Goal: Find contact information: Find contact information

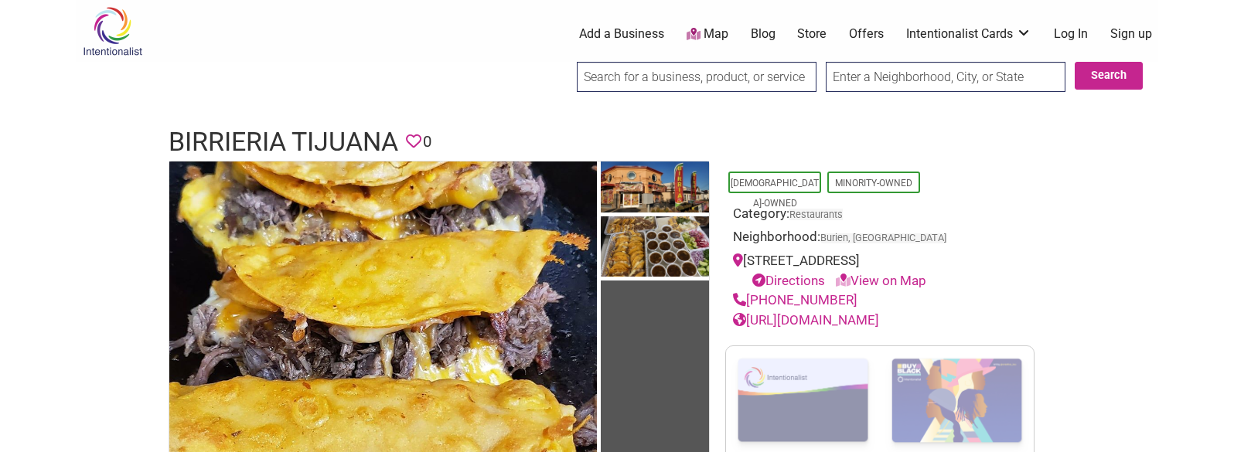
click at [276, 145] on h1 "Birrieria Tijuana" at bounding box center [284, 142] width 230 height 37
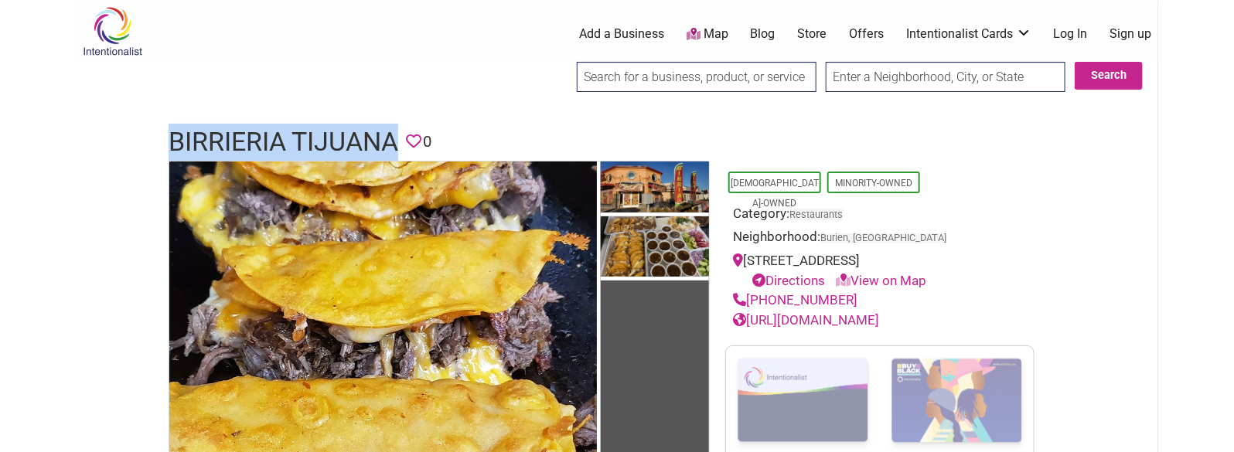
click at [276, 145] on h1 "Birrieria Tijuana" at bounding box center [284, 142] width 230 height 37
drag, startPoint x: 850, startPoint y: 300, endPoint x: 753, endPoint y: 297, distance: 96.7
click at [753, 297] on div "(253) 259-9465" at bounding box center [880, 301] width 294 height 20
click at [862, 298] on div "(253) 259-9465" at bounding box center [880, 301] width 294 height 20
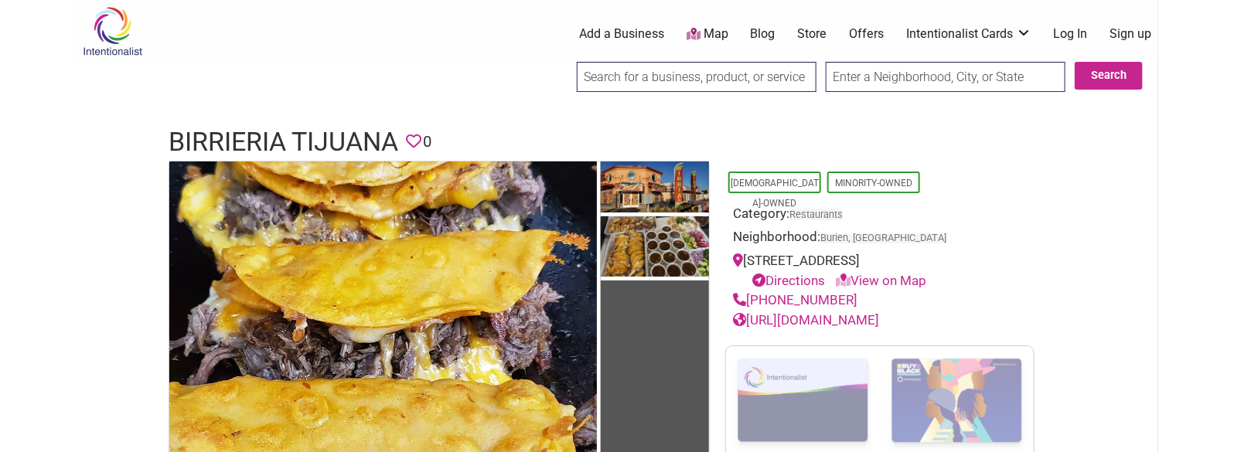
drag, startPoint x: 851, startPoint y: 298, endPoint x: 748, endPoint y: 302, distance: 103.0
click at [748, 302] on div "(253) 259-9465" at bounding box center [880, 301] width 294 height 20
copy link "(253) 259-9465"
drag, startPoint x: 908, startPoint y: 319, endPoint x: 749, endPoint y: 324, distance: 158.6
click at [749, 324] on div "https://birrieriatijuana.com" at bounding box center [880, 321] width 294 height 20
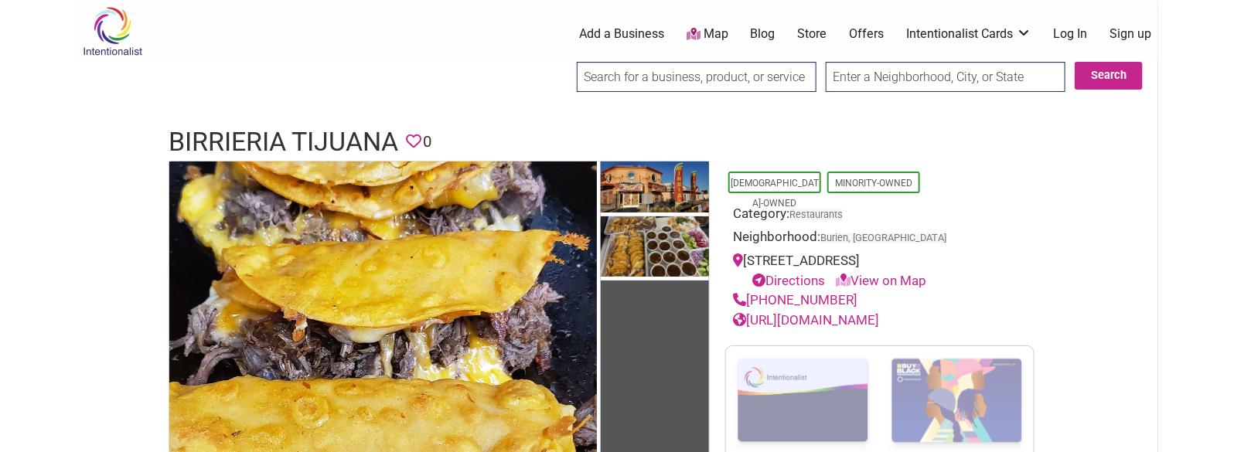
copy link "https://birrieriatijuana.com"
click at [309, 147] on h1 "Birrieria Tijuana" at bounding box center [284, 142] width 230 height 37
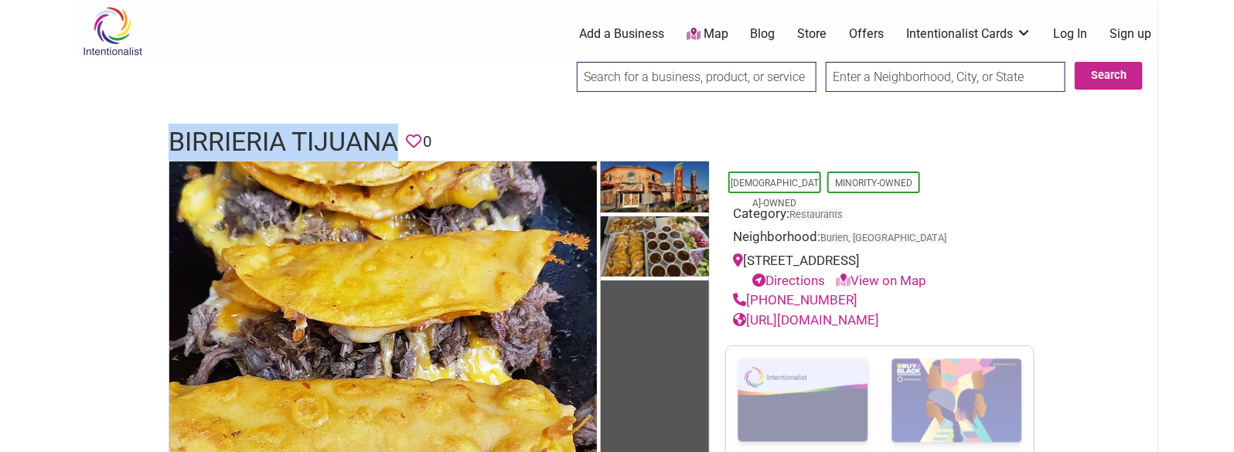
click at [309, 147] on h1 "Birrieria Tijuana" at bounding box center [284, 142] width 230 height 37
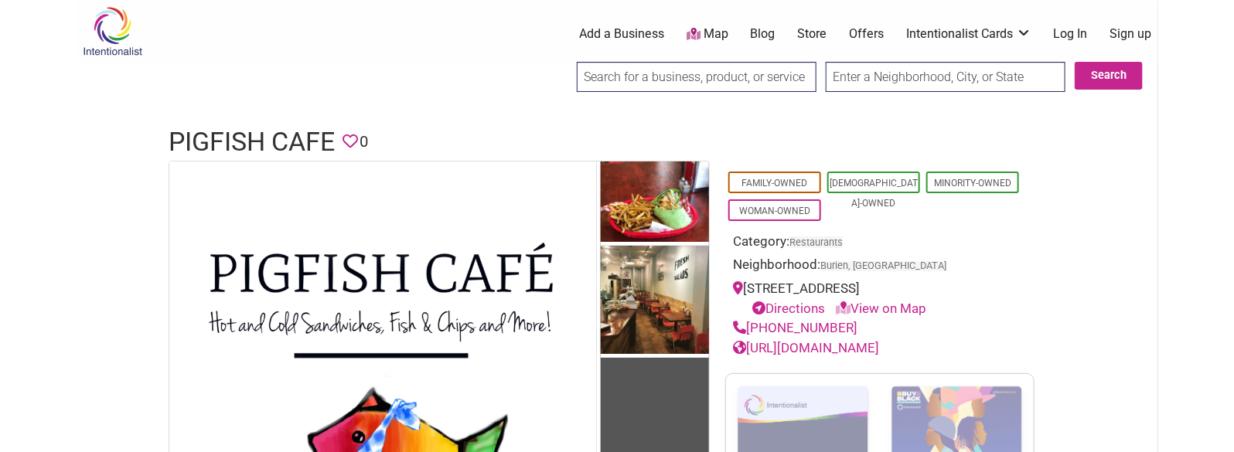
click at [302, 135] on h1 "Pigfish Cafe" at bounding box center [252, 142] width 166 height 37
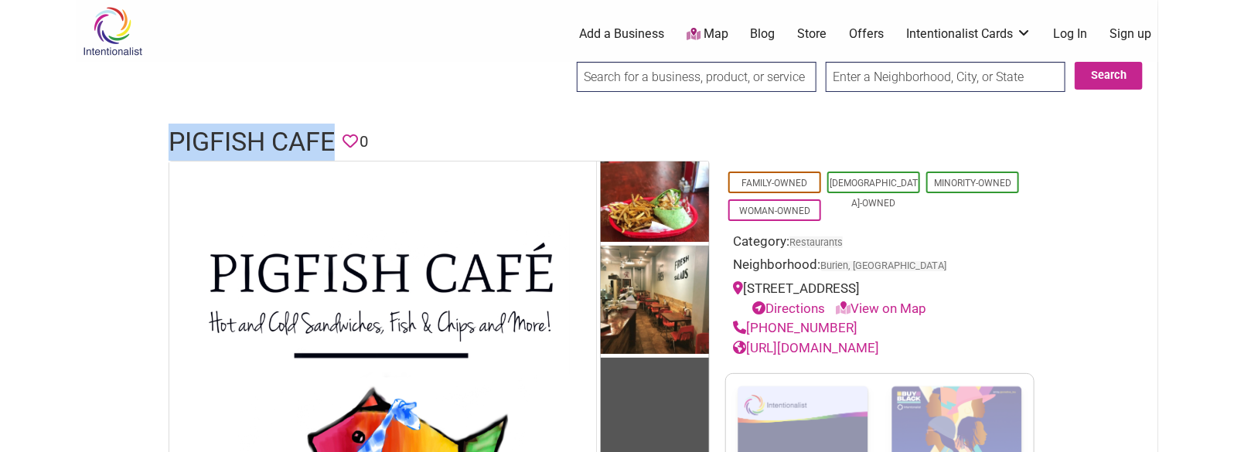
click at [302, 135] on h1 "Pigfish Cafe" at bounding box center [252, 142] width 166 height 37
copy h1 "Pigfish Cafe"
drag, startPoint x: 850, startPoint y: 325, endPoint x: 751, endPoint y: 326, distance: 99.0
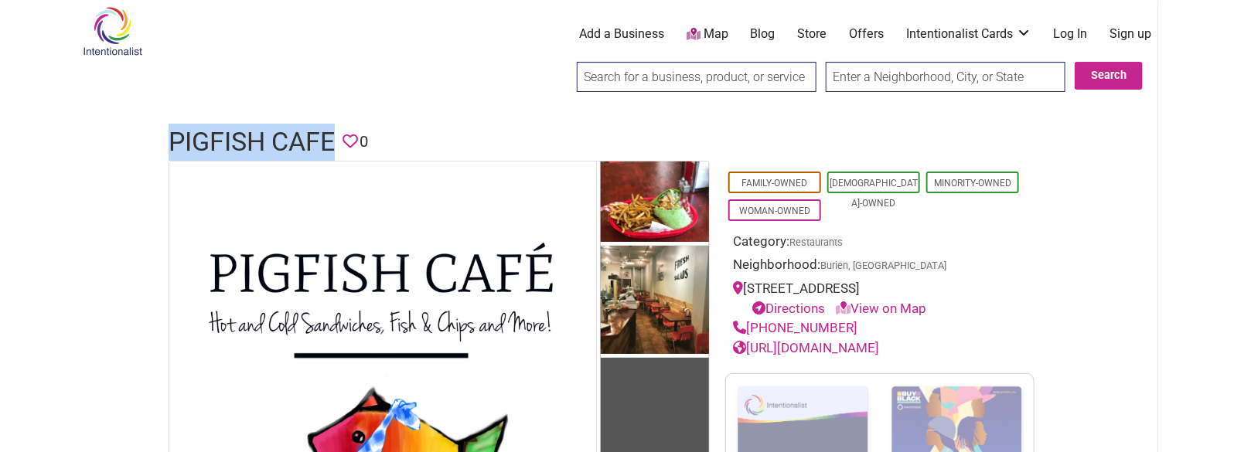
click at [751, 326] on div "(206) 246-5204" at bounding box center [880, 329] width 294 height 20
copy link "(206) 246-5204"
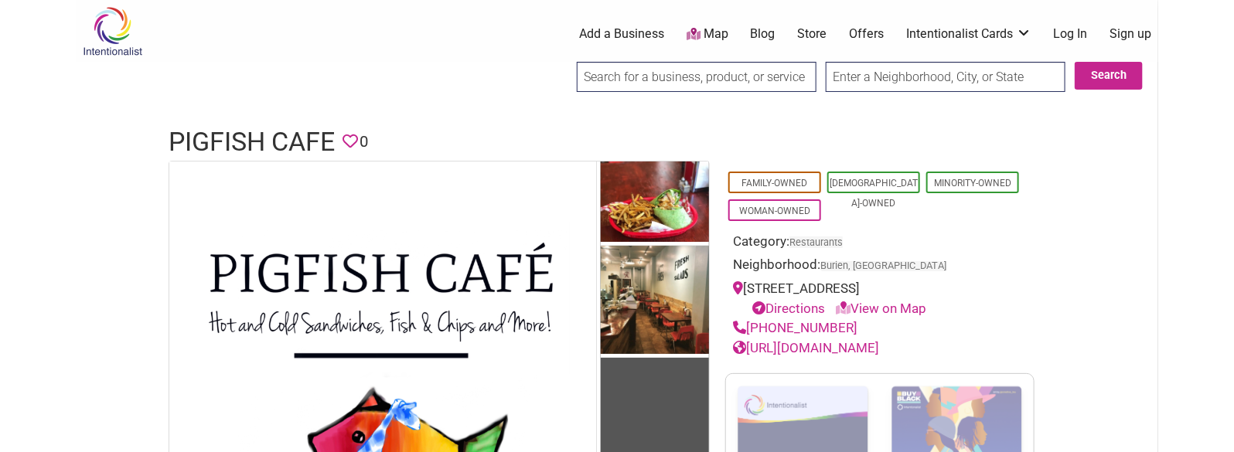
click at [259, 145] on h1 "Pigfish Cafe" at bounding box center [252, 142] width 166 height 37
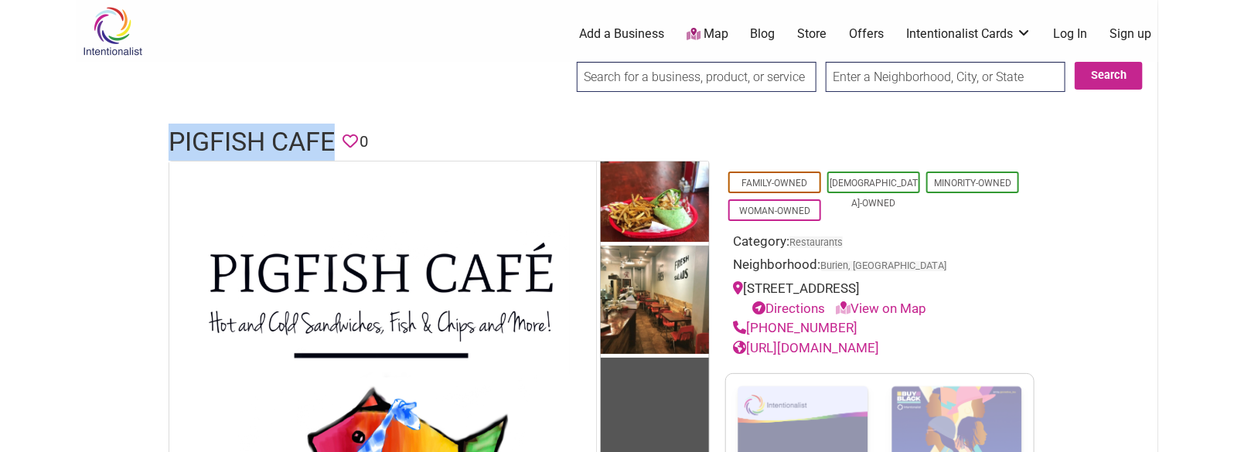
click at [259, 145] on h1 "Pigfish Cafe" at bounding box center [252, 142] width 166 height 37
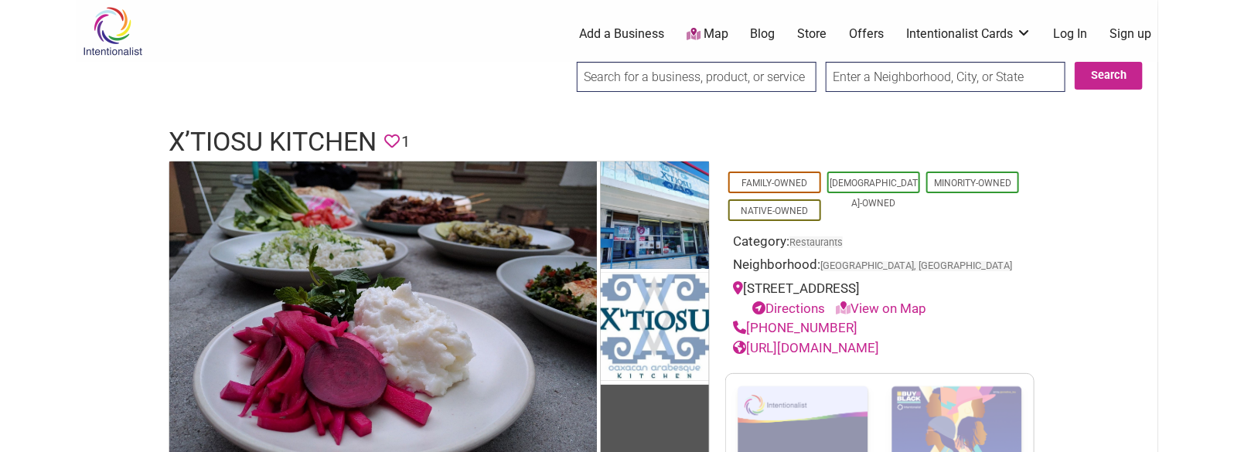
click at [339, 138] on h1 "X’tiosu Kitchen" at bounding box center [273, 142] width 208 height 37
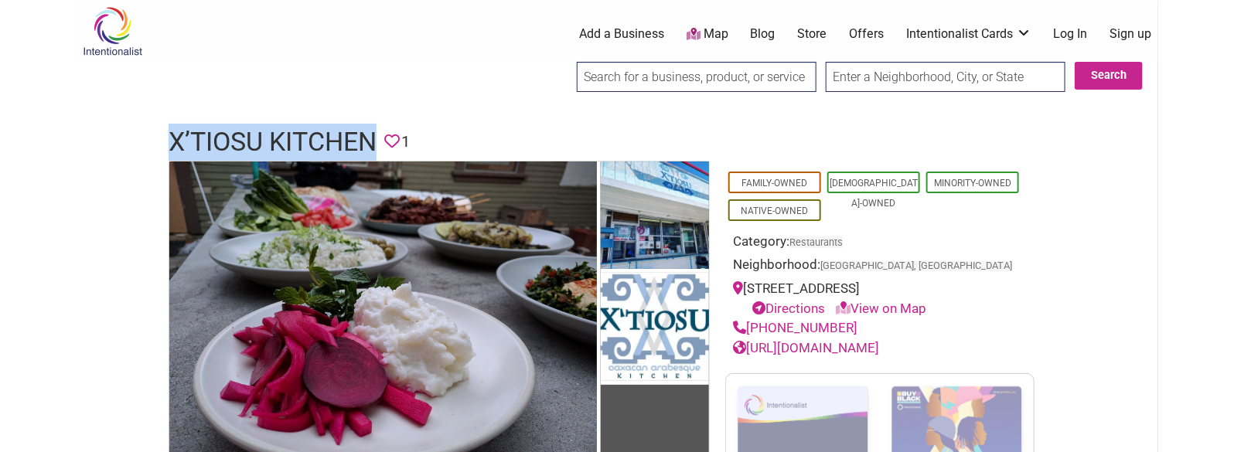
click at [339, 138] on h1 "X’tiosu Kitchen" at bounding box center [273, 142] width 208 height 37
copy h1 "X’tiosu Kitchen"
drag, startPoint x: 847, startPoint y: 326, endPoint x: 751, endPoint y: 323, distance: 95.9
click at [751, 323] on div "[PHONE_NUMBER]" at bounding box center [880, 329] width 294 height 20
copy link "(323) 526-8844"
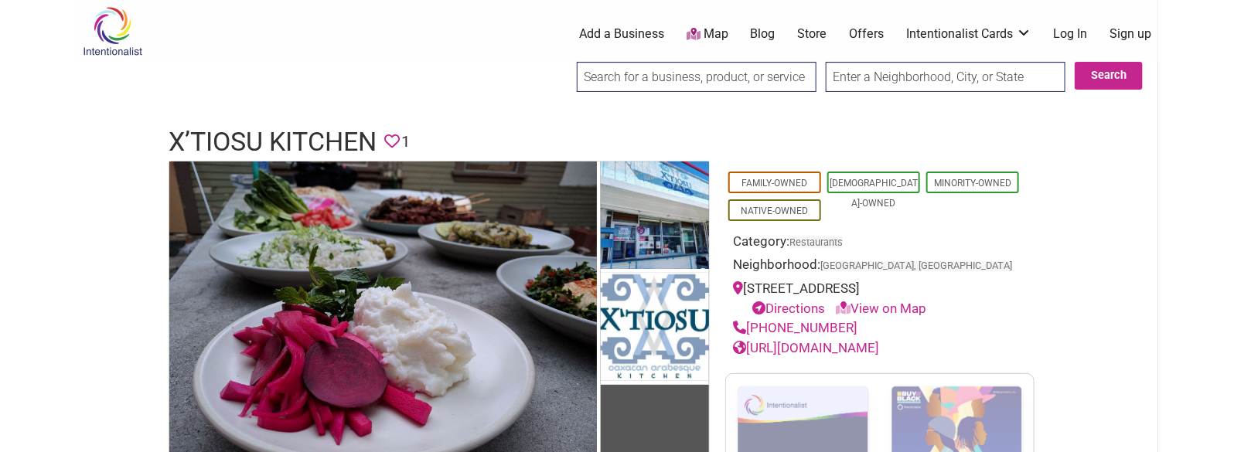
click at [247, 124] on h1 "X’tiosu Kitchen" at bounding box center [273, 142] width 208 height 37
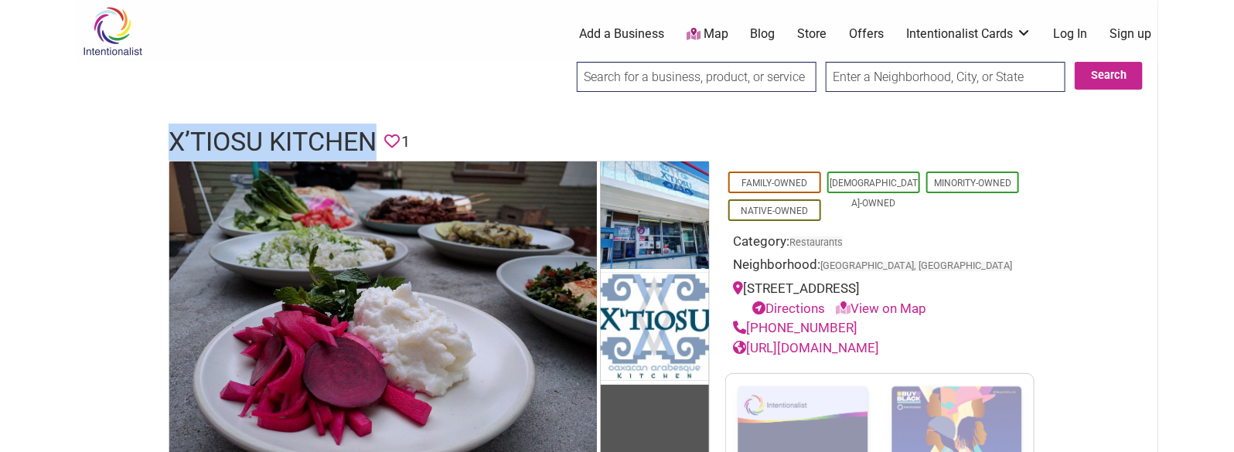
click at [247, 124] on h1 "X’tiosu Kitchen" at bounding box center [273, 142] width 208 height 37
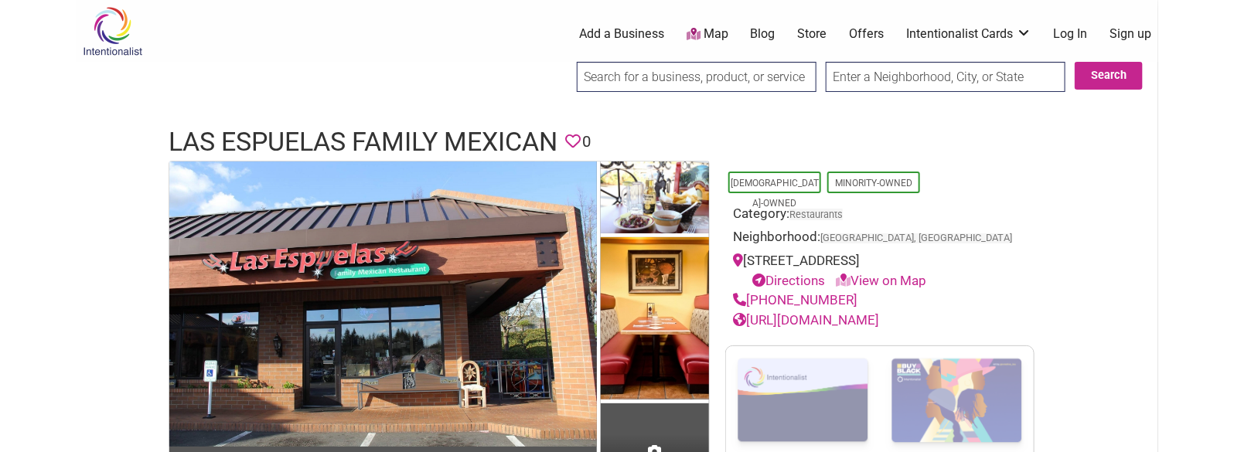
click at [305, 150] on h1 "Las Espuelas Family Mexican" at bounding box center [363, 142] width 389 height 37
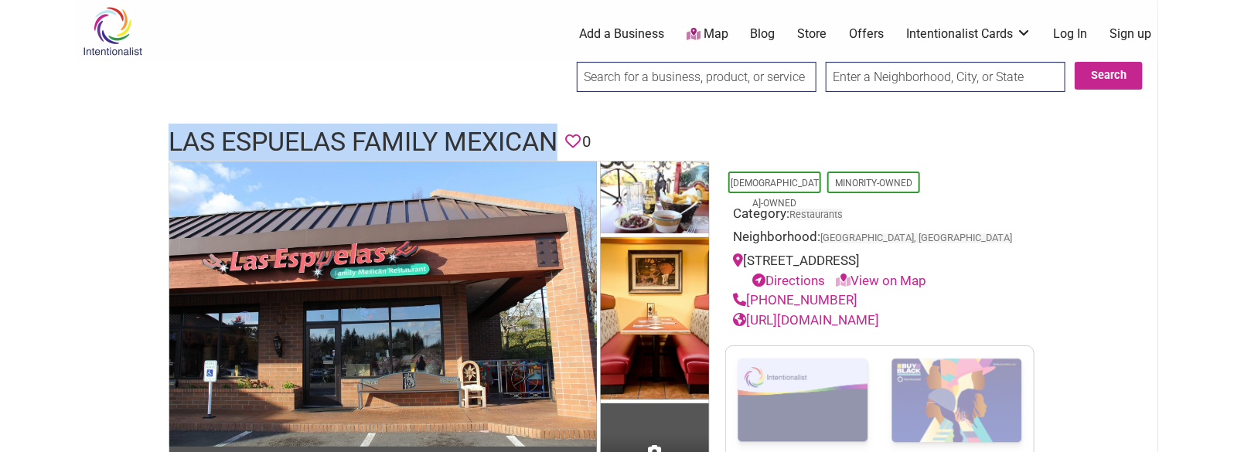
click at [305, 150] on h1 "Las Espuelas Family Mexican" at bounding box center [363, 142] width 389 height 37
copy h1 "Las Espuelas Family Mexican"
drag, startPoint x: 848, startPoint y: 326, endPoint x: 751, endPoint y: 321, distance: 97.6
click at [751, 311] on div "[PHONE_NUMBER]" at bounding box center [880, 301] width 294 height 20
copy link "[PHONE_NUMBER]"
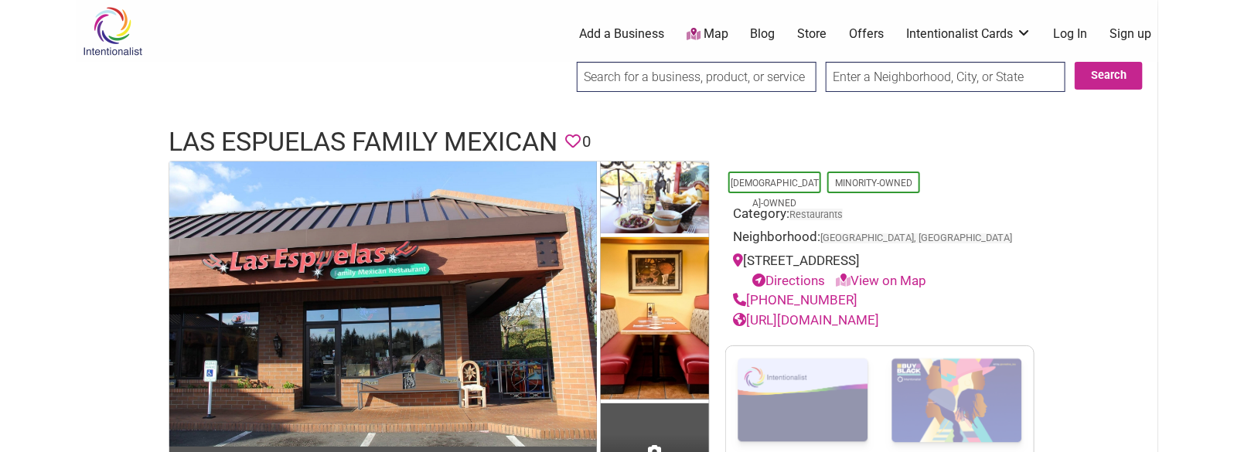
click at [379, 129] on h1 "Las Espuelas Family Mexican" at bounding box center [363, 142] width 389 height 37
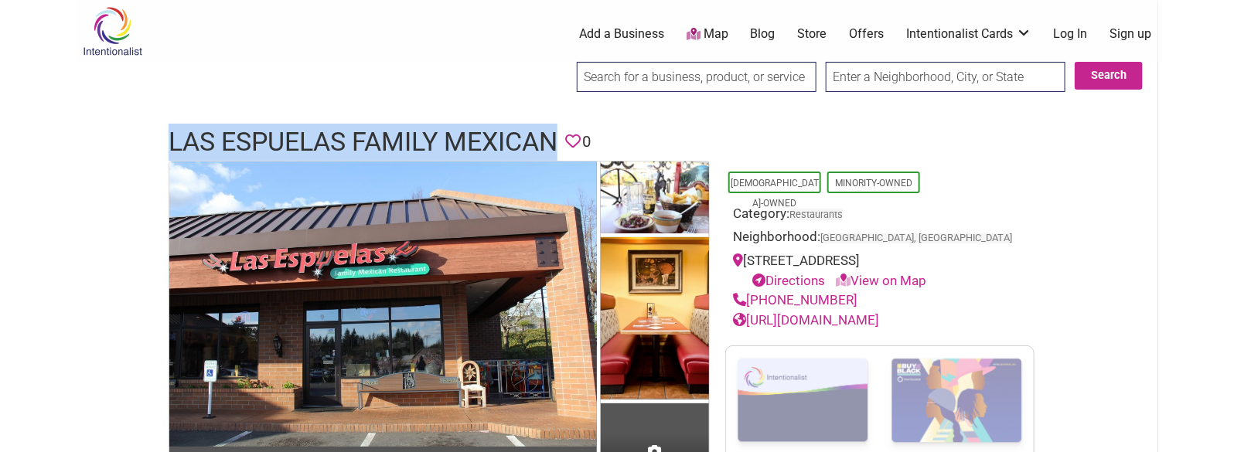
click at [379, 129] on h1 "Las Espuelas Family Mexican" at bounding box center [363, 142] width 389 height 37
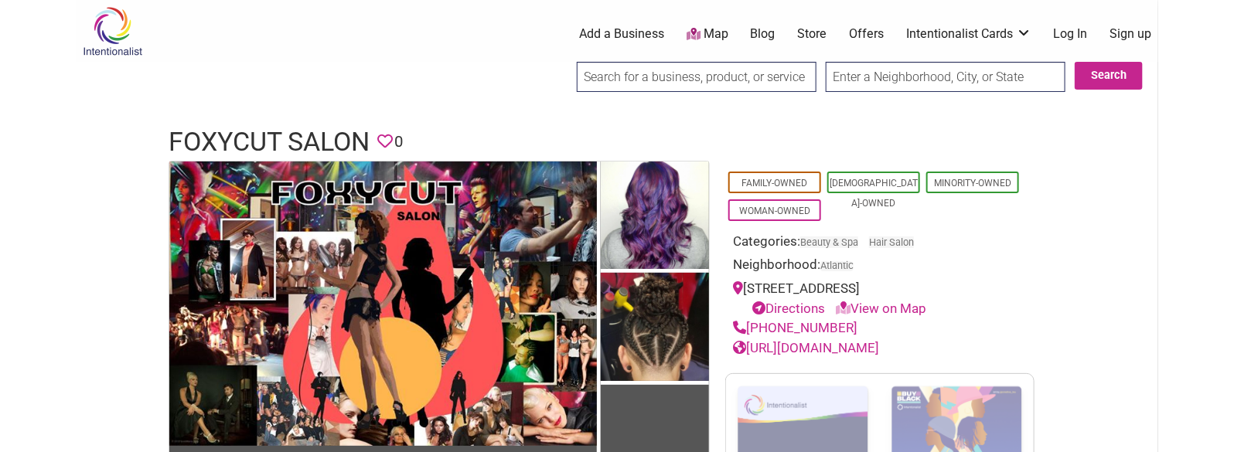
click at [271, 146] on h1 "Foxycut Salon" at bounding box center [269, 142] width 201 height 37
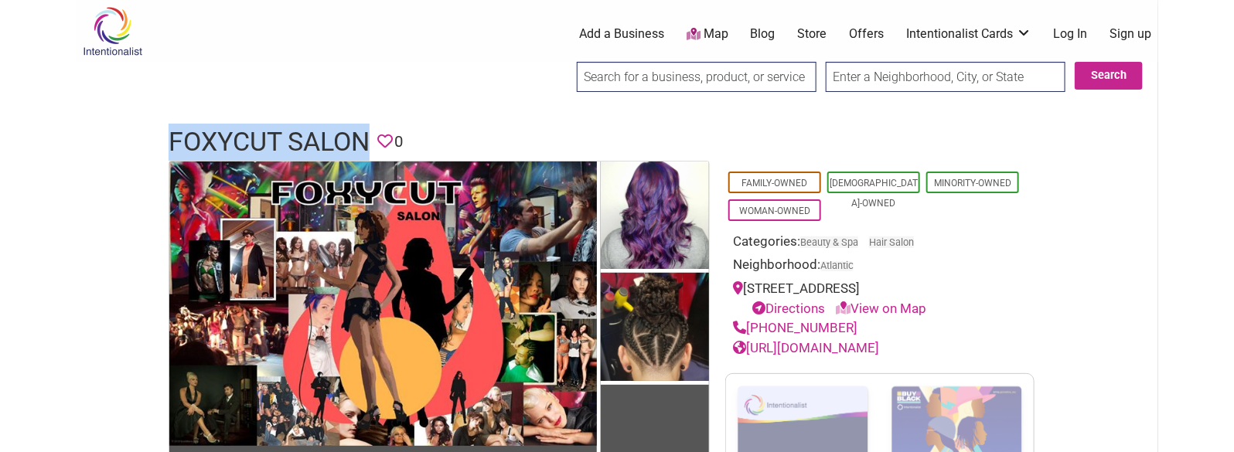
click at [271, 146] on h1 "Foxycut Salon" at bounding box center [269, 142] width 201 height 37
copy h1 "Foxycut Salon"
drag, startPoint x: 856, startPoint y: 325, endPoint x: 749, endPoint y: 328, distance: 107.5
click at [749, 328] on div "(206) 381-3699" at bounding box center [880, 329] width 294 height 20
copy link "(206) 381-3699"
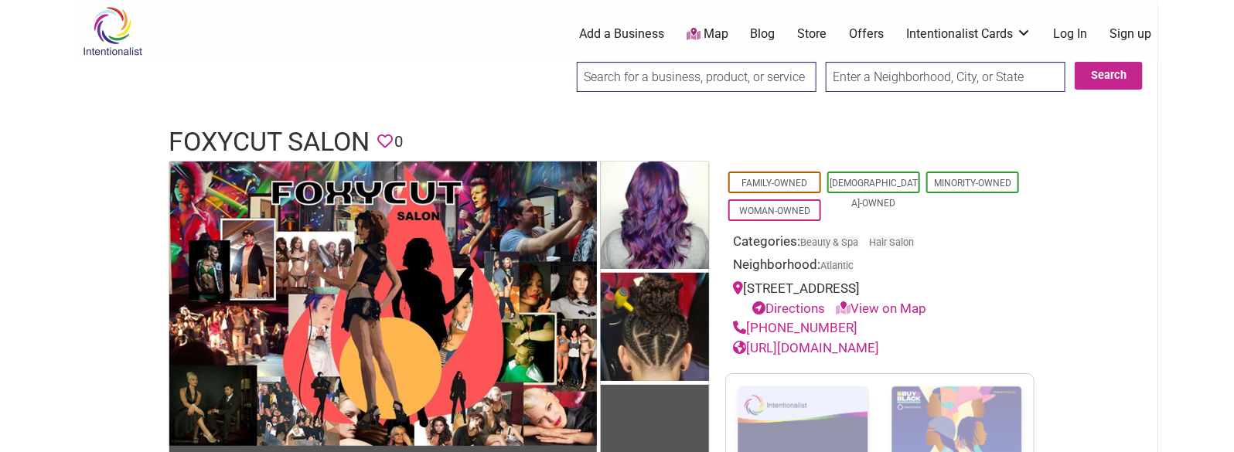
click at [251, 147] on h1 "Foxycut Salon" at bounding box center [269, 142] width 201 height 37
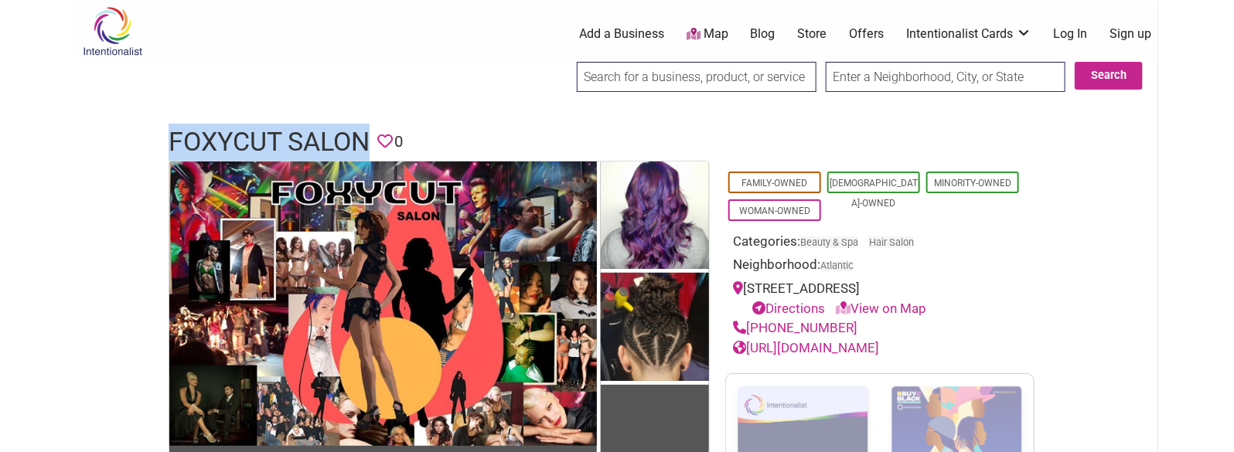
click at [251, 147] on h1 "Foxycut Salon" at bounding box center [269, 142] width 201 height 37
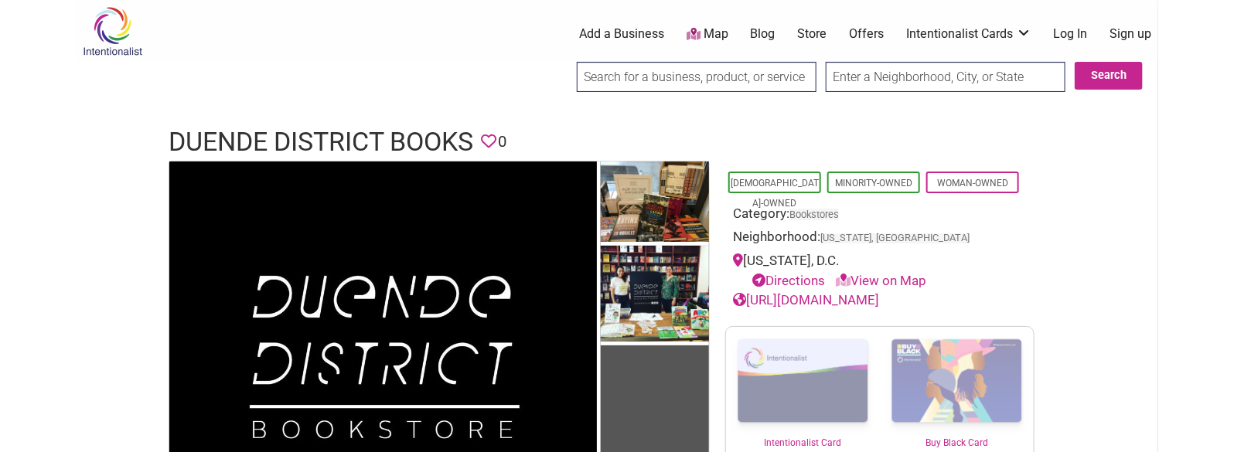
click at [331, 137] on h1 "Duende District Books" at bounding box center [321, 142] width 305 height 37
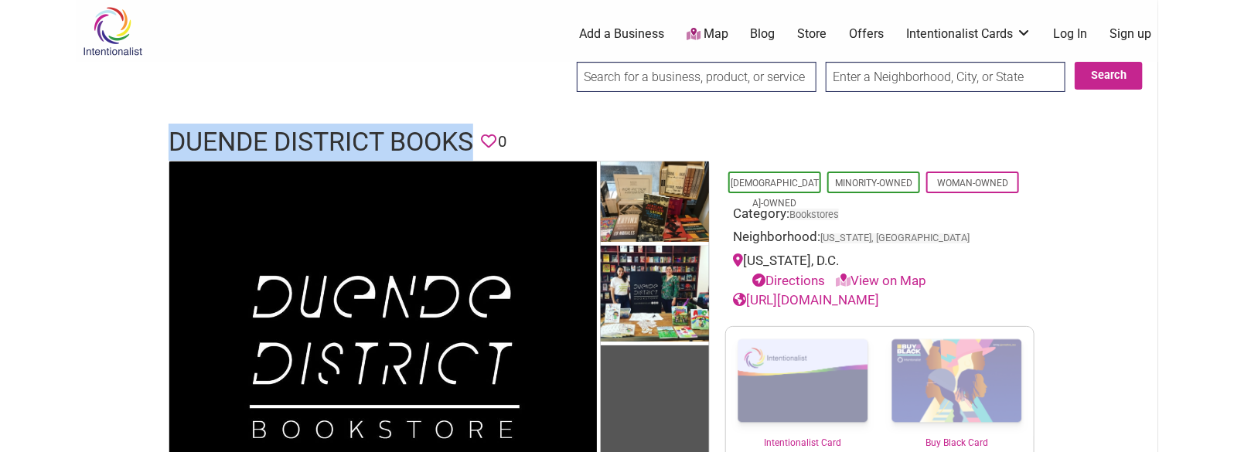
click at [331, 137] on h1 "Duende District Books" at bounding box center [321, 142] width 305 height 37
copy h1 "Duende District Books"
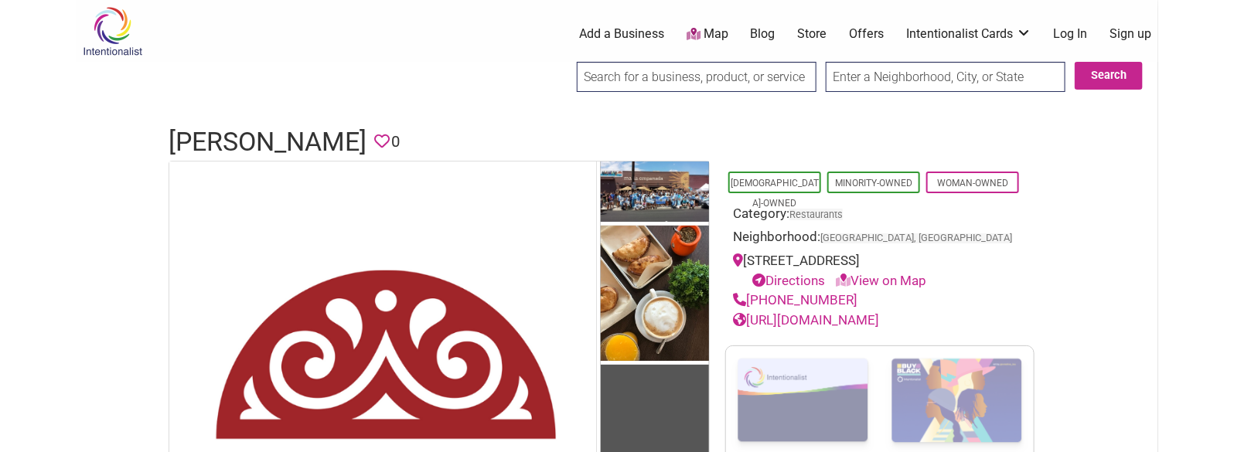
click at [318, 131] on h1 "[PERSON_NAME]" at bounding box center [268, 142] width 198 height 37
click at [318, 131] on h1 "Maria Empanada" at bounding box center [268, 142] width 198 height 37
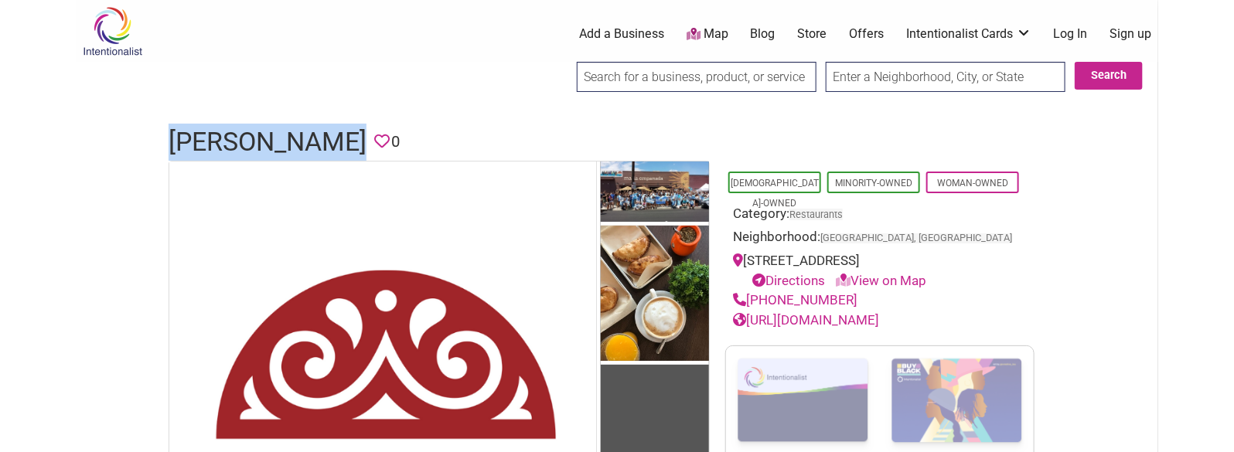
click at [318, 131] on h1 "Maria Empanada" at bounding box center [268, 142] width 198 height 37
copy h1 "Maria Empanada"
drag, startPoint x: 846, startPoint y: 299, endPoint x: 749, endPoint y: 303, distance: 96.8
click at [749, 303] on div "(303) 934-2221" at bounding box center [880, 301] width 294 height 20
copy link "(303) 934-2221"
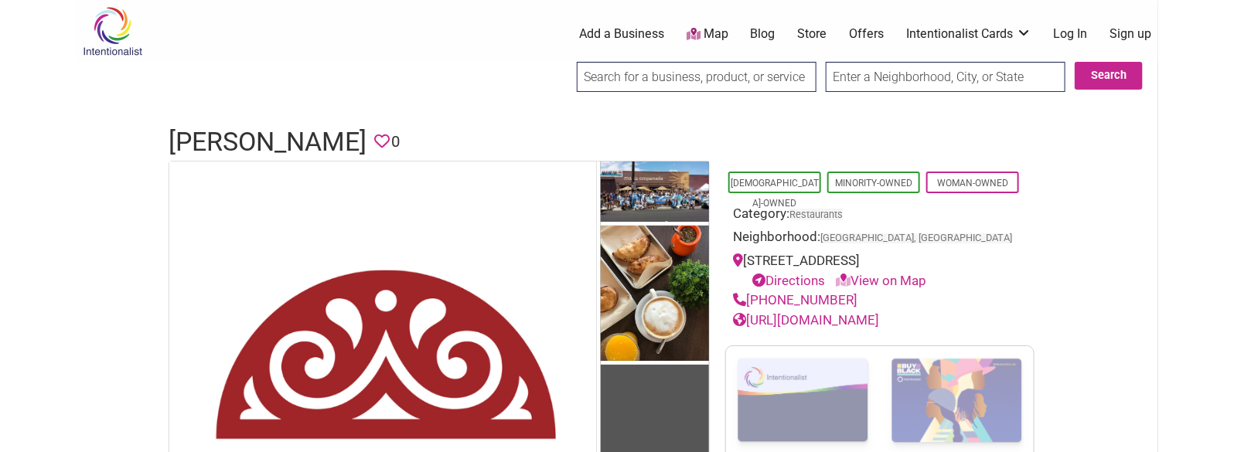
click at [350, 135] on h1 "Maria Empanada" at bounding box center [268, 142] width 198 height 37
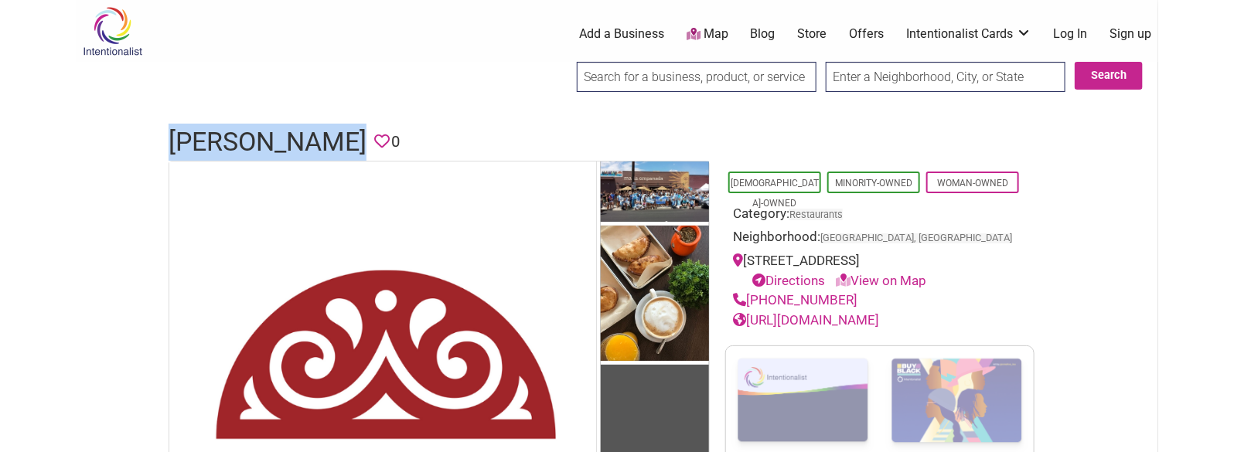
click at [350, 135] on h1 "Maria Empanada" at bounding box center [268, 142] width 198 height 37
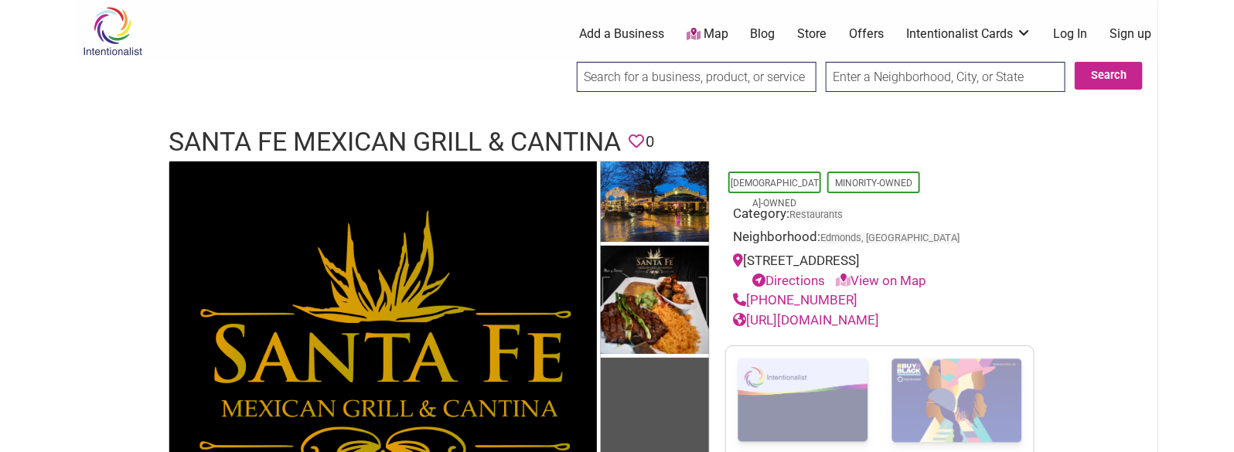
click at [377, 124] on h1 "Santa Fe Mexican Grill & Cantina" at bounding box center [395, 142] width 452 height 37
click at [384, 143] on h1 "Santa Fe Mexican Grill & Cantina" at bounding box center [395, 142] width 452 height 37
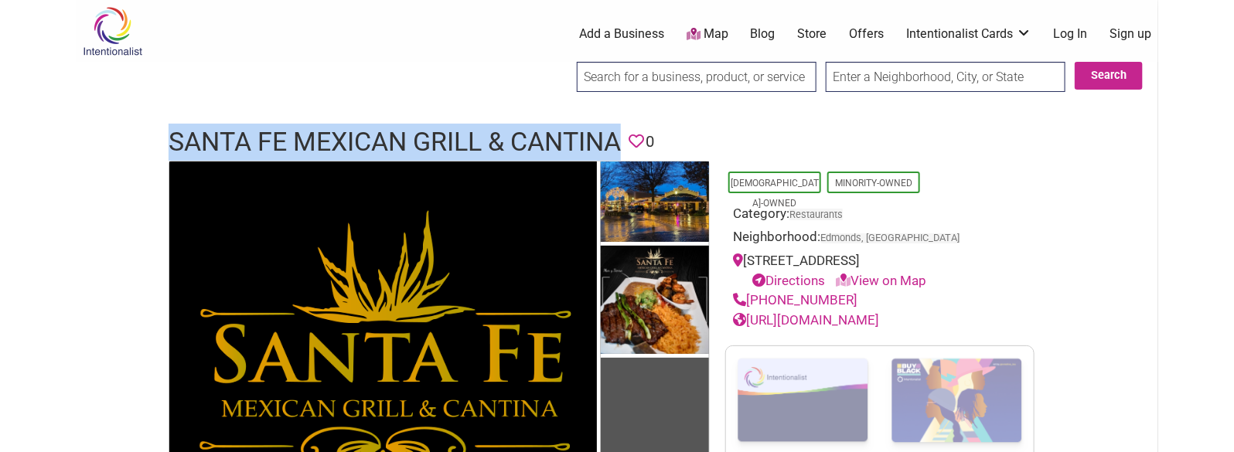
click at [384, 143] on h1 "Santa Fe Mexican Grill & Cantina" at bounding box center [395, 142] width 452 height 37
copy h1 "Santa Fe Mexican Grill & Cantina"
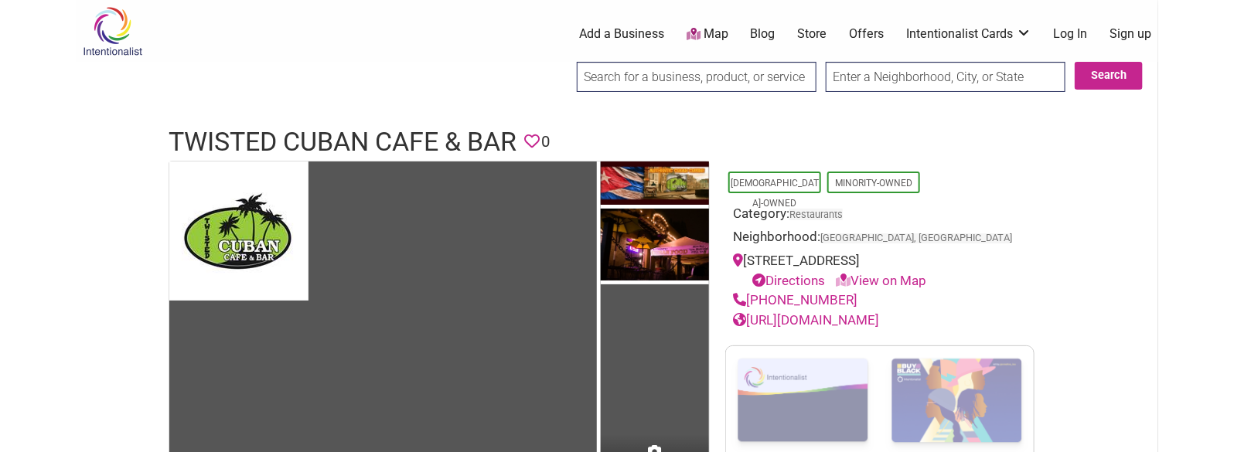
click at [429, 137] on h1 "Twisted Cuban Cafe & Bar" at bounding box center [343, 142] width 348 height 37
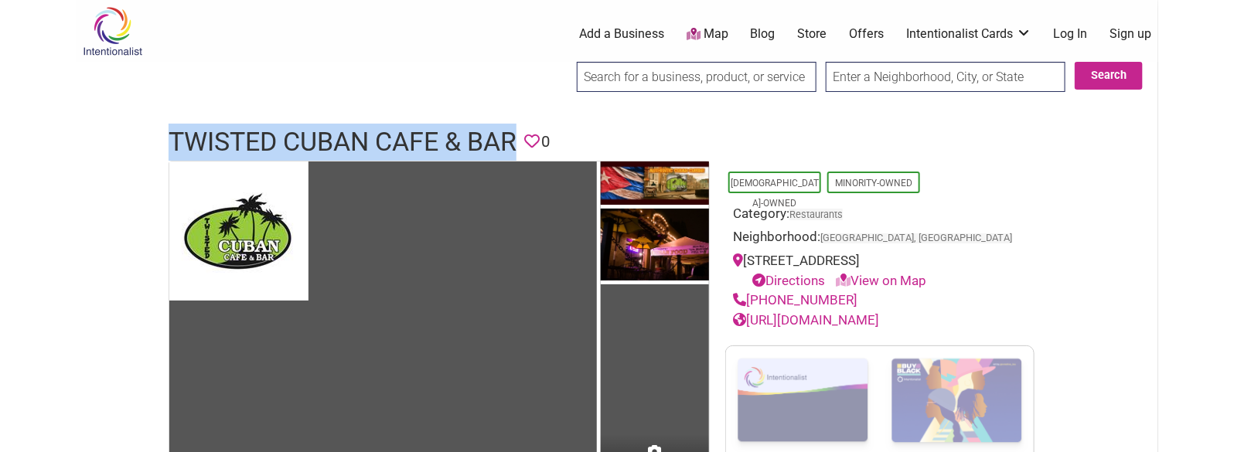
click at [429, 137] on h1 "Twisted Cuban Cafe & Bar" at bounding box center [343, 142] width 348 height 37
copy h1 "Twisted Cuban Cafe & Bar"
drag, startPoint x: 841, startPoint y: 316, endPoint x: 749, endPoint y: 314, distance: 92.0
click at [749, 311] on div "(425) 806-7203" at bounding box center [880, 301] width 294 height 20
copy link "(425) 806-7203"
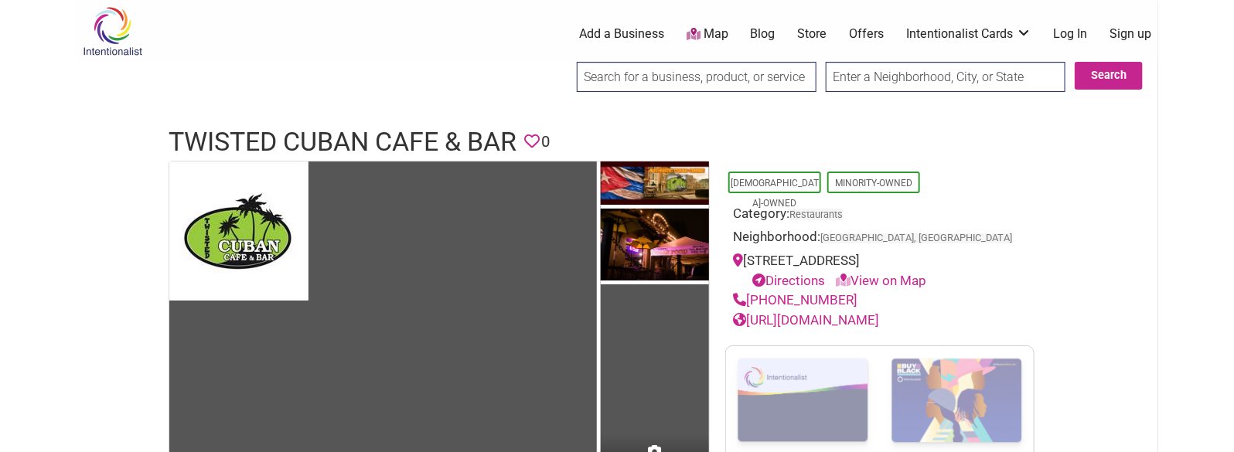
click at [474, 151] on h1 "Twisted Cuban Cafe & Bar" at bounding box center [343, 142] width 348 height 37
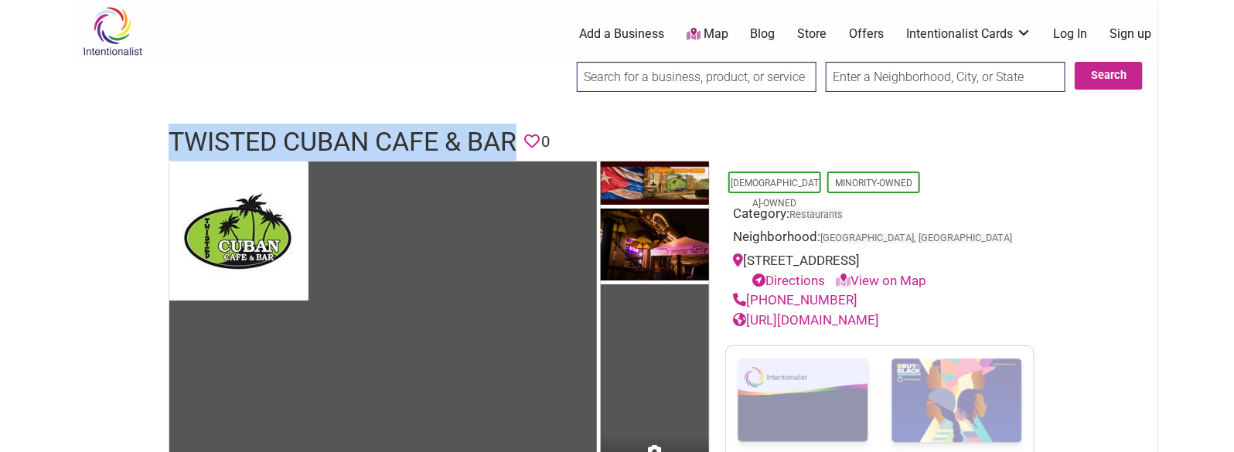
click at [474, 151] on h1 "Twisted Cuban Cafe & Bar" at bounding box center [343, 142] width 348 height 37
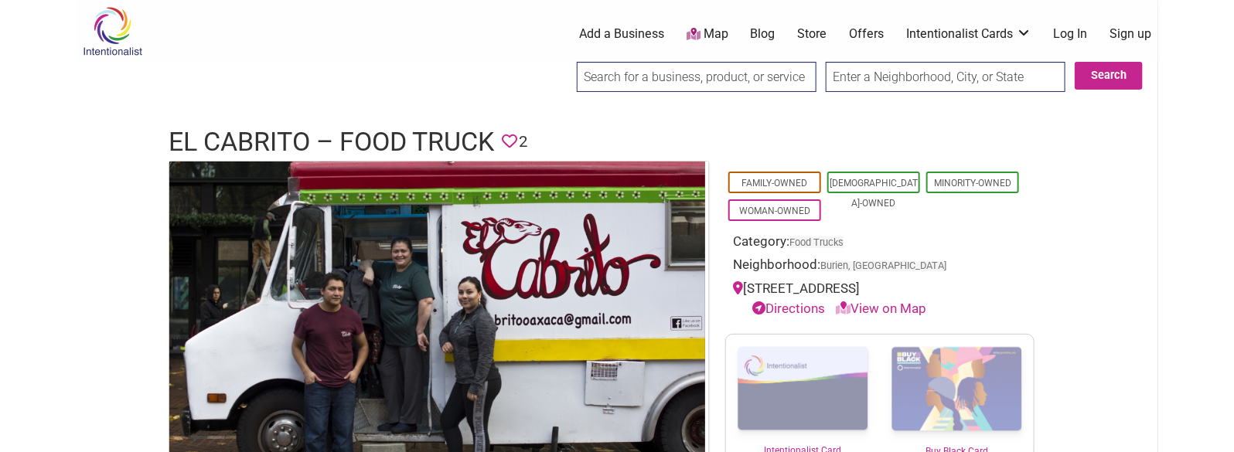
click at [322, 125] on h1 "El Cabrito – Food Truck" at bounding box center [332, 142] width 326 height 37
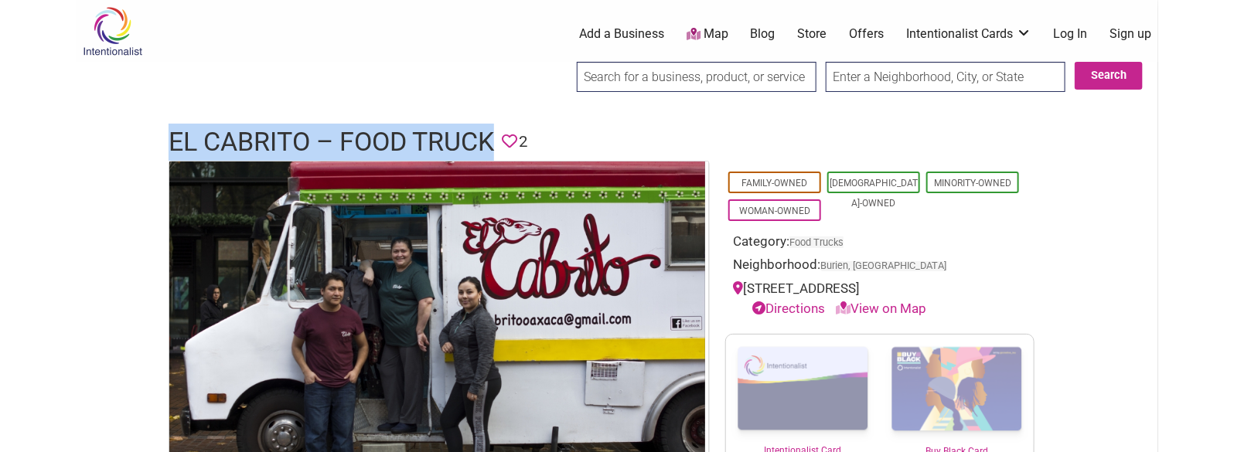
click at [322, 125] on h1 "El Cabrito – Food Truck" at bounding box center [332, 142] width 326 height 37
copy h1 "El Cabrito – Food Truck"
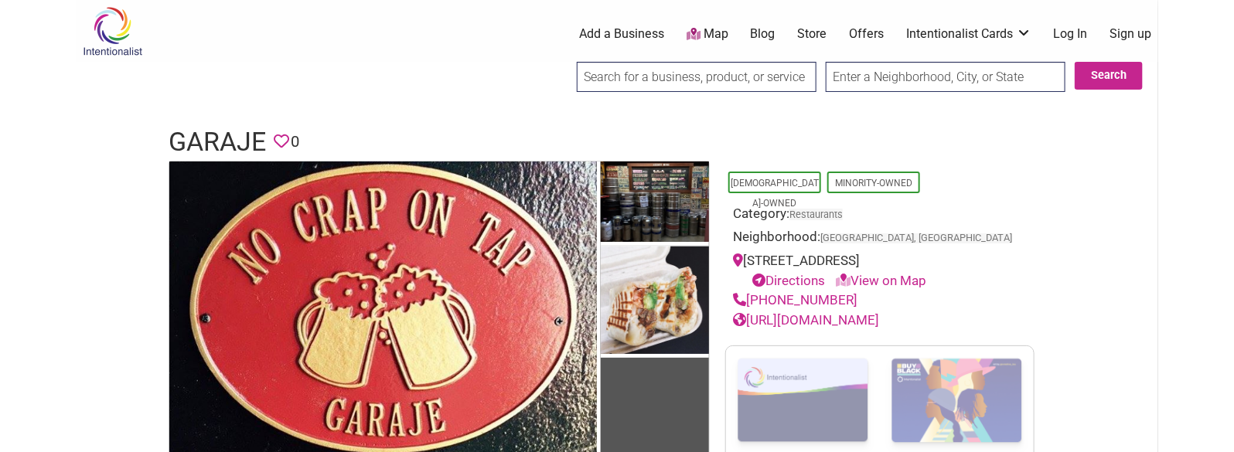
click at [243, 130] on h1 "Garaje" at bounding box center [217, 142] width 97 height 37
copy h1 "Garaje"
drag, startPoint x: 845, startPoint y: 301, endPoint x: 749, endPoint y: 292, distance: 96.3
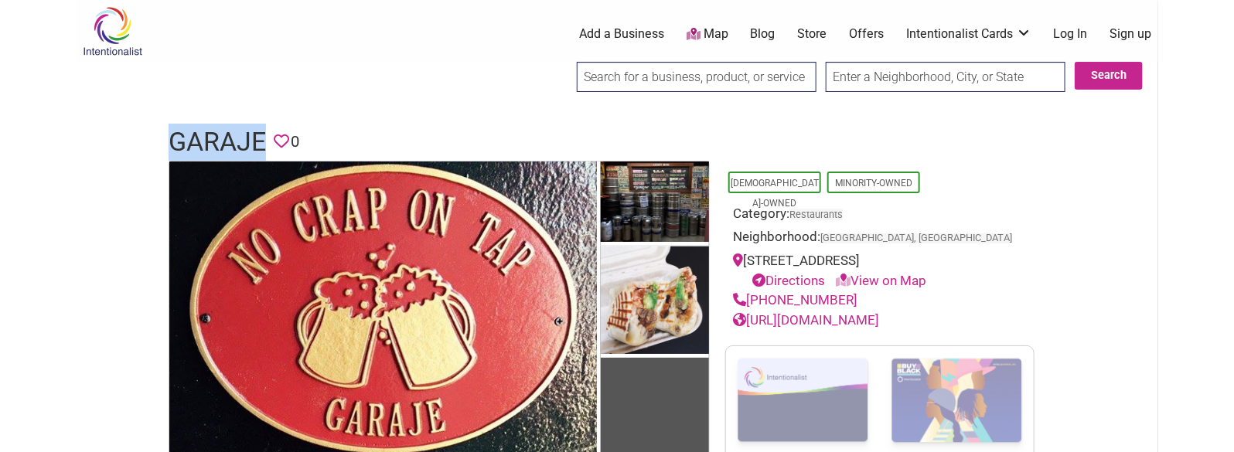
click at [749, 292] on div "(415) 644-0838" at bounding box center [880, 301] width 294 height 20
copy link "(415) 644-0838"
click at [230, 142] on h1 "Garaje" at bounding box center [217, 142] width 97 height 37
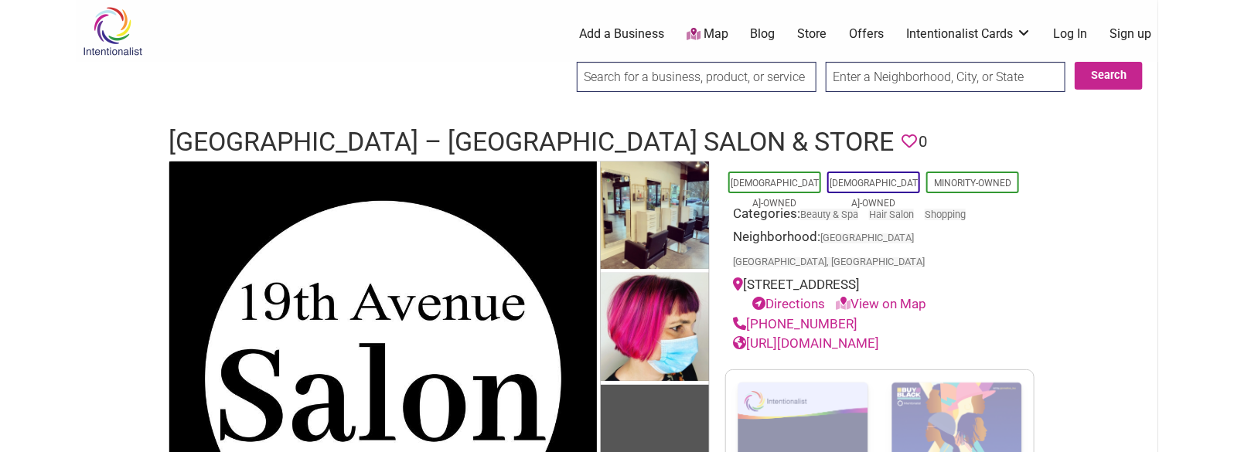
click at [340, 131] on h1 "19th Avenue Salon – An Aveda Salon & Store" at bounding box center [531, 142] width 725 height 37
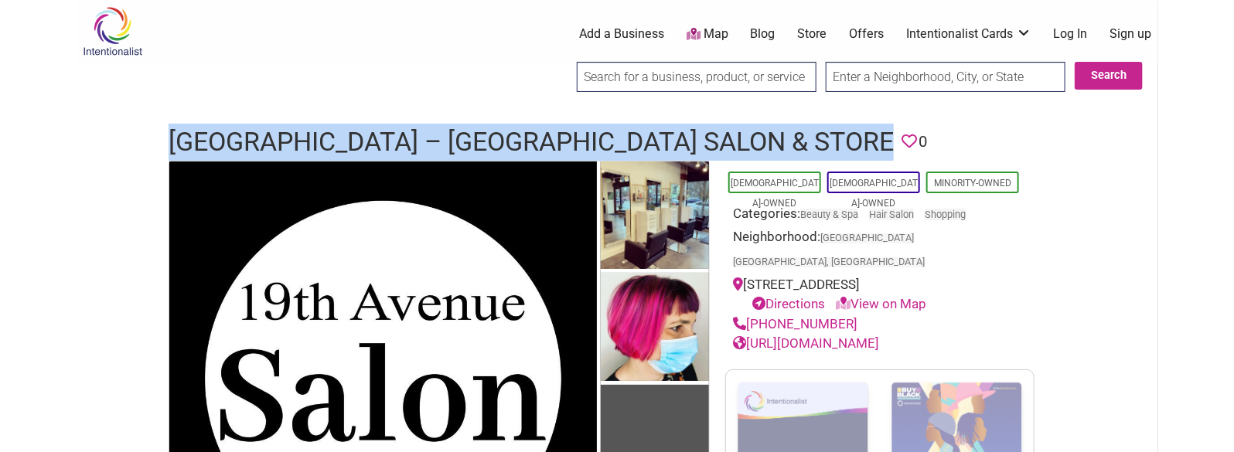
click at [340, 131] on h1 "19th Avenue Salon – An Aveda Salon & Store" at bounding box center [531, 142] width 725 height 37
copy h1 "19th Avenue Salon – An Aveda Salon & Store"
drag, startPoint x: 849, startPoint y: 301, endPoint x: 751, endPoint y: 293, distance: 98.5
click at [751, 315] on div "(206) 402-3101" at bounding box center [880, 325] width 294 height 20
copy link "(206) 402-3101"
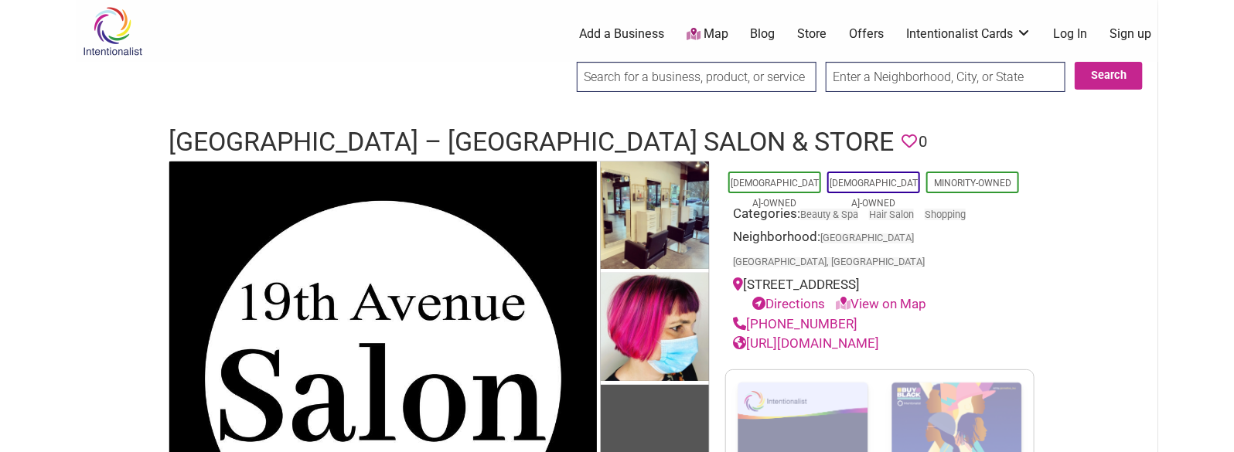
click at [591, 133] on h1 "19th Avenue Salon – An Aveda Salon & Store" at bounding box center [531, 142] width 725 height 37
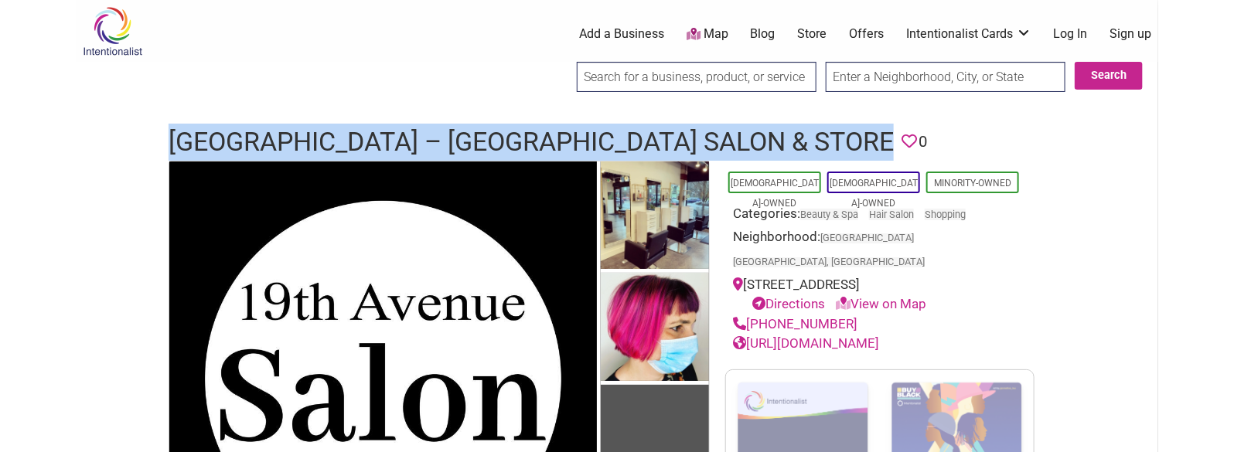
click at [591, 133] on h1 "19th Avenue Salon – An Aveda Salon & Store" at bounding box center [531, 142] width 725 height 37
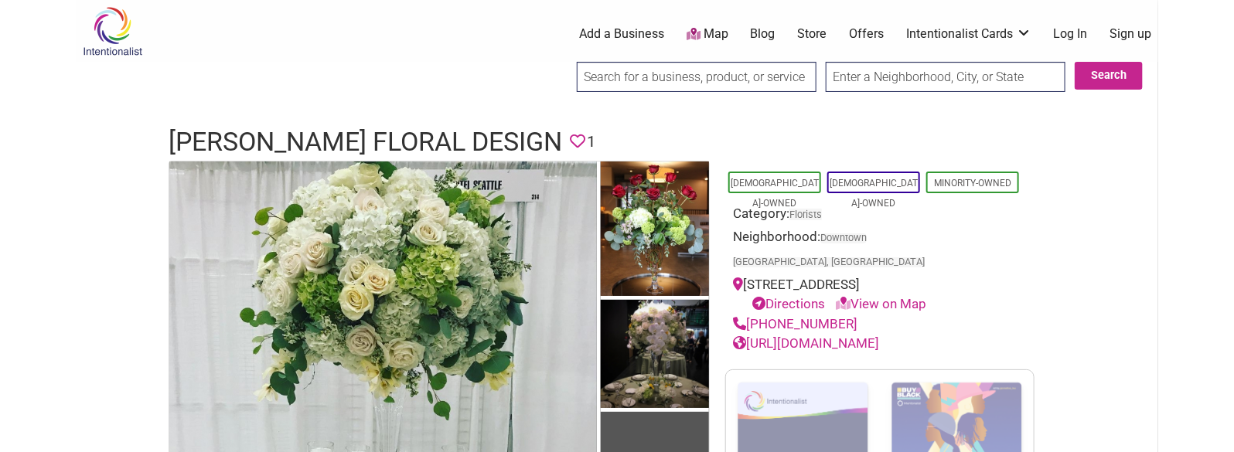
click at [380, 148] on h1 "Sal Floral Design" at bounding box center [366, 142] width 394 height 37
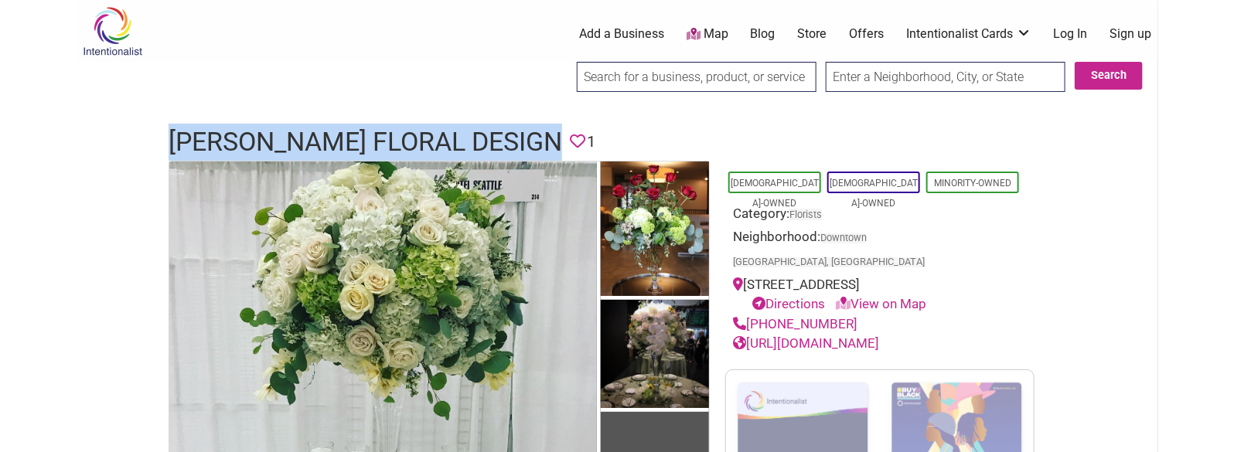
click at [380, 148] on h1 "Sal Floral Design" at bounding box center [366, 142] width 394 height 37
copy h1 "Sal Floral Design"
drag, startPoint x: 862, startPoint y: 302, endPoint x: 750, endPoint y: 290, distance: 112.7
click at [750, 315] on div "(206) 467-5549" at bounding box center [880, 325] width 294 height 20
copy link "(206) 467-5549"
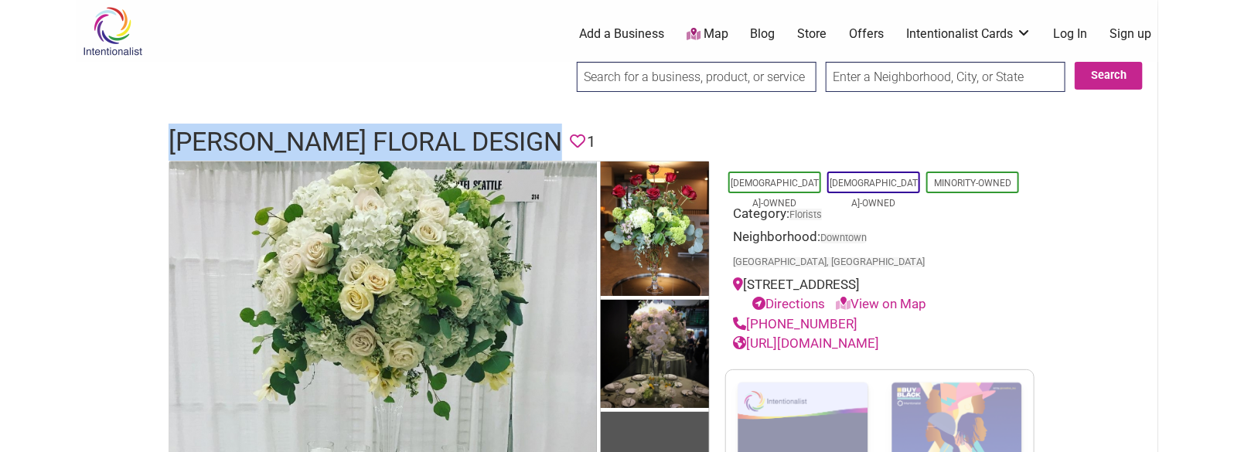
drag, startPoint x: 891, startPoint y: 321, endPoint x: 883, endPoint y: 319, distance: 7.9
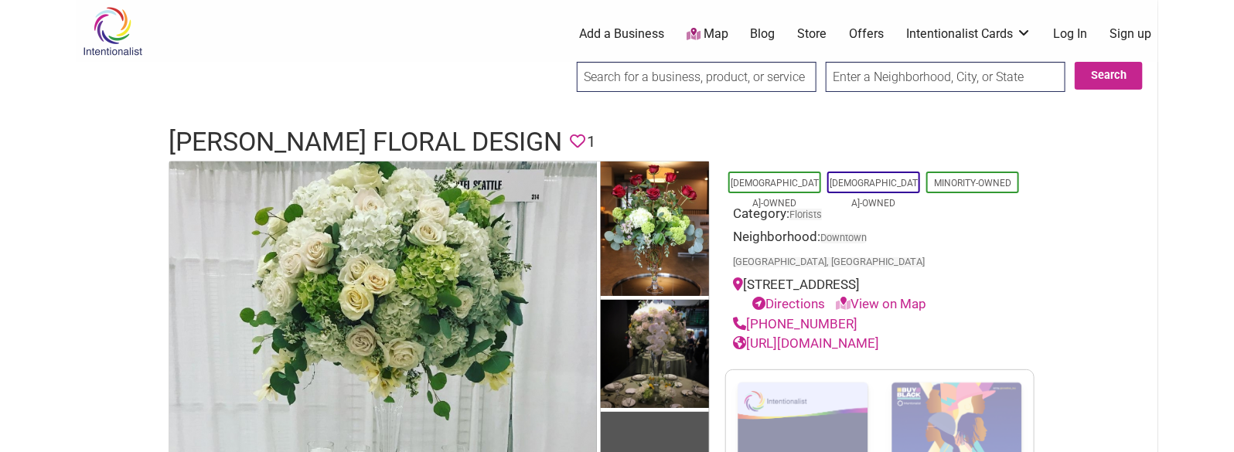
click at [282, 137] on h1 "Sal Floral Design" at bounding box center [366, 142] width 394 height 37
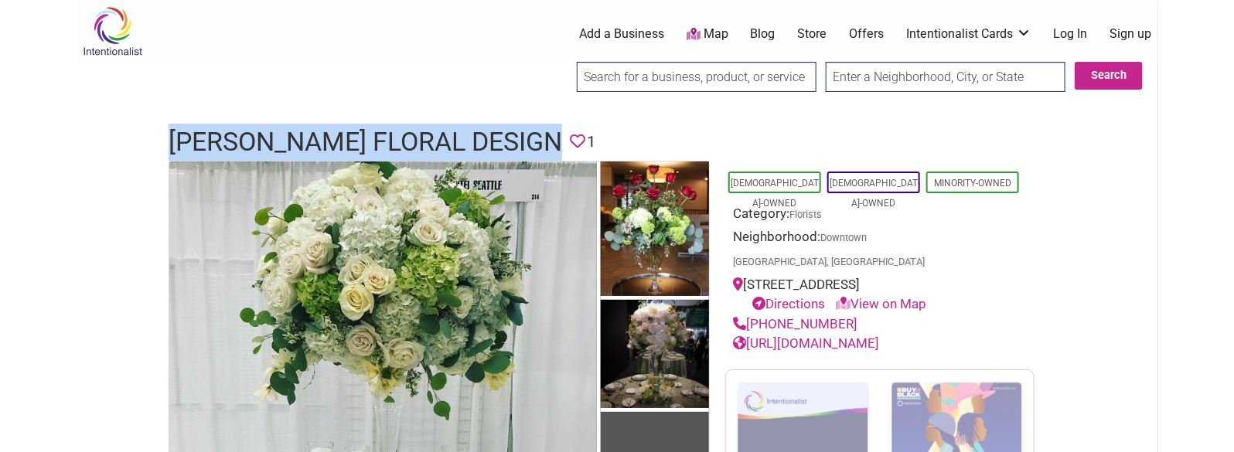
click at [282, 137] on h1 "Sal Floral Design" at bounding box center [366, 142] width 394 height 37
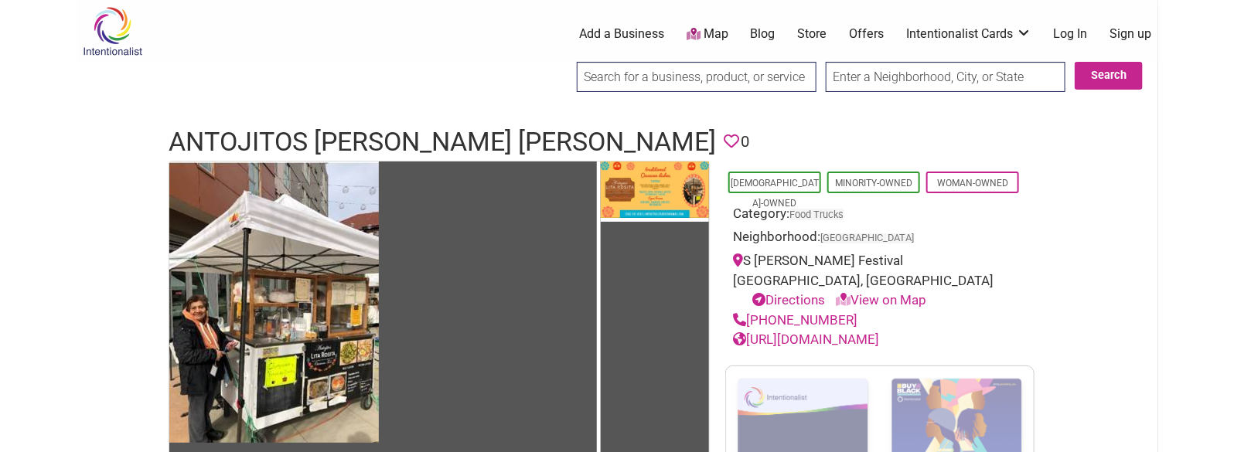
click at [342, 138] on h1 "Antojitos [PERSON_NAME] [PERSON_NAME]" at bounding box center [443, 142] width 548 height 37
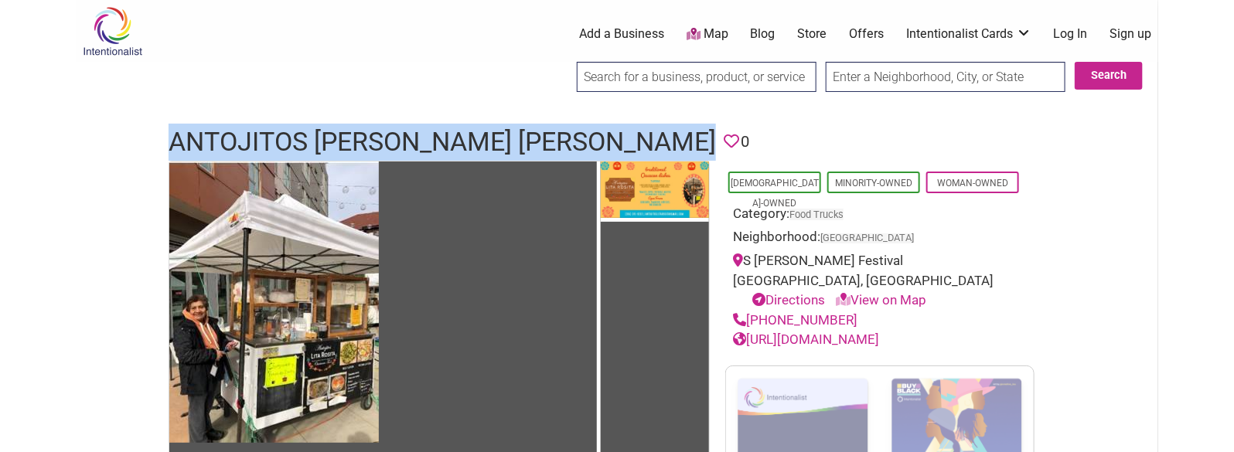
click at [342, 138] on h1 "Antojitos [PERSON_NAME] [PERSON_NAME]" at bounding box center [443, 142] width 548 height 37
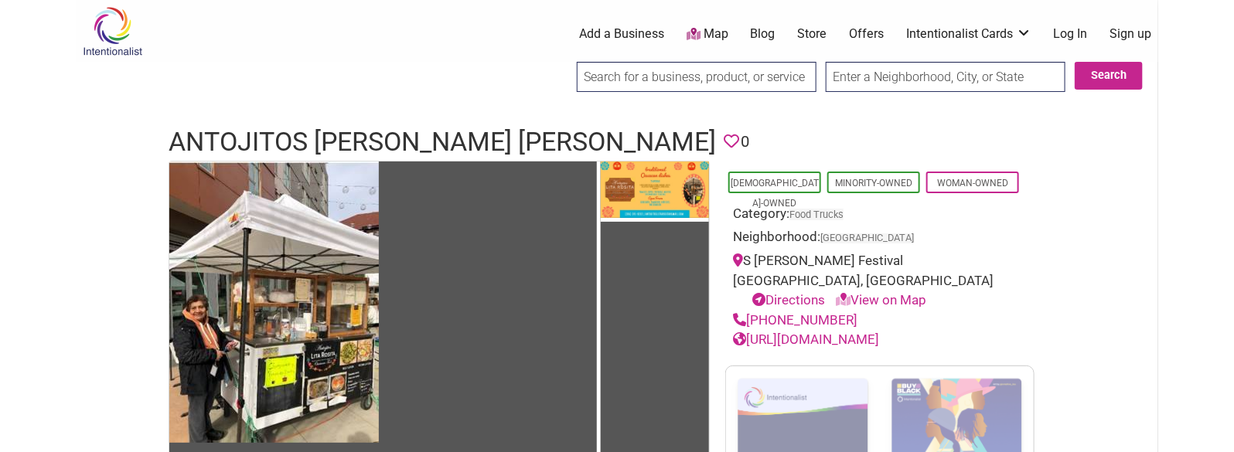
drag, startPoint x: 342, startPoint y: 138, endPoint x: 430, endPoint y: 87, distance: 101.9
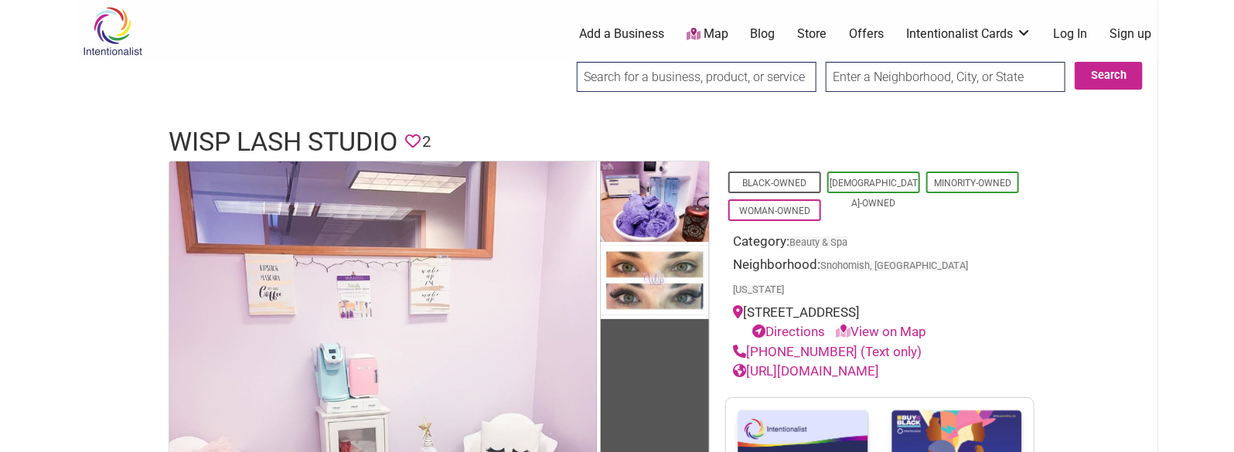
click at [305, 137] on h1 "Wisp Lash Studio" at bounding box center [283, 142] width 229 height 37
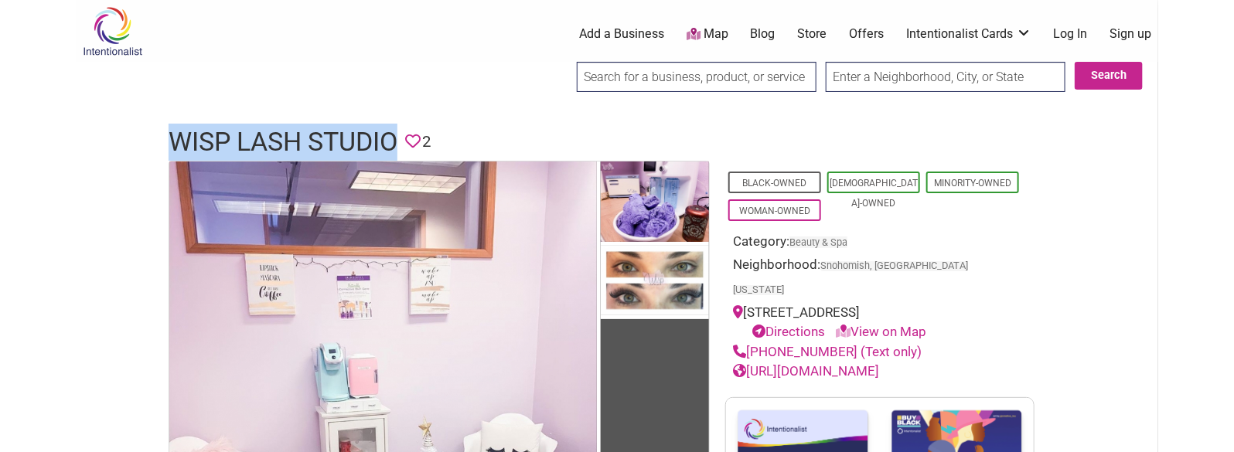
click at [305, 137] on h1 "Wisp Lash Studio" at bounding box center [283, 142] width 229 height 37
copy h1 "Wisp Lash Studio"
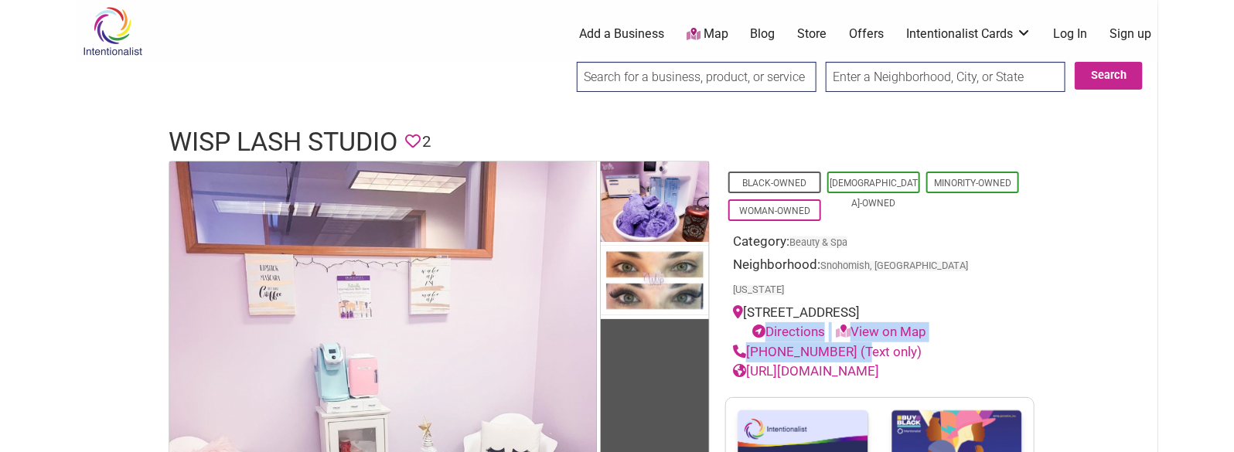
drag, startPoint x: 745, startPoint y: 336, endPoint x: 848, endPoint y: 351, distance: 104.0
click at [845, 351] on div "Black-Owned Latino-Owned Minority-Owned Woman-Owned Category: Beauty & Spa Neig…" at bounding box center [879, 271] width 309 height 221
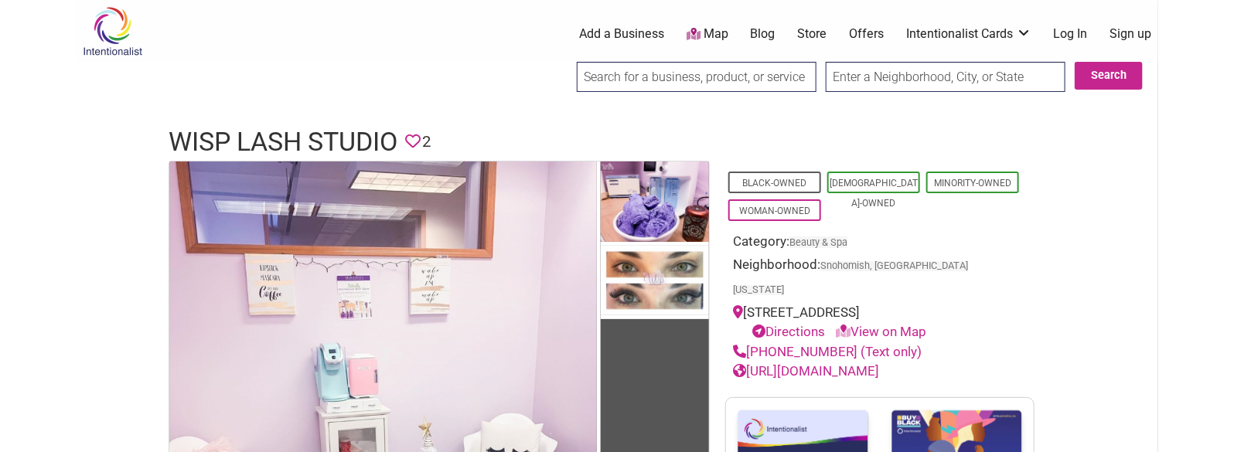
click at [1010, 351] on div "(425) 553-0466 (Text only)" at bounding box center [880, 353] width 294 height 20
drag, startPoint x: 911, startPoint y: 345, endPoint x: 749, endPoint y: 342, distance: 162.4
click at [749, 343] on div "(425) 553-0466 (Text only)" at bounding box center [880, 353] width 294 height 20
copy link "(425) 553-0466 (Text only)"
click at [279, 142] on h1 "Wisp Lash Studio" at bounding box center [283, 142] width 229 height 37
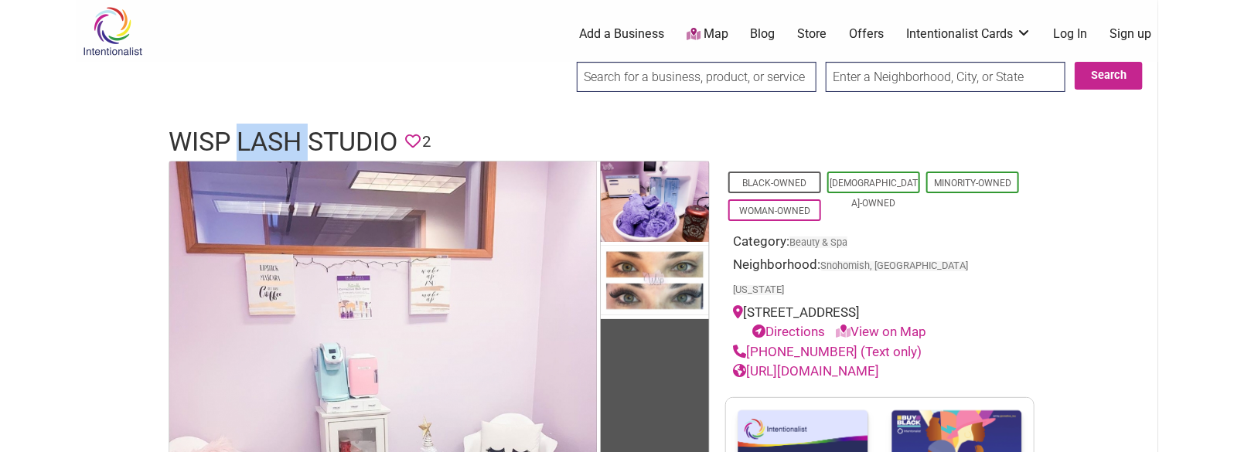
click at [279, 142] on h1 "Wisp Lash Studio" at bounding box center [283, 142] width 229 height 37
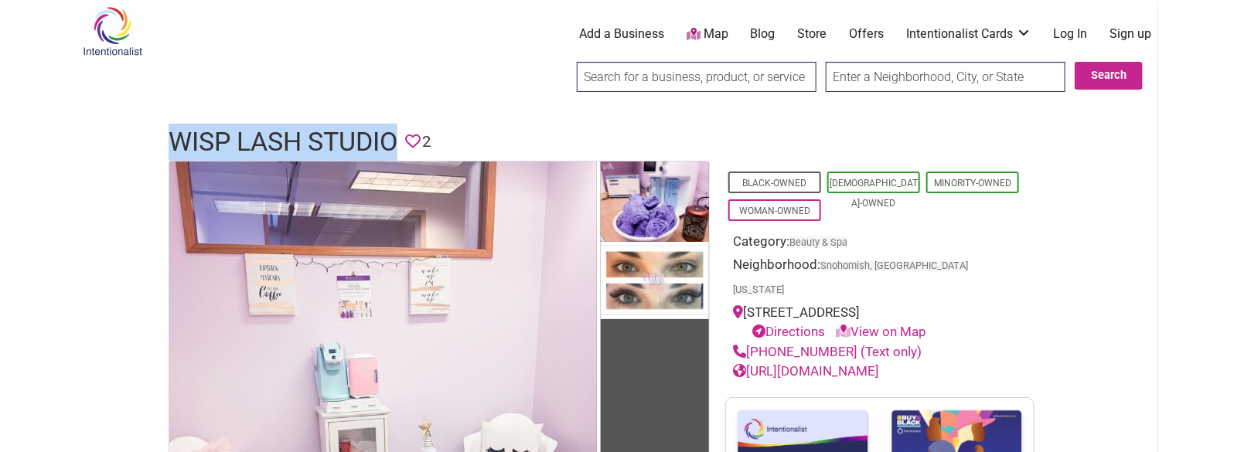
click at [279, 142] on h1 "Wisp Lash Studio" at bounding box center [283, 142] width 229 height 37
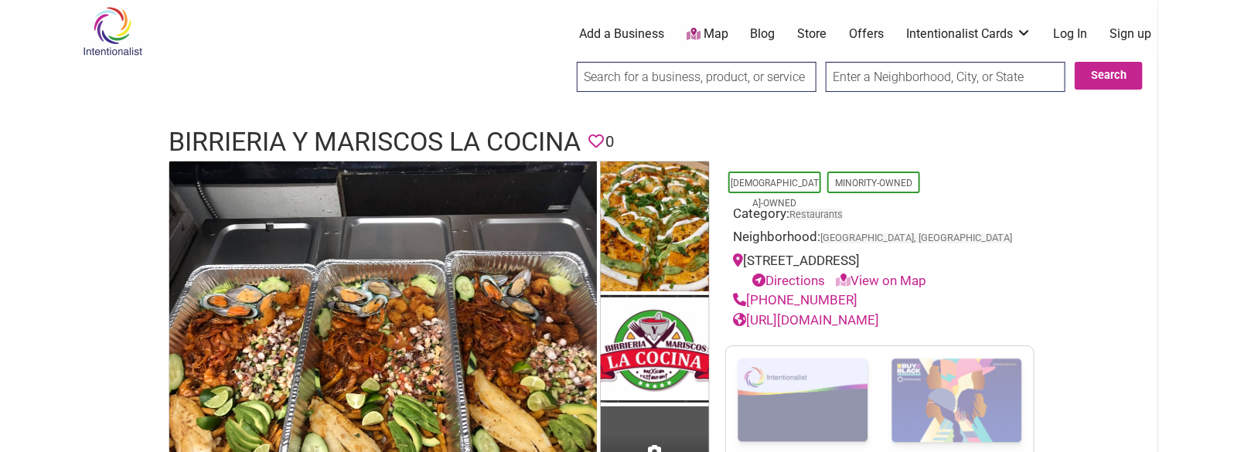
click at [295, 140] on h1 "Birrieria y Mariscos La Cocina" at bounding box center [375, 142] width 412 height 37
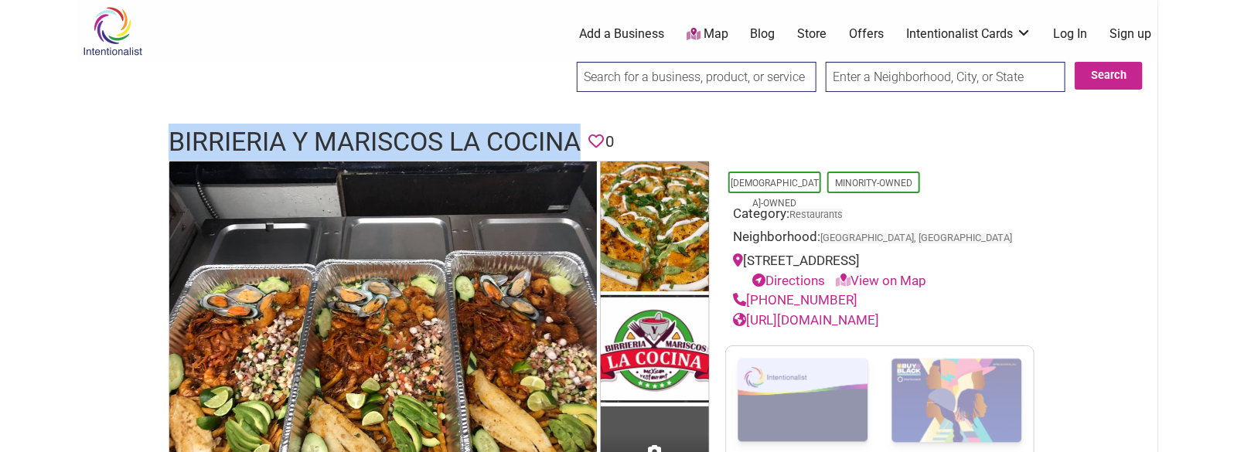
click at [295, 140] on h1 "Birrieria y Mariscos La Cocina" at bounding box center [375, 142] width 412 height 37
copy h1 "Birrieria y Mariscos La Cocina"
drag, startPoint x: 846, startPoint y: 317, endPoint x: 750, endPoint y: 323, distance: 96.1
click at [750, 311] on div "(253) 625-5937" at bounding box center [880, 301] width 294 height 20
copy link "(253) 625-5937"
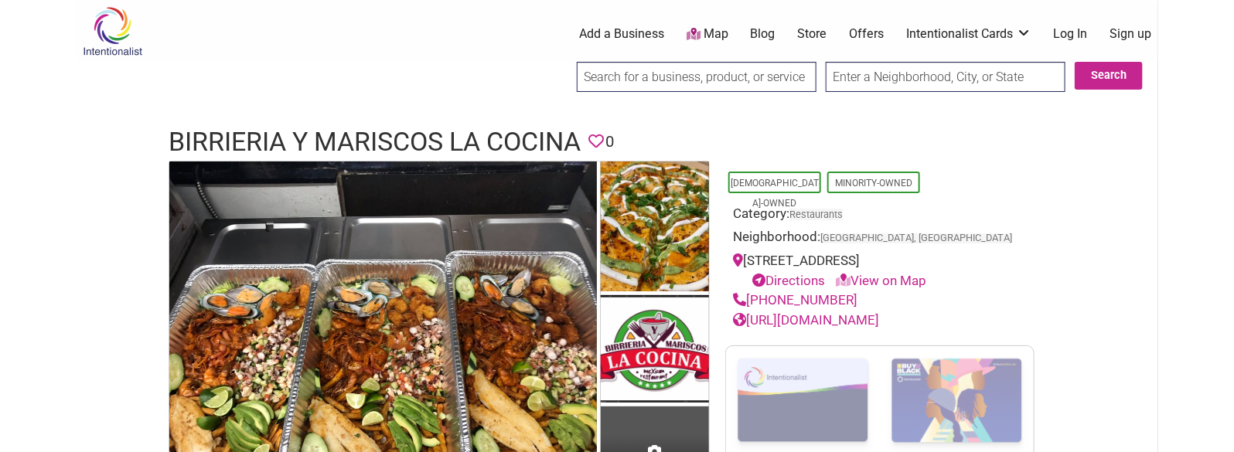
click at [361, 151] on h1 "Birrieria y Mariscos La Cocina" at bounding box center [375, 142] width 412 height 37
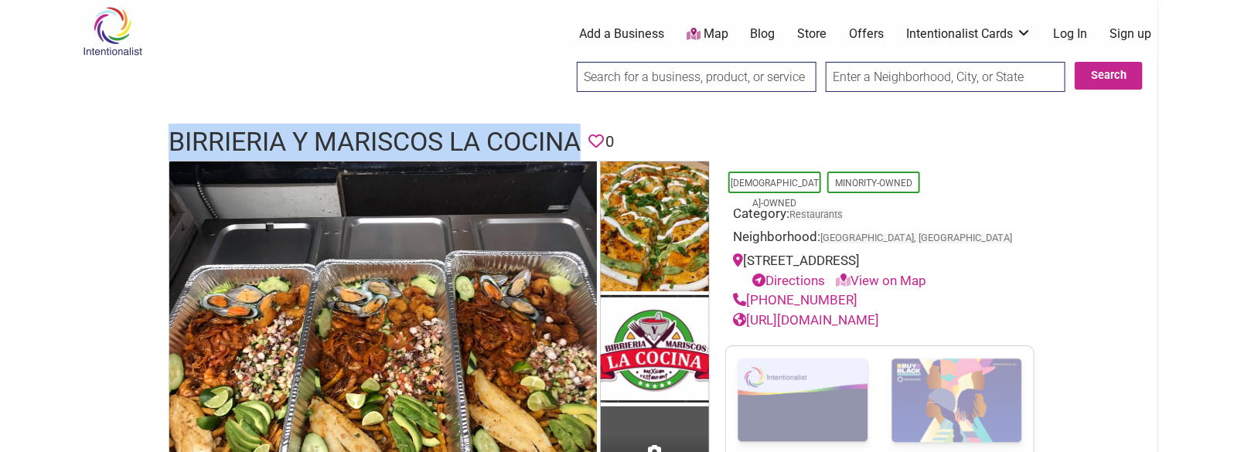
click at [361, 151] on h1 "Birrieria y Mariscos La Cocina" at bounding box center [375, 142] width 412 height 37
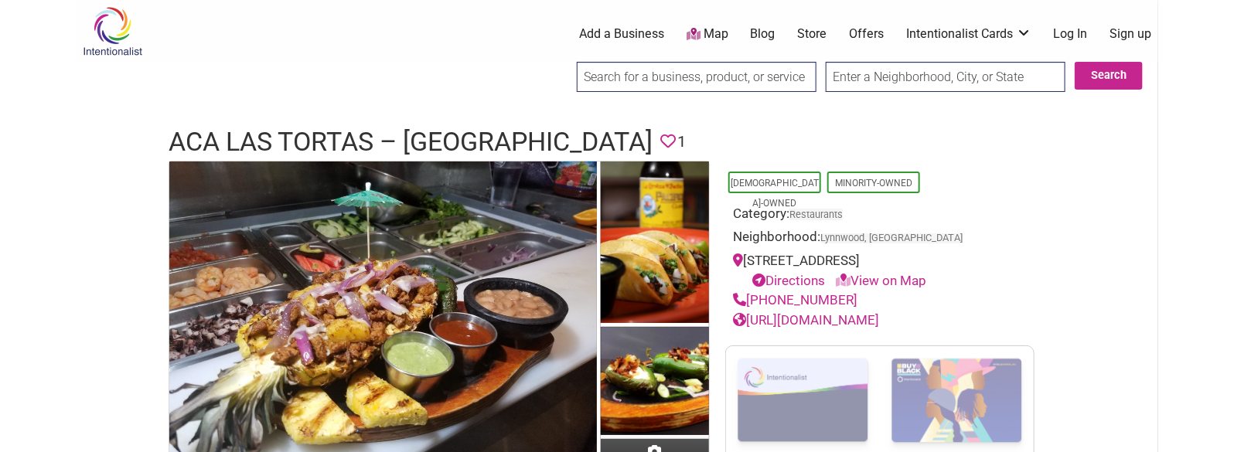
click at [268, 126] on h1 "Aca Las Tortas – [GEOGRAPHIC_DATA]" at bounding box center [411, 142] width 484 height 37
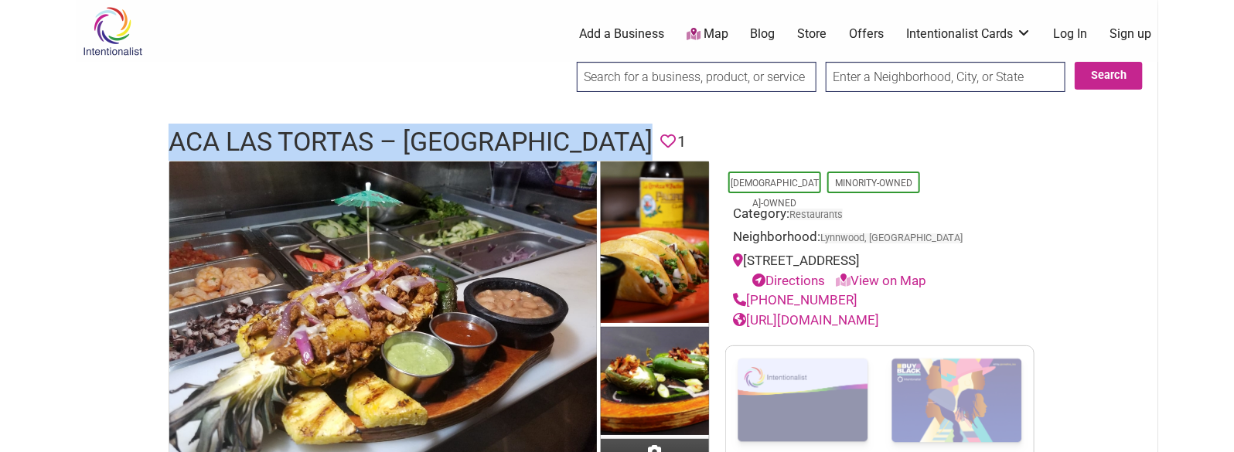
click at [268, 126] on h1 "Aca Las Tortas – [GEOGRAPHIC_DATA]" at bounding box center [411, 142] width 484 height 37
copy h1 "Aca Las Tortas – Lynnwood"
drag, startPoint x: 846, startPoint y: 316, endPoint x: 750, endPoint y: 315, distance: 95.9
click at [750, 311] on div "(425) 245-8417" at bounding box center [880, 301] width 294 height 20
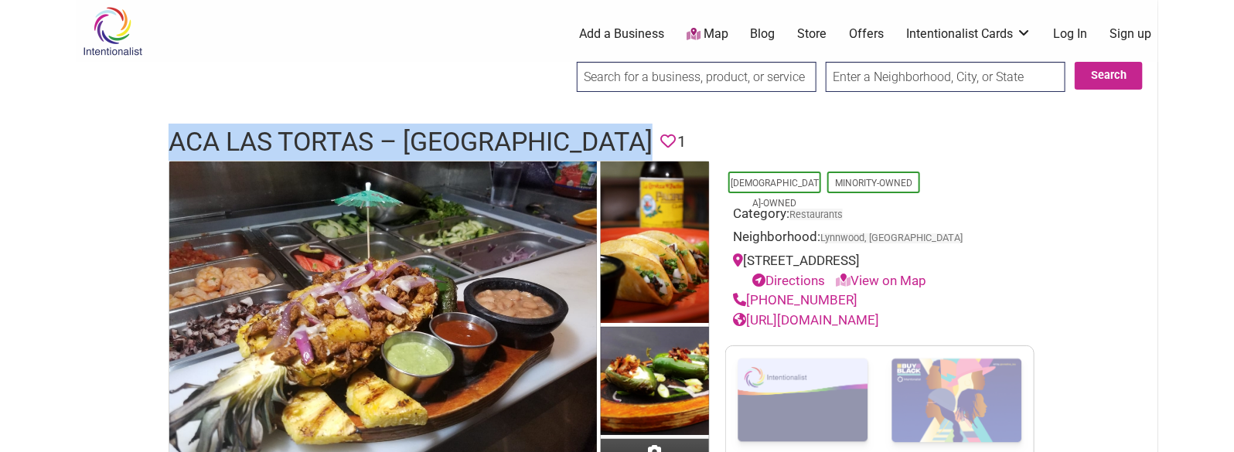
copy link "(425) 245-8417"
click at [845, 311] on div "(425) 245-8417" at bounding box center [880, 301] width 294 height 20
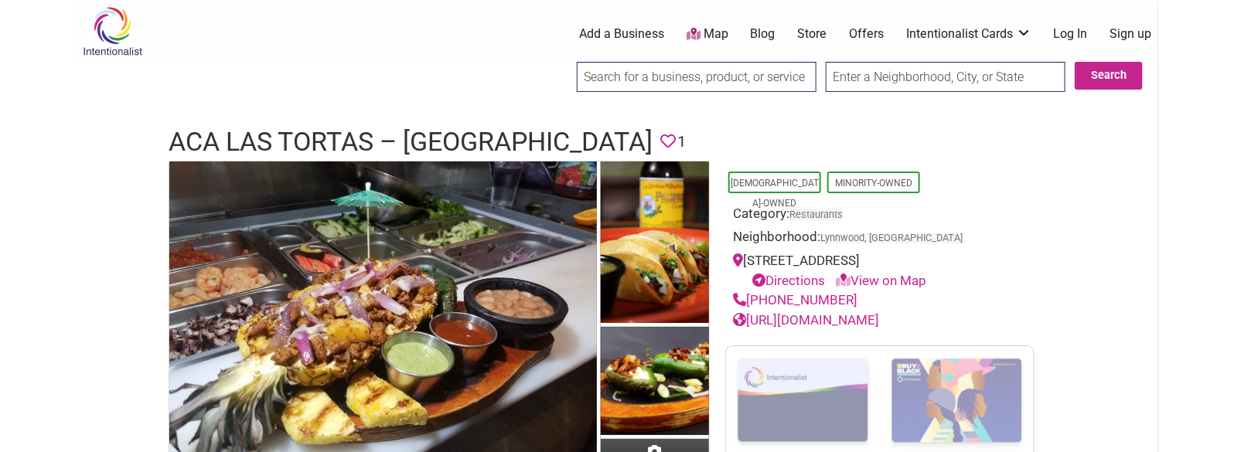
drag, startPoint x: 851, startPoint y: 317, endPoint x: 750, endPoint y: 319, distance: 100.6
click at [750, 311] on div "(425) 245-8417" at bounding box center [880, 301] width 294 height 20
copy link "(425) 245-8417"
click at [492, 148] on h1 "Aca Las Tortas – Lynnwood" at bounding box center [411, 142] width 484 height 37
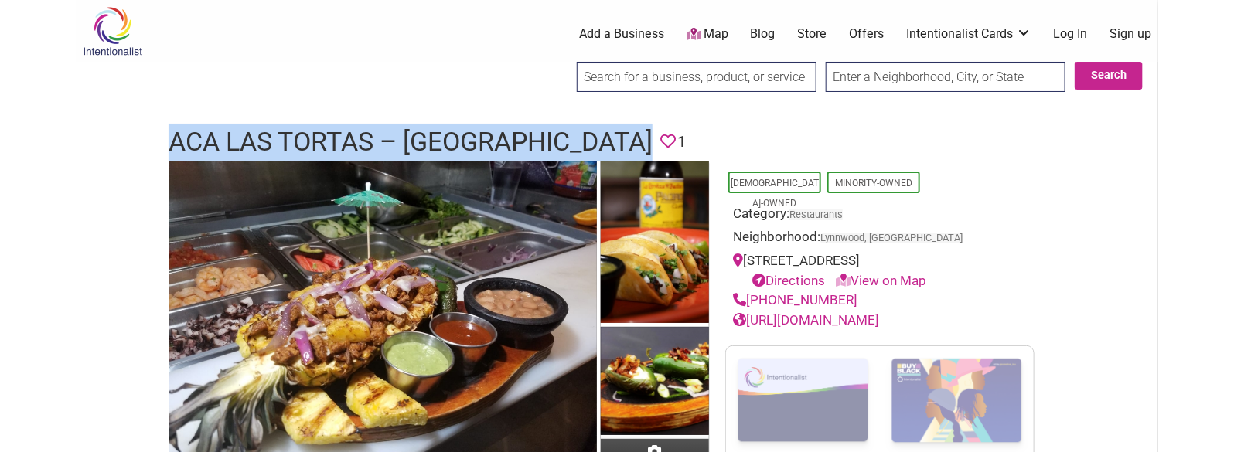
click at [492, 148] on h1 "Aca Las Tortas – Lynnwood" at bounding box center [411, 142] width 484 height 37
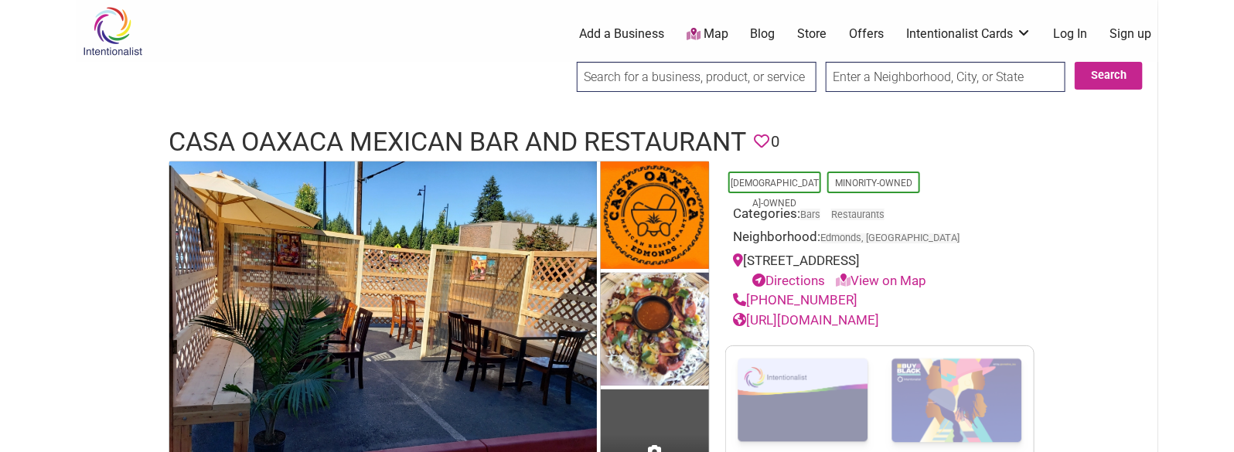
click at [498, 139] on h1 "Casa Oaxaca Mexican Bar and Restaurant" at bounding box center [458, 142] width 578 height 37
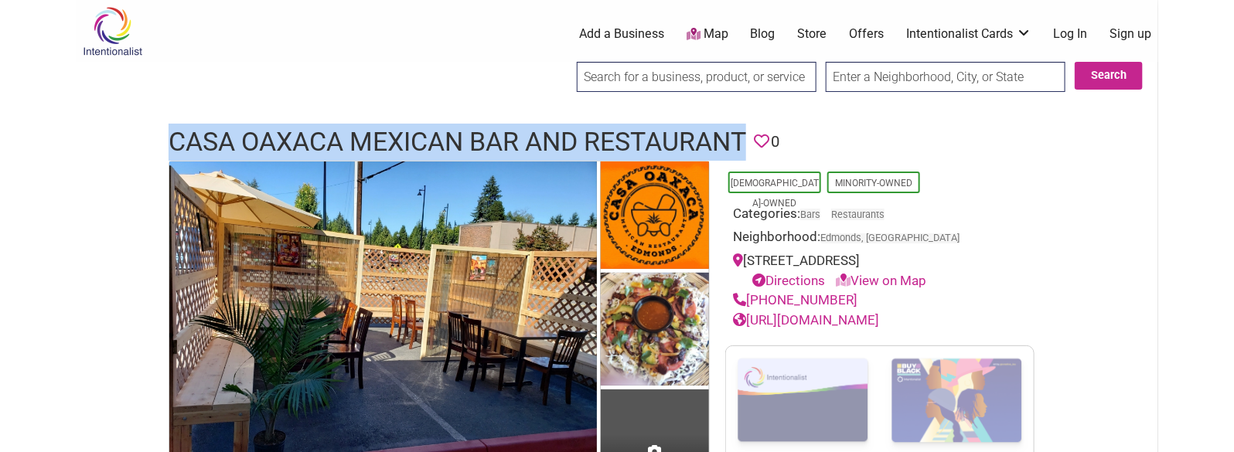
click at [498, 139] on h1 "Casa Oaxaca Mexican Bar and Restaurant" at bounding box center [458, 142] width 578 height 37
copy h1 "Casa Oaxaca Mexican Bar and Restaurant"
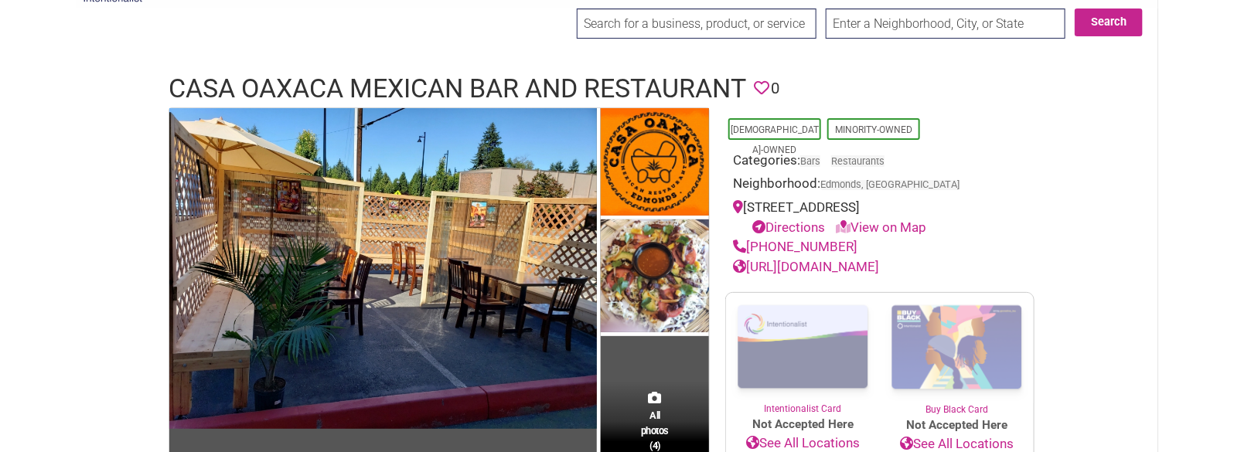
scroll to position [141, 0]
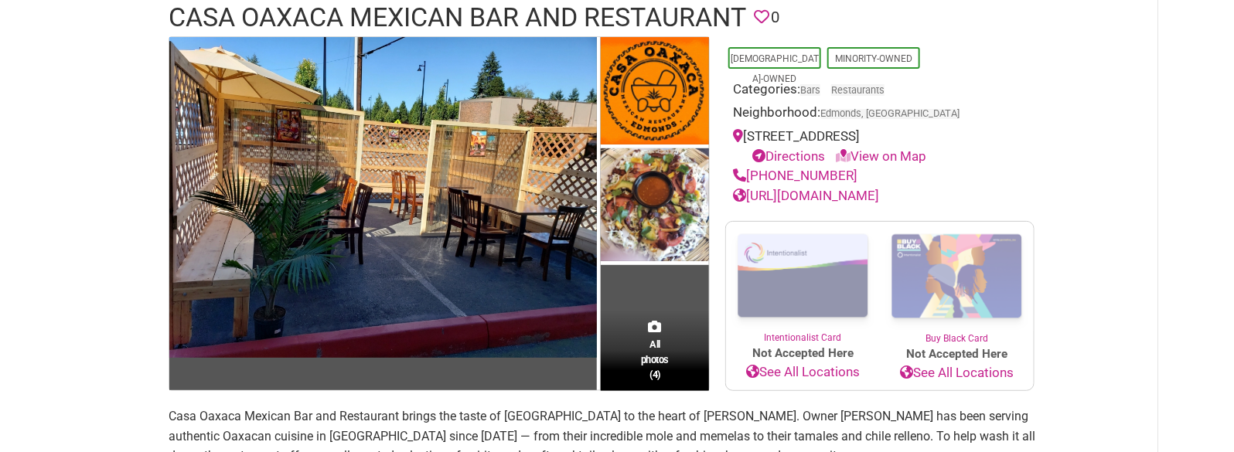
drag, startPoint x: 1103, startPoint y: 214, endPoint x: 1104, endPoint y: 308, distance: 93.6
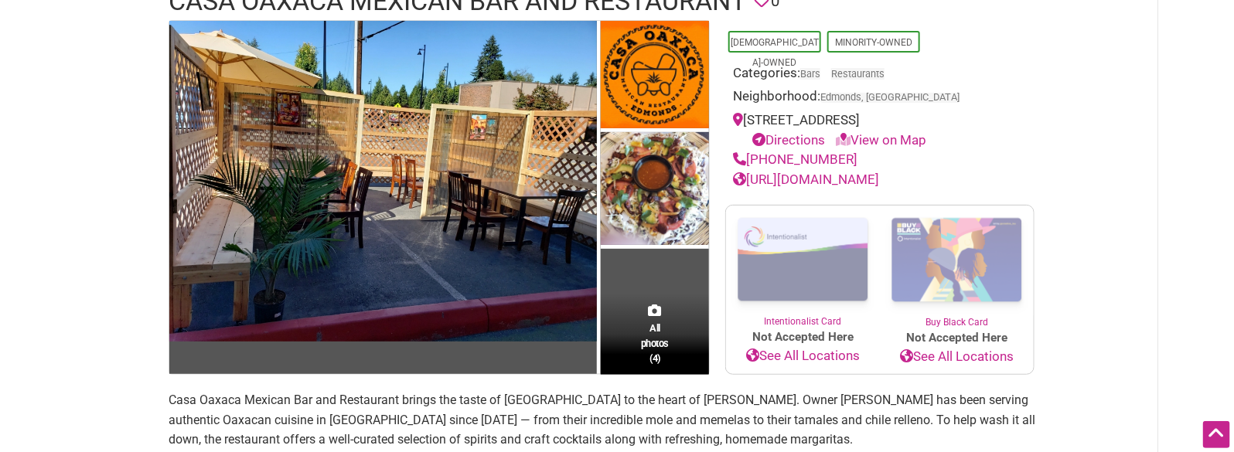
drag, startPoint x: 855, startPoint y: 153, endPoint x: 750, endPoint y: 160, distance: 105.4
click at [750, 160] on div "[PHONE_NUMBER]" at bounding box center [880, 160] width 294 height 20
copy link "[PHONE_NUMBER]"
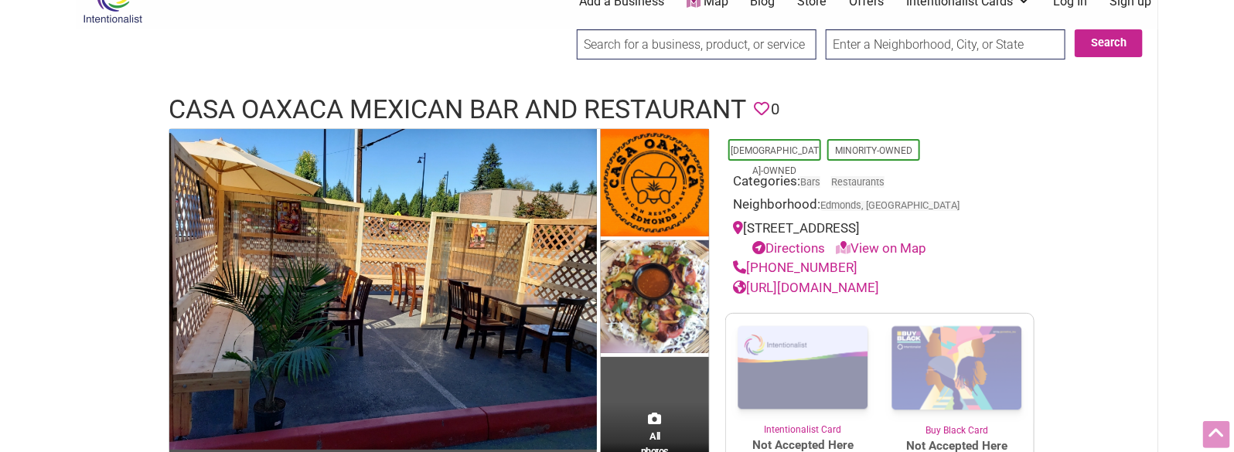
scroll to position [0, 0]
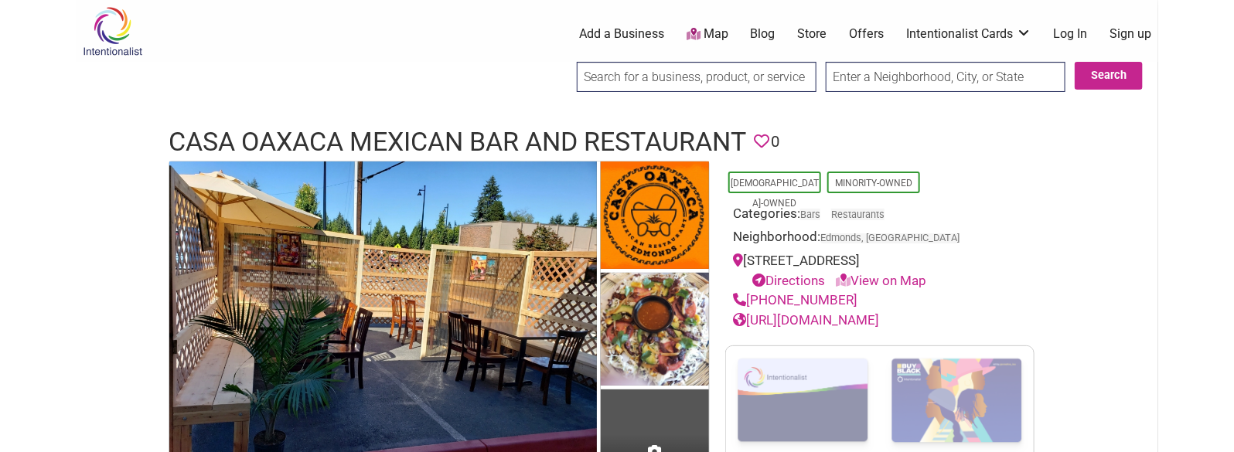
click at [483, 131] on h1 "Casa Oaxaca Mexican Bar and Restaurant" at bounding box center [458, 142] width 578 height 37
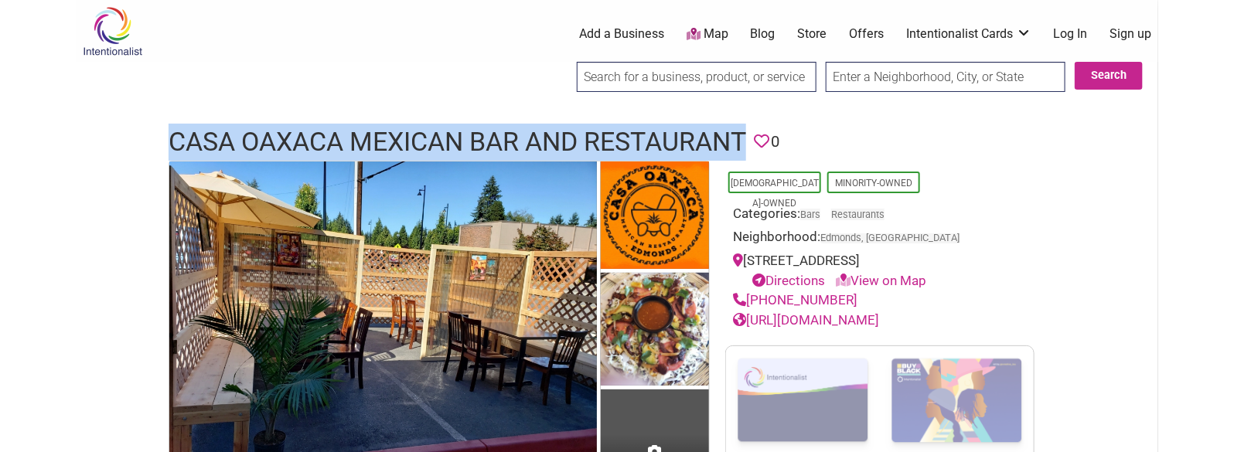
click at [483, 131] on h1 "Casa Oaxaca Mexican Bar and Restaurant" at bounding box center [458, 142] width 578 height 37
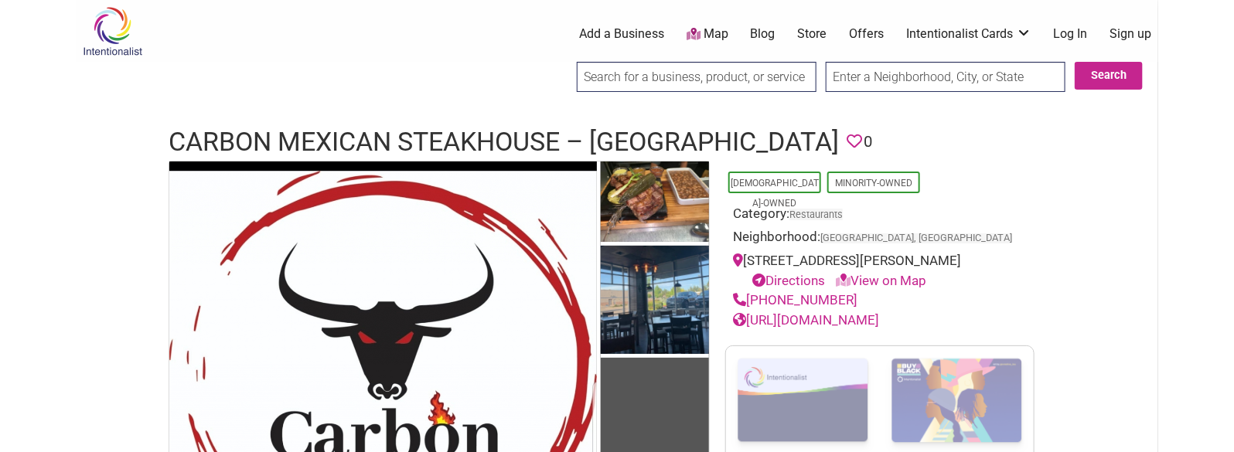
click at [469, 140] on h1 "Carbon Mexican Steakhouse – [GEOGRAPHIC_DATA]" at bounding box center [504, 142] width 671 height 37
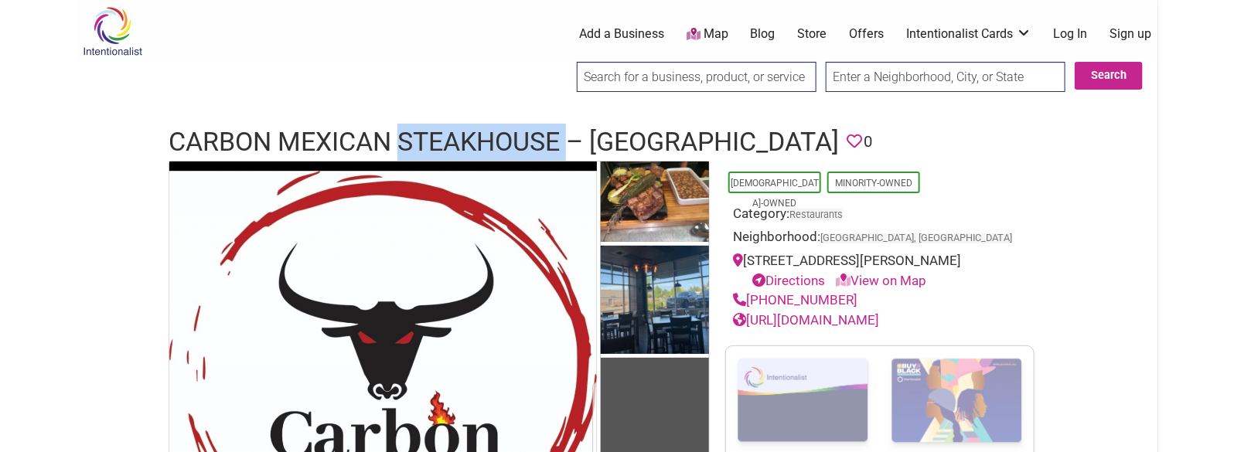
click at [469, 140] on h1 "Carbon Mexican Steakhouse – [GEOGRAPHIC_DATA]" at bounding box center [504, 142] width 671 height 37
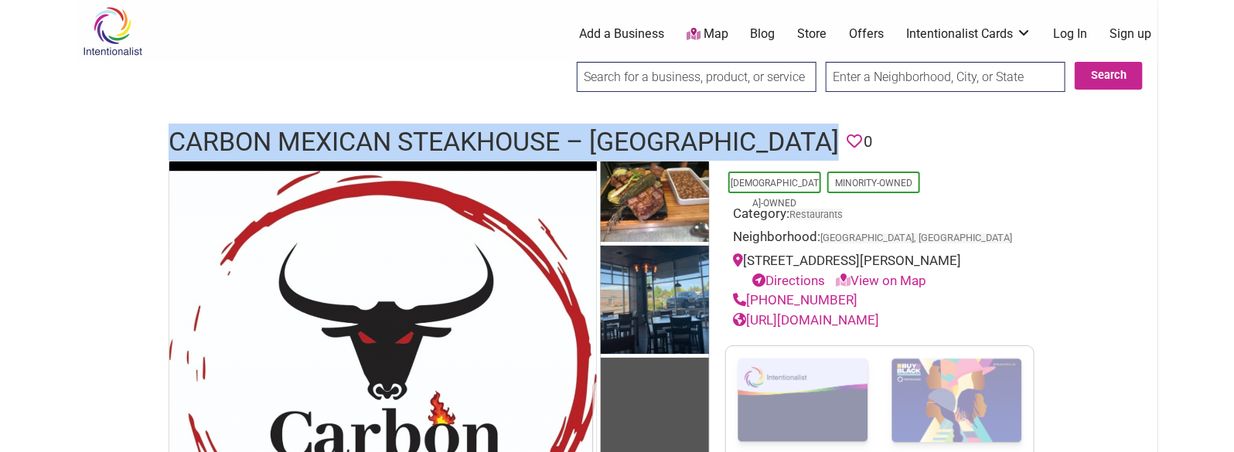
click at [469, 140] on h1 "Carbon Mexican Steakhouse – Port Orchard" at bounding box center [504, 142] width 671 height 37
copy h1 "Carbon Mexican Steakhouse – Port Orchard"
drag, startPoint x: 852, startPoint y: 317, endPoint x: 751, endPoint y: 315, distance: 101.3
click at [751, 311] on div "(360) 876-7503" at bounding box center [880, 301] width 294 height 20
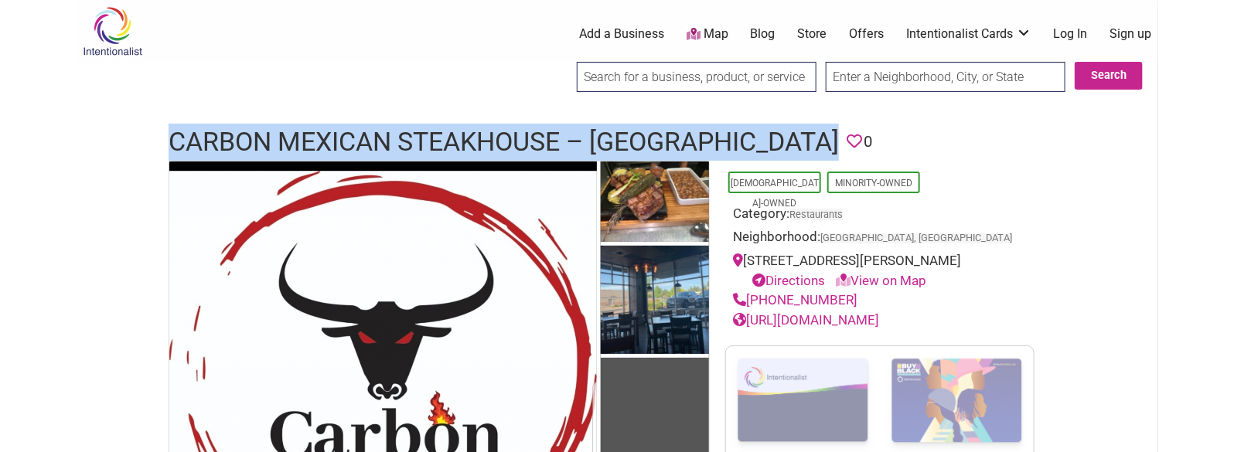
copy link "(360) 876-7503"
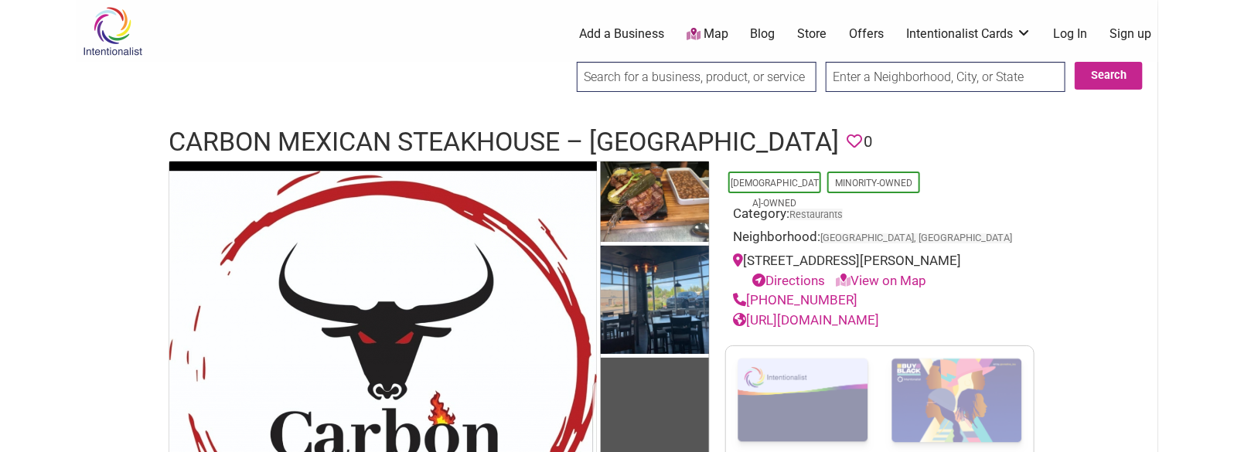
click at [473, 138] on h1 "Carbon Mexican Steakhouse – Port Orchard" at bounding box center [504, 142] width 671 height 37
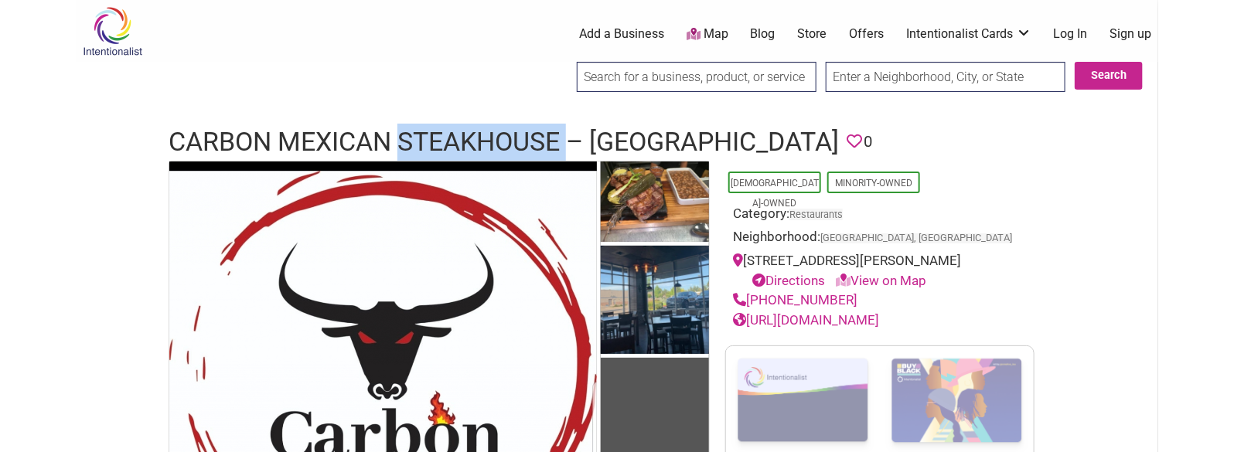
click at [473, 138] on h1 "Carbon Mexican Steakhouse – Port Orchard" at bounding box center [504, 142] width 671 height 37
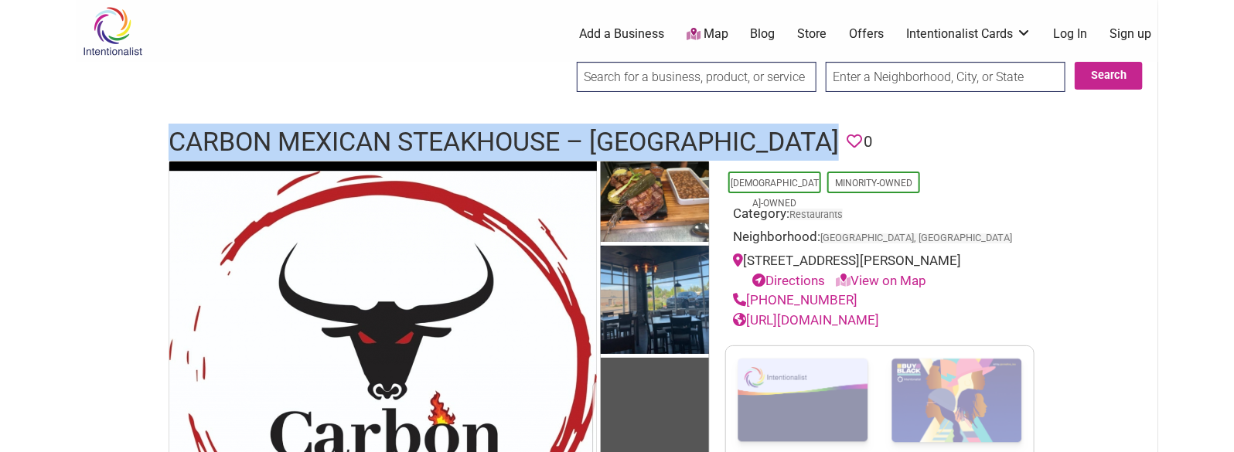
click at [473, 138] on h1 "Carbon Mexican Steakhouse – Port Orchard" at bounding box center [504, 142] width 671 height 37
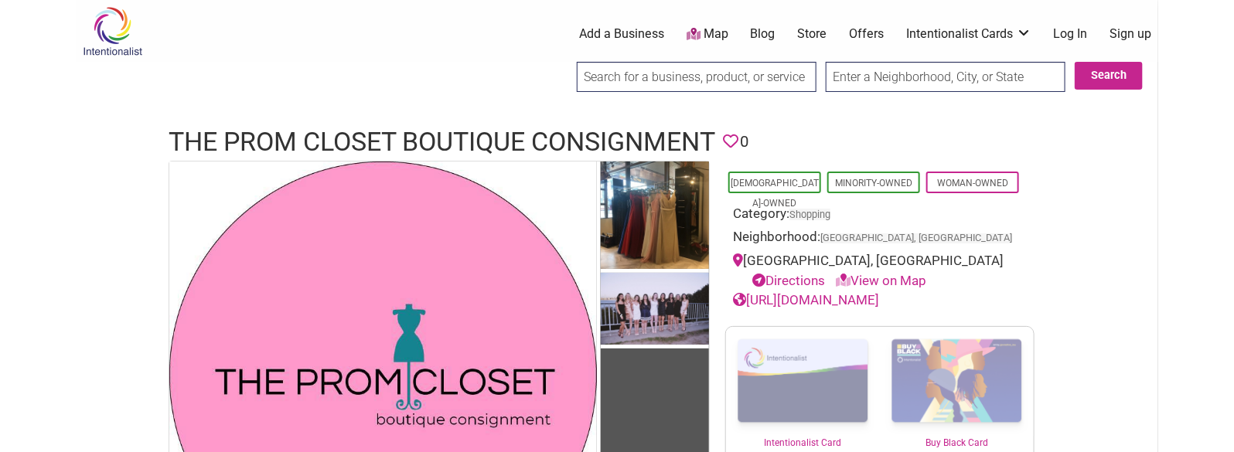
click at [295, 131] on h1 "The Prom Closet Boutique Consignment" at bounding box center [442, 142] width 547 height 37
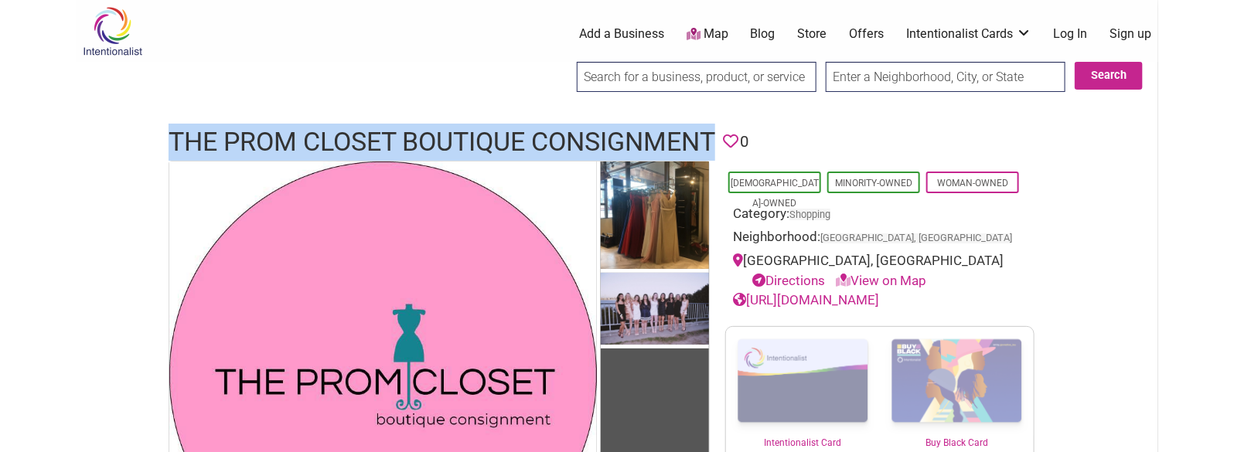
click at [295, 131] on h1 "The Prom Closet Boutique Consignment" at bounding box center [442, 142] width 547 height 37
copy h1 "The Prom Closet Boutique Consignment"
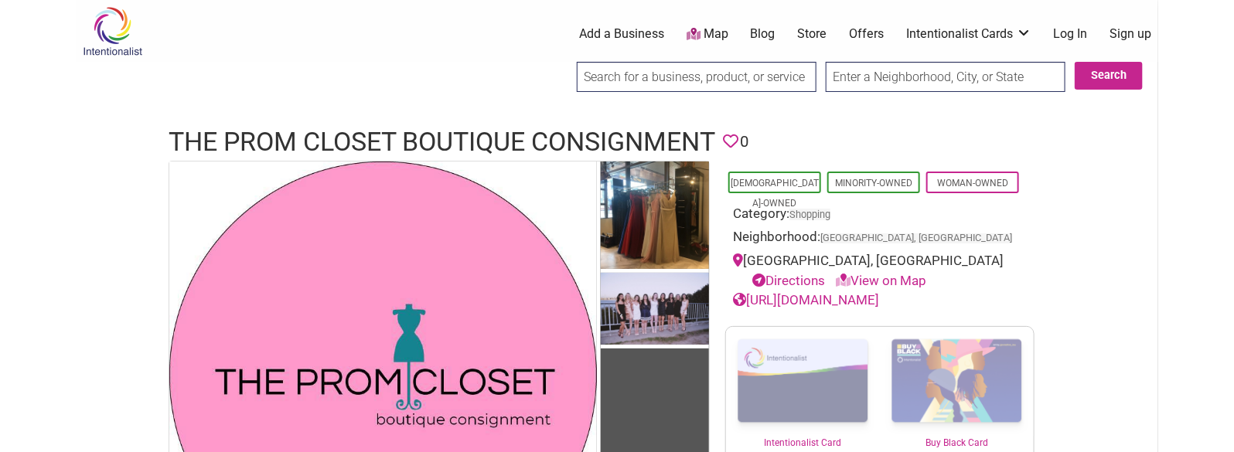
drag, startPoint x: 314, startPoint y: 140, endPoint x: 210, endPoint y: 86, distance: 116.9
click at [463, 137] on h1 "The Prom Closet Boutique Consignment" at bounding box center [442, 142] width 547 height 37
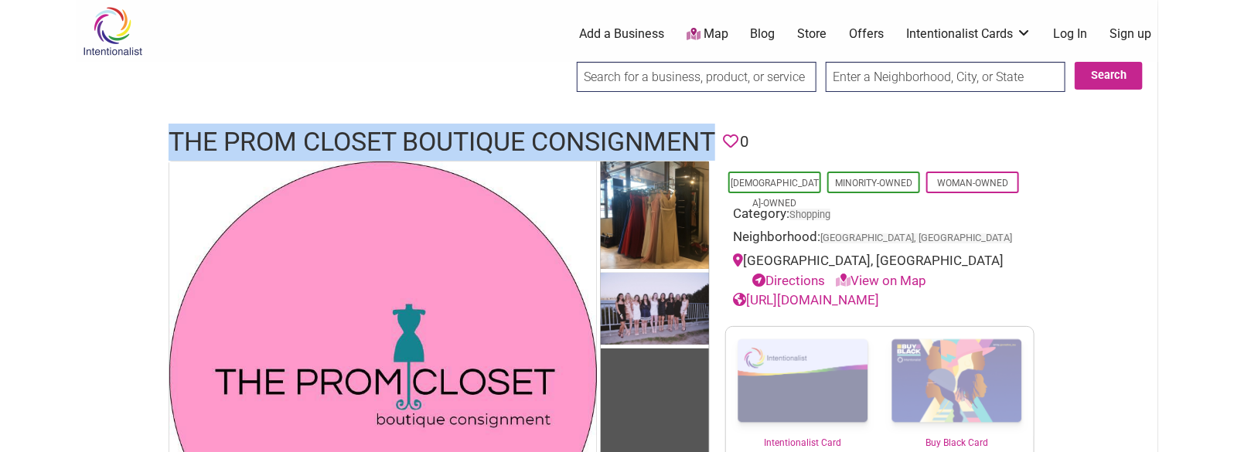
click at [463, 137] on h1 "The Prom Closet Boutique Consignment" at bounding box center [442, 142] width 547 height 37
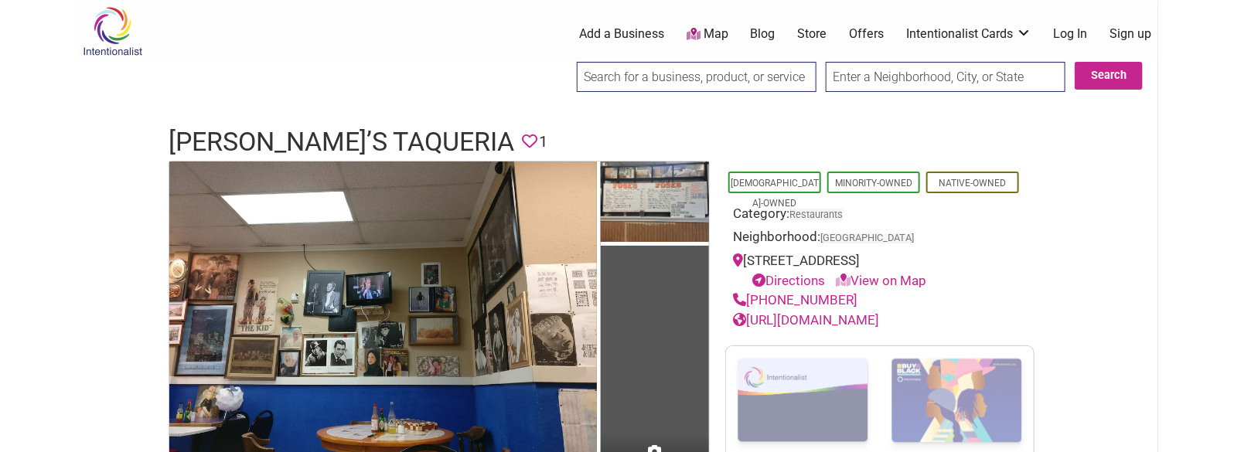
click at [282, 136] on h1 "[PERSON_NAME]’s Taqueria" at bounding box center [342, 142] width 346 height 37
click at [282, 136] on h1 "José’s Taqueria" at bounding box center [342, 142] width 346 height 37
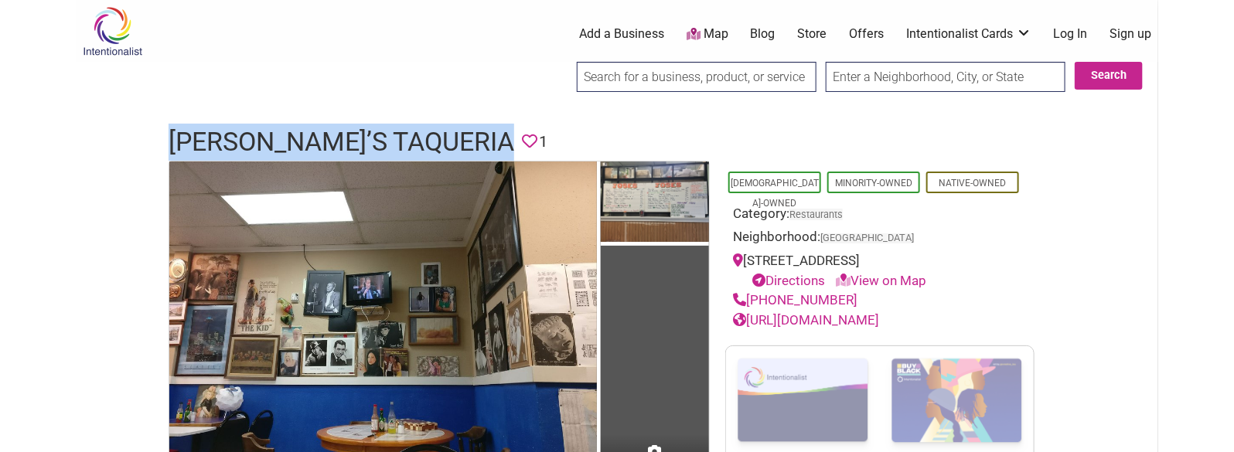
click at [282, 136] on h1 "José’s Taqueria" at bounding box center [342, 142] width 346 height 37
copy h1 "José’s Taqueria"
drag, startPoint x: 856, startPoint y: 295, endPoint x: 751, endPoint y: 291, distance: 105.3
click at [751, 291] on div "(206) 841-6104" at bounding box center [880, 301] width 294 height 20
copy link "(206) 841-6104"
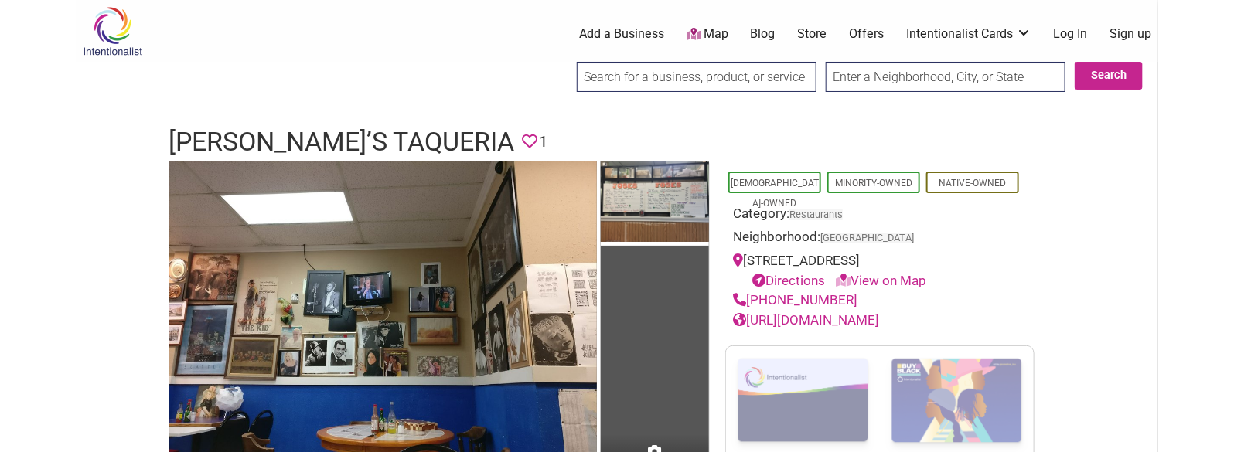
click at [313, 145] on h1 "José’s Taqueria" at bounding box center [342, 142] width 346 height 37
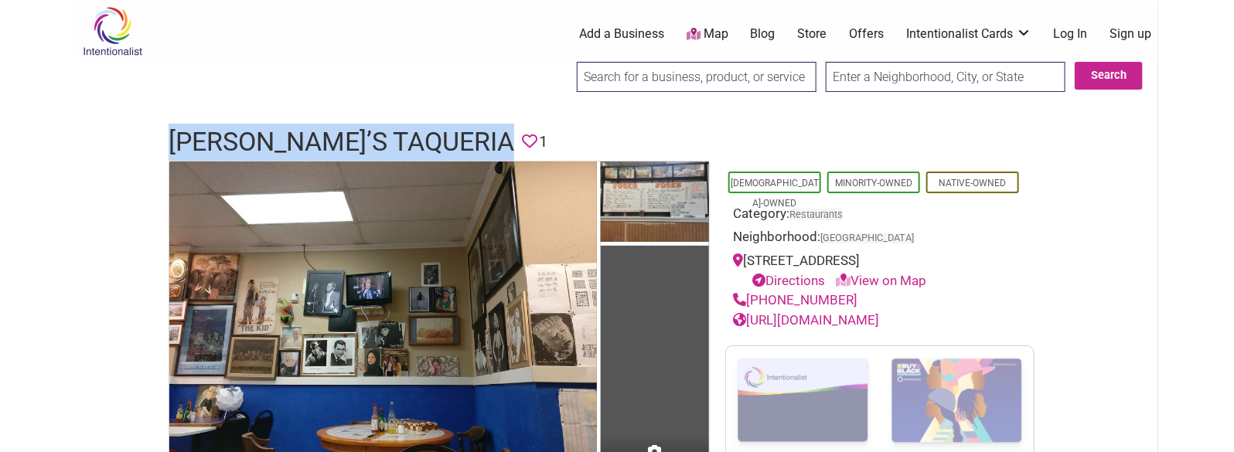
click at [313, 145] on h1 "José’s Taqueria" at bounding box center [342, 142] width 346 height 37
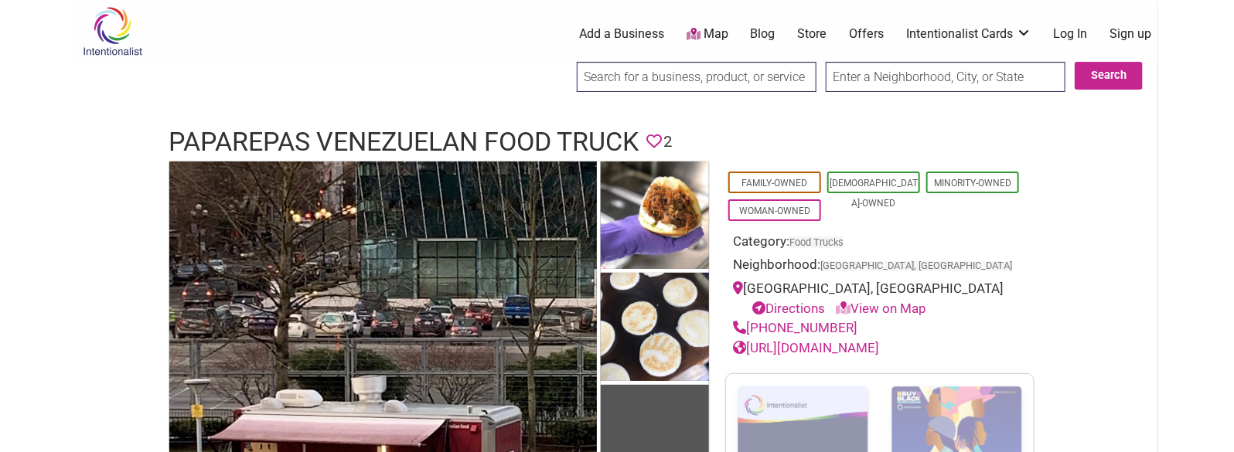
click at [350, 131] on h1 "Paparepas Venezuelan Food Truck" at bounding box center [404, 142] width 470 height 37
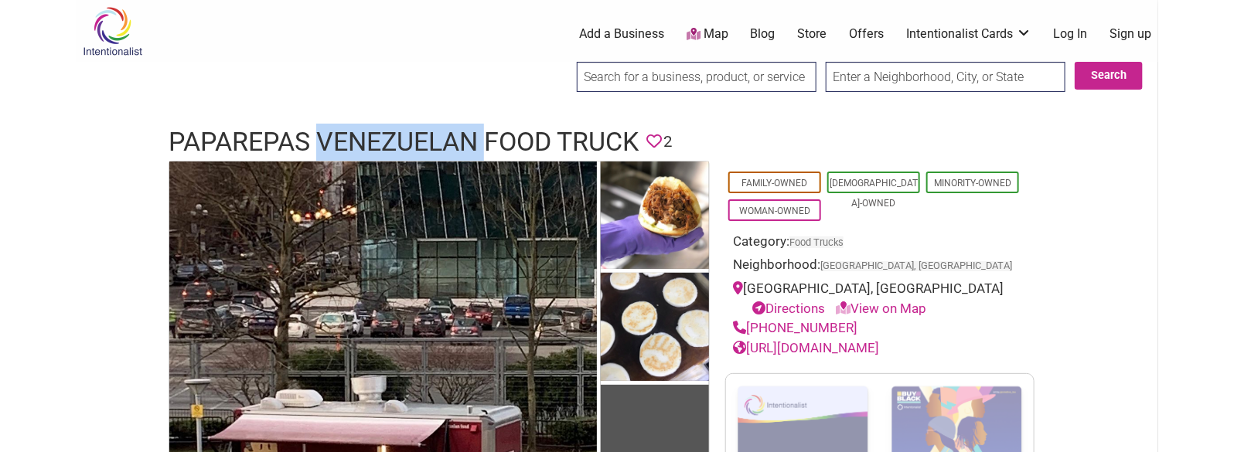
click at [350, 131] on h1 "Paparepas Venezuelan Food Truck" at bounding box center [404, 142] width 470 height 37
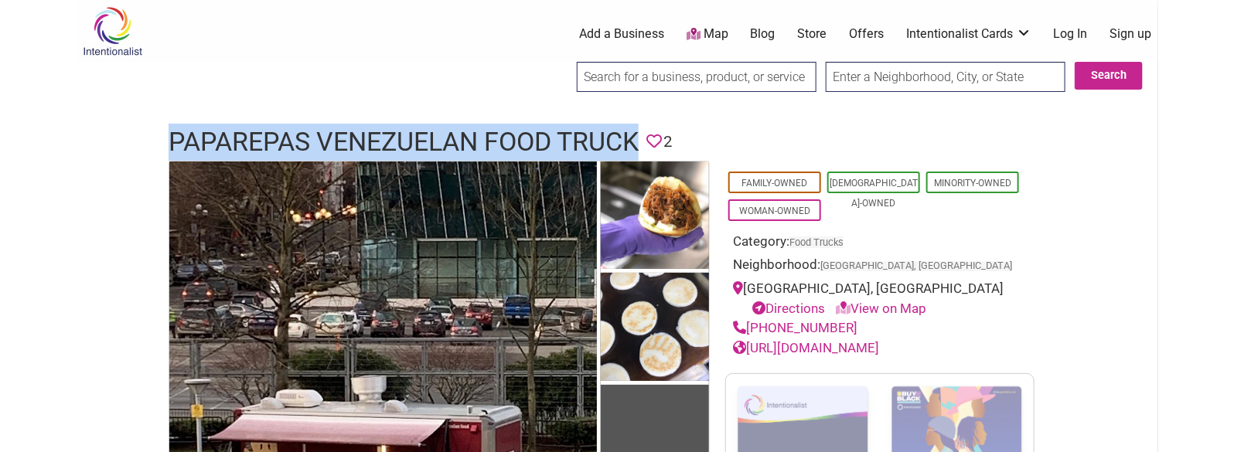
click at [350, 131] on h1 "Paparepas Venezuelan Food Truck" at bounding box center [404, 142] width 470 height 37
copy h1 "Paparepas Venezuelan Food Truck"
drag, startPoint x: 847, startPoint y: 324, endPoint x: 751, endPoint y: 326, distance: 95.9
click at [751, 326] on div "[PHONE_NUMBER]" at bounding box center [880, 329] width 294 height 20
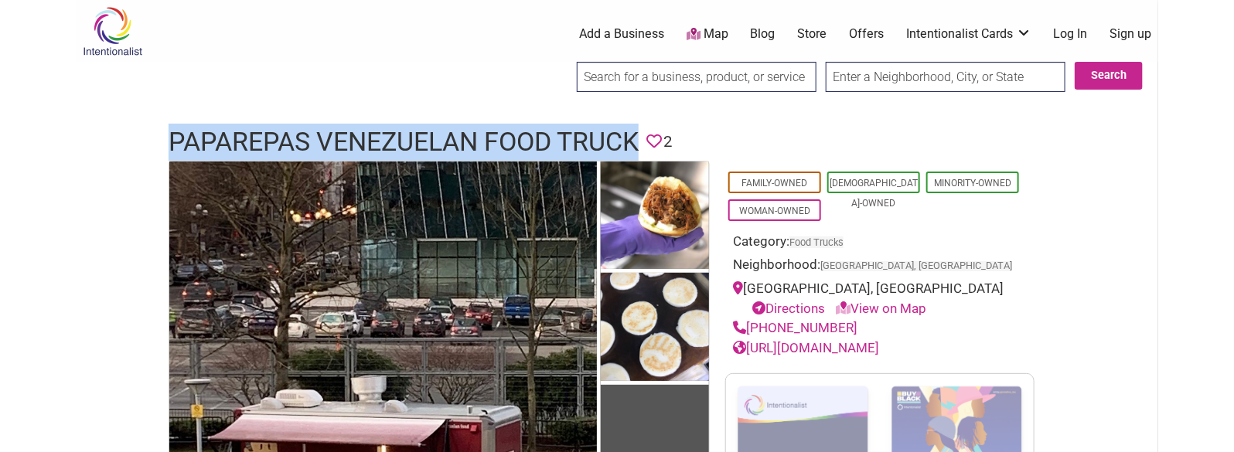
copy link "[PHONE_NUMBER]"
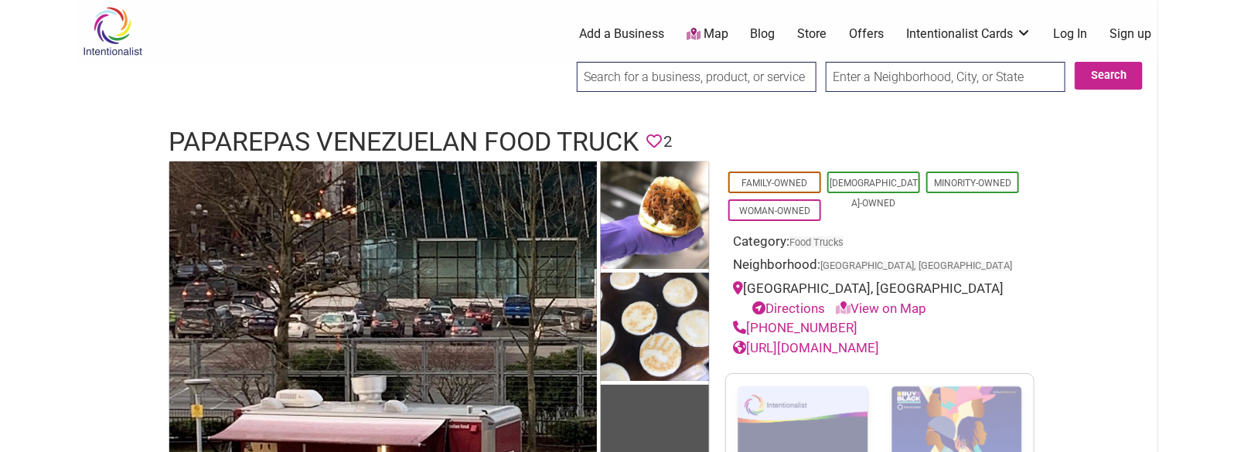
click at [360, 142] on h1 "Paparepas Venezuelan Food Truck" at bounding box center [404, 142] width 470 height 37
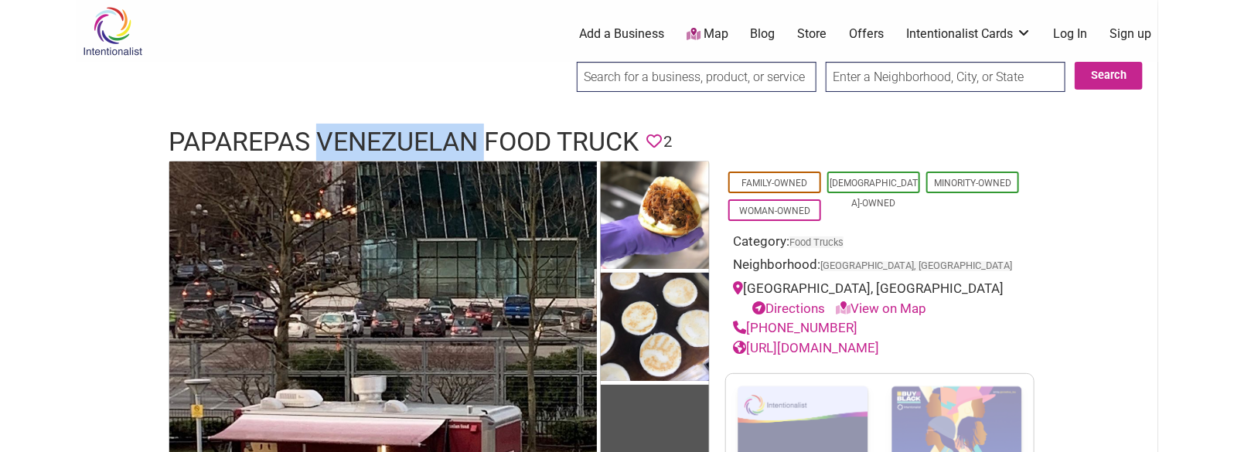
click at [360, 142] on h1 "Paparepas Venezuelan Food Truck" at bounding box center [404, 142] width 470 height 37
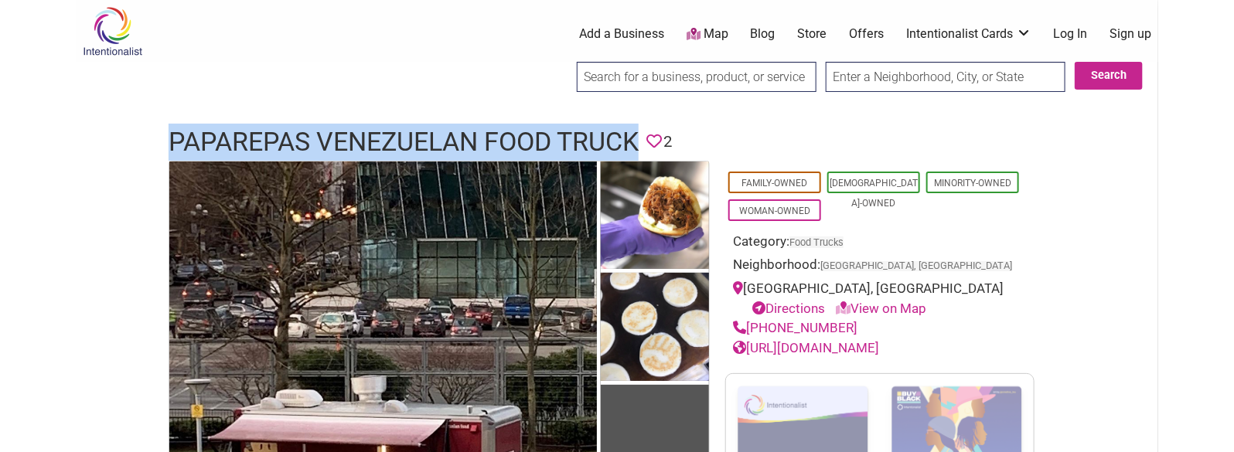
click at [360, 142] on h1 "Paparepas Venezuelan Food Truck" at bounding box center [404, 142] width 470 height 37
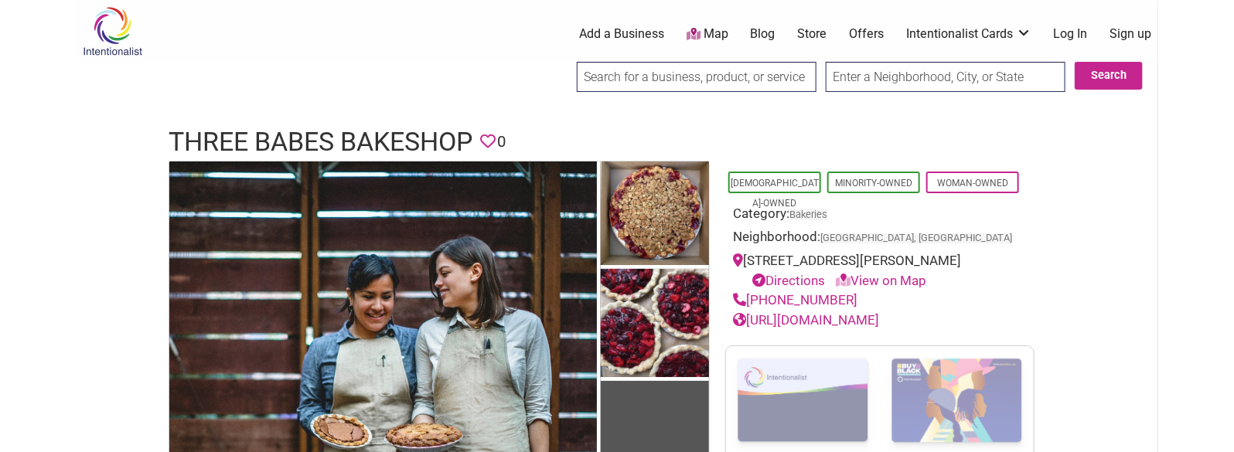
click at [329, 127] on h1 "Three Babes Bakeshop" at bounding box center [321, 142] width 304 height 37
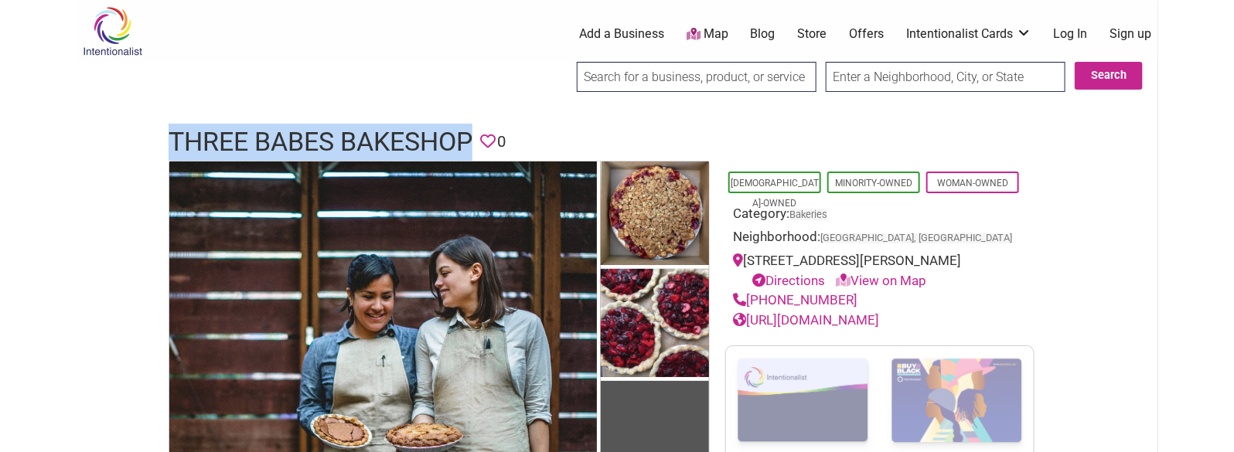
click at [329, 127] on h1 "Three Babes Bakeshop" at bounding box center [321, 142] width 304 height 37
copy h1 "Three Babes Bakeshop"
drag, startPoint x: 851, startPoint y: 293, endPoint x: 749, endPoint y: 299, distance: 102.3
click at [749, 299] on div "(415) 617-9774" at bounding box center [880, 301] width 294 height 20
copy link "(415) 617-9774"
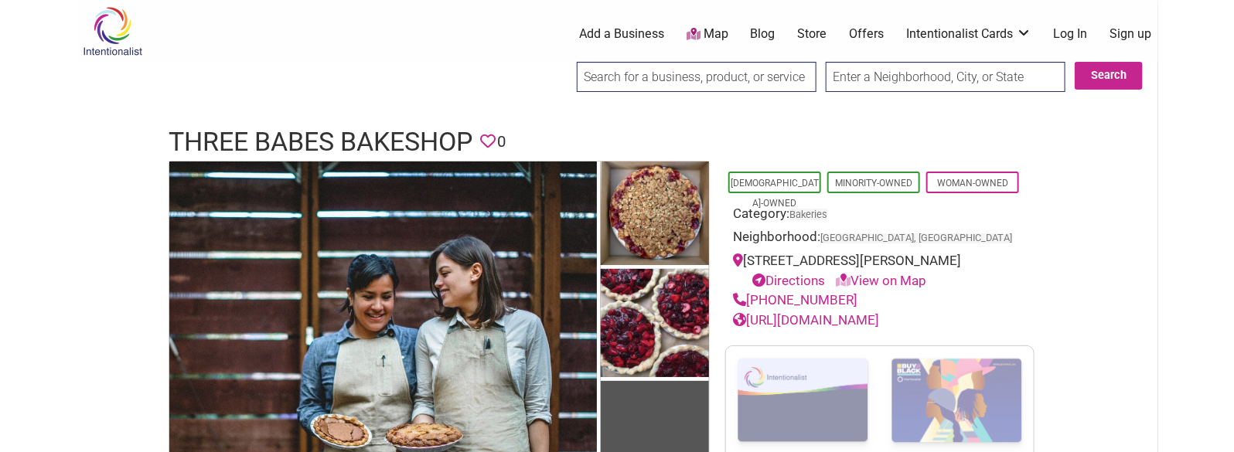
click at [330, 147] on h1 "Three Babes Bakeshop" at bounding box center [321, 142] width 304 height 37
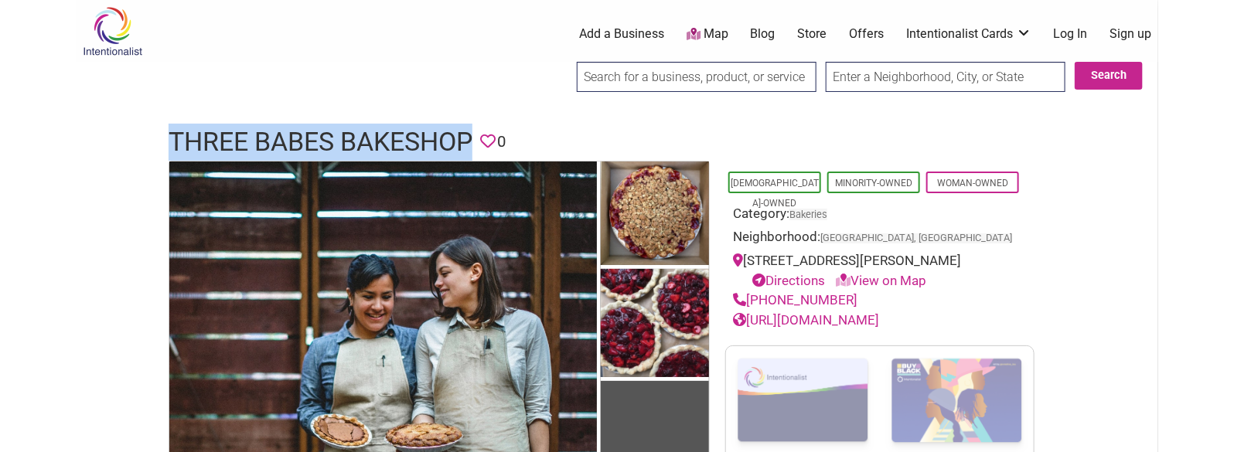
click at [330, 147] on h1 "Three Babes Bakeshop" at bounding box center [321, 142] width 304 height 37
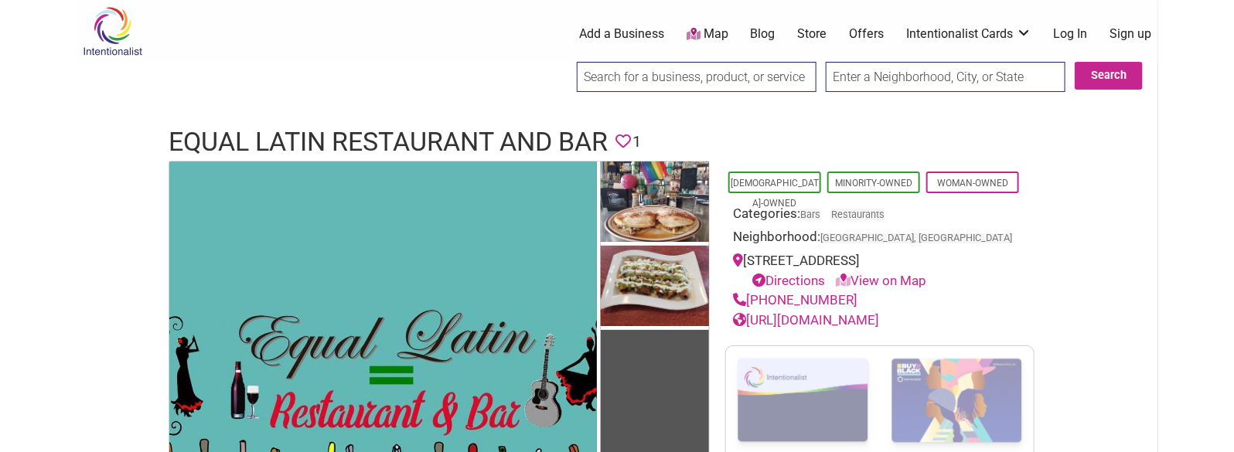
click at [343, 126] on h1 "Equal Latin Restaurant and Bar" at bounding box center [388, 142] width 439 height 37
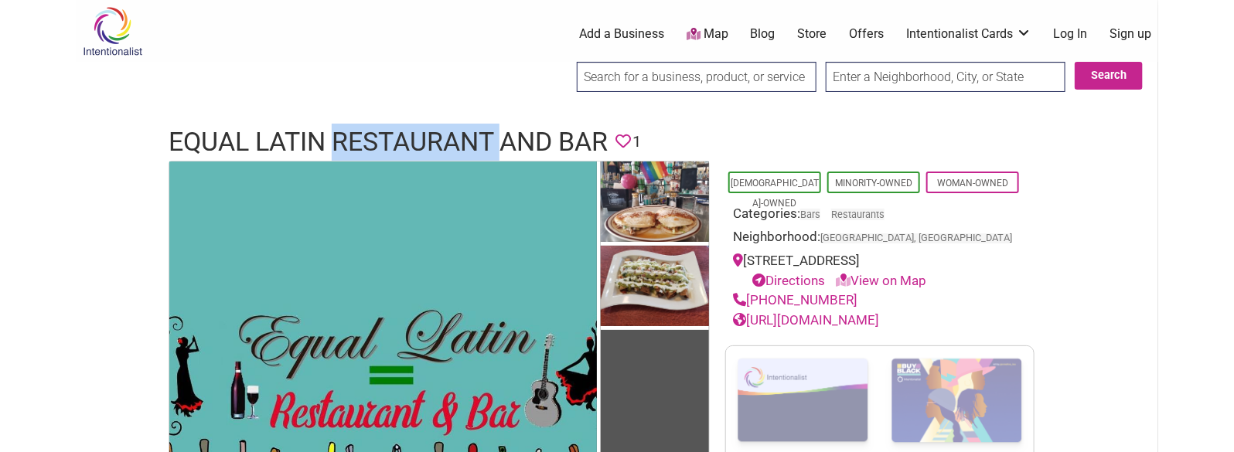
click at [343, 126] on h1 "Equal Latin Restaurant and Bar" at bounding box center [388, 142] width 439 height 37
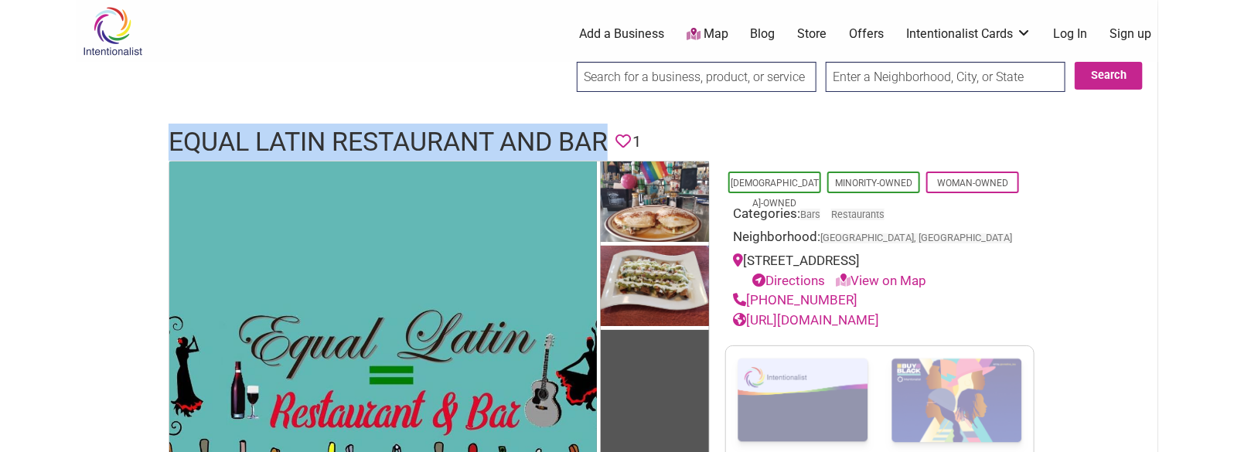
click at [343, 126] on h1 "Equal Latin Restaurant and Bar" at bounding box center [388, 142] width 439 height 37
copy h1 "Equal Latin Restaurant and Bar"
drag, startPoint x: 855, startPoint y: 299, endPoint x: 751, endPoint y: 292, distance: 104.6
click at [751, 292] on div "[PHONE_NUMBER]" at bounding box center [880, 301] width 294 height 20
copy link "[PHONE_NUMBER]"
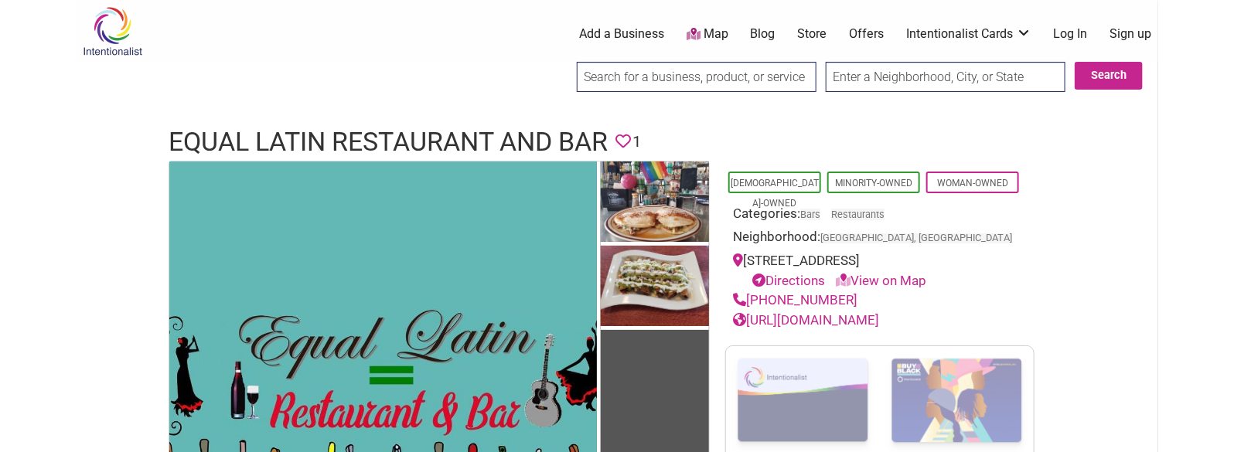
click at [585, 148] on h1 "Equal Latin Restaurant and Bar" at bounding box center [388, 142] width 439 height 37
click at [583, 146] on h1 "Equal Latin Restaurant and Bar" at bounding box center [388, 142] width 439 height 37
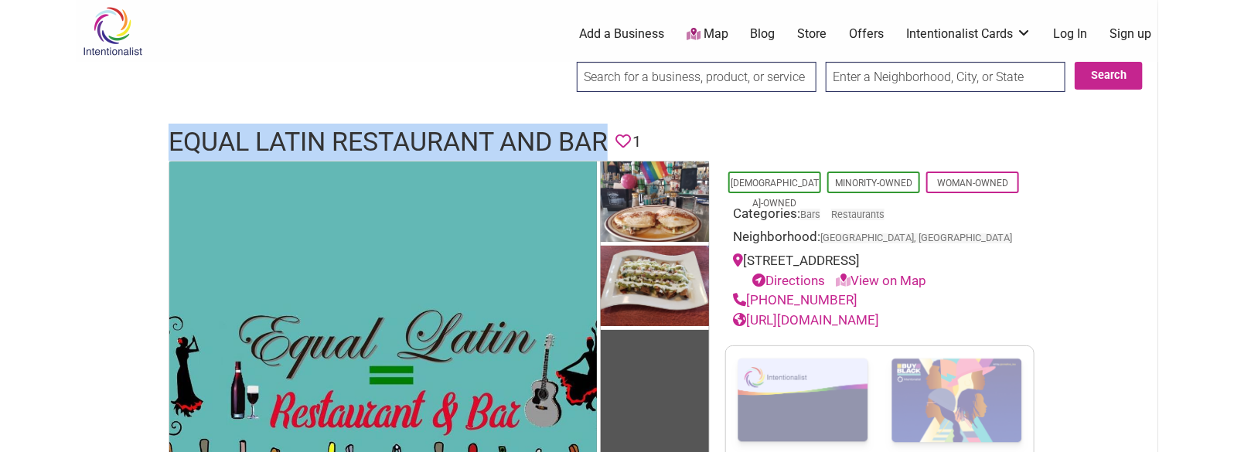
click at [583, 146] on h1 "Equal Latin Restaurant and Bar" at bounding box center [388, 142] width 439 height 37
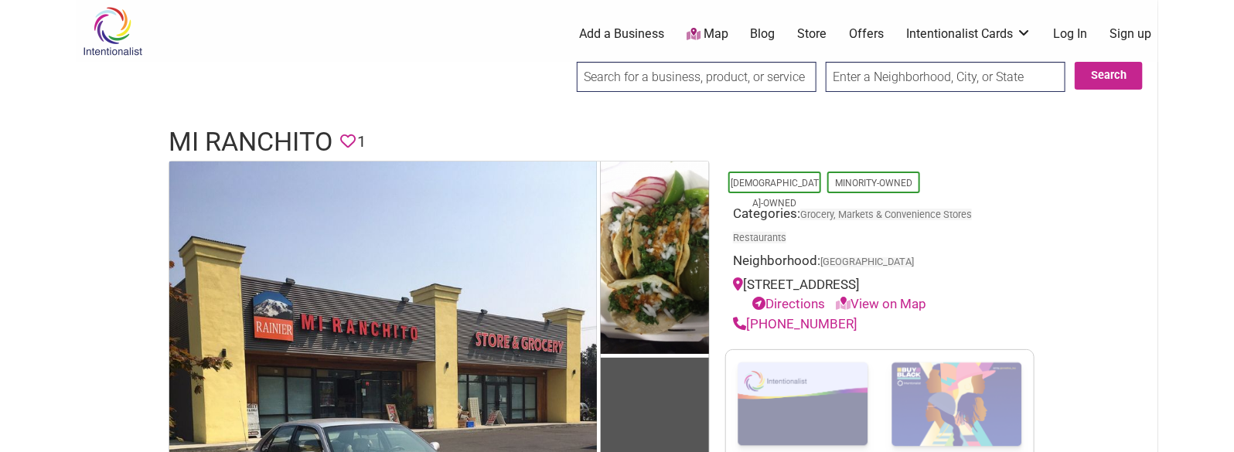
click at [270, 131] on h1 "Mi Ranchito" at bounding box center [251, 142] width 164 height 37
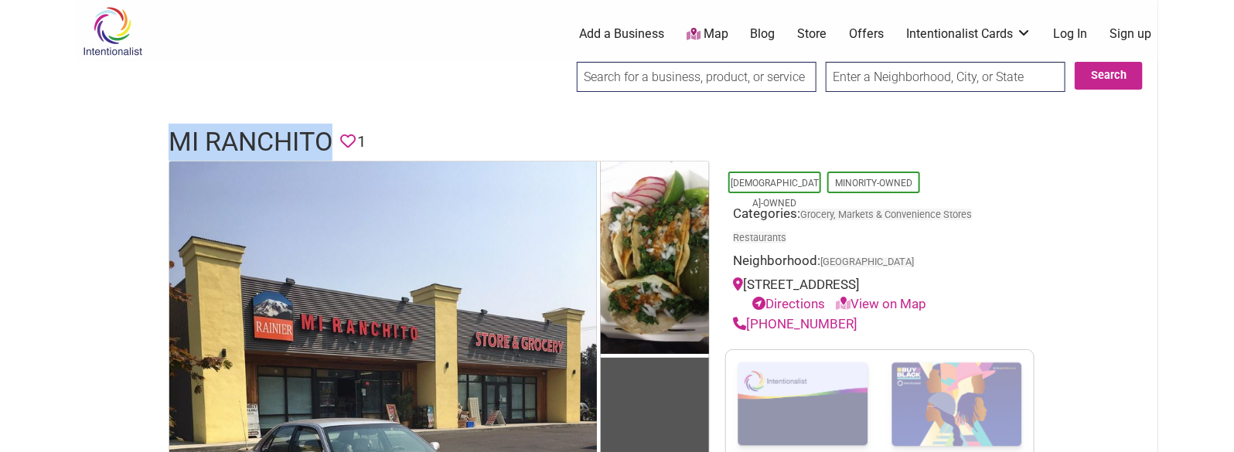
click at [270, 131] on h1 "Mi Ranchito" at bounding box center [251, 142] width 164 height 37
copy h1 "Mi Ranchito"
drag, startPoint x: 851, startPoint y: 326, endPoint x: 751, endPoint y: 322, distance: 100.6
click at [751, 322] on div "[PHONE_NUMBER]" at bounding box center [880, 325] width 294 height 20
copy link "[PHONE_NUMBER]"
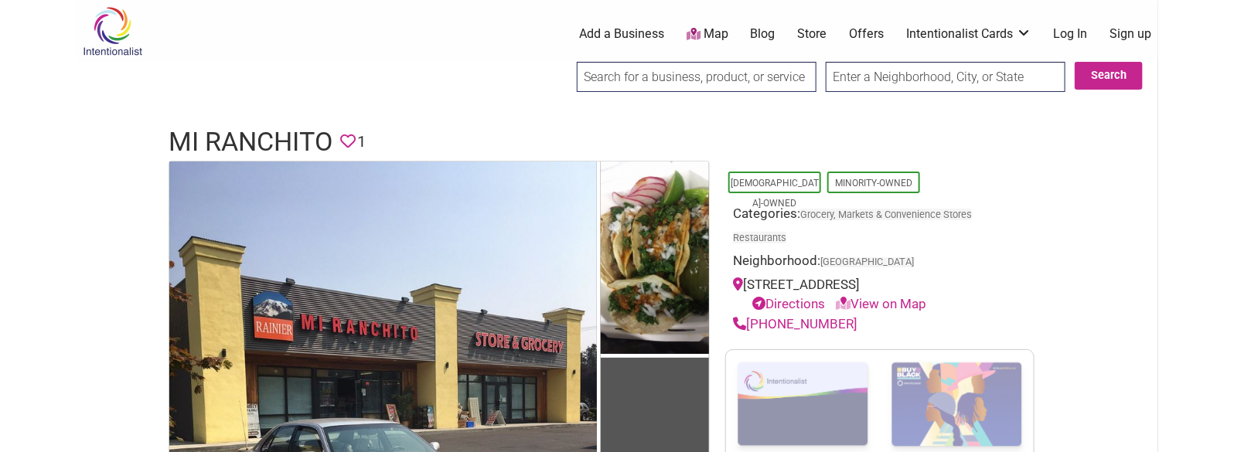
click at [213, 137] on h1 "Mi Ranchito" at bounding box center [251, 142] width 164 height 37
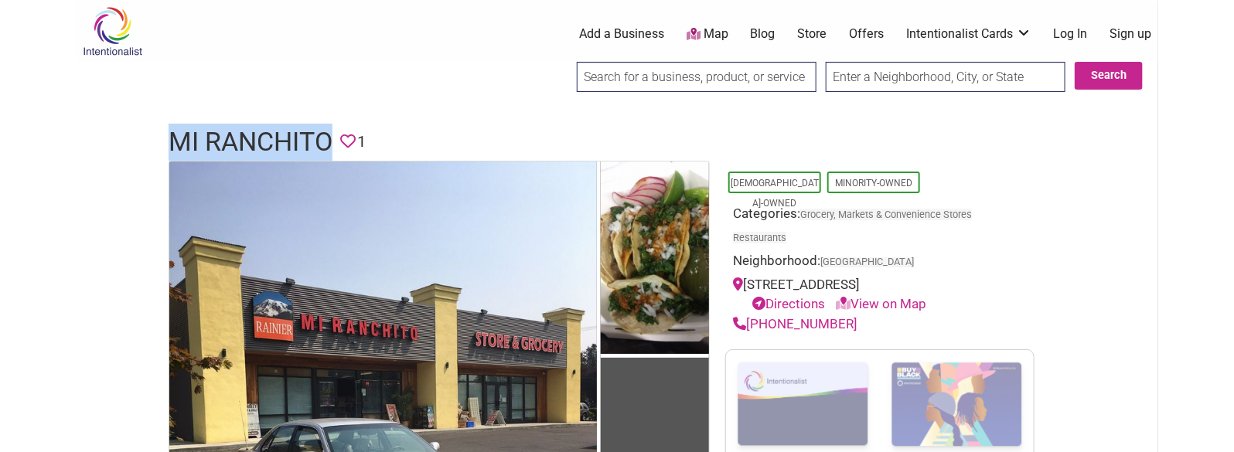
click at [213, 137] on h1 "Mi Ranchito" at bounding box center [251, 142] width 164 height 37
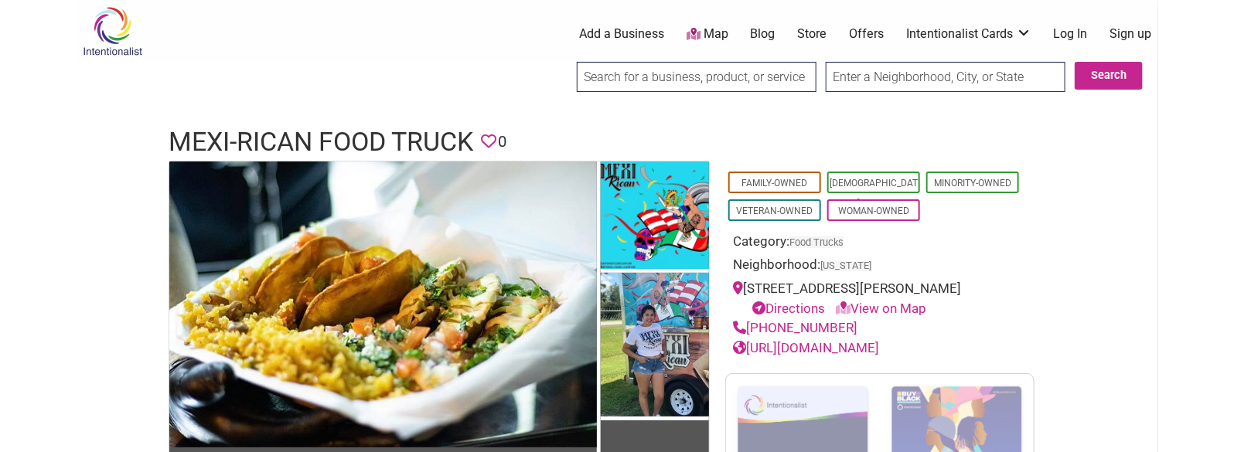
click at [294, 142] on h1 "Mexi-Rican Food Truck" at bounding box center [321, 142] width 305 height 37
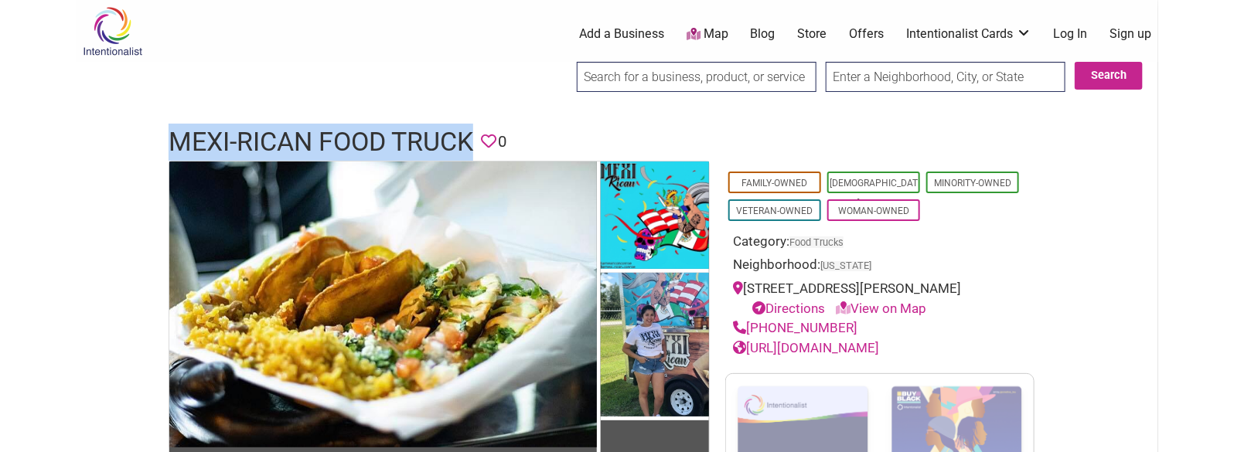
click at [294, 142] on h1 "Mexi-Rican Food Truck" at bounding box center [321, 142] width 305 height 37
copy h1 "Mexi-Rican Food Truck"
drag, startPoint x: 851, startPoint y: 320, endPoint x: 751, endPoint y: 324, distance: 99.8
click at [751, 324] on div "(936) 647-5413" at bounding box center [880, 329] width 294 height 20
copy link "(936) 647-5413"
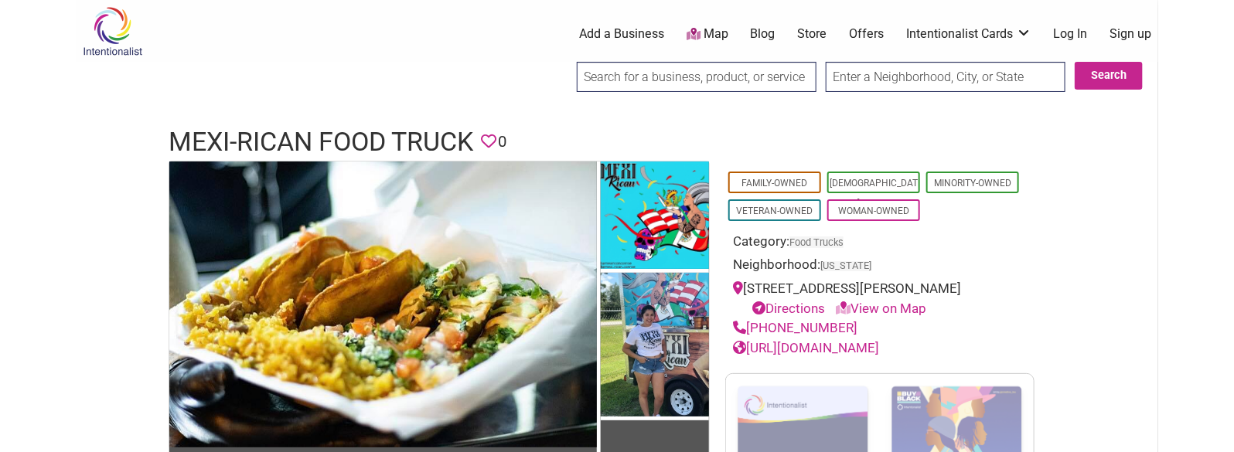
click at [353, 137] on h1 "Mexi-Rican Food Truck" at bounding box center [321, 142] width 305 height 37
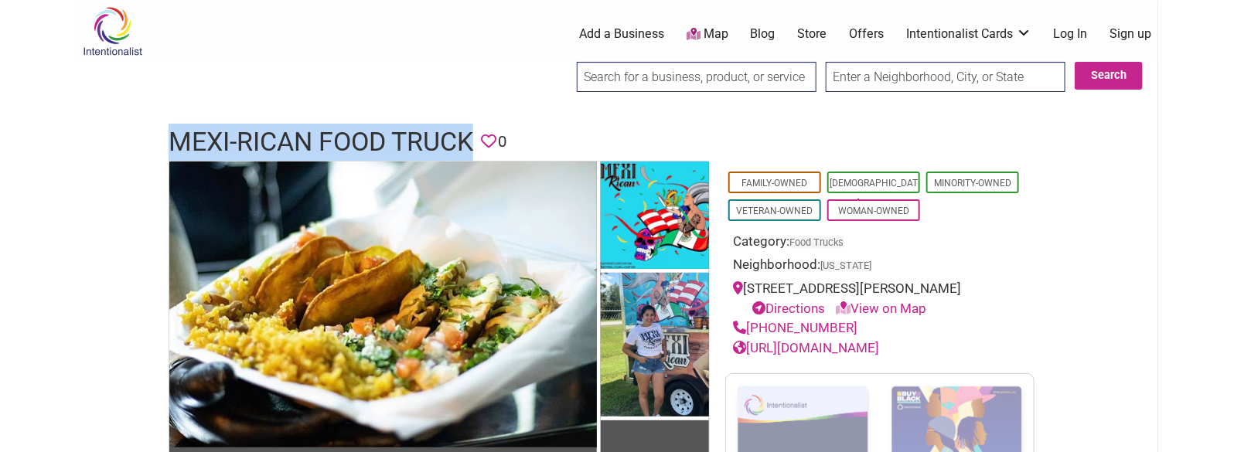
click at [353, 137] on h1 "Mexi-Rican Food Truck" at bounding box center [321, 142] width 305 height 37
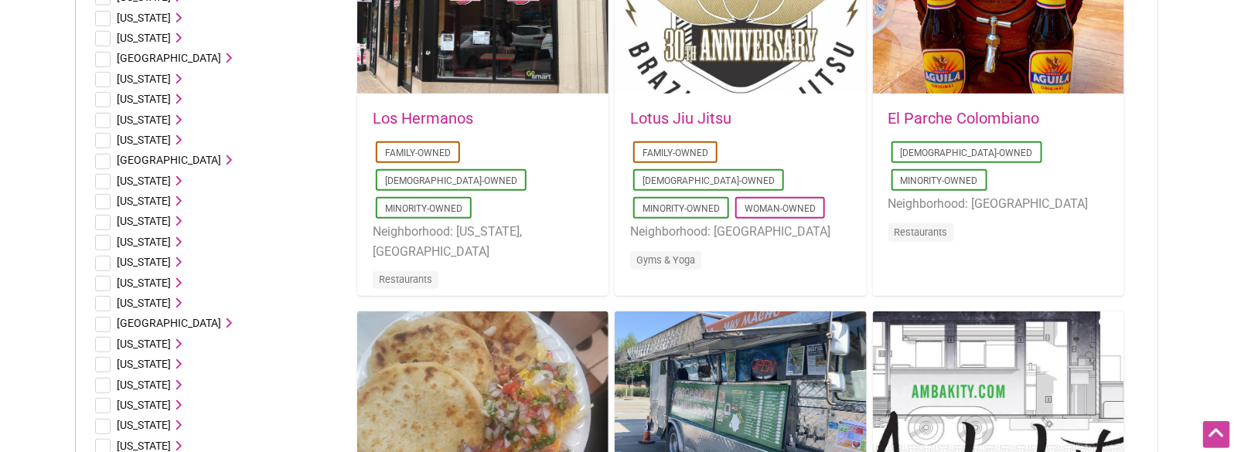
scroll to position [3002, 0]
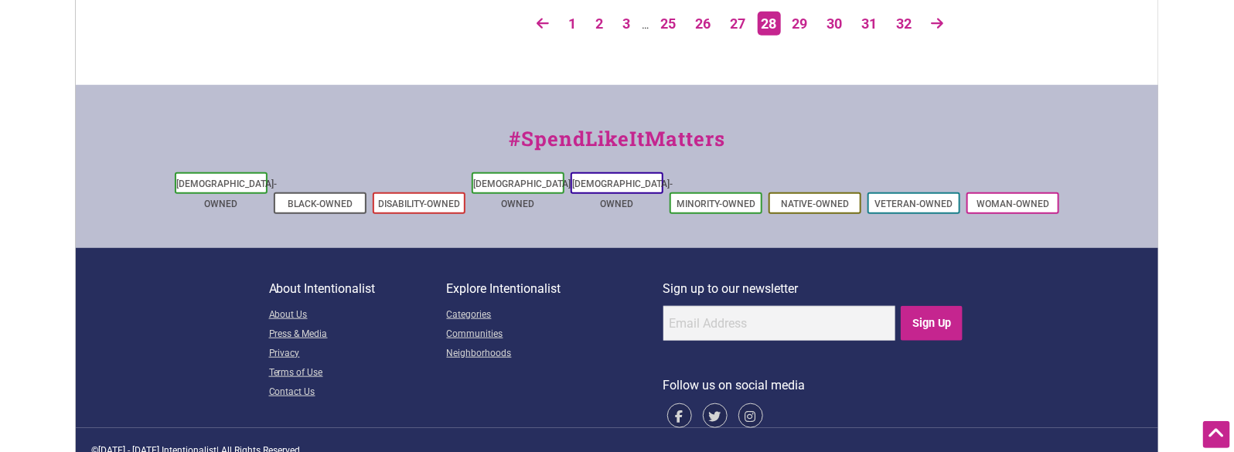
drag, startPoint x: 311, startPoint y: 162, endPoint x: 411, endPoint y: 210, distance: 111.7
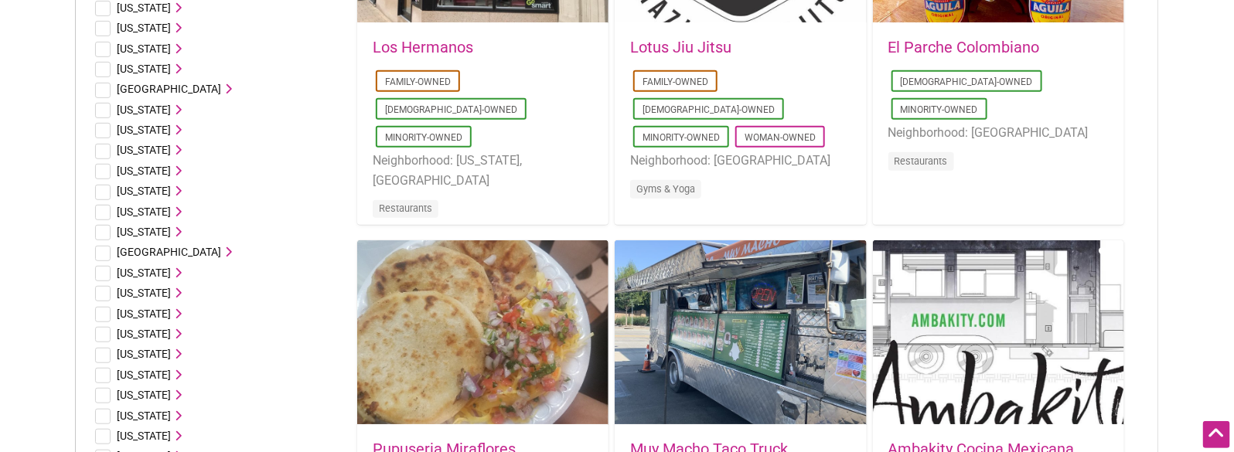
scroll to position [0, 0]
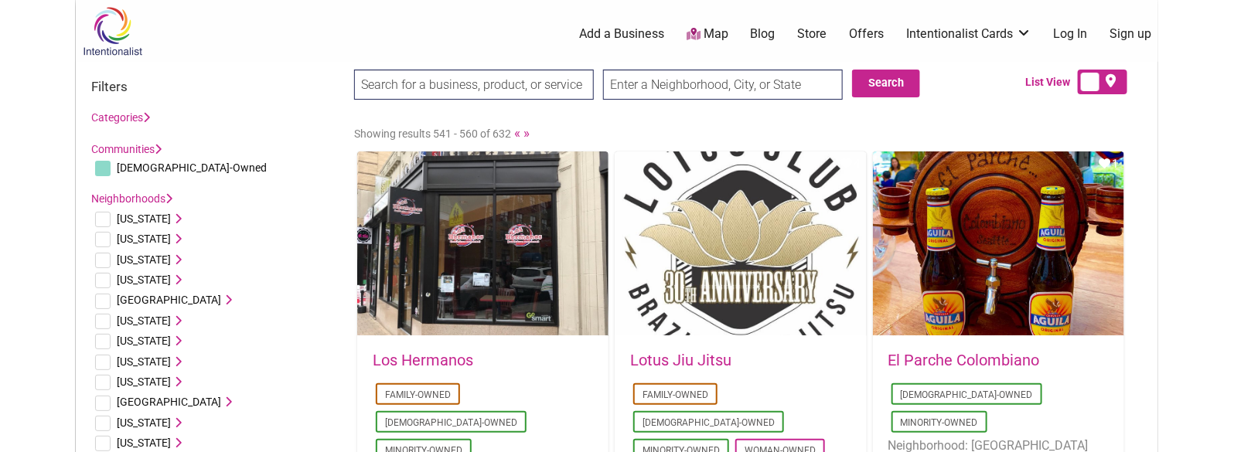
drag, startPoint x: 1110, startPoint y: 255, endPoint x: 1078, endPoint y: 83, distance: 175.4
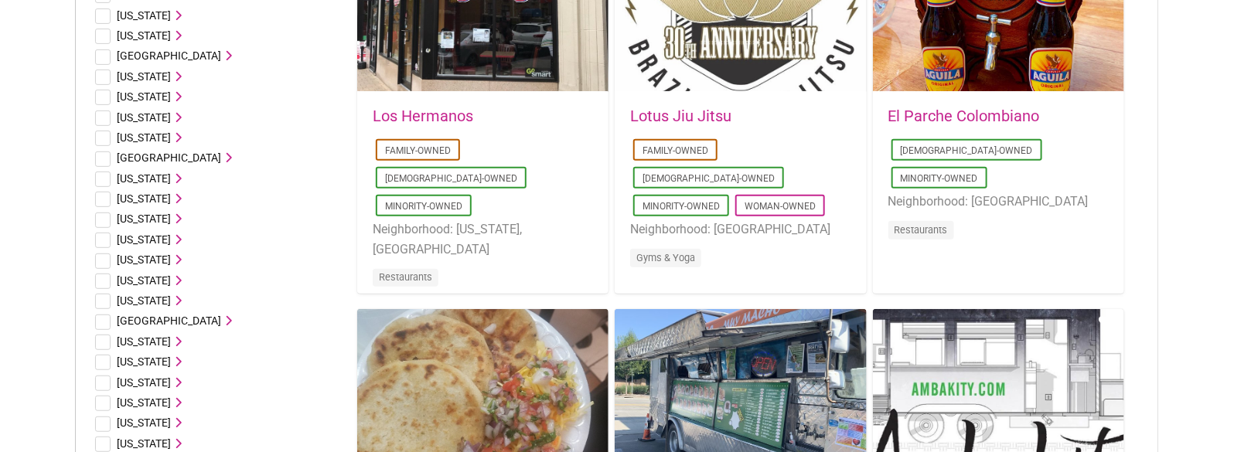
drag, startPoint x: 1171, startPoint y: 145, endPoint x: 1160, endPoint y: 259, distance: 115.0
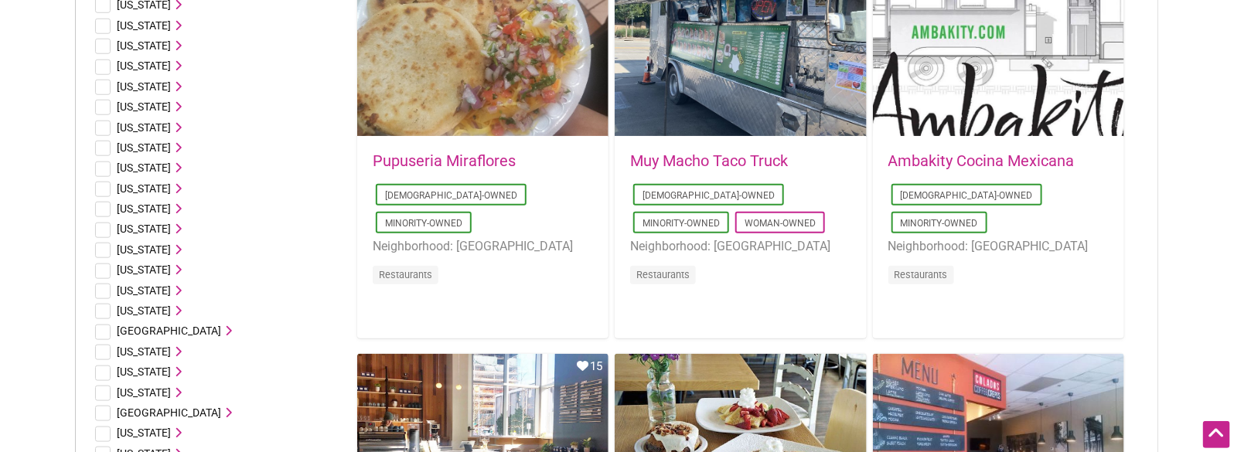
drag, startPoint x: 1190, startPoint y: 114, endPoint x: 1175, endPoint y: 251, distance: 137.8
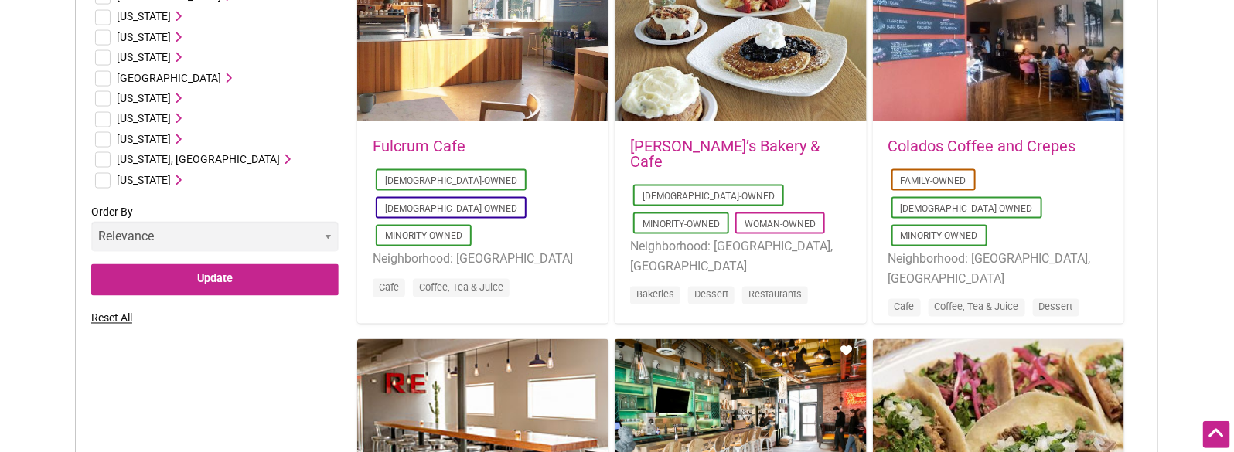
drag, startPoint x: 1193, startPoint y: 145, endPoint x: 1193, endPoint y: 334, distance: 189.5
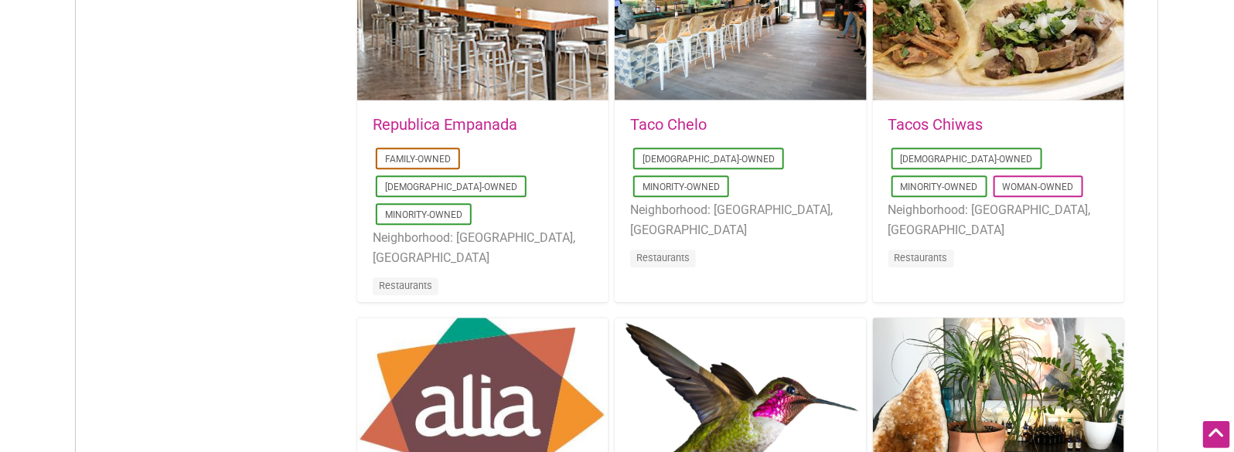
drag, startPoint x: 1169, startPoint y: 123, endPoint x: 1158, endPoint y: 247, distance: 125.0
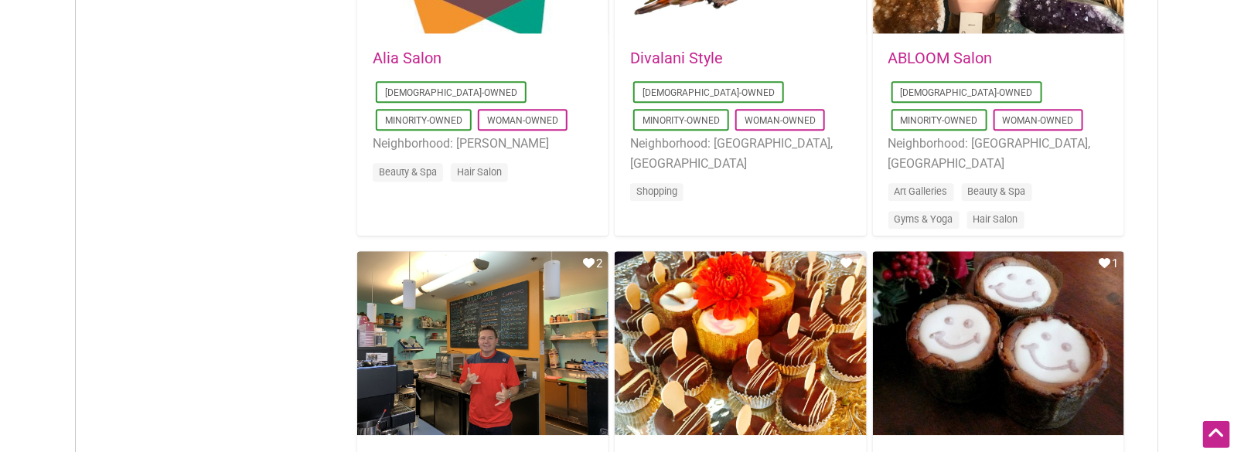
drag, startPoint x: 1195, startPoint y: 139, endPoint x: 1185, endPoint y: 275, distance: 135.7
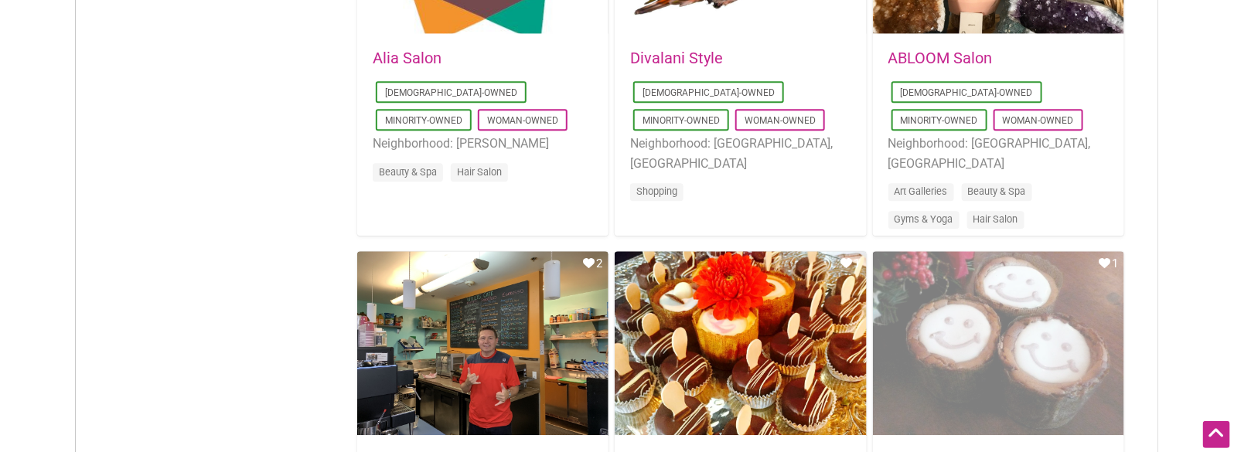
scroll to position [2012, 0]
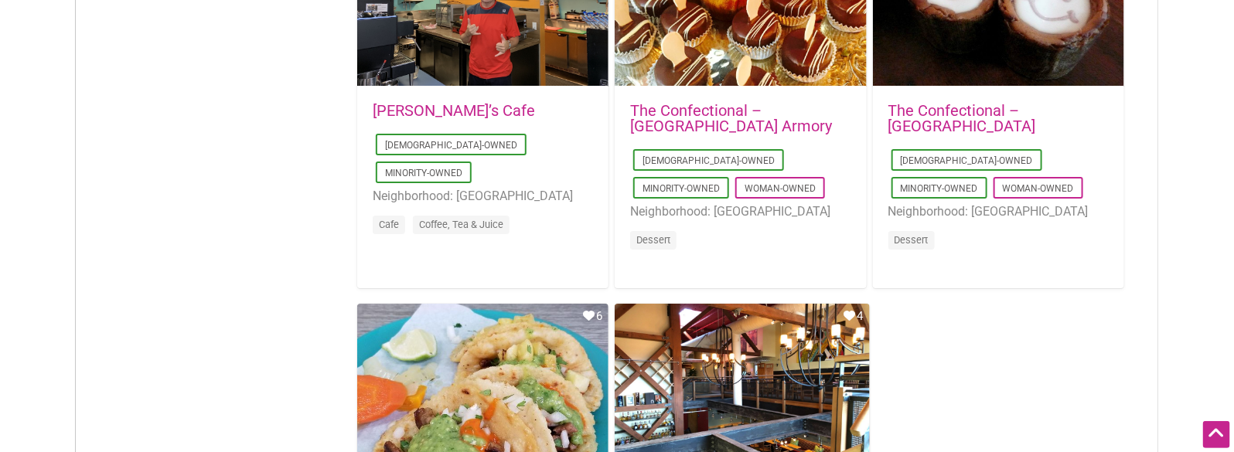
drag, startPoint x: 1183, startPoint y: 93, endPoint x: 1172, endPoint y: 204, distance: 111.8
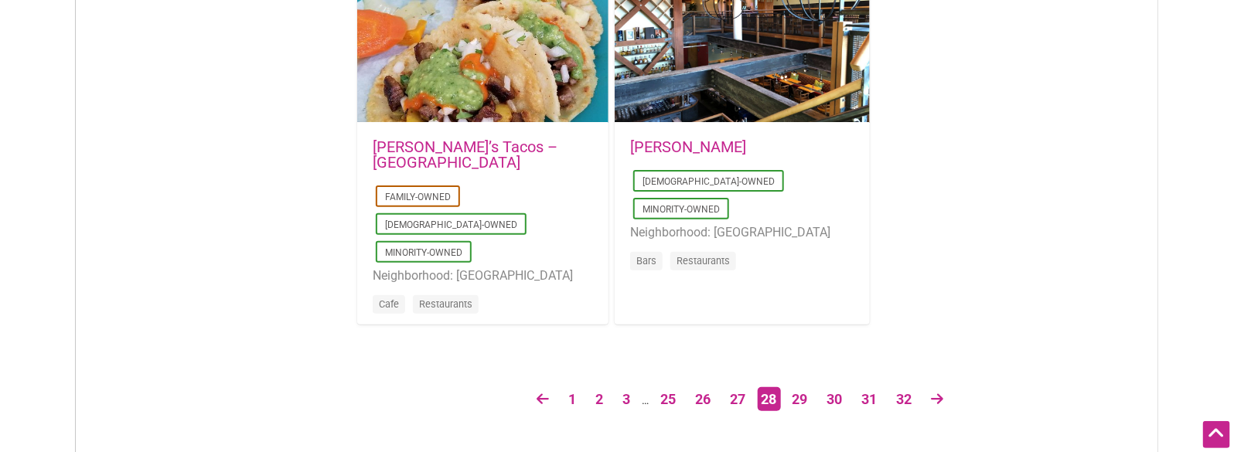
drag, startPoint x: 985, startPoint y: 311, endPoint x: 987, endPoint y: 396, distance: 85.1
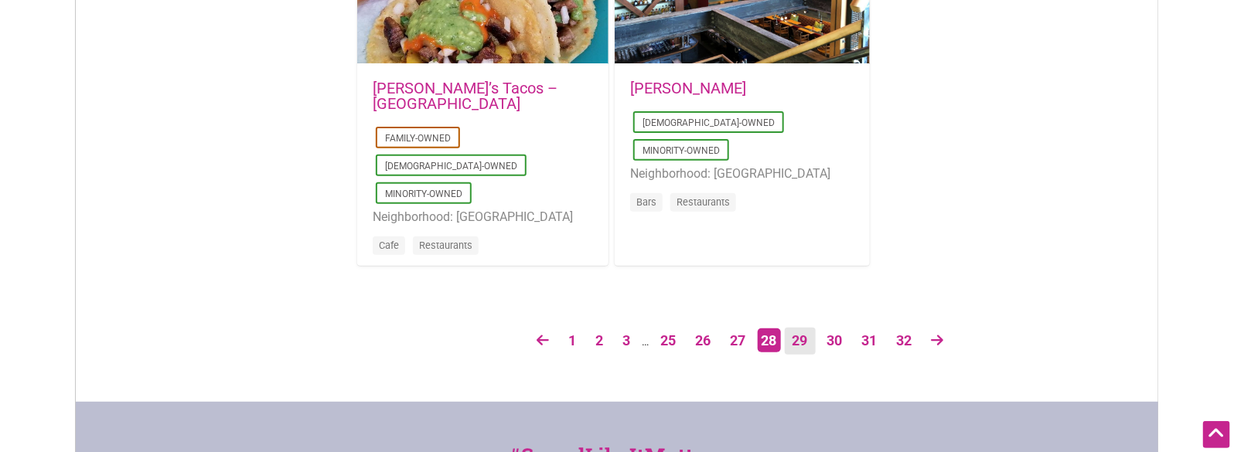
click at [798, 334] on link "29" at bounding box center [800, 341] width 31 height 27
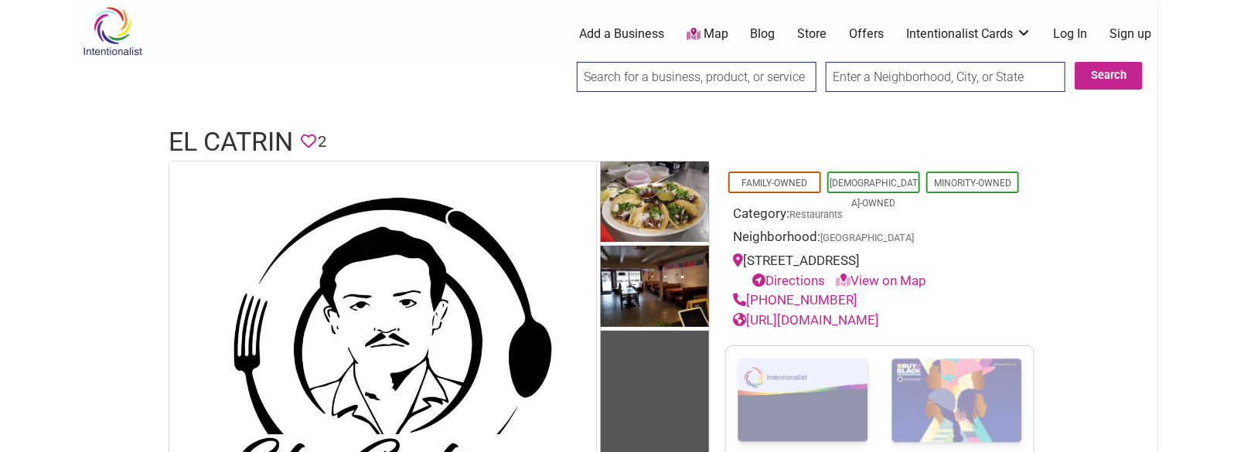
click at [242, 136] on h1 "El Catrin" at bounding box center [231, 142] width 125 height 37
copy h1 "El Catrin"
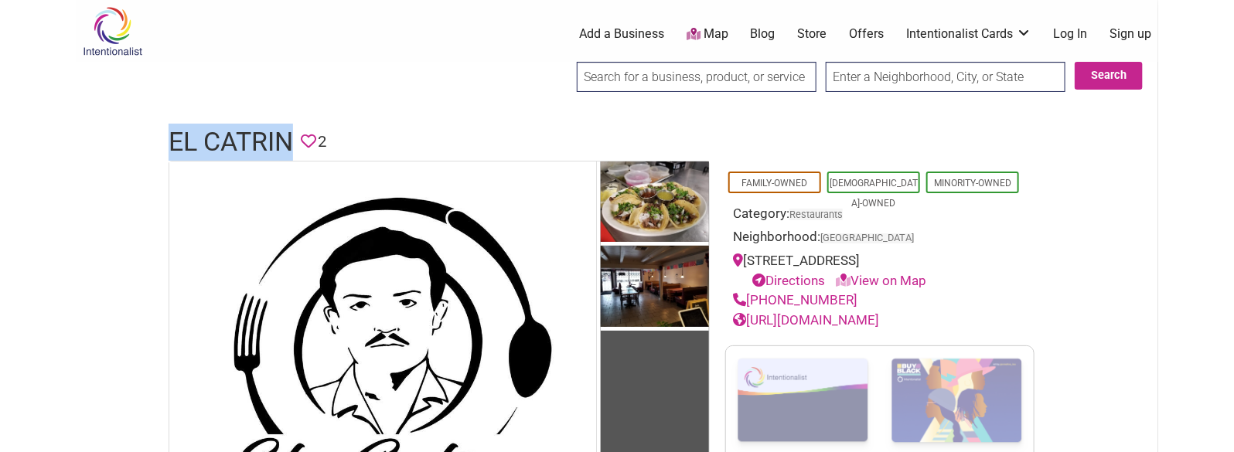
drag, startPoint x: 855, startPoint y: 303, endPoint x: 751, endPoint y: 298, distance: 103.8
click at [751, 298] on div "(206) 708-6341" at bounding box center [880, 301] width 294 height 20
copy link "(206) 708-6341"
click at [227, 136] on h1 "El Catrin" at bounding box center [231, 142] width 125 height 37
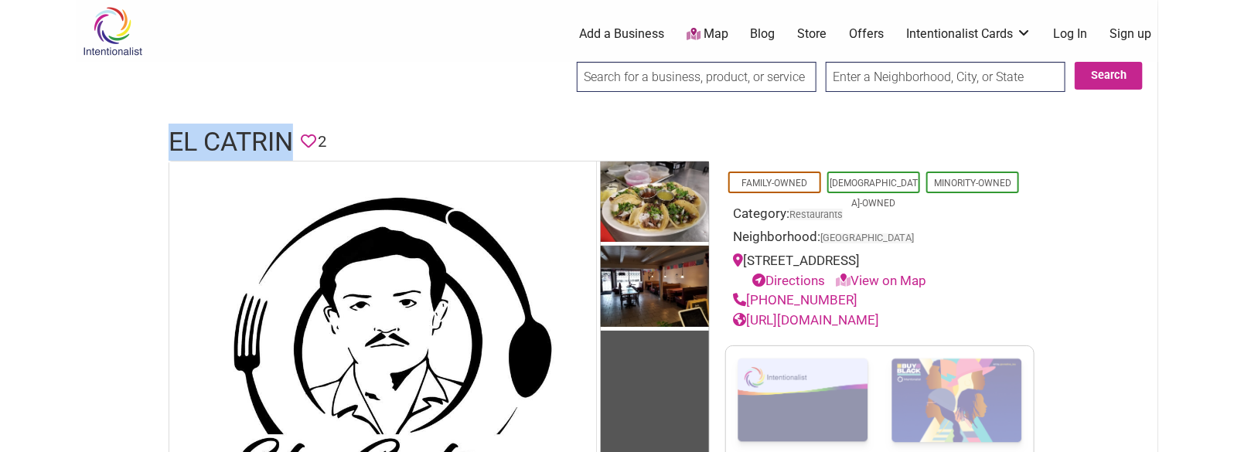
click at [227, 136] on h1 "El Catrin" at bounding box center [231, 142] width 125 height 37
copy h1 "El Catrin"
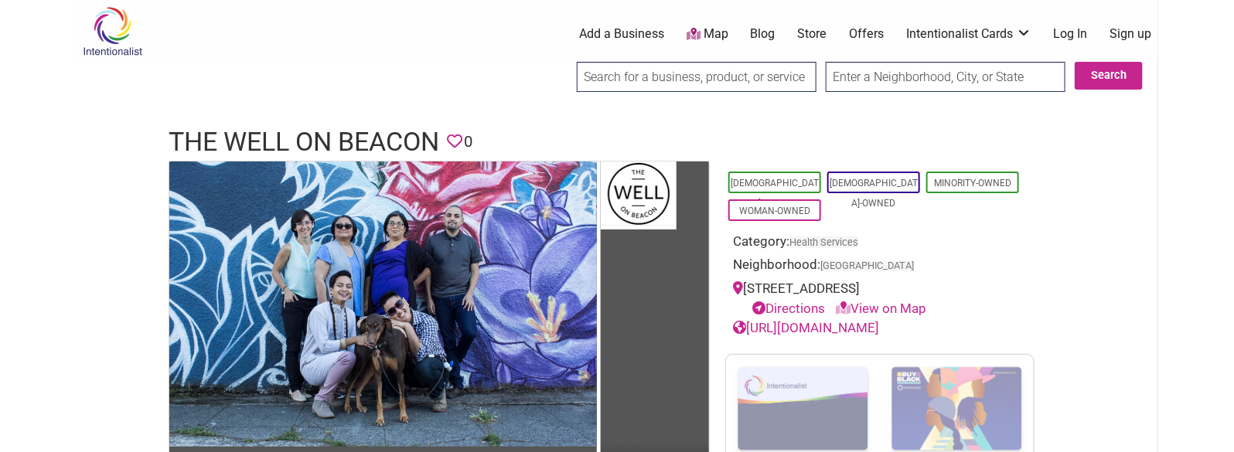
click at [343, 141] on h1 "The Well on Beacon" at bounding box center [304, 142] width 271 height 37
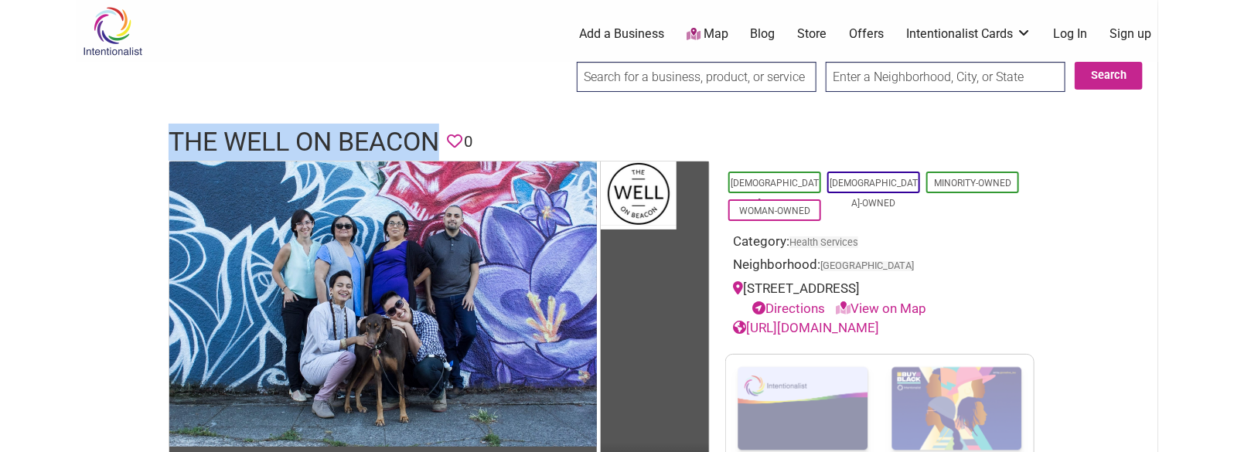
click at [343, 141] on h1 "The Well on Beacon" at bounding box center [304, 142] width 271 height 37
copy h1 "The Well on Beacon"
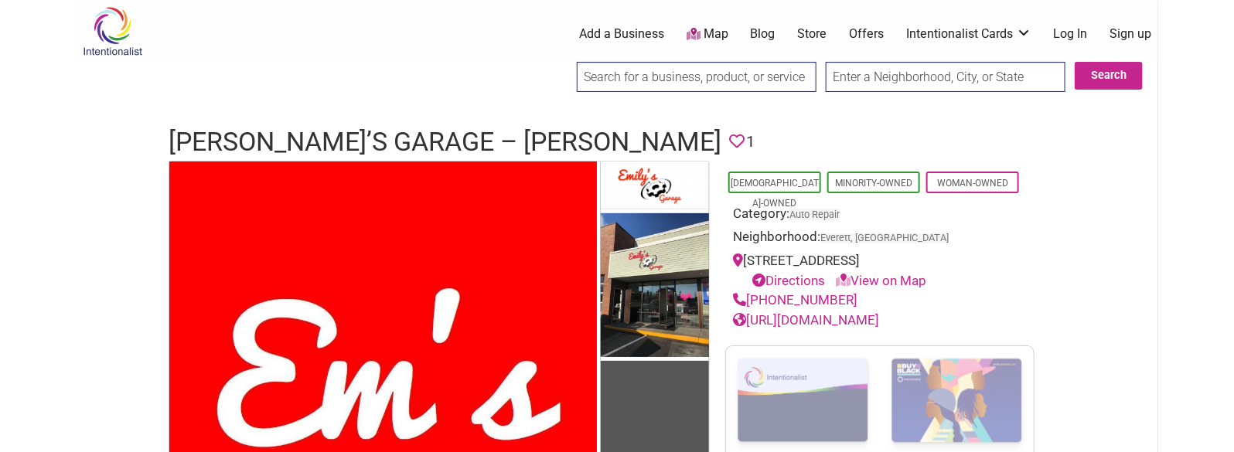
click at [333, 128] on h1 "[PERSON_NAME]’s Garage – [PERSON_NAME]" at bounding box center [445, 142] width 553 height 37
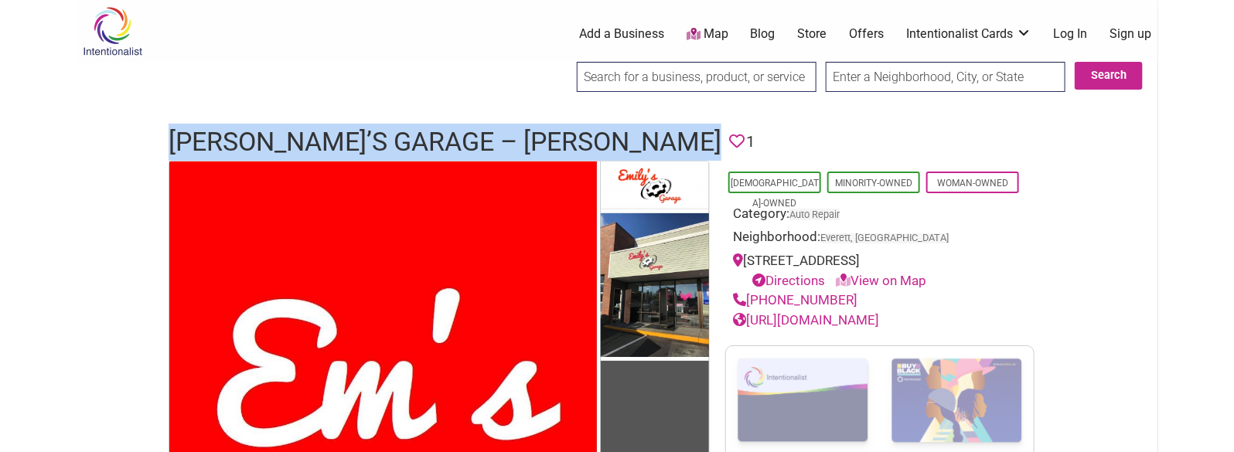
click at [333, 128] on h1 "[PERSON_NAME]’s Garage – [PERSON_NAME]" at bounding box center [445, 142] width 553 height 37
copy h1 "[PERSON_NAME]’s Garage – [PERSON_NAME]"
drag, startPoint x: 888, startPoint y: 319, endPoint x: 752, endPoint y: 323, distance: 136.2
click at [752, 311] on div "(425) 512-8933" at bounding box center [880, 301] width 294 height 20
click at [752, 308] on link "(425) 512-8933" at bounding box center [795, 299] width 125 height 15
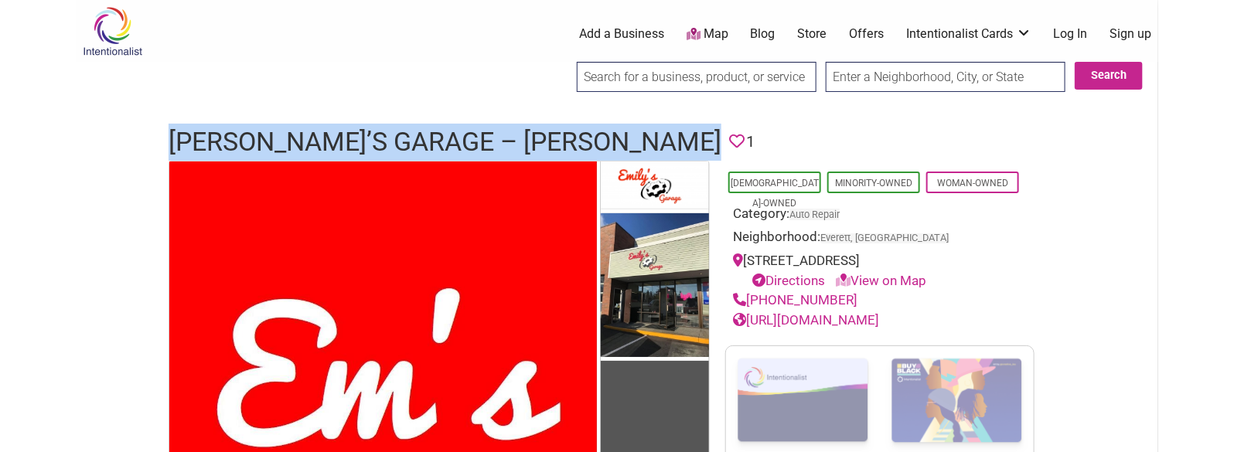
click at [848, 311] on div "(425) 512-8933" at bounding box center [880, 301] width 294 height 20
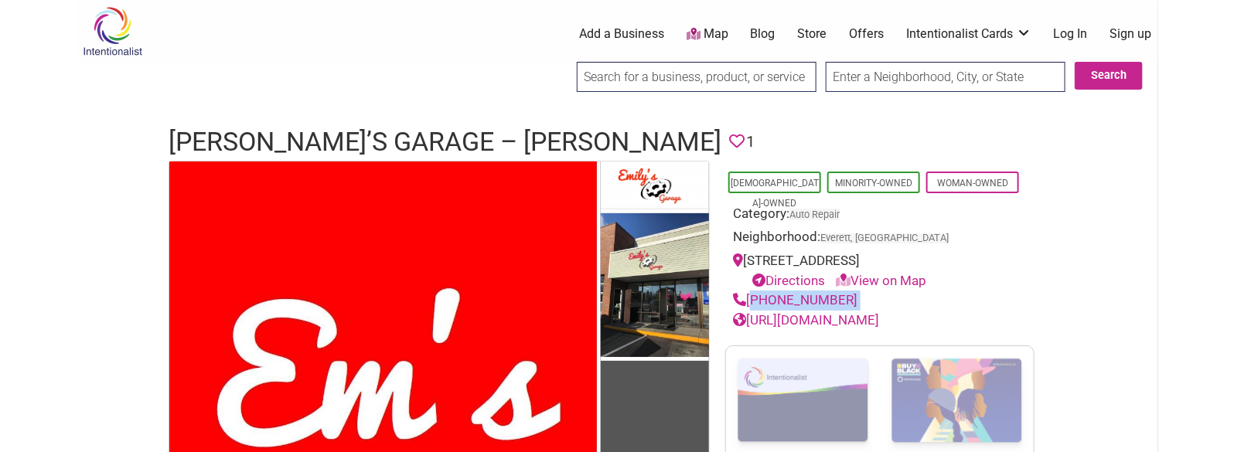
drag, startPoint x: 848, startPoint y: 319, endPoint x: 749, endPoint y: 313, distance: 99.1
click at [749, 311] on div "(425) 512-8933" at bounding box center [880, 301] width 294 height 20
click at [426, 142] on h1 "Emily’s Garage – Everett" at bounding box center [445, 142] width 553 height 37
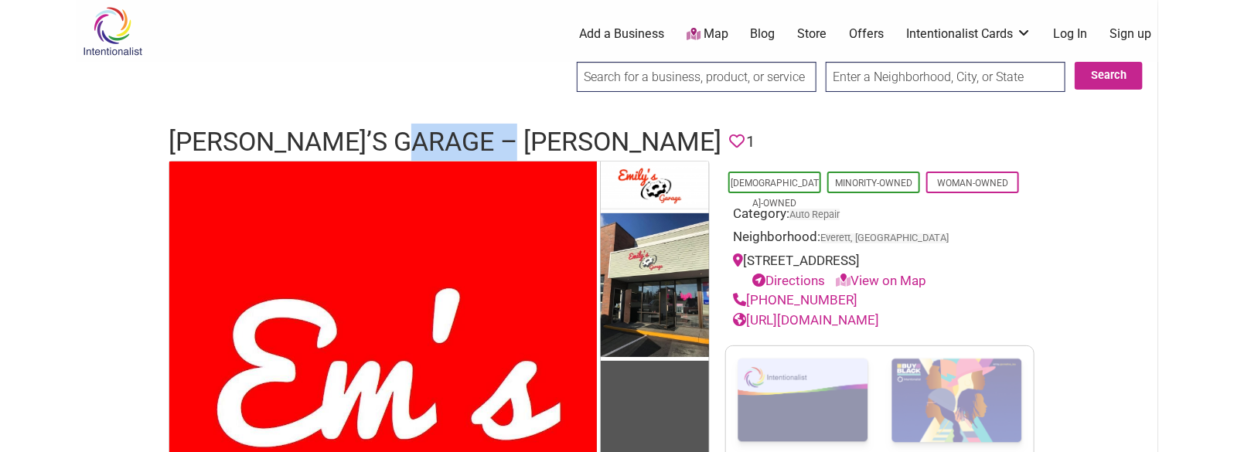
click at [426, 142] on h1 "Emily’s Garage – Everett" at bounding box center [445, 142] width 553 height 37
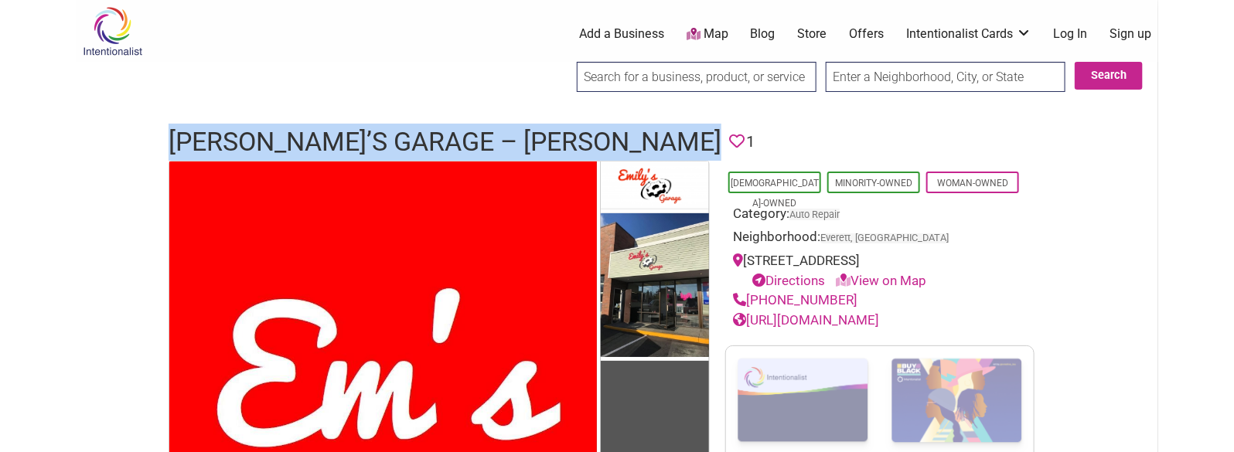
click at [426, 142] on h1 "Emily’s Garage – Everett" at bounding box center [445, 142] width 553 height 37
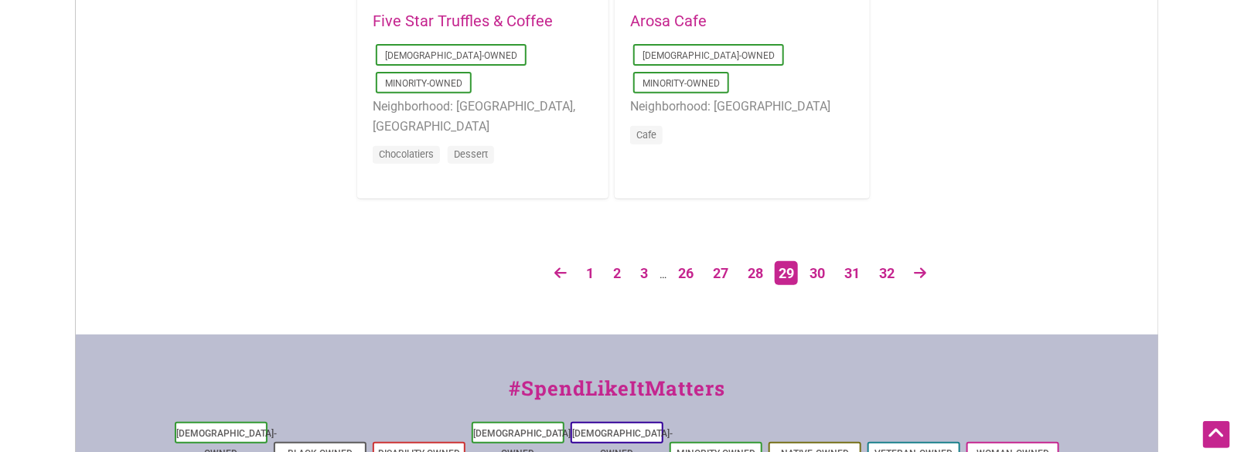
scroll to position [3002, 0]
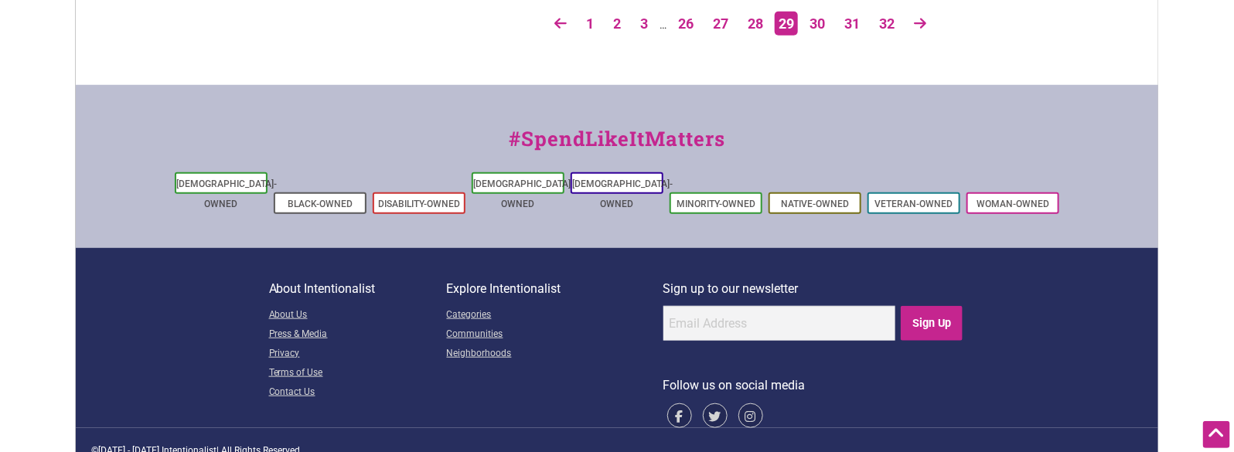
drag, startPoint x: 350, startPoint y: 119, endPoint x: 357, endPoint y: 286, distance: 167.2
drag, startPoint x: 404, startPoint y: 179, endPoint x: 392, endPoint y: 87, distance: 92.8
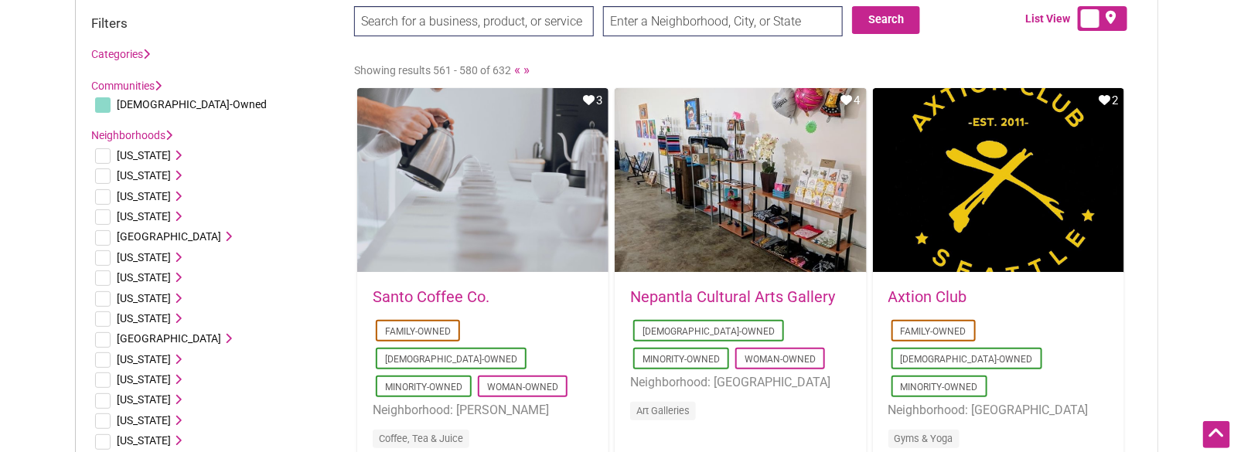
scroll to position [0, 0]
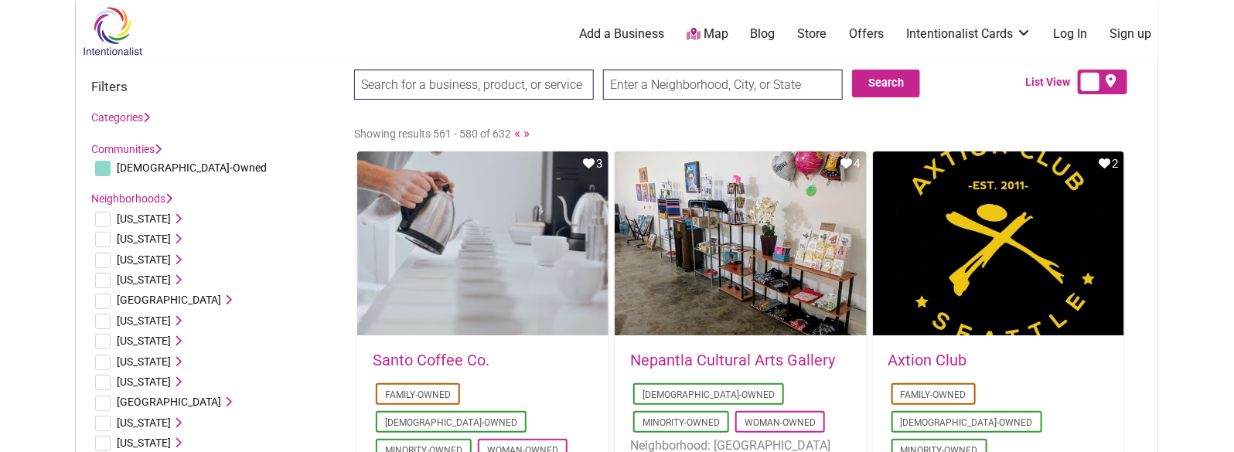
drag, startPoint x: 408, startPoint y: 120, endPoint x: 403, endPoint y: -24, distance: 143.9
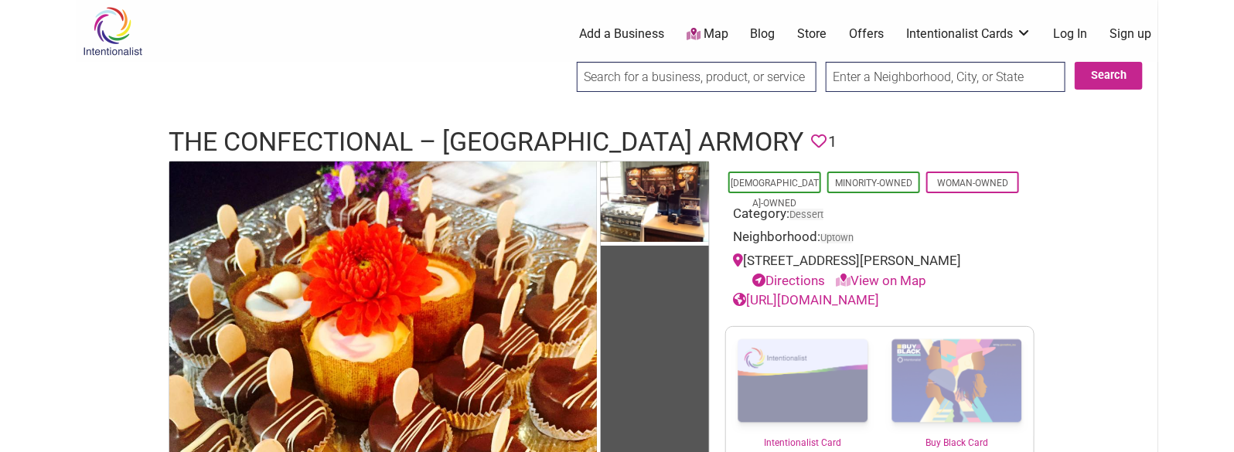
click at [336, 137] on h1 "The Confectional – Seattle Center Armory" at bounding box center [486, 142] width 635 height 37
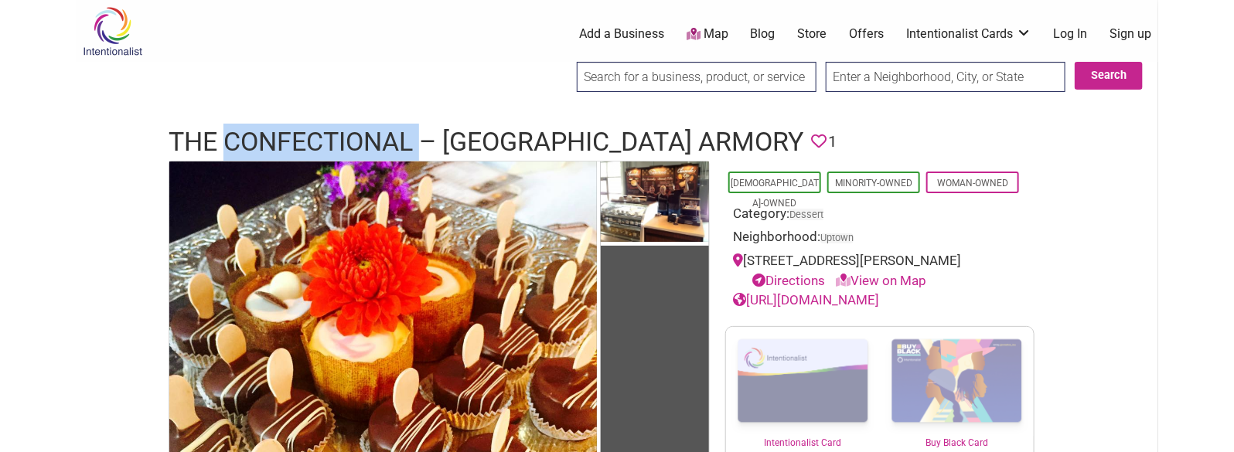
click at [336, 137] on h1 "The Confectional – Seattle Center Armory" at bounding box center [486, 142] width 635 height 37
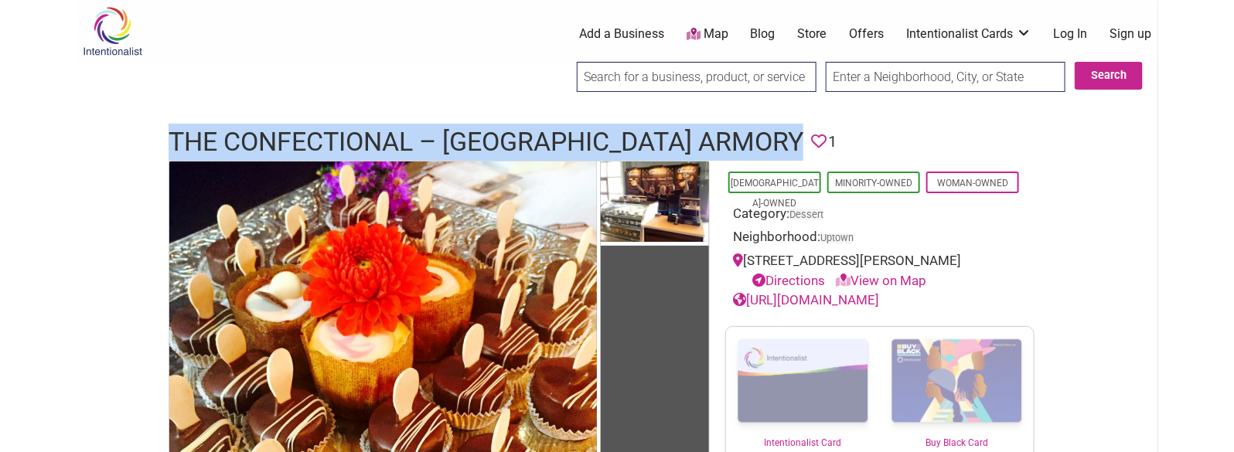
click at [336, 137] on h1 "The Confectional – Seattle Center Armory" at bounding box center [486, 142] width 635 height 37
copy h1 "The Confectional – Seattle Center Armory"
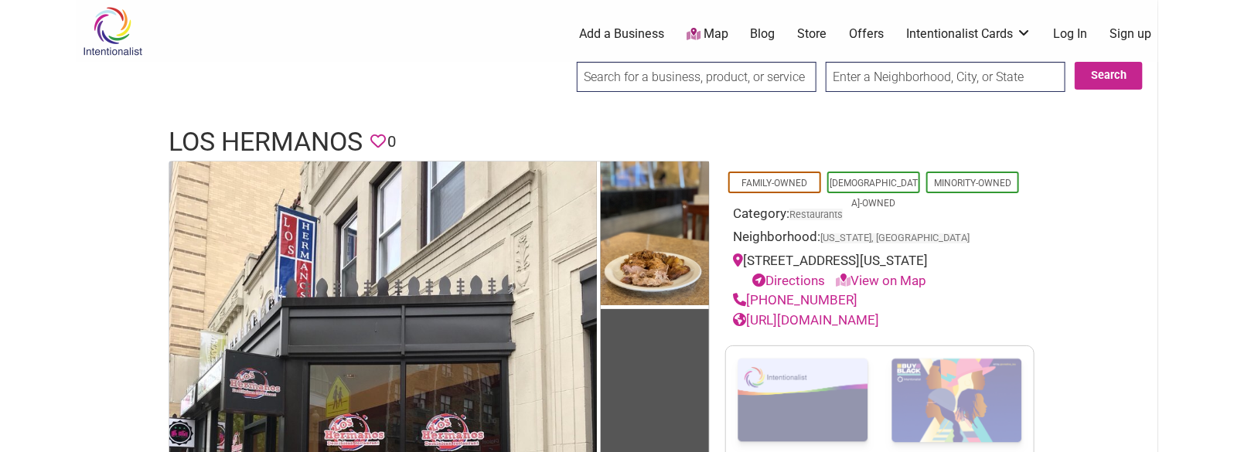
click at [275, 125] on h1 "Los Hermanos" at bounding box center [266, 142] width 194 height 37
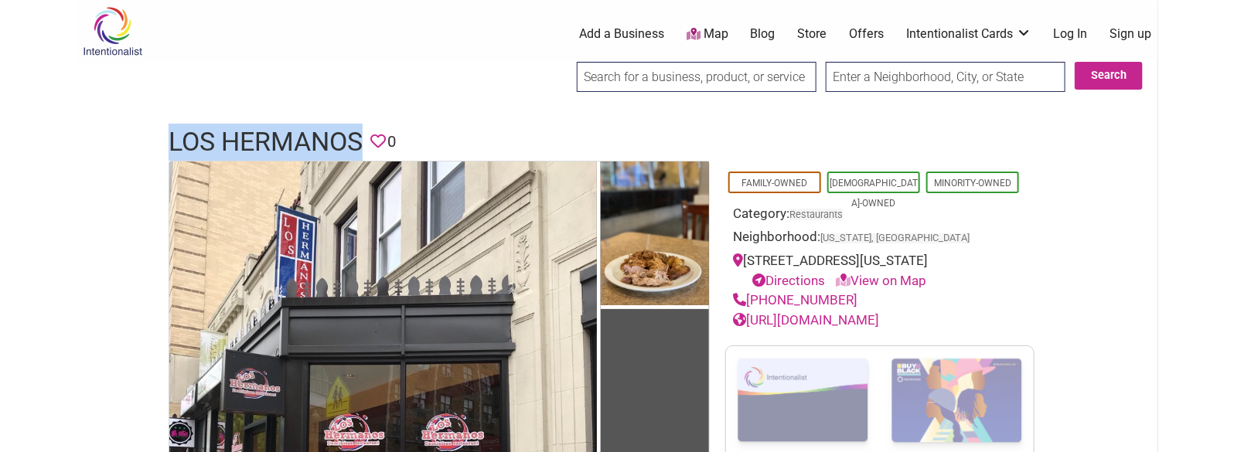
click at [275, 125] on h1 "Los Hermanos" at bounding box center [266, 142] width 194 height 37
copy h1 "Los Hermanos"
drag, startPoint x: 845, startPoint y: 298, endPoint x: 751, endPoint y: 302, distance: 93.7
click at [751, 302] on div "[PHONE_NUMBER]" at bounding box center [880, 301] width 294 height 20
copy link "[PHONE_NUMBER]"
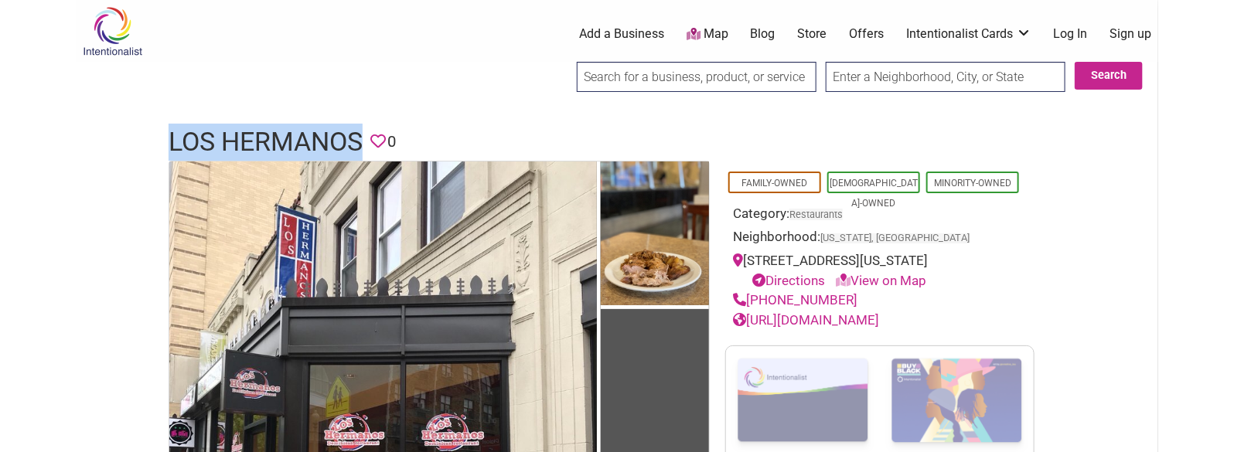
drag, startPoint x: 965, startPoint y: 319, endPoint x: 910, endPoint y: 308, distance: 56.0
click at [910, 312] on div "[URL][DOMAIN_NAME]" at bounding box center [880, 321] width 294 height 20
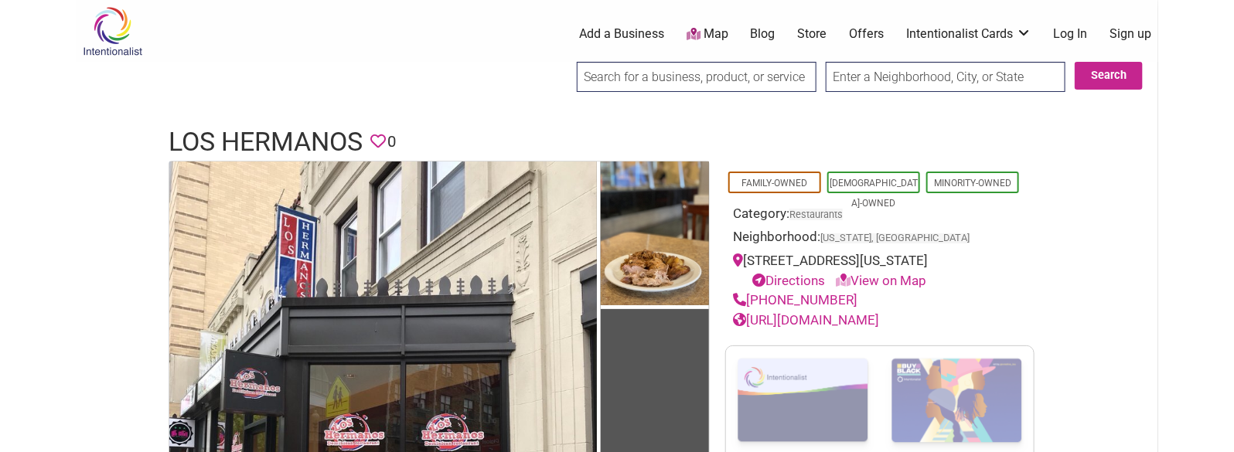
click at [901, 302] on div "[PHONE_NUMBER]" at bounding box center [880, 301] width 294 height 20
click at [290, 139] on h1 "Los Hermanos" at bounding box center [266, 142] width 194 height 37
drag, startPoint x: 290, startPoint y: 139, endPoint x: 241, endPoint y: 127, distance: 50.3
click at [241, 127] on h1 "Los Hermanos" at bounding box center [266, 142] width 194 height 37
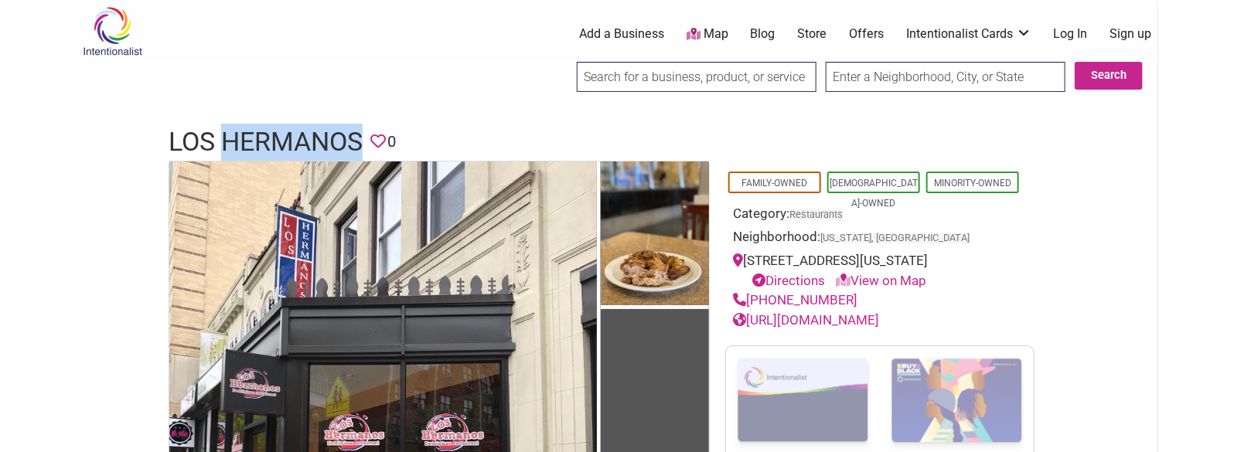
click at [241, 127] on h1 "Los Hermanos" at bounding box center [266, 142] width 194 height 37
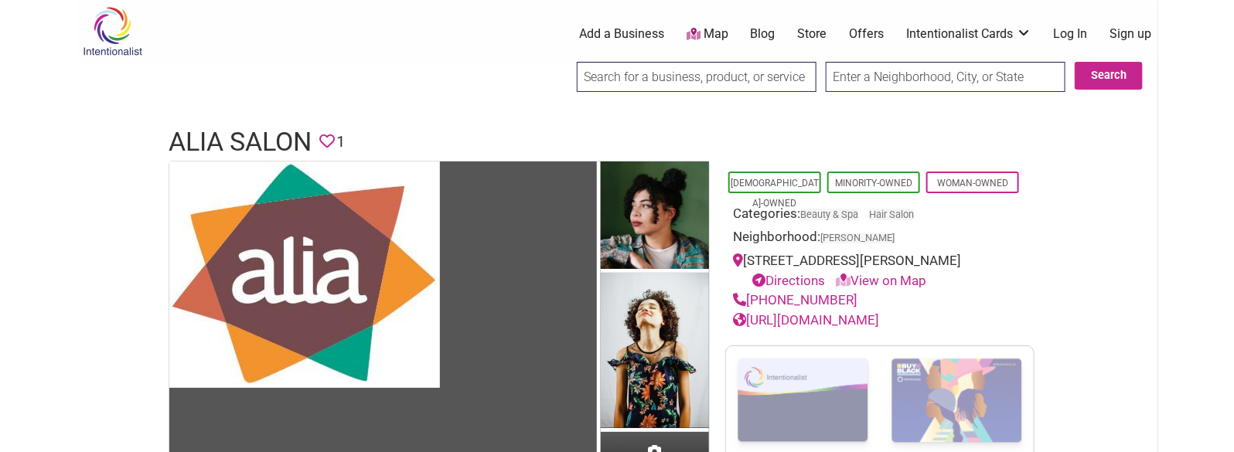
click at [264, 131] on h1 "Alia Salon" at bounding box center [240, 142] width 143 height 37
copy h1 "Alia Salon"
drag, startPoint x: 845, startPoint y: 321, endPoint x: 751, endPoint y: 323, distance: 93.6
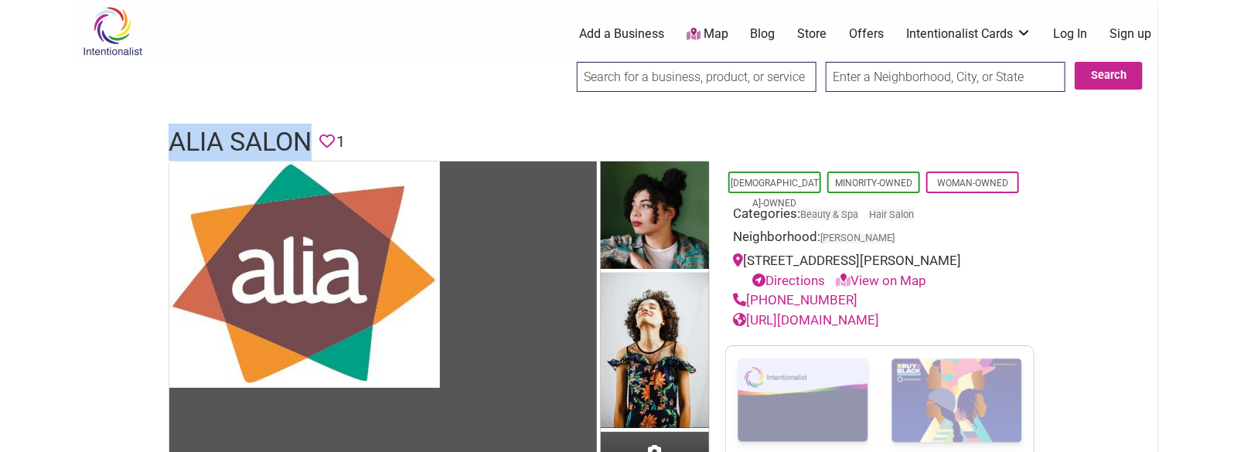
click at [751, 311] on div "[PHONE_NUMBER]" at bounding box center [880, 301] width 294 height 20
copy link "[PHONE_NUMBER]"
click at [277, 131] on h1 "Alia Salon" at bounding box center [240, 142] width 143 height 37
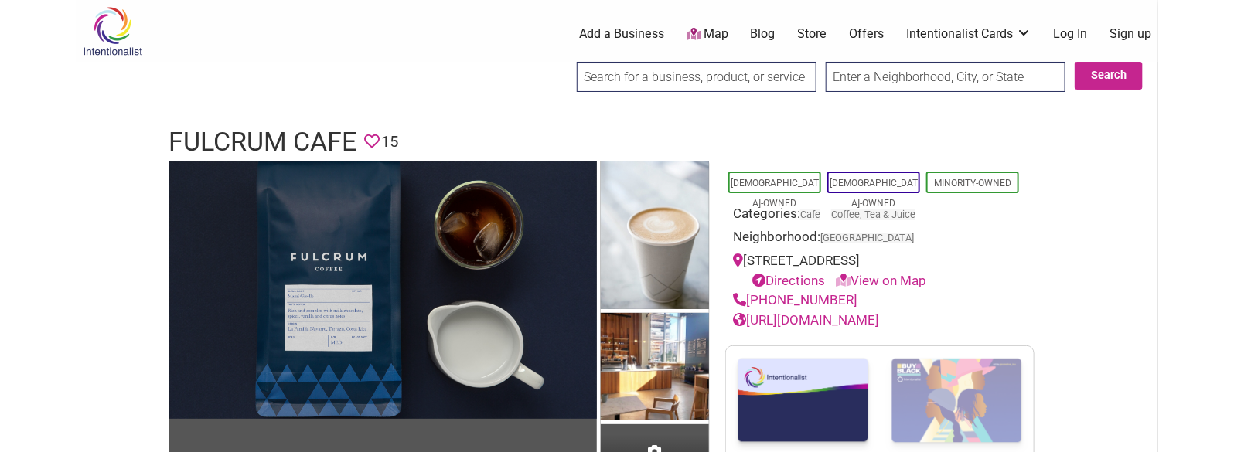
click at [277, 131] on h1 "Fulcrum Cafe" at bounding box center [263, 142] width 188 height 37
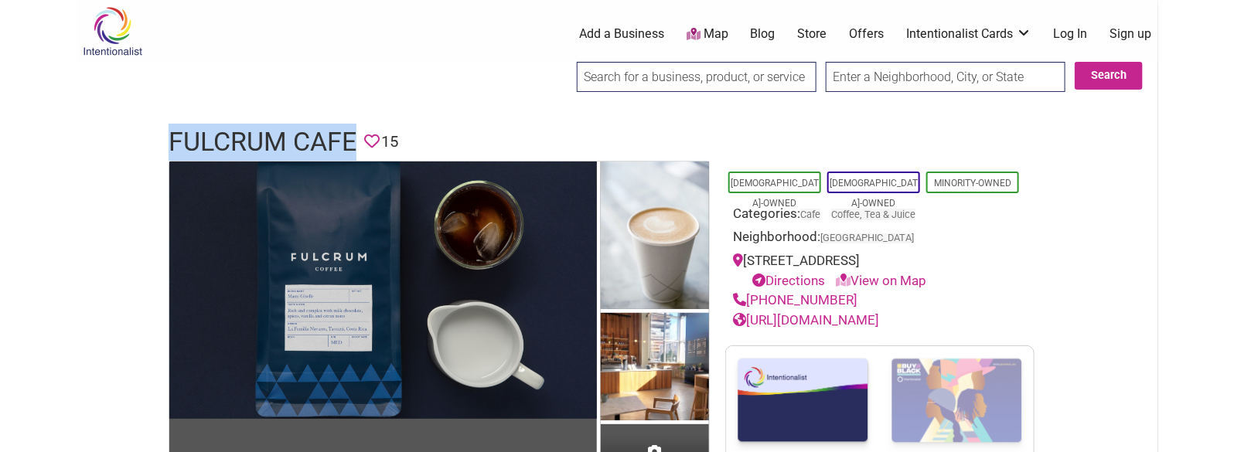
click at [277, 131] on h1 "Fulcrum Cafe" at bounding box center [263, 142] width 188 height 37
copy h1 "Fulcrum Cafe"
drag, startPoint x: 853, startPoint y: 302, endPoint x: 750, endPoint y: 292, distance: 103.4
click at [750, 292] on div "(206) 995-8779" at bounding box center [880, 301] width 294 height 20
copy link "(206) 995-8779"
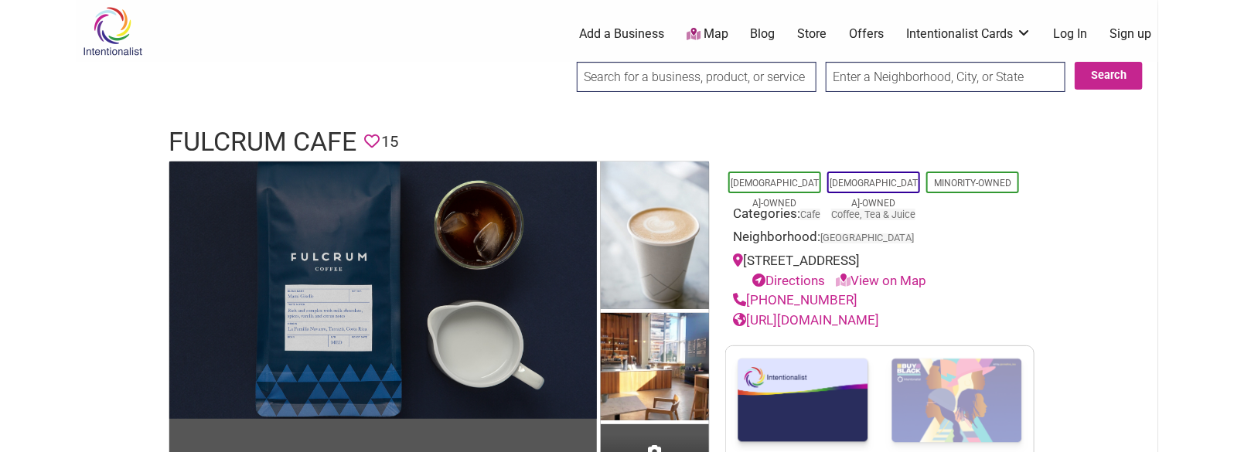
click at [287, 142] on h1 "Fulcrum Cafe" at bounding box center [263, 142] width 188 height 37
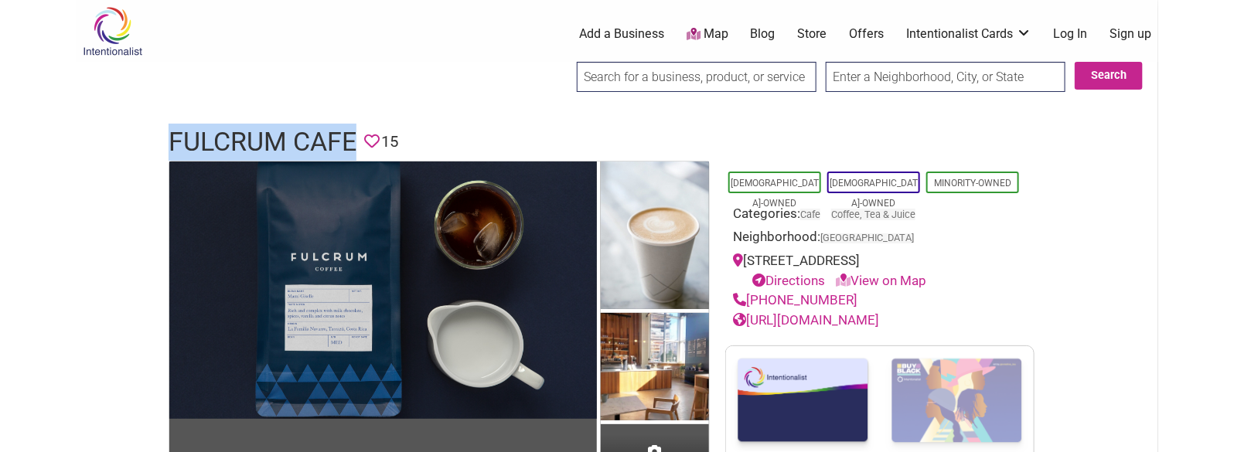
click at [287, 142] on h1 "Fulcrum Cafe" at bounding box center [263, 142] width 188 height 37
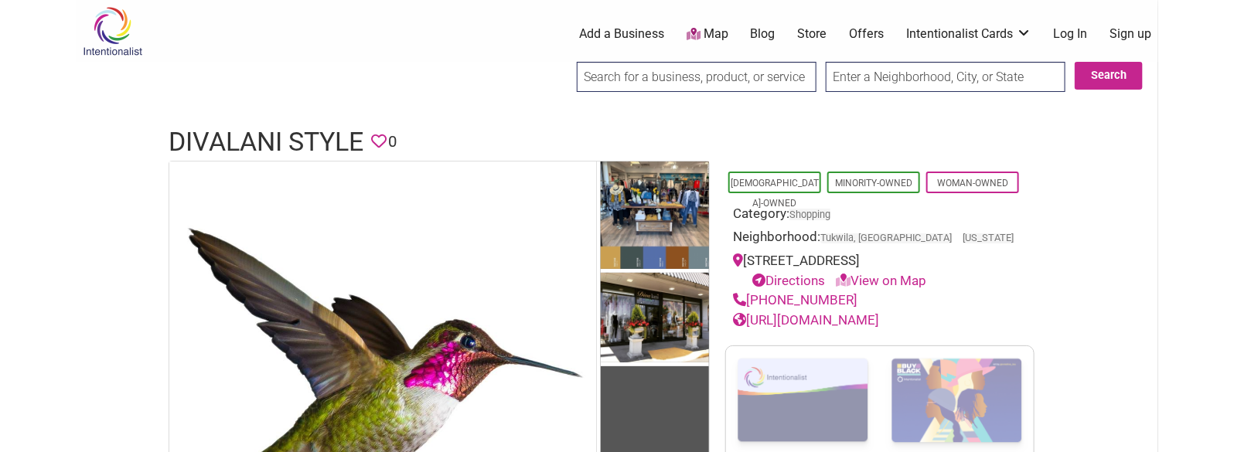
click at [297, 131] on h1 "Divalani Style" at bounding box center [266, 142] width 195 height 37
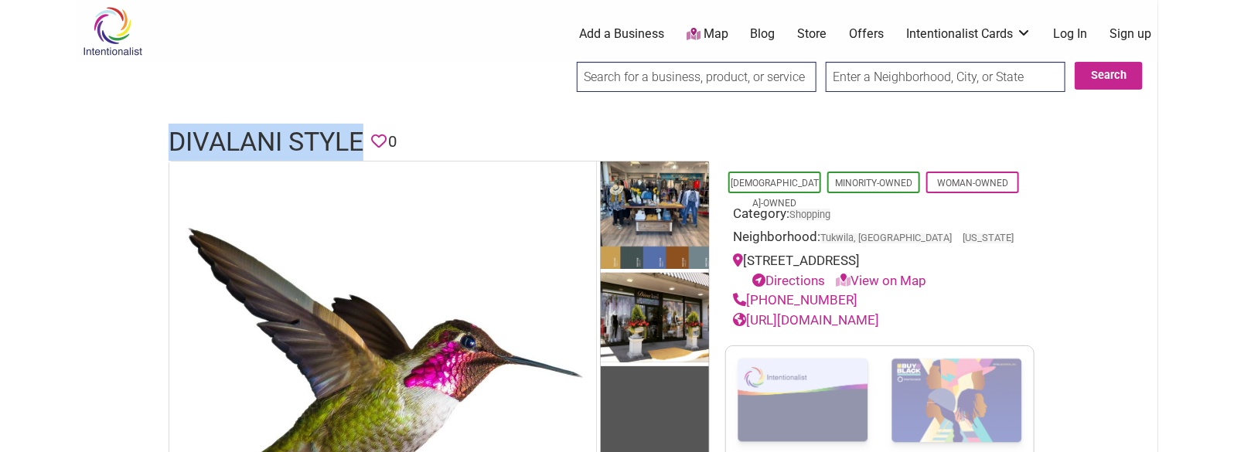
click at [297, 131] on h1 "Divalani Style" at bounding box center [266, 142] width 195 height 37
copy h1 "Divalani Style"
drag, startPoint x: 845, startPoint y: 300, endPoint x: 750, endPoint y: 301, distance: 94.4
click at [750, 301] on div "(253) 867-7744" at bounding box center [880, 301] width 294 height 20
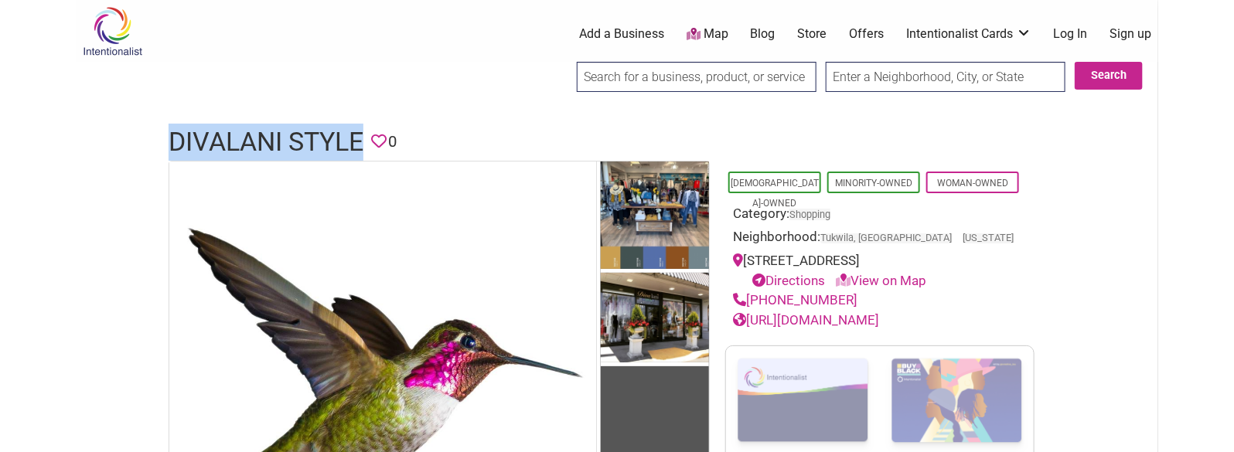
copy link "(253) 867-7744"
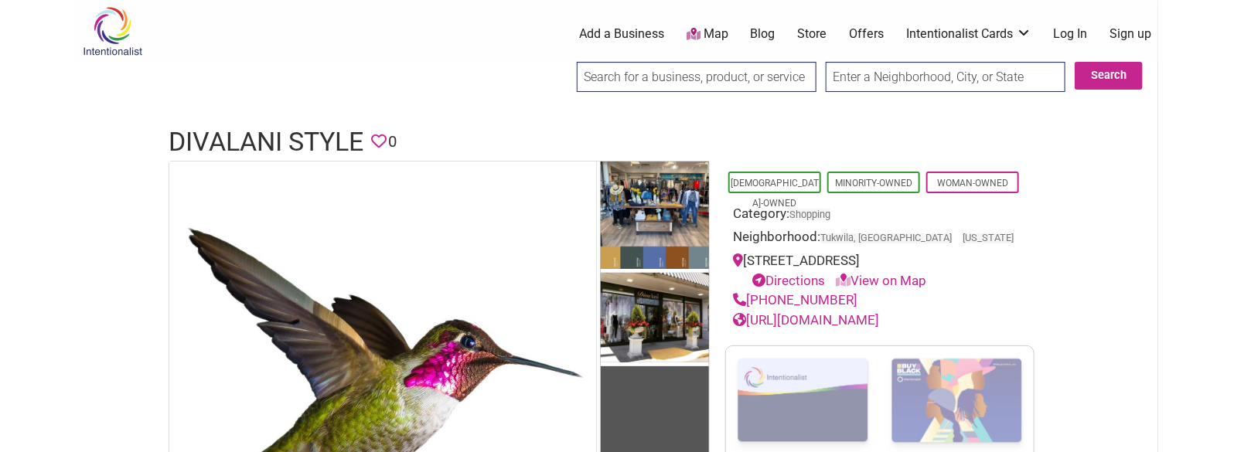
click at [309, 130] on h1 "Divalani Style" at bounding box center [266, 142] width 195 height 37
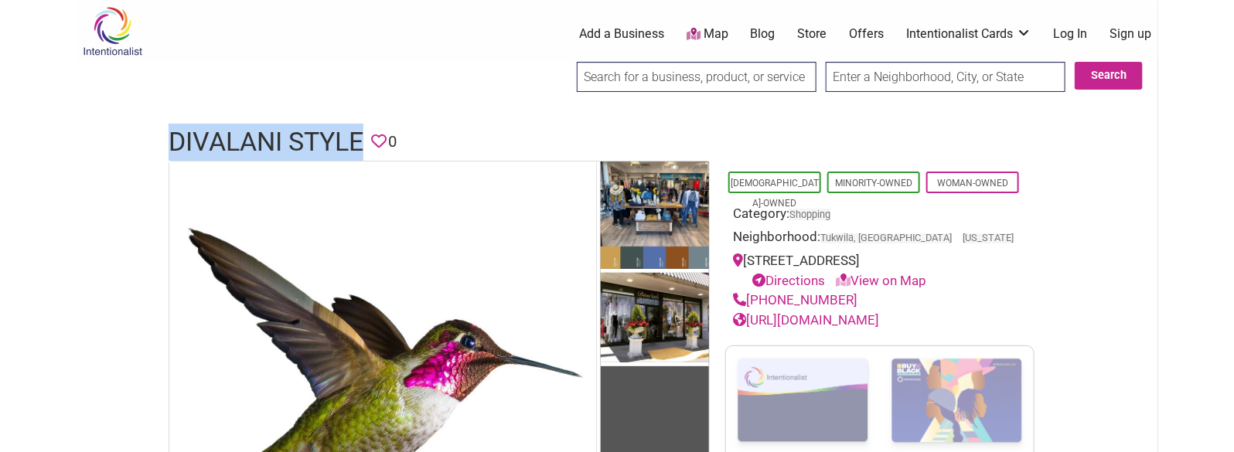
click at [309, 130] on h1 "Divalani Style" at bounding box center [266, 142] width 195 height 37
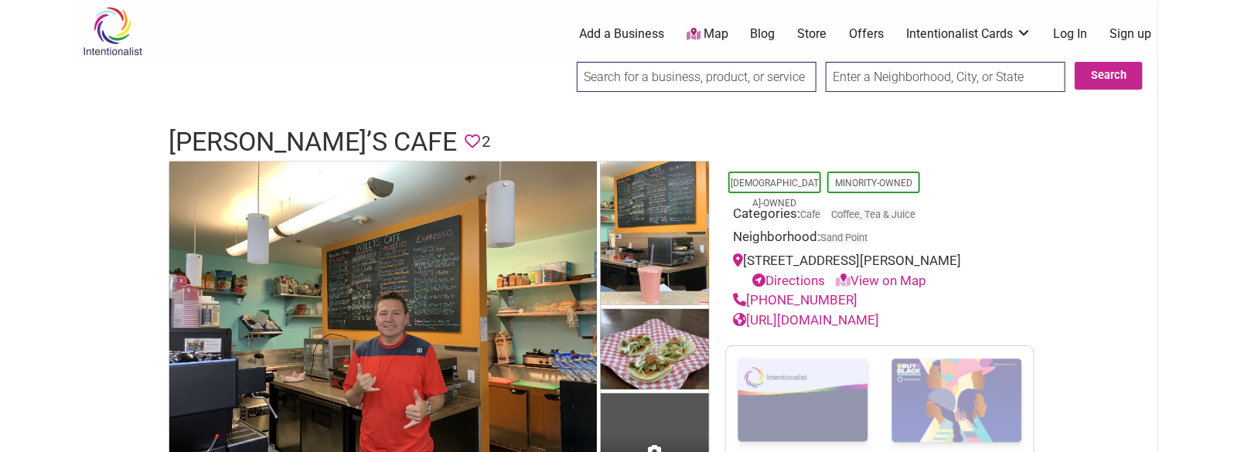
click at [278, 129] on h1 "Willy’s Cafe" at bounding box center [313, 142] width 288 height 37
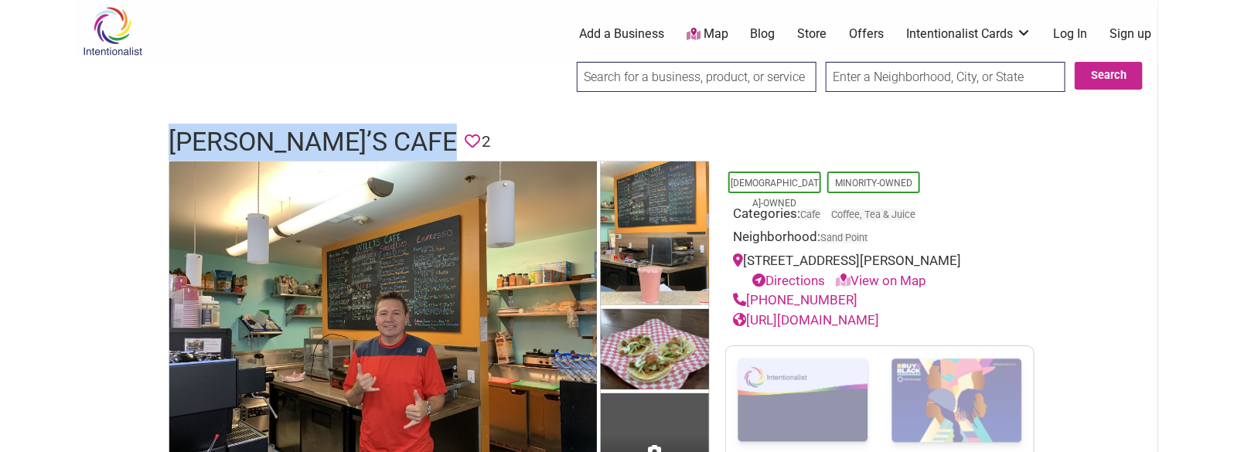
click at [278, 129] on h1 "Willy’s Cafe" at bounding box center [313, 142] width 288 height 37
copy h1 "Willy’s Cafe"
drag, startPoint x: 853, startPoint y: 299, endPoint x: 749, endPoint y: 295, distance: 104.5
click at [749, 295] on div "(206) 527-5553" at bounding box center [880, 301] width 294 height 20
copy link "(206) 527-5553"
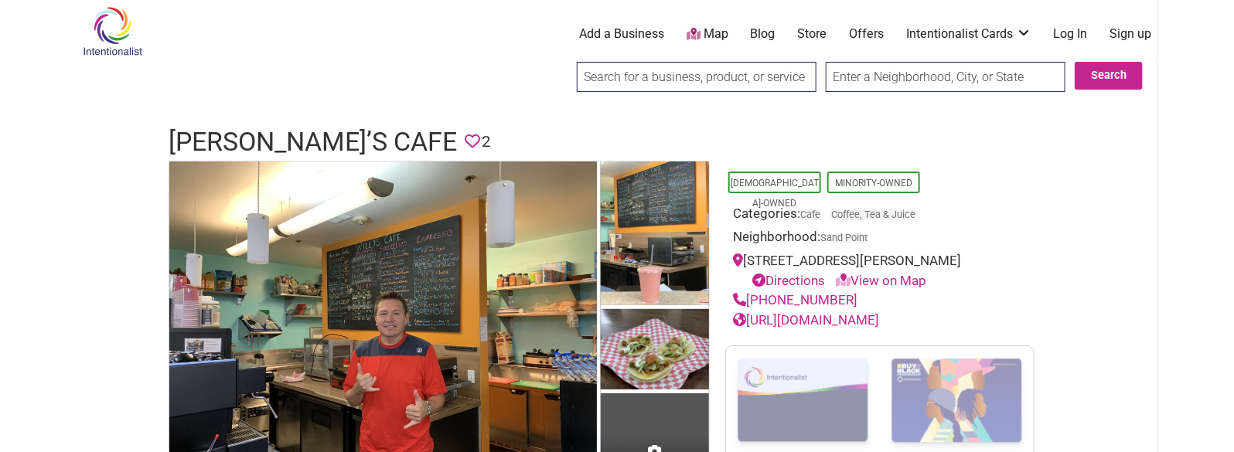
click at [211, 145] on h1 "Willy’s Cafe" at bounding box center [313, 142] width 288 height 37
drag, startPoint x: 211, startPoint y: 145, endPoint x: 221, endPoint y: 137, distance: 13.2
click at [221, 137] on h1 "Willy’s Cafe" at bounding box center [313, 142] width 288 height 37
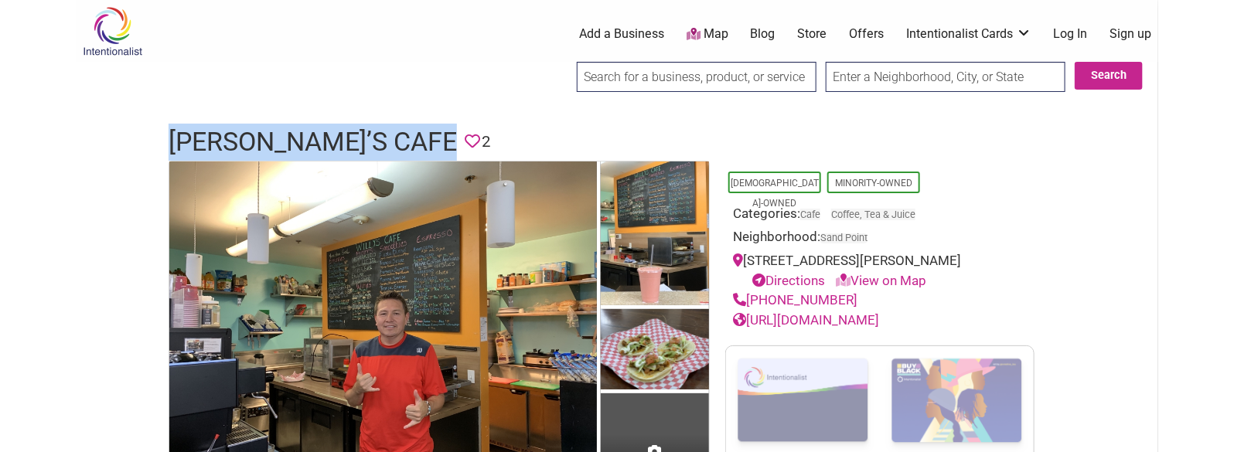
click at [221, 137] on h1 "Willy’s Cafe" at bounding box center [313, 142] width 288 height 37
click at [879, 314] on link "https://www.facebook.com/willyscaffee/" at bounding box center [806, 319] width 146 height 15
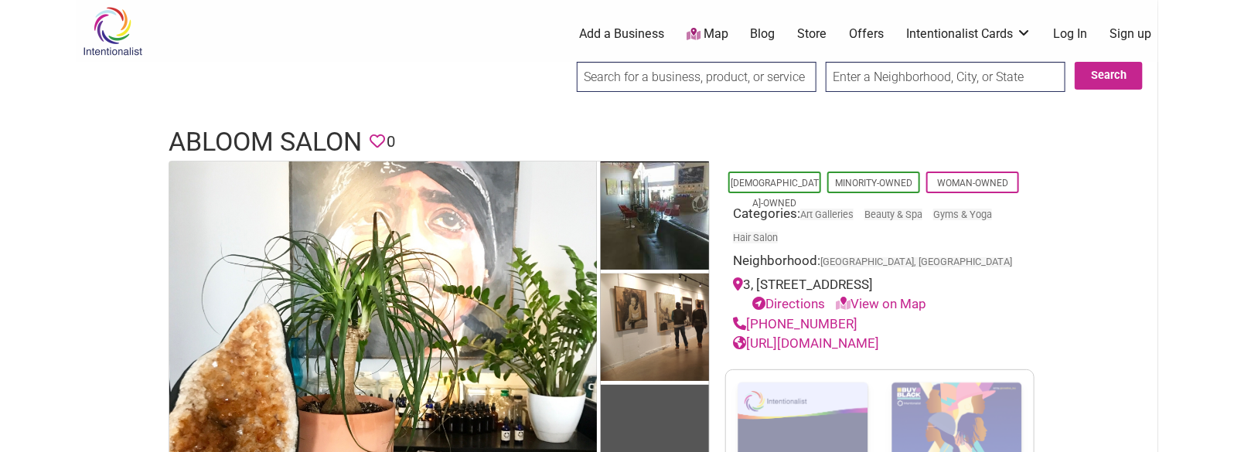
click at [284, 145] on h1 "ABLOOM Salon" at bounding box center [265, 142] width 193 height 37
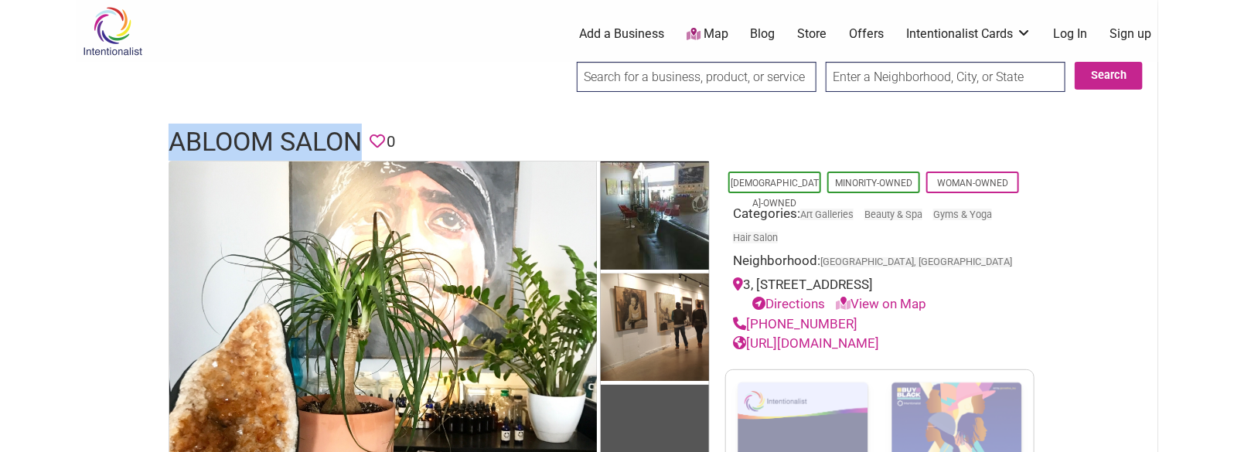
click at [284, 145] on h1 "ABLOOM Salon" at bounding box center [265, 142] width 193 height 37
copy h1 "ABLOOM Salon"
drag, startPoint x: 847, startPoint y: 321, endPoint x: 748, endPoint y: 327, distance: 99.2
click at [748, 327] on div "(602) 258-1141" at bounding box center [880, 325] width 294 height 20
copy link "(602) 258-1141"
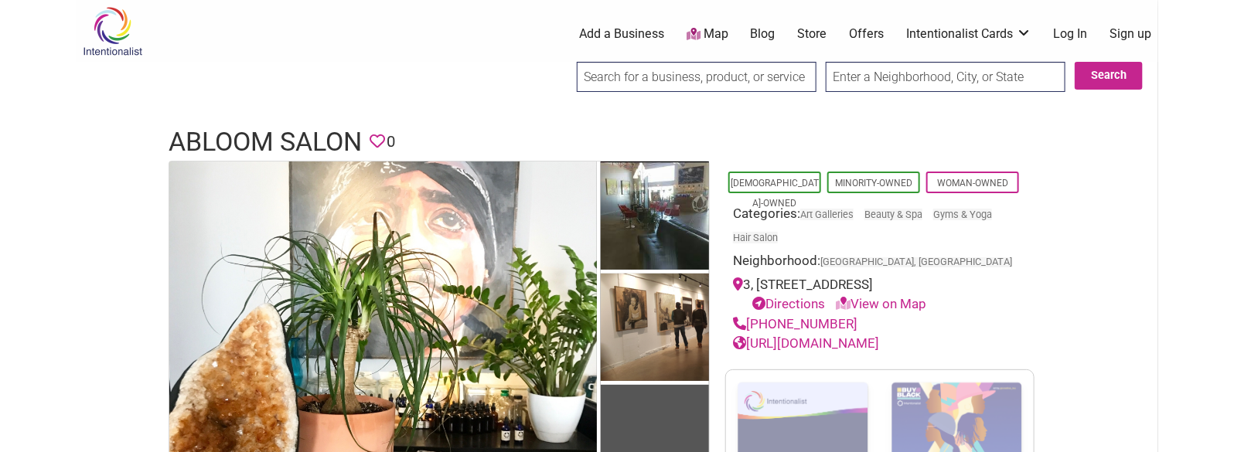
click at [299, 139] on h1 "ABLOOM Salon" at bounding box center [265, 142] width 193 height 37
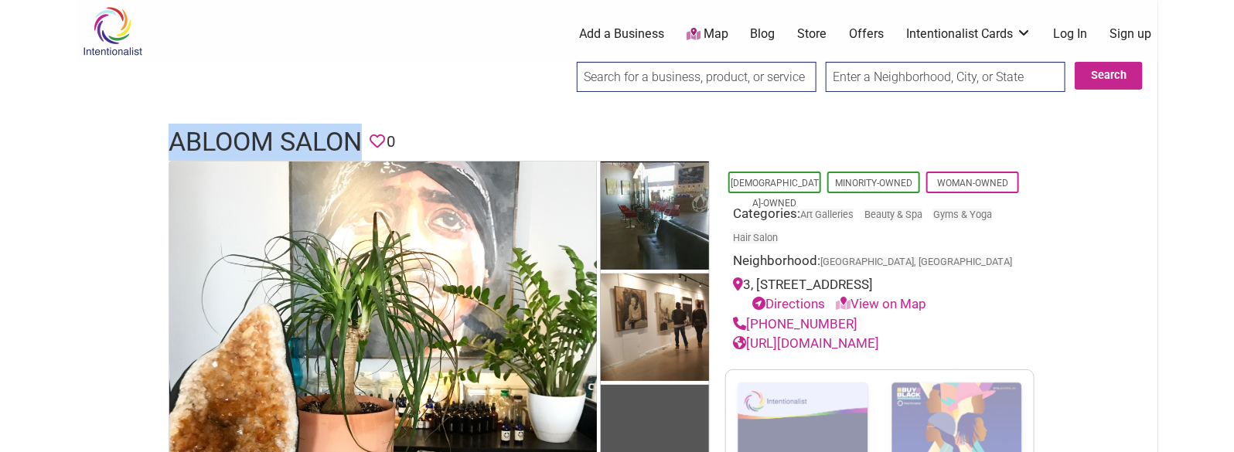
click at [299, 139] on h1 "ABLOOM Salon" at bounding box center [265, 142] width 193 height 37
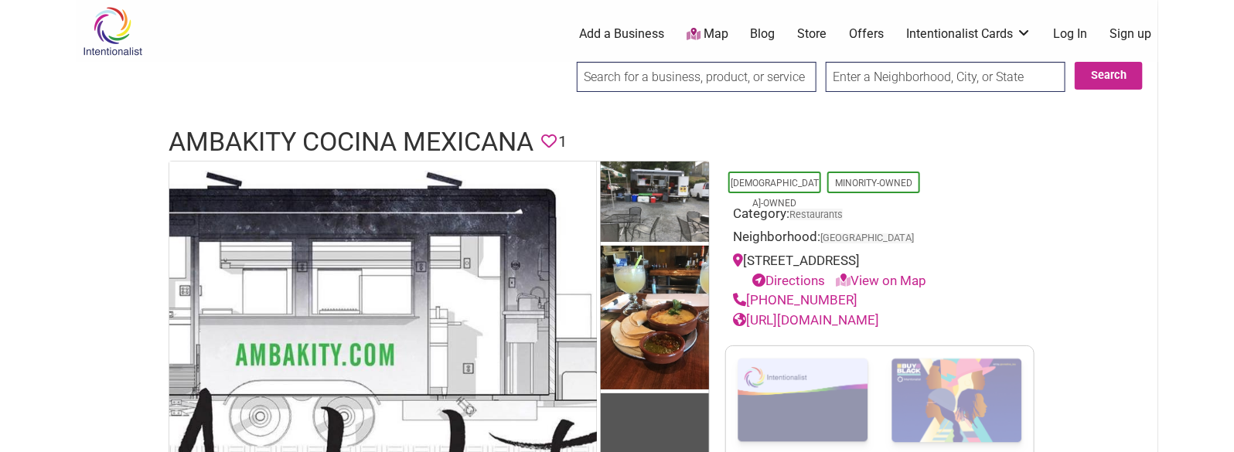
click at [416, 127] on h1 "Ambakity Cocina Mexicana" at bounding box center [351, 142] width 365 height 37
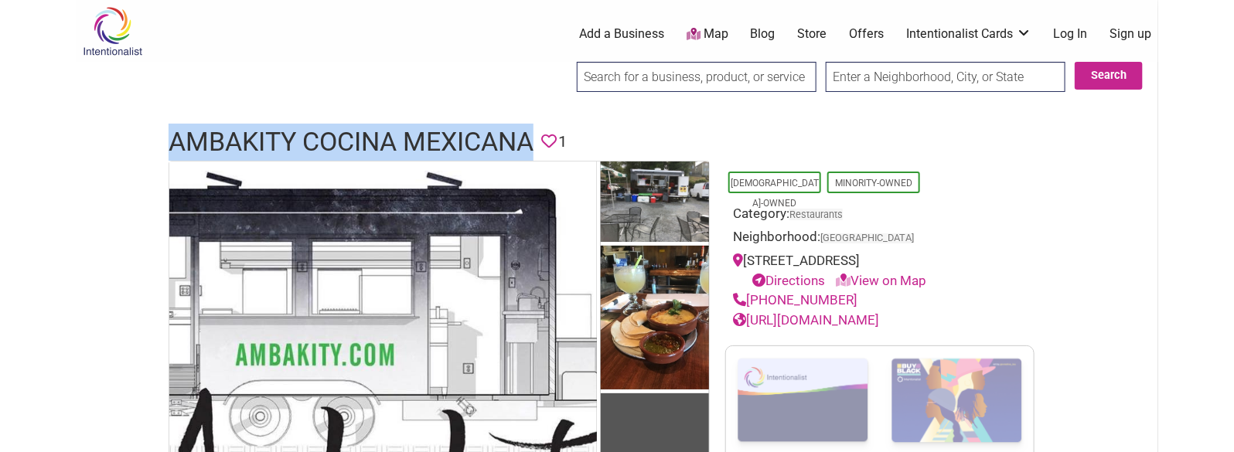
click at [416, 127] on h1 "Ambakity Cocina Mexicana" at bounding box center [351, 142] width 365 height 37
copy h1 "Ambakity Cocina Mexicana"
drag, startPoint x: 852, startPoint y: 300, endPoint x: 750, endPoint y: 296, distance: 102.2
click at [750, 296] on div "(206)-257-5483" at bounding box center [880, 301] width 294 height 20
copy link "(206)-257-5483"
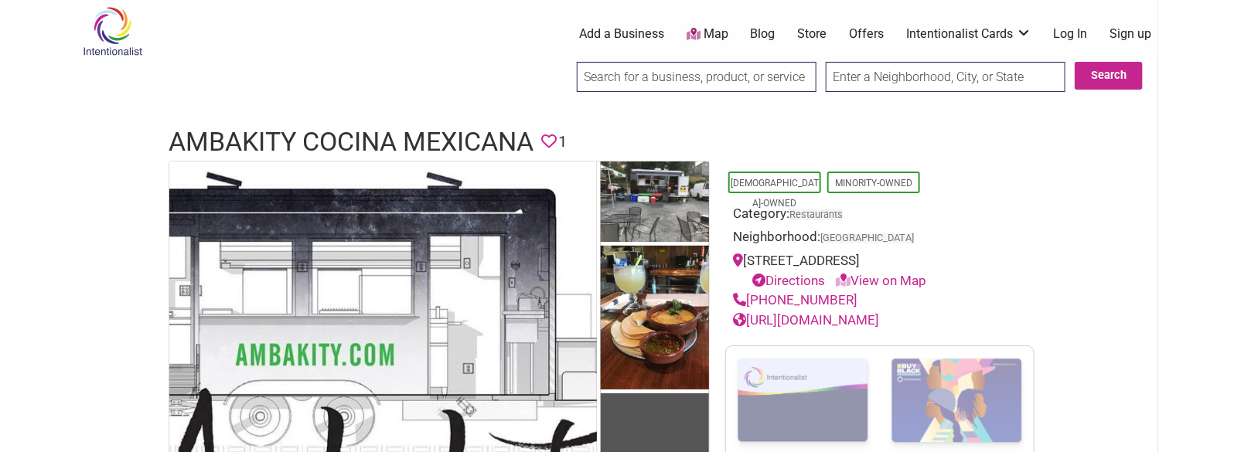
click at [466, 131] on h1 "Ambakity Cocina Mexicana" at bounding box center [351, 142] width 365 height 37
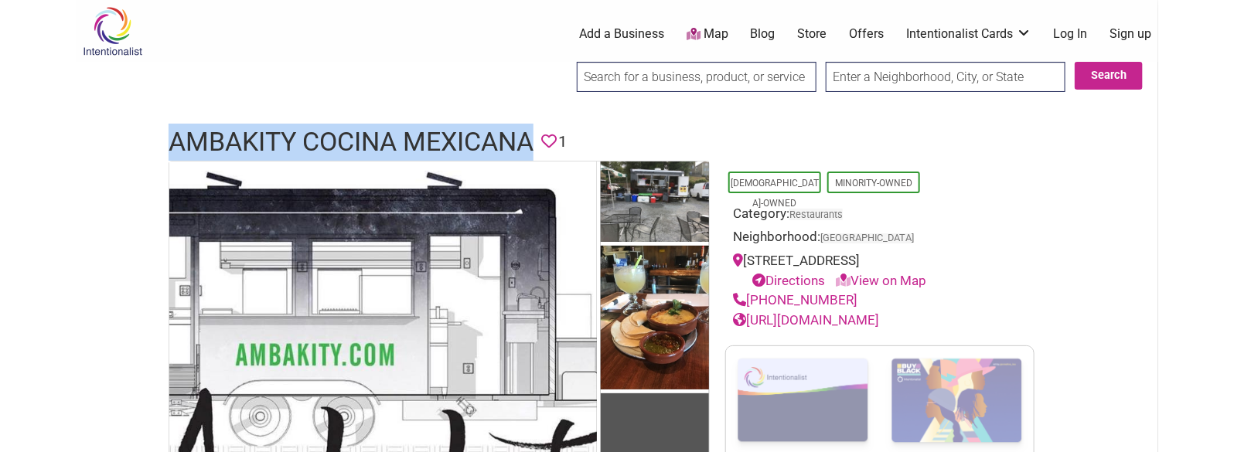
click at [466, 131] on h1 "Ambakity Cocina Mexicana" at bounding box center [351, 142] width 365 height 37
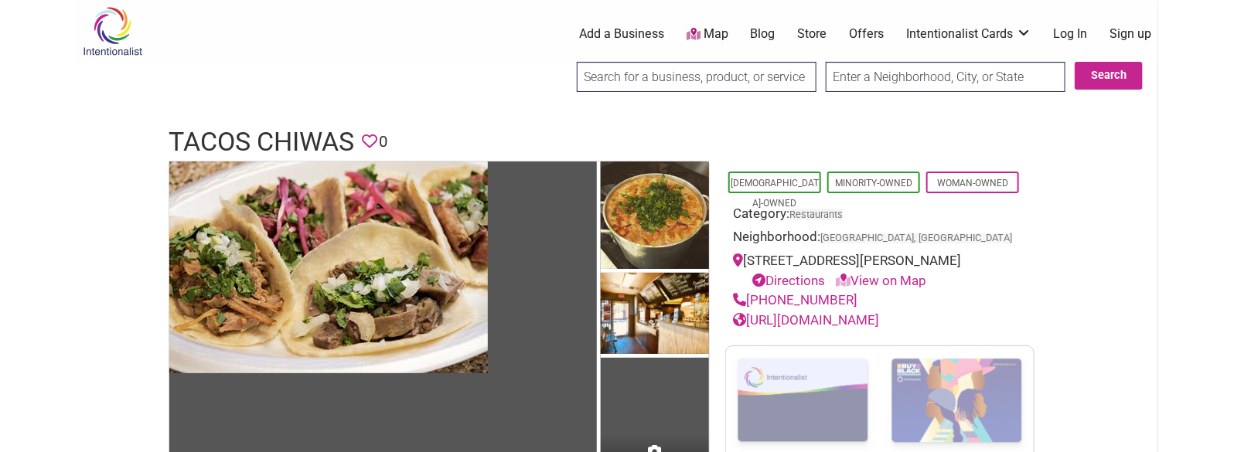
click at [270, 135] on h1 "Tacos Chiwas" at bounding box center [262, 142] width 186 height 37
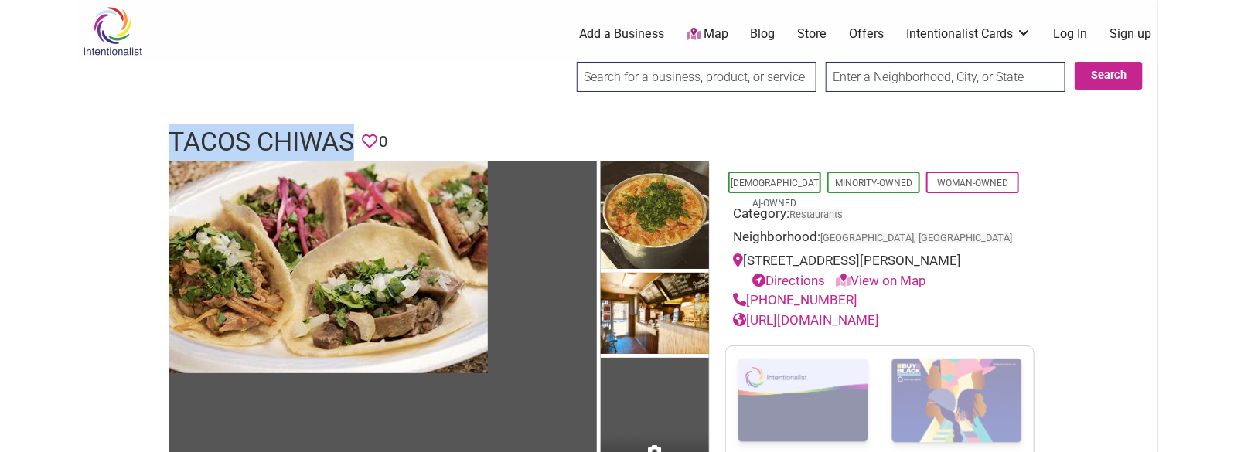
click at [270, 135] on h1 "Tacos Chiwas" at bounding box center [262, 142] width 186 height 37
copy h1 "Tacos Chiwas"
drag, startPoint x: 862, startPoint y: 301, endPoint x: 749, endPoint y: 303, distance: 112.9
click at [749, 303] on div "[PHONE_NUMBER]" at bounding box center [880, 301] width 294 height 20
copy link "[PHONE_NUMBER]"
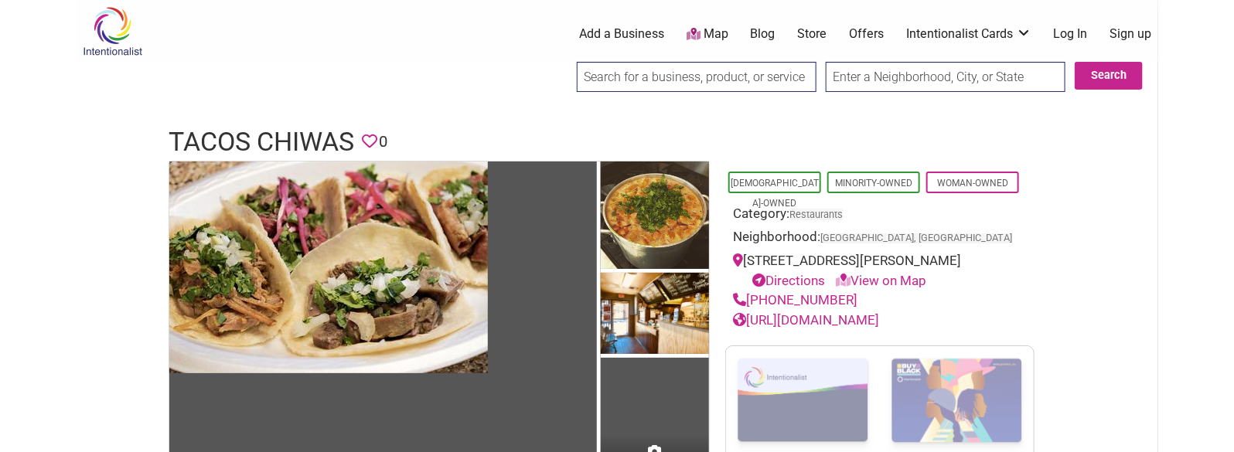
click at [316, 140] on h1 "Tacos Chiwas" at bounding box center [262, 142] width 186 height 37
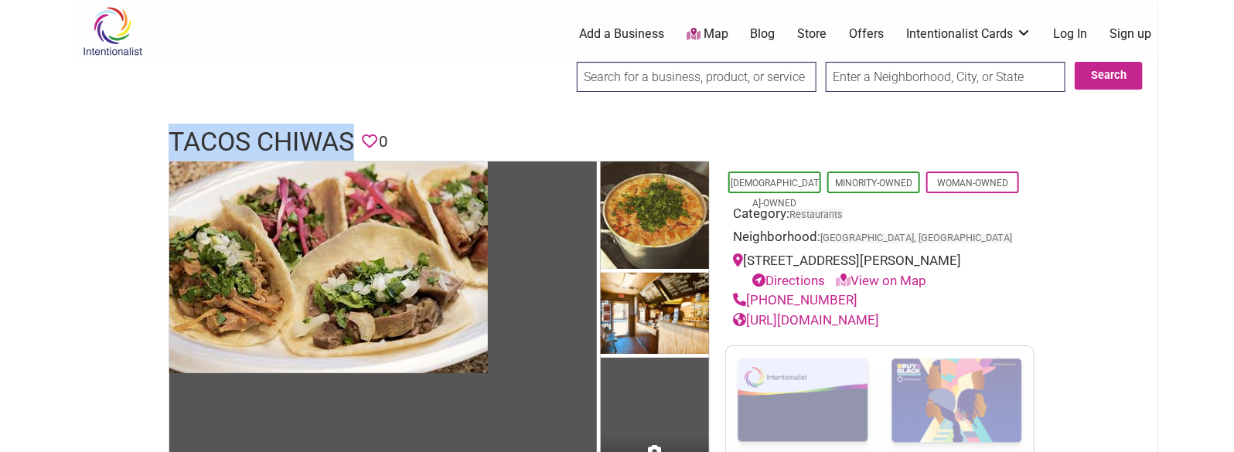
click at [316, 140] on h1 "Tacos Chiwas" at bounding box center [262, 142] width 186 height 37
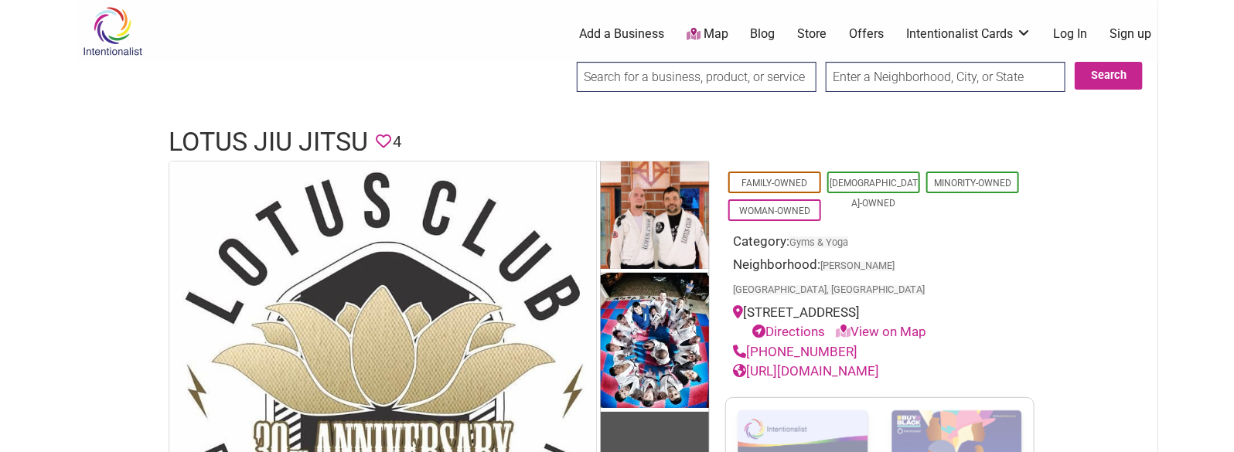
click at [290, 131] on h1 "Lotus Jiu Jitsu" at bounding box center [269, 142] width 200 height 37
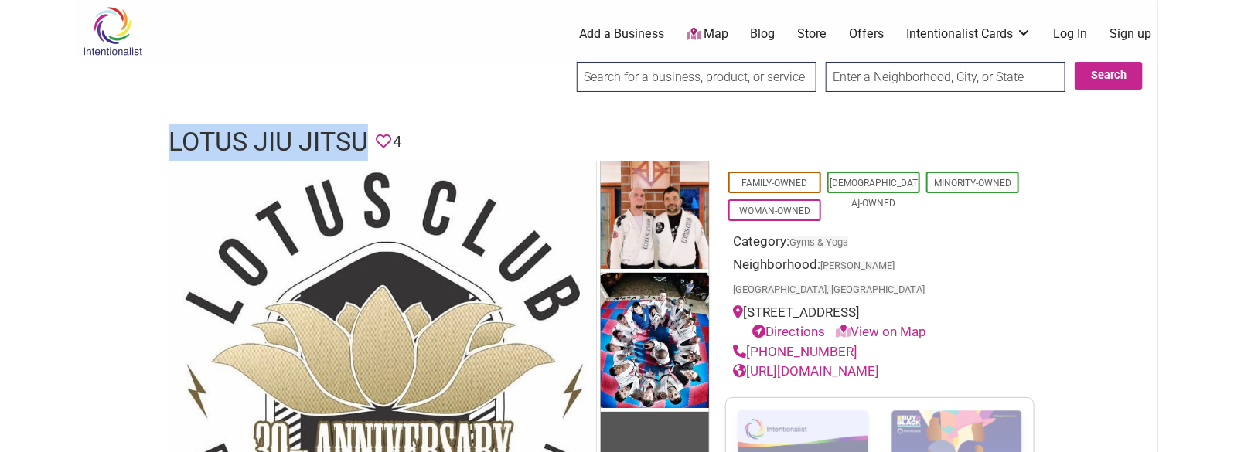
click at [290, 131] on h1 "Lotus Jiu Jitsu" at bounding box center [269, 142] width 200 height 37
copy h1 "Lotus Jiu Jitsu"
drag, startPoint x: 854, startPoint y: 324, endPoint x: 750, endPoint y: 324, distance: 103.6
click at [750, 343] on div "[PHONE_NUMBER]" at bounding box center [880, 353] width 294 height 20
copy link "[PHONE_NUMBER]"
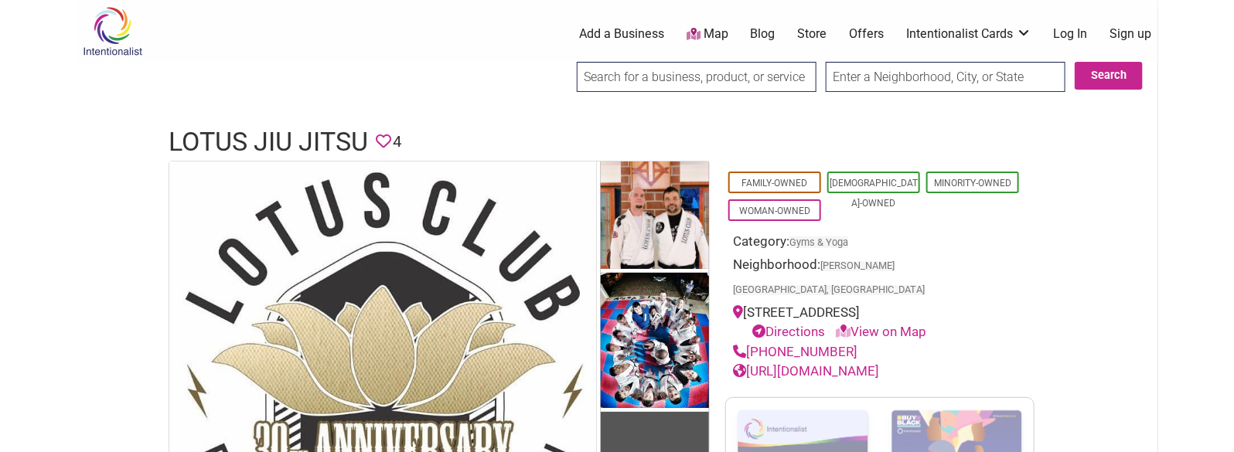
click at [271, 143] on h1 "Lotus Jiu Jitsu" at bounding box center [269, 142] width 200 height 37
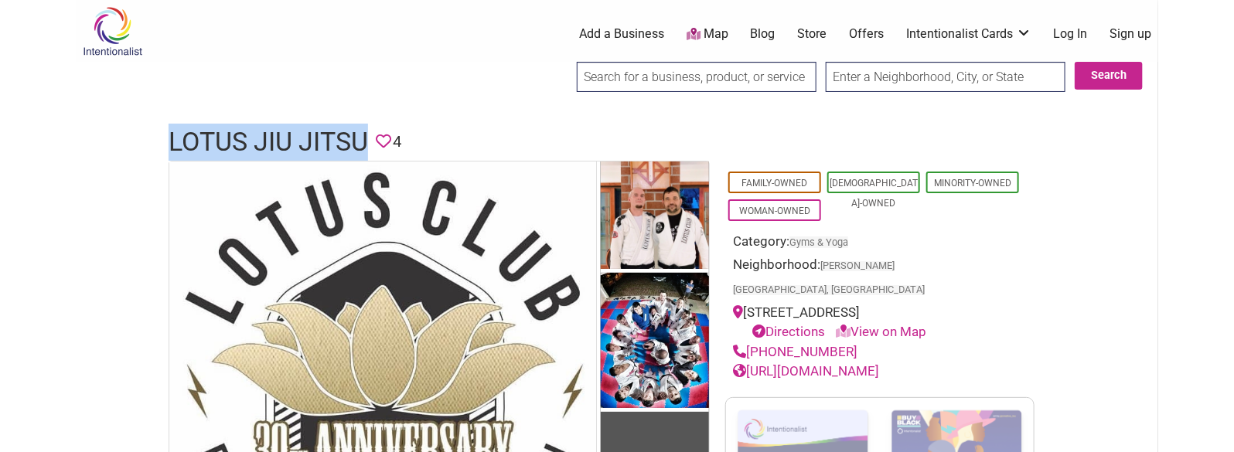
click at [271, 143] on h1 "Lotus Jiu Jitsu" at bounding box center [269, 142] width 200 height 37
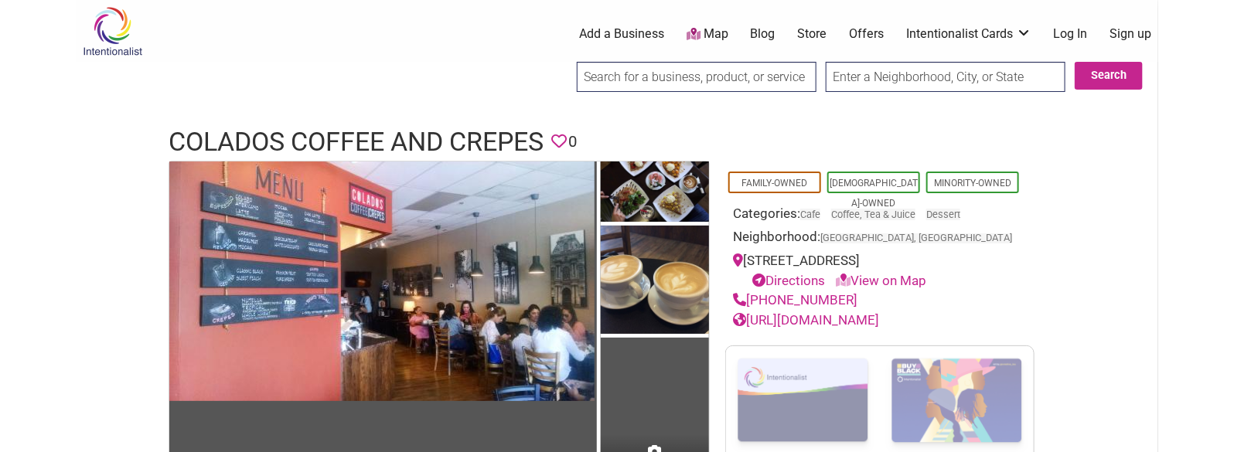
click at [288, 137] on h1 "Colados Coffee and Crepes" at bounding box center [356, 142] width 375 height 37
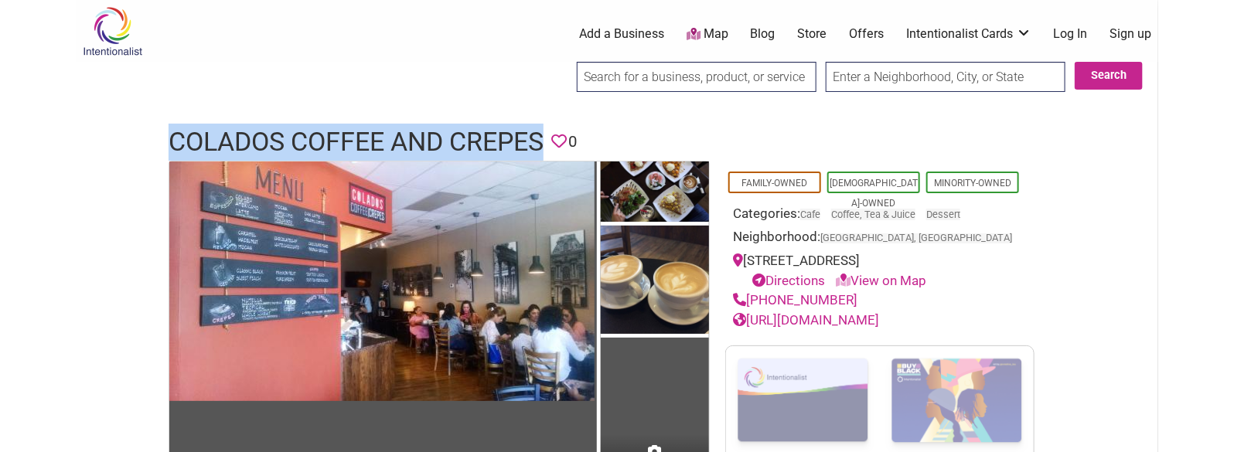
click at [288, 137] on h1 "Colados Coffee and Crepes" at bounding box center [356, 142] width 375 height 37
copy h1 "Colados Coffee and Crepes"
drag, startPoint x: 851, startPoint y: 320, endPoint x: 749, endPoint y: 317, distance: 102.1
click at [749, 311] on div "(623) 215-3826" at bounding box center [880, 301] width 294 height 20
copy link "(623) 215-3826"
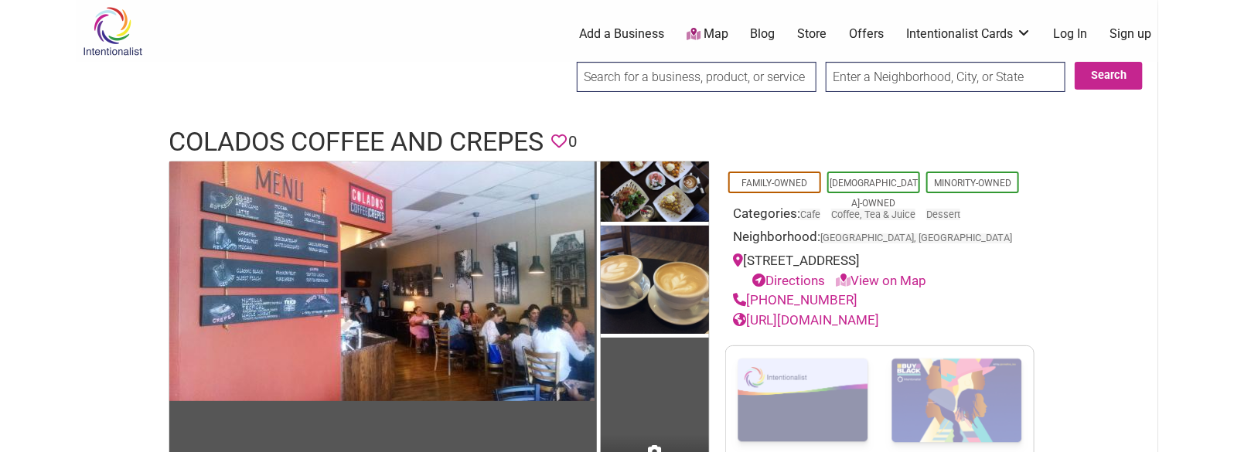
click at [467, 137] on h1 "Colados Coffee and Crepes" at bounding box center [356, 142] width 375 height 37
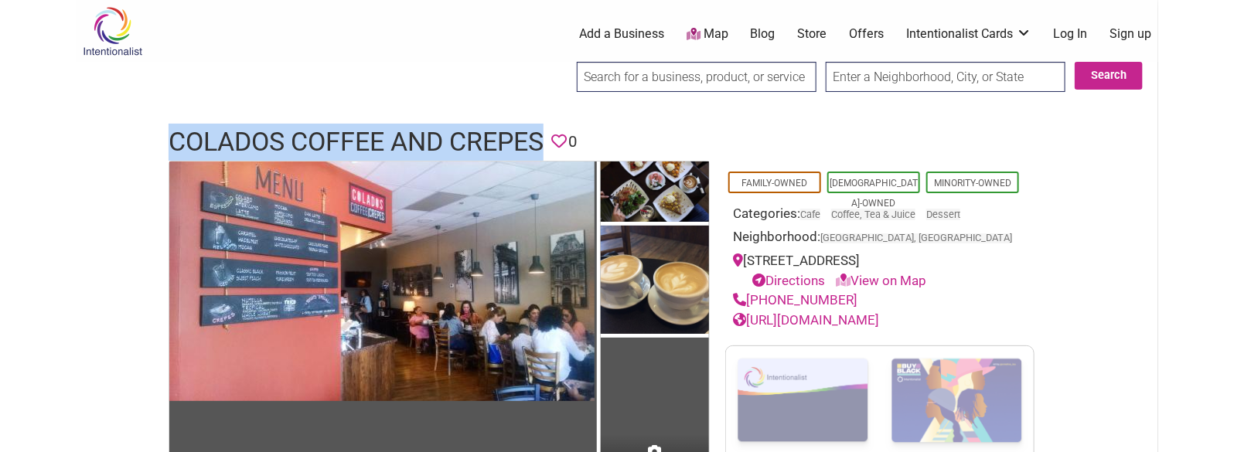
click at [467, 137] on h1 "Colados Coffee and Crepes" at bounding box center [356, 142] width 375 height 37
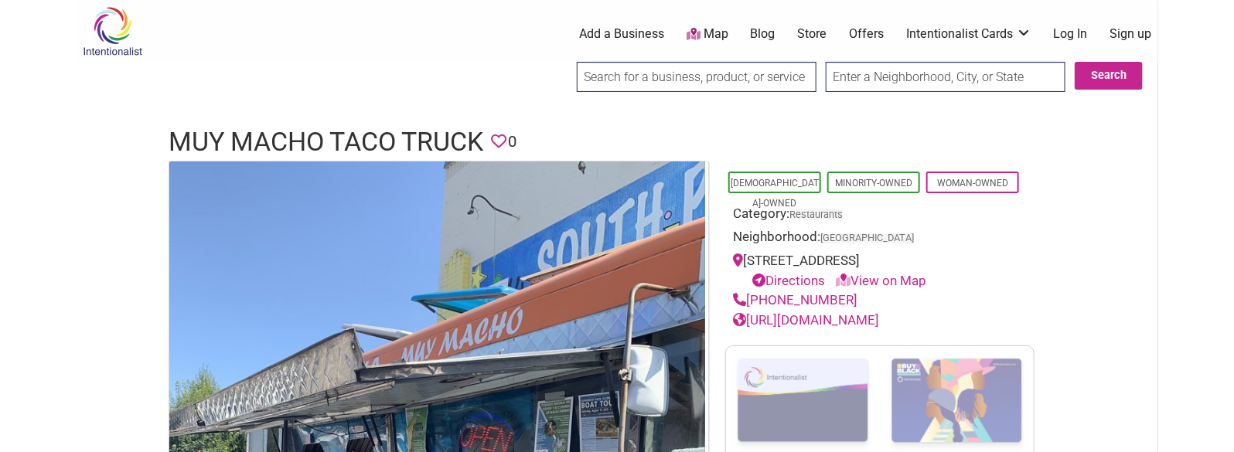
click at [366, 125] on h1 "Muy Macho Taco Truck" at bounding box center [326, 142] width 315 height 37
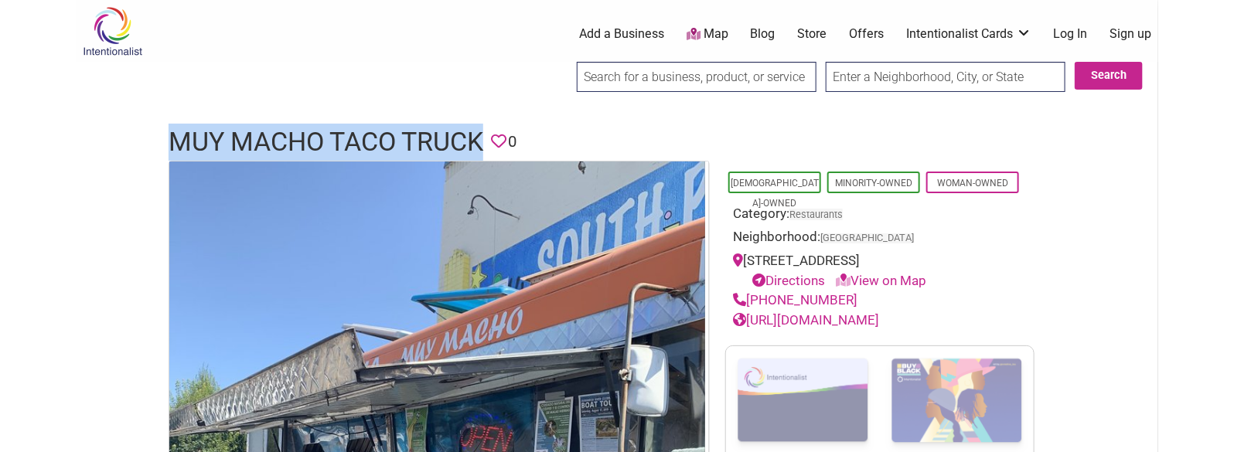
click at [366, 125] on h1 "Muy Macho Taco Truck" at bounding box center [326, 142] width 315 height 37
copy h1 "Muy Macho Taco Truck"
drag, startPoint x: 845, startPoint y: 302, endPoint x: 749, endPoint y: 299, distance: 95.9
click at [749, 299] on div "(206)-335-3953" at bounding box center [880, 301] width 294 height 20
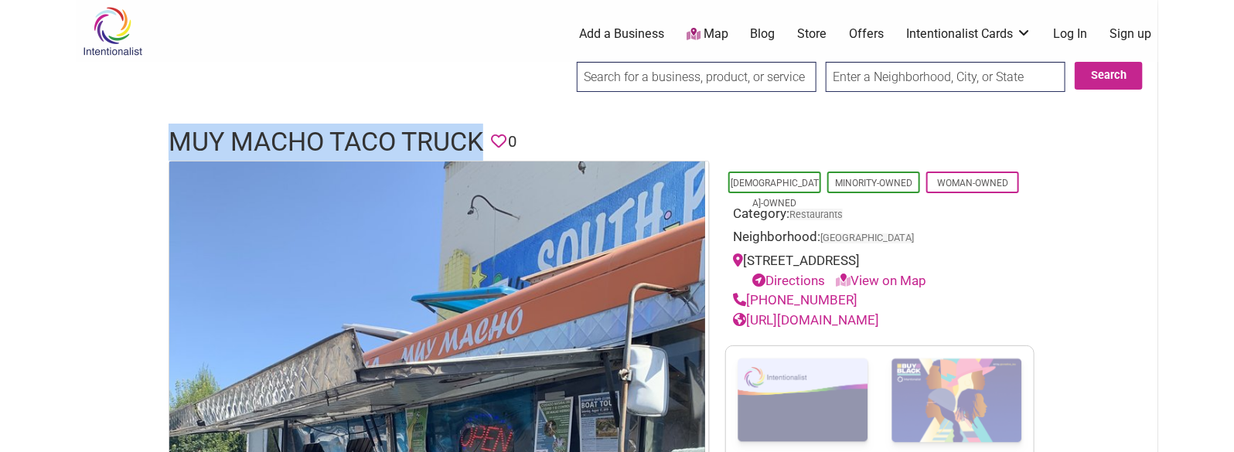
copy link "(206)-335-3953"
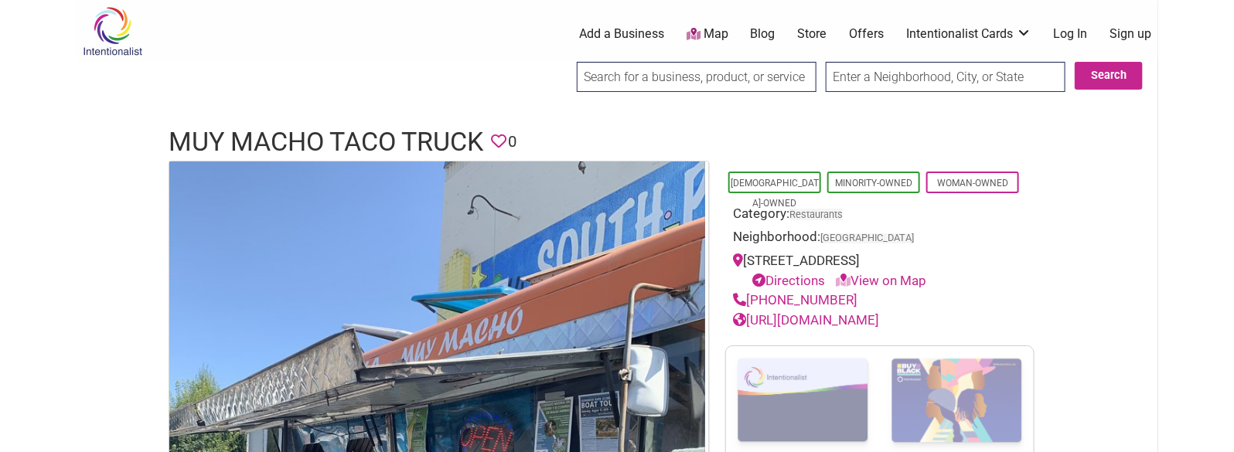
click at [451, 132] on h1 "Muy Macho Taco Truck" at bounding box center [326, 142] width 315 height 37
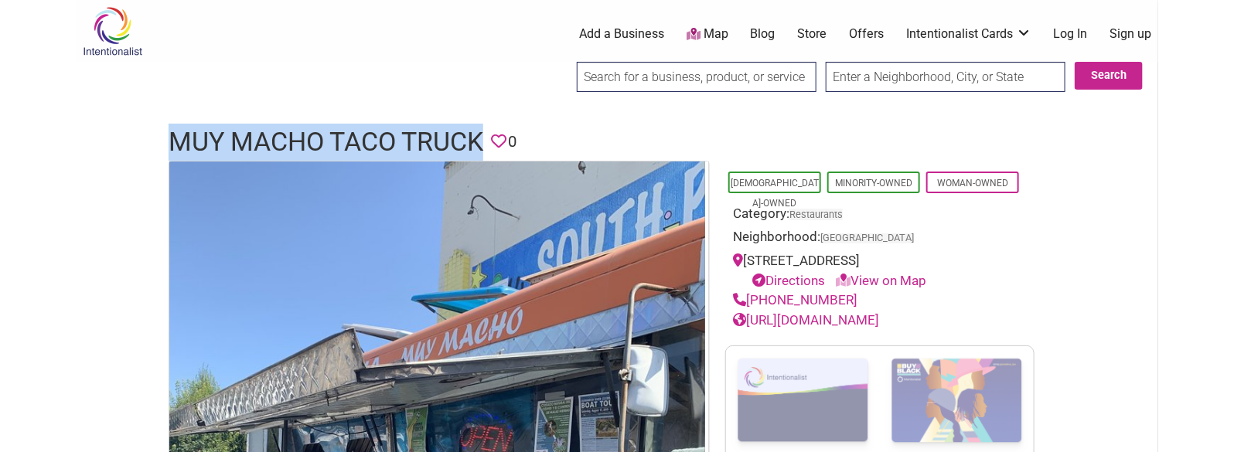
click at [451, 132] on h1 "Muy Macho Taco Truck" at bounding box center [326, 142] width 315 height 37
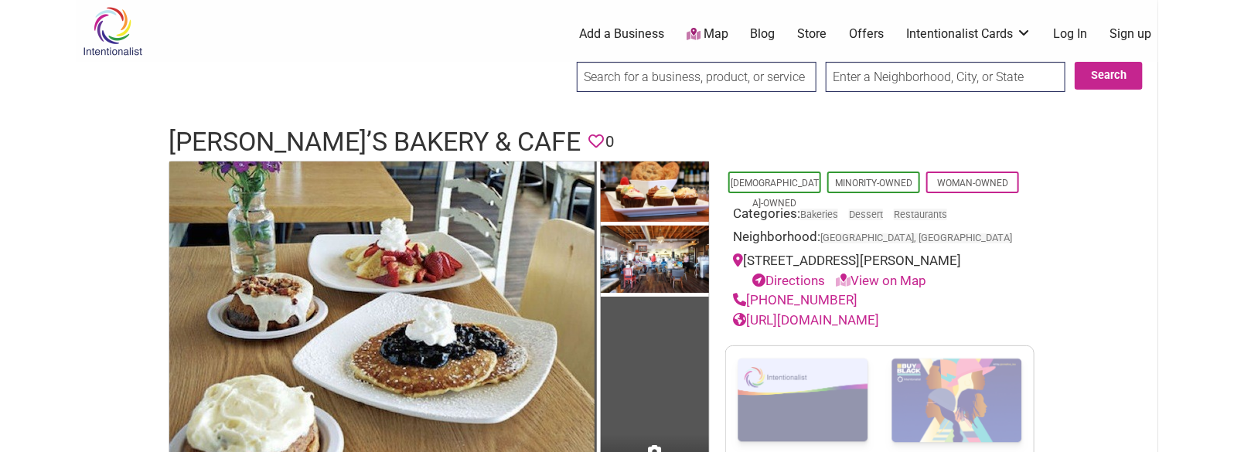
click at [402, 142] on h1 "[PERSON_NAME]’s Bakery & Cafe" at bounding box center [375, 142] width 412 height 37
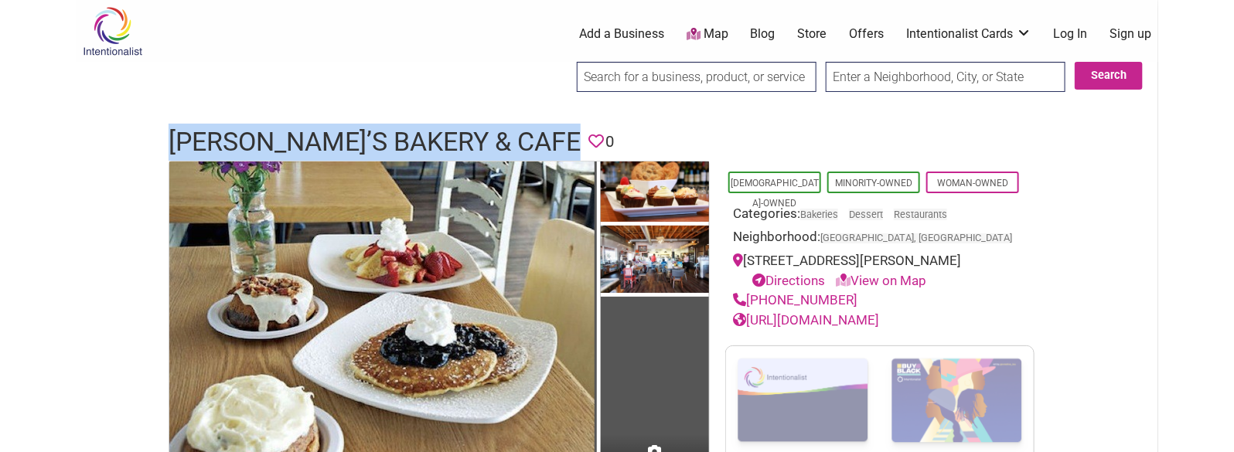
click at [402, 142] on h1 "Jewel’s Bakery & Cafe" at bounding box center [375, 142] width 412 height 37
copy h1 "Jewel’s Bakery & Cafe"
drag, startPoint x: 852, startPoint y: 302, endPoint x: 751, endPoint y: 299, distance: 101.4
click at [751, 299] on div "(602) 714-5243" at bounding box center [880, 301] width 294 height 20
copy link "(602) 714-5243"
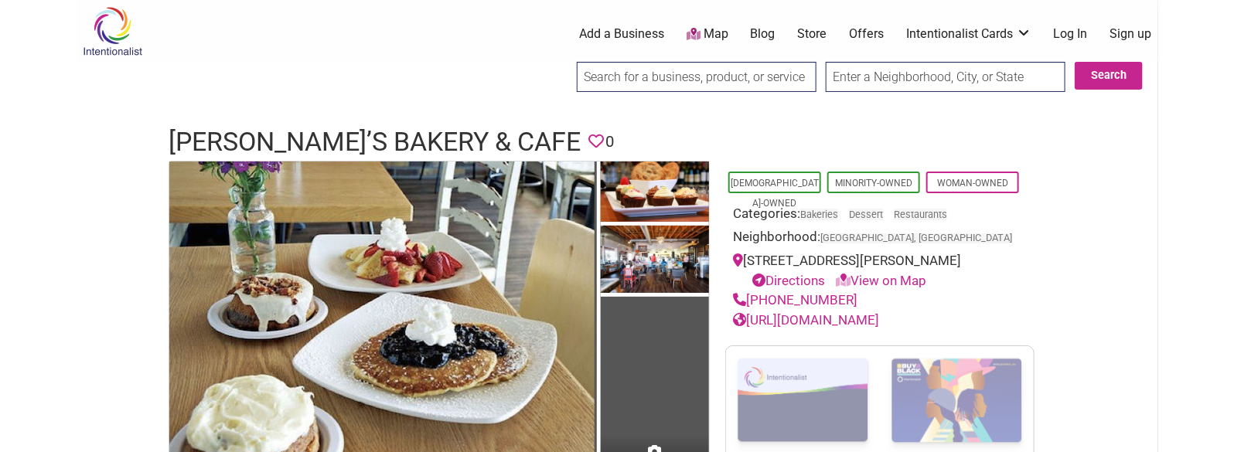
click at [364, 151] on h1 "Jewel’s Bakery & Cafe" at bounding box center [375, 142] width 412 height 37
click at [359, 148] on h1 "Jewel’s Bakery & Cafe" at bounding box center [375, 142] width 412 height 37
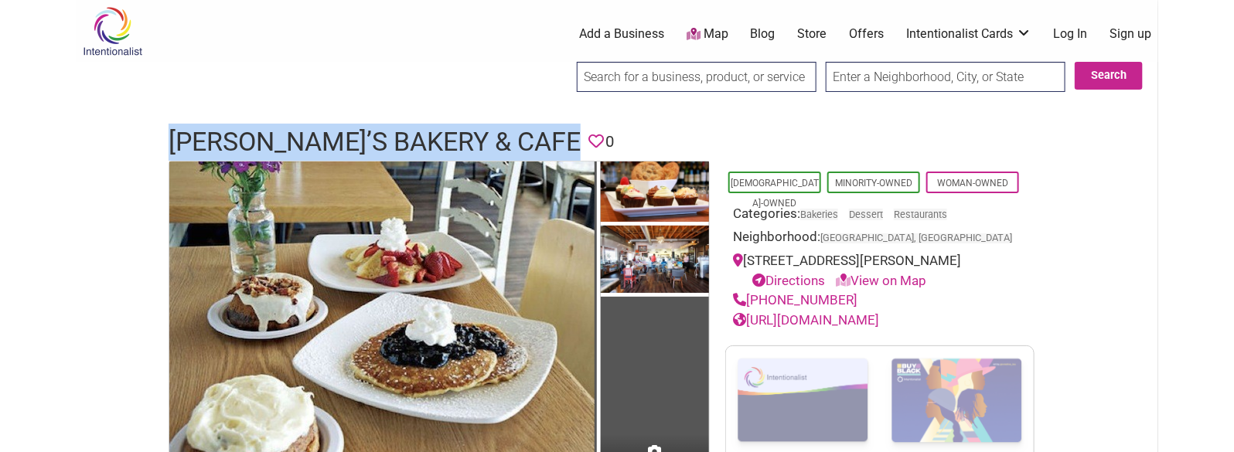
click at [359, 148] on h1 "Jewel’s Bakery & Cafe" at bounding box center [375, 142] width 412 height 37
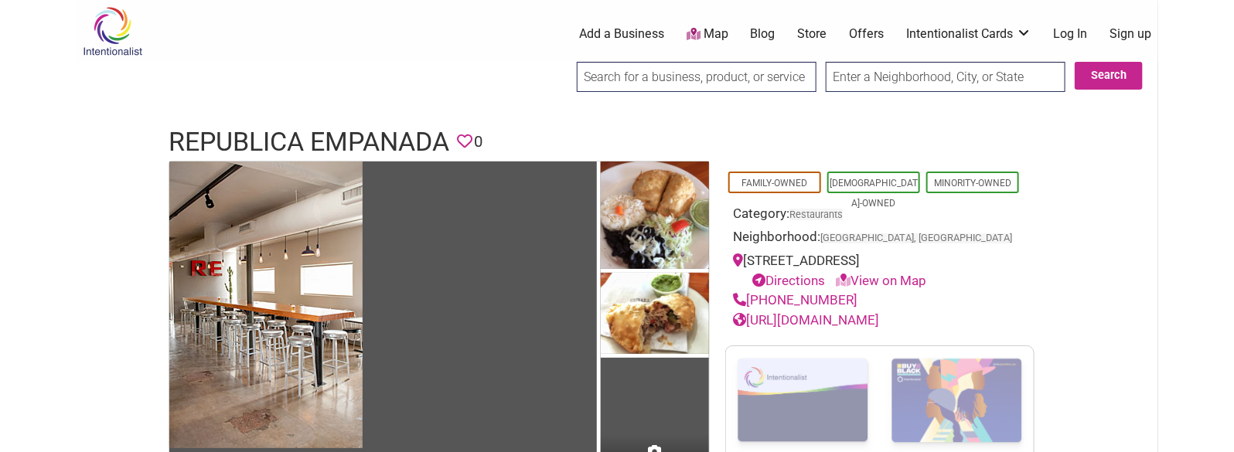
click at [295, 152] on h1 "Republica Empanada" at bounding box center [309, 142] width 281 height 37
click at [294, 148] on h1 "Republica Empanada" at bounding box center [309, 142] width 281 height 37
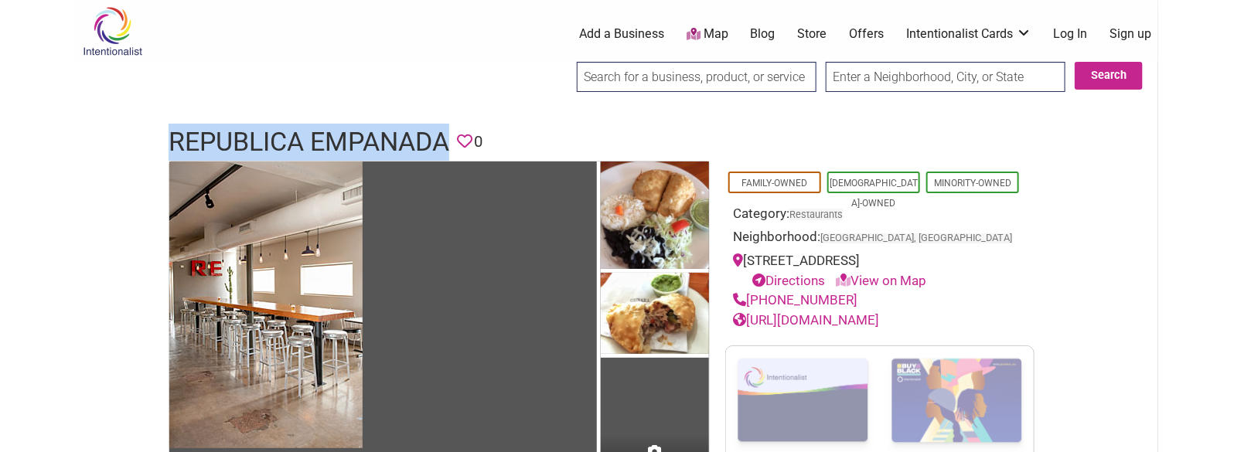
click at [294, 148] on h1 "Republica Empanada" at bounding box center [309, 142] width 281 height 37
drag, startPoint x: 872, startPoint y: 297, endPoint x: 749, endPoint y: 306, distance: 123.3
click at [749, 306] on div "[PHONE_NUMBER]" at bounding box center [880, 301] width 294 height 20
copy link "[PHONE_NUMBER]"
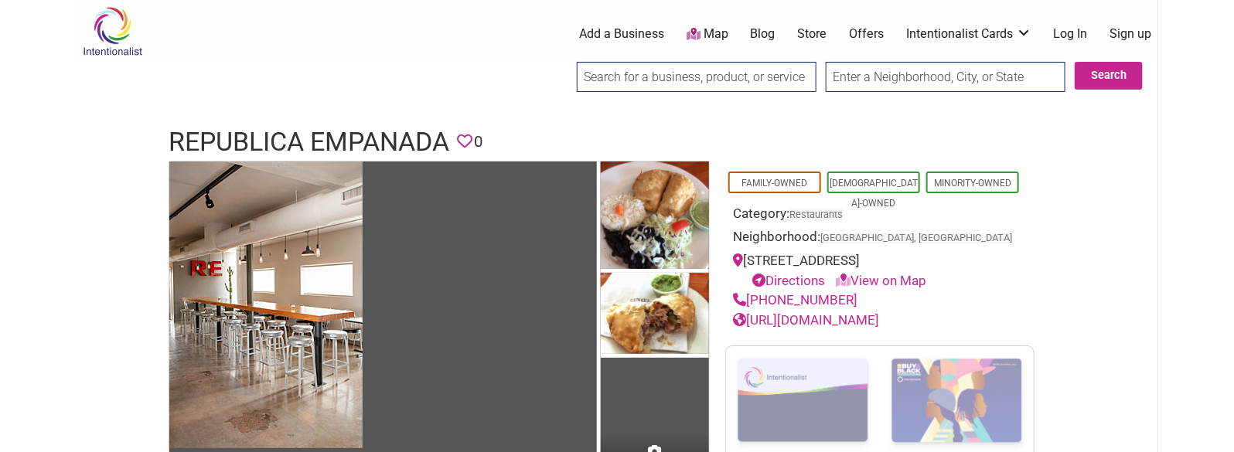
click at [375, 127] on h1 "Republica Empanada" at bounding box center [309, 142] width 281 height 37
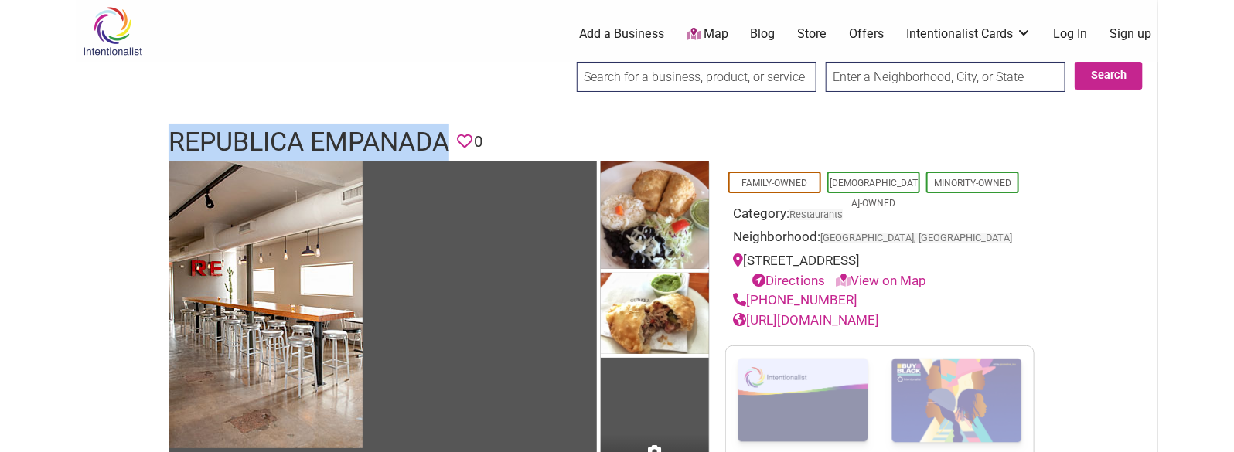
click at [375, 127] on h1 "Republica Empanada" at bounding box center [309, 142] width 281 height 37
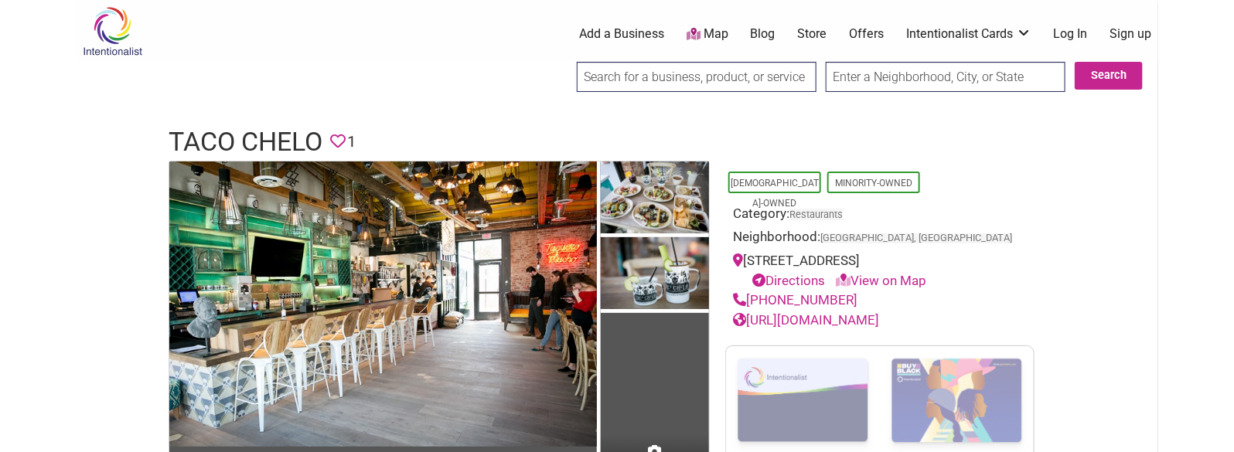
click at [269, 138] on h1 "Taco Chelo" at bounding box center [246, 142] width 154 height 37
copy h1 "Taco Chelo"
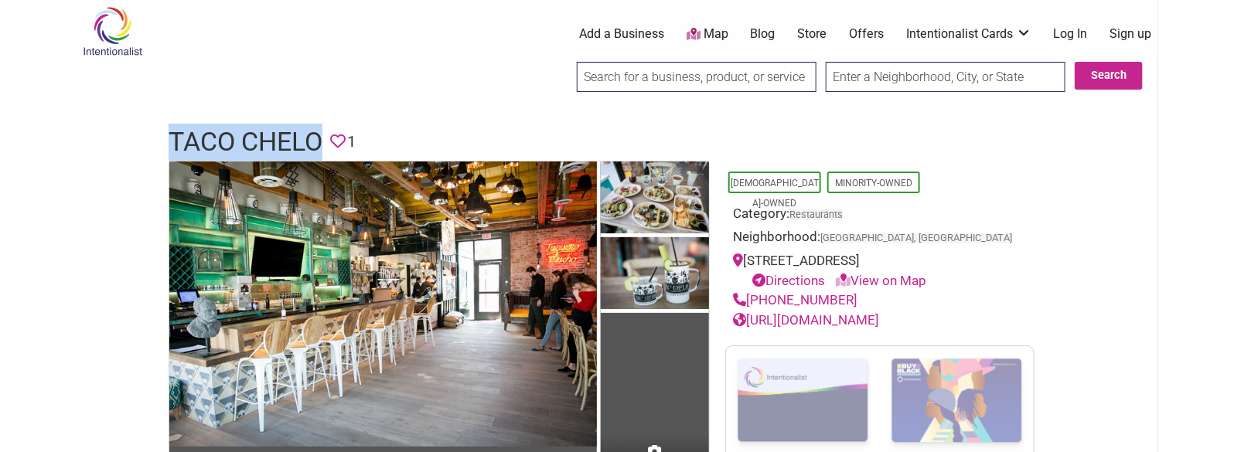
drag, startPoint x: 875, startPoint y: 302, endPoint x: 751, endPoint y: 292, distance: 125.0
click at [751, 292] on div "[PHONE_NUMBER]" at bounding box center [880, 301] width 294 height 20
copy link "[PHONE_NUMBER]"
drag, startPoint x: 889, startPoint y: 317, endPoint x: 751, endPoint y: 315, distance: 138.5
click at [751, 315] on div "[URL][DOMAIN_NAME]" at bounding box center [880, 321] width 294 height 20
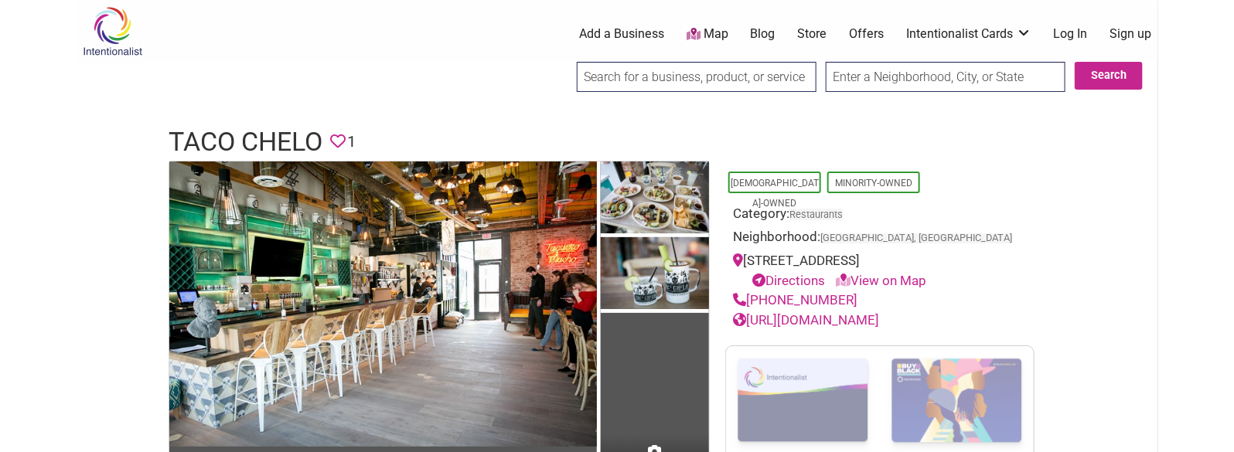
drag, startPoint x: 751, startPoint y: 315, endPoint x: 963, endPoint y: 292, distance: 213.1
click at [963, 292] on div "[PHONE_NUMBER]" at bounding box center [880, 301] width 294 height 20
click at [829, 316] on link "[URL][DOMAIN_NAME]" at bounding box center [806, 319] width 146 height 15
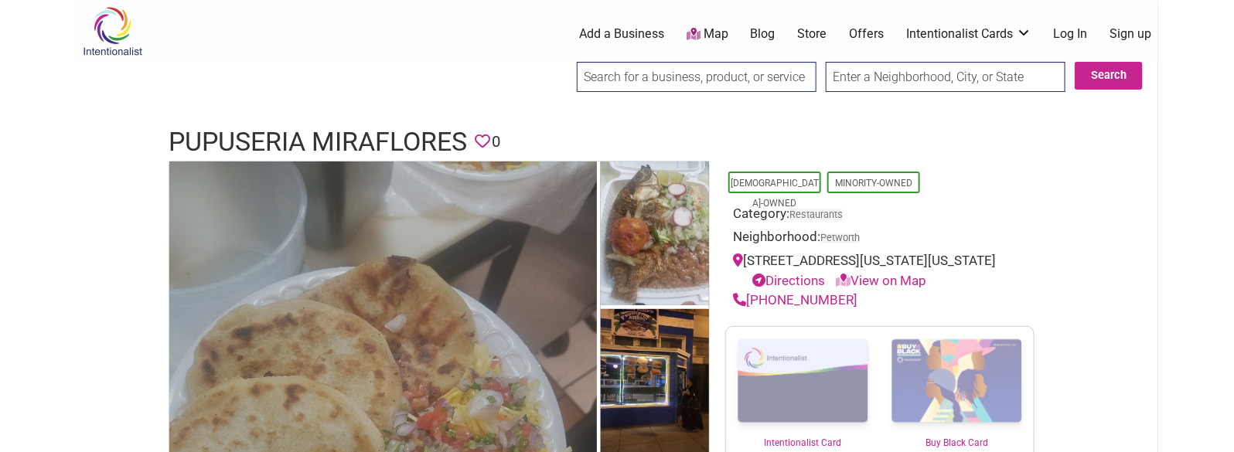
click at [307, 162] on img at bounding box center [383, 447] width 428 height 571
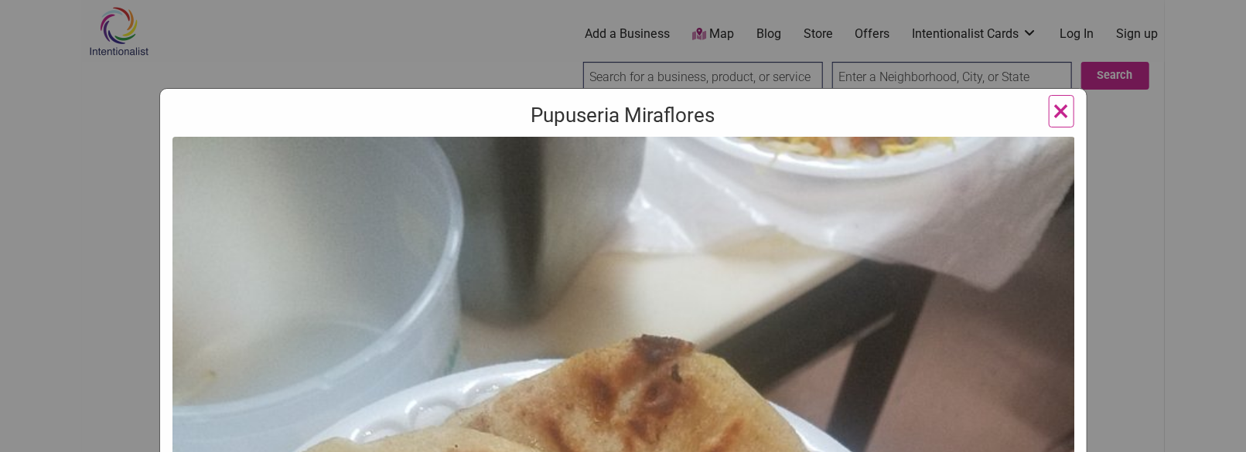
click at [276, 54] on div "Pupuseria Miraflores Previous Next 1 2 3 ×" at bounding box center [623, 226] width 1246 height 452
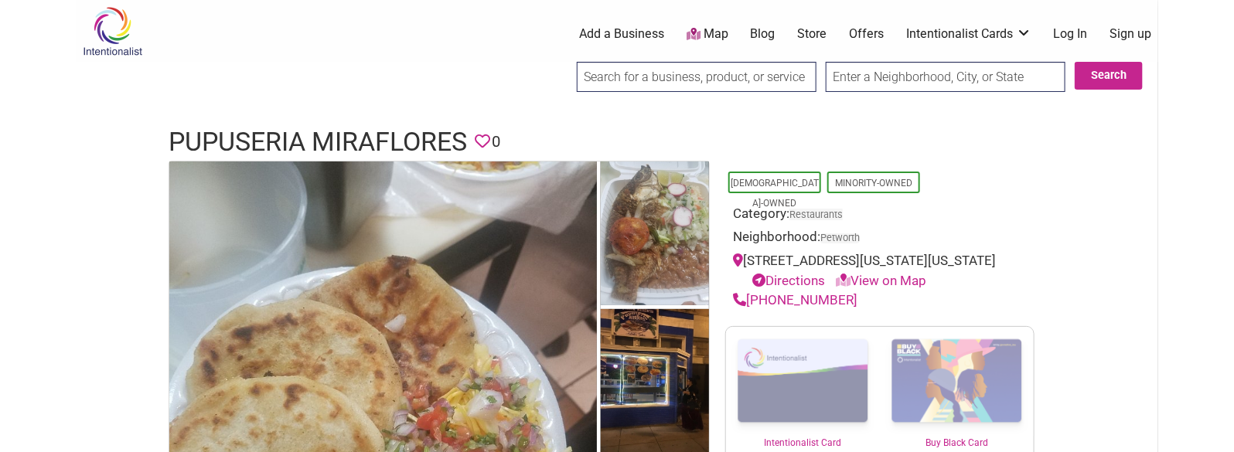
click at [295, 142] on h1 "Pupuseria Miraflores" at bounding box center [318, 142] width 299 height 37
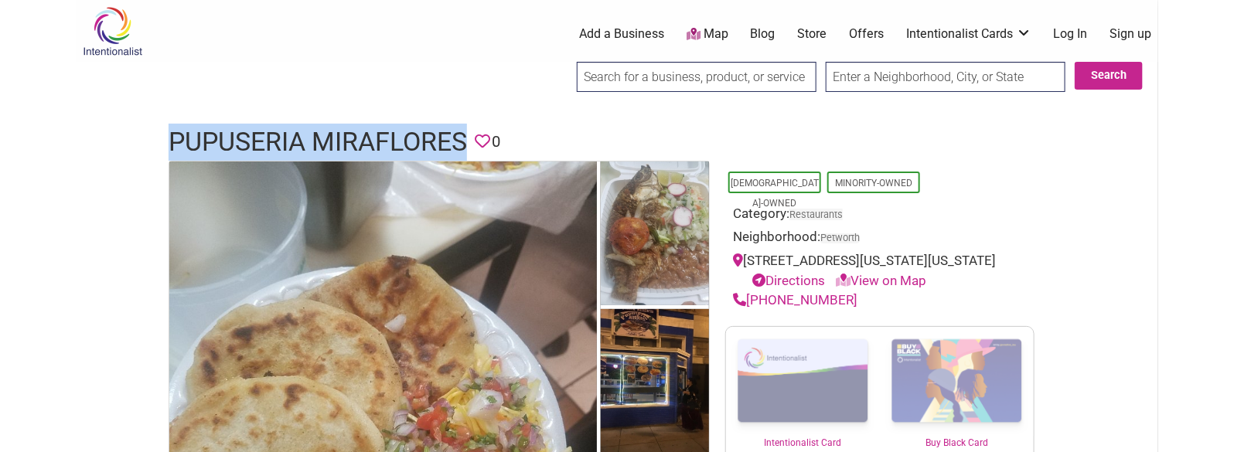
click at [295, 142] on h1 "Pupuseria Miraflores" at bounding box center [318, 142] width 299 height 37
copy h1 "Pupuseria Miraflores"
drag, startPoint x: 849, startPoint y: 300, endPoint x: 750, endPoint y: 300, distance: 99.0
click at [750, 300] on div "(202)-509-7626" at bounding box center [880, 301] width 294 height 20
copy link "(202)-509-7626"
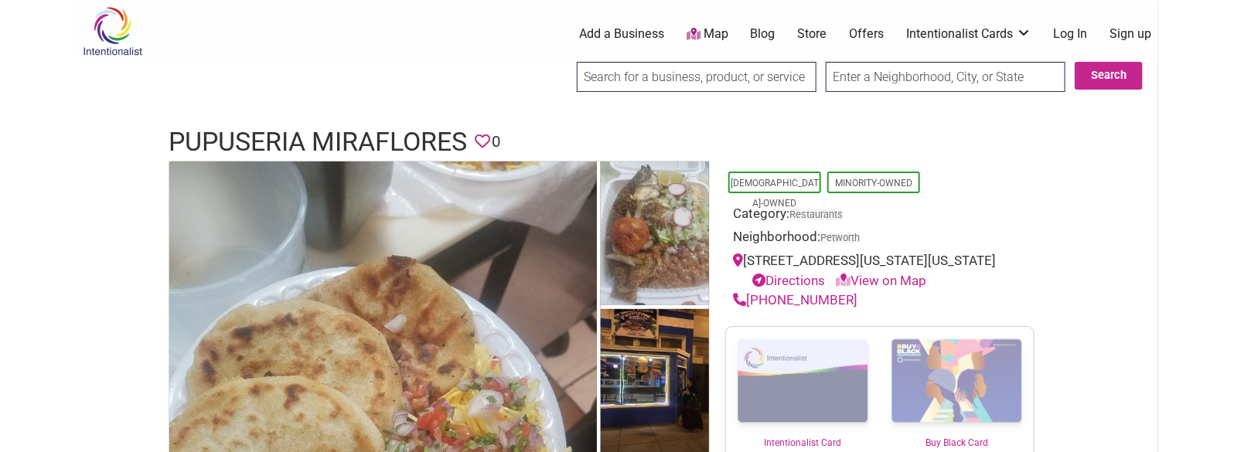
click at [368, 136] on h1 "Pupuseria Miraflores" at bounding box center [318, 142] width 299 height 37
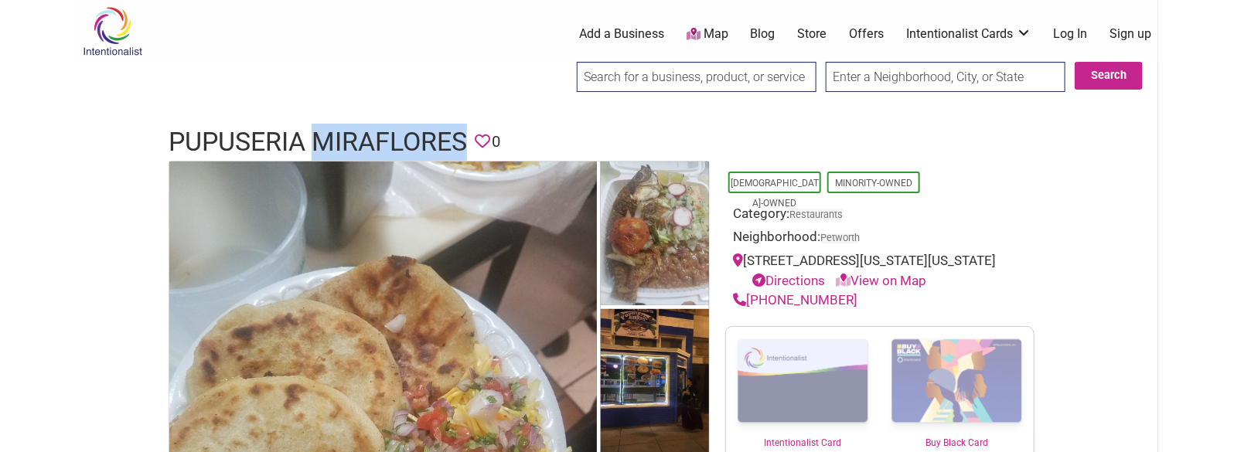
click at [368, 136] on h1 "Pupuseria Miraflores" at bounding box center [318, 142] width 299 height 37
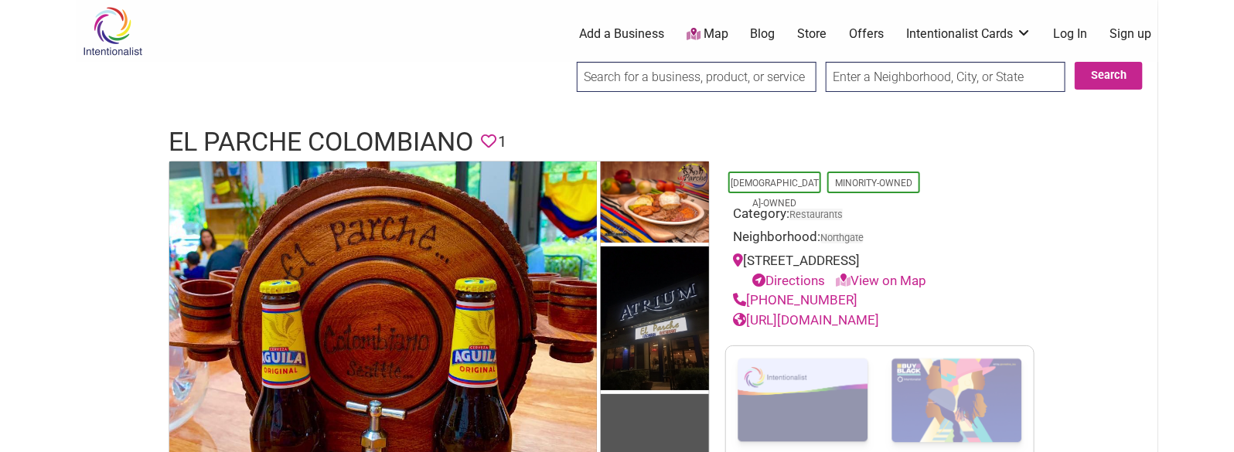
click at [333, 140] on h1 "El Parche Colombiano" at bounding box center [321, 142] width 305 height 37
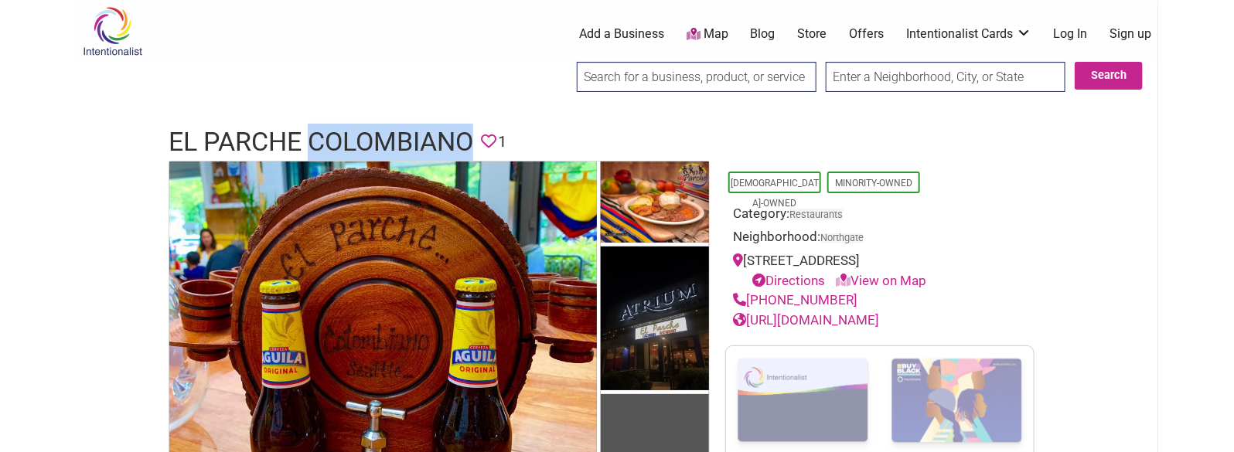
click at [333, 140] on h1 "El Parche Colombiano" at bounding box center [321, 142] width 305 height 37
copy h1 "El Parche Colombiano"
drag, startPoint x: 845, startPoint y: 301, endPoint x: 749, endPoint y: 300, distance: 95.9
click at [749, 300] on div "[PHONE_NUMBER]" at bounding box center [880, 301] width 294 height 20
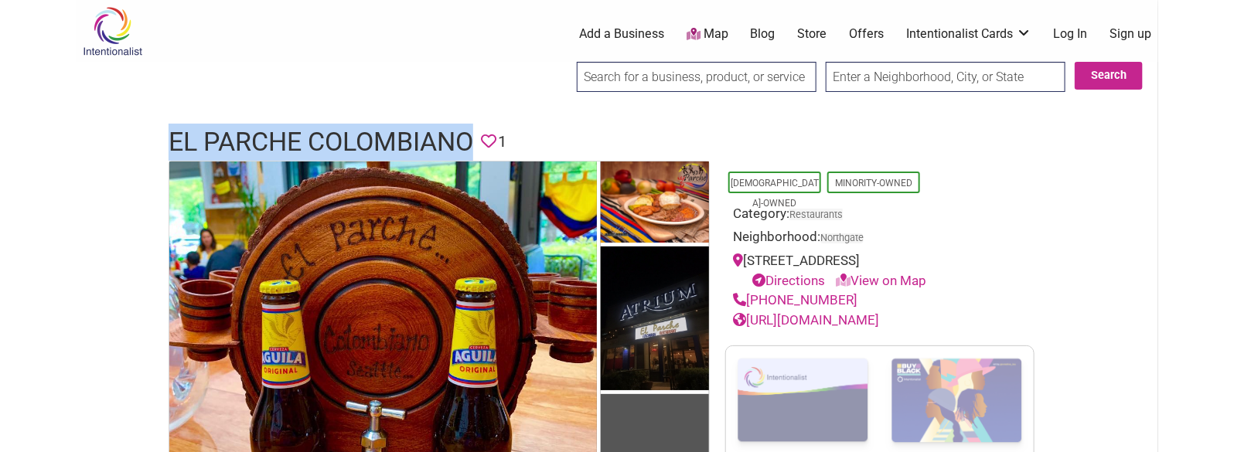
copy link "[PHONE_NUMBER]"
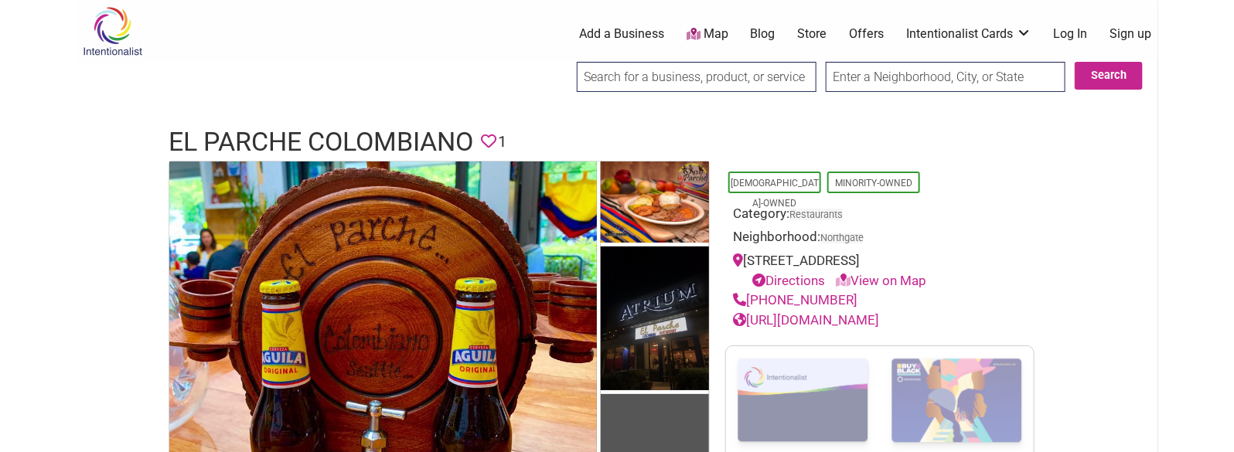
click at [352, 143] on h1 "El Parche Colombiano" at bounding box center [321, 142] width 305 height 37
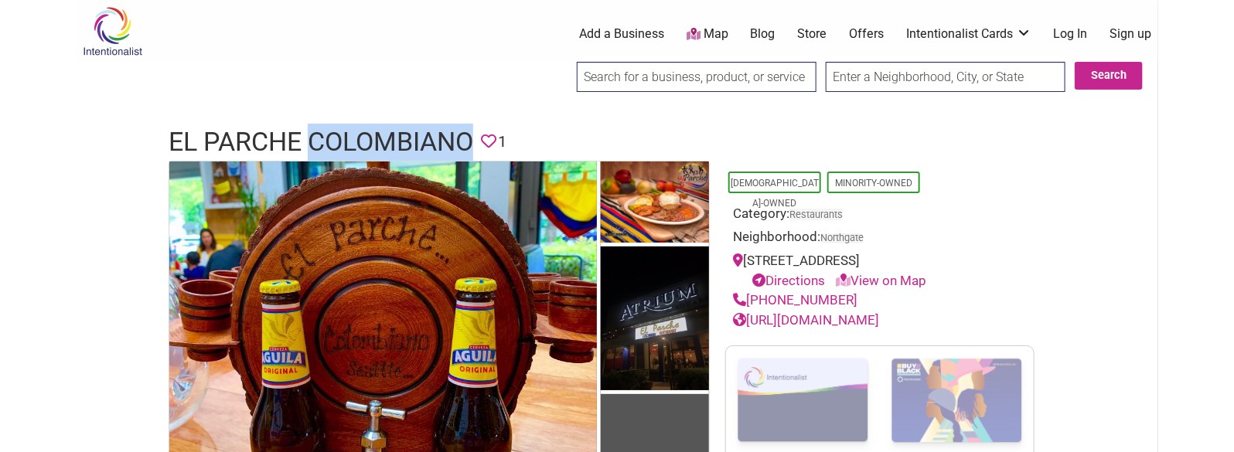
click at [352, 143] on h1 "El Parche Colombiano" at bounding box center [321, 142] width 305 height 37
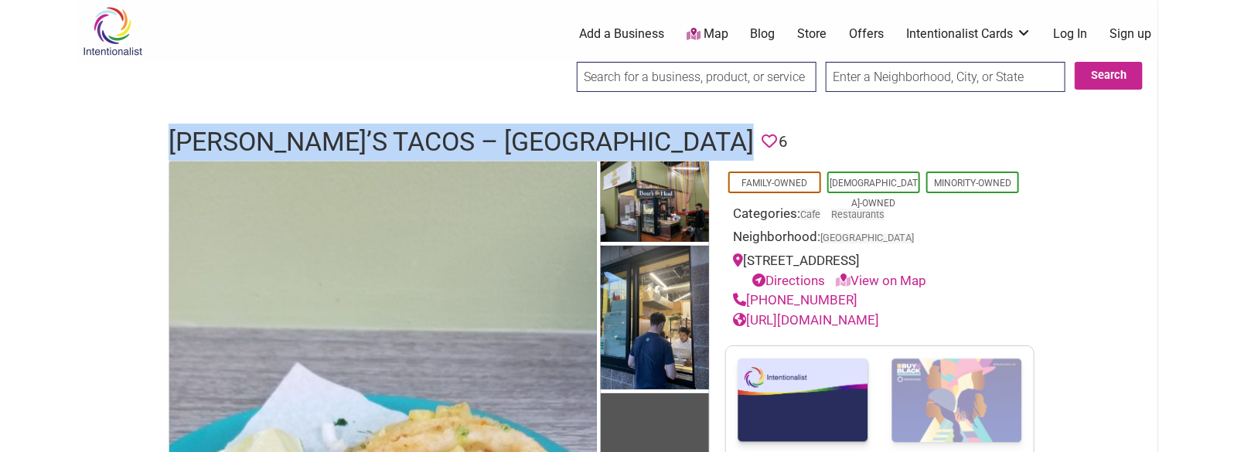
drag, startPoint x: 855, startPoint y: 296, endPoint x: 749, endPoint y: 297, distance: 105.2
click at [749, 297] on div "[PHONE_NUMBER]" at bounding box center [880, 301] width 294 height 20
copy link "[PHONE_NUMBER]"
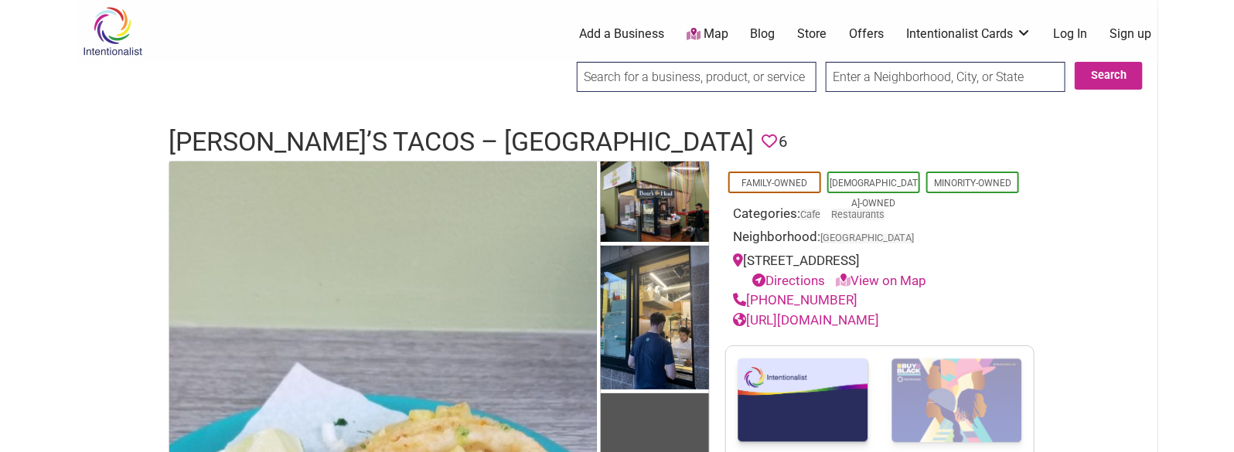
click at [376, 127] on h1 "[PERSON_NAME]’s Tacos – [GEOGRAPHIC_DATA]" at bounding box center [461, 142] width 585 height 37
click at [376, 127] on h1 "Carmelo’s Tacos – Capitol Hill" at bounding box center [461, 142] width 585 height 37
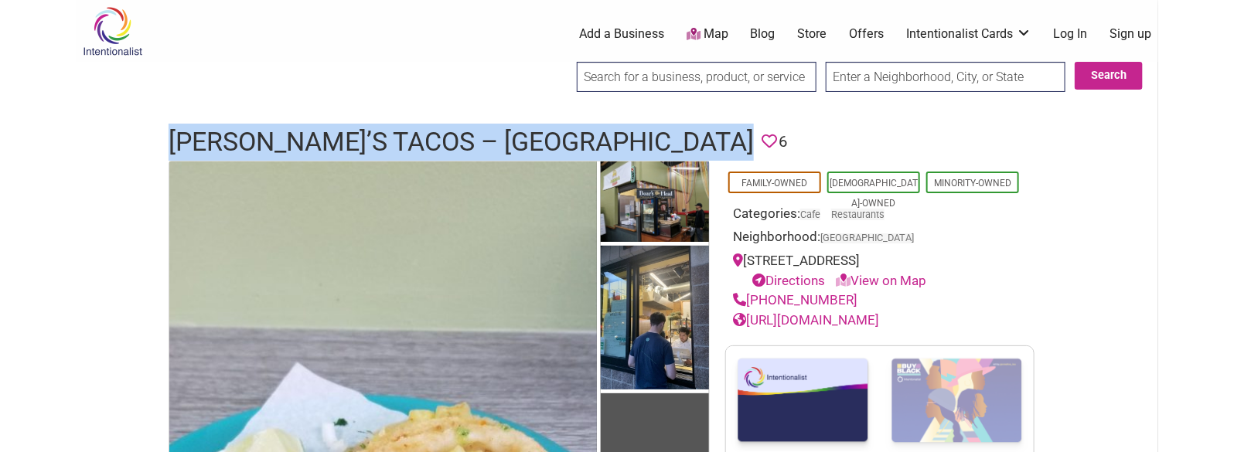
click at [376, 127] on h1 "Carmelo’s Tacos – Capitol Hill" at bounding box center [461, 142] width 585 height 37
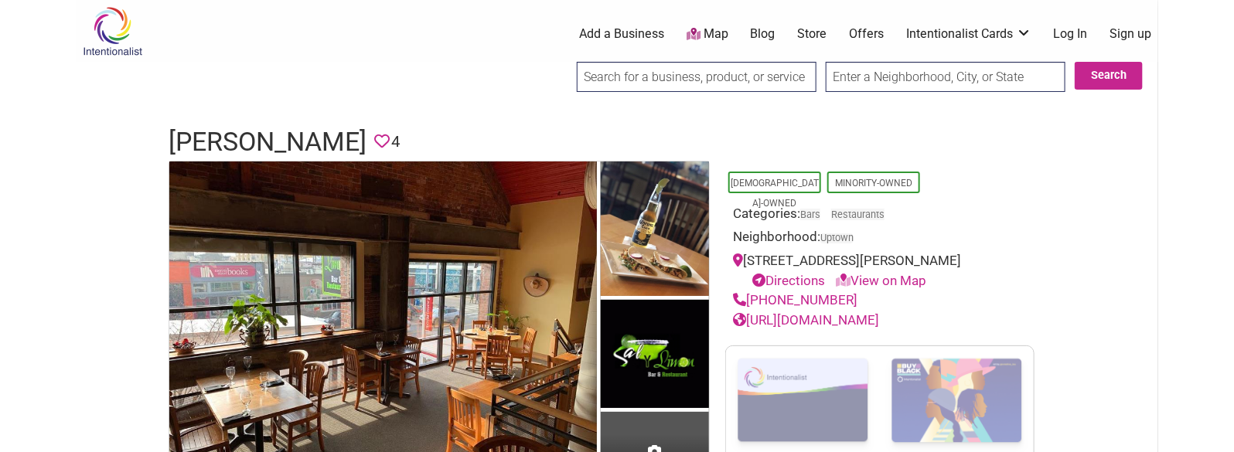
click at [260, 142] on h1 "[PERSON_NAME]" at bounding box center [268, 142] width 198 height 37
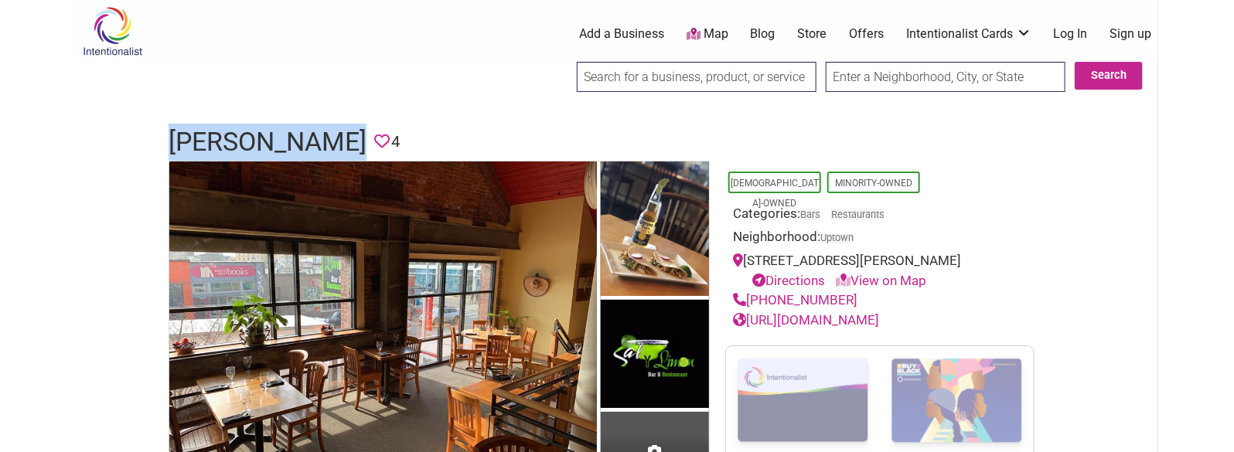
click at [260, 142] on h1 "[PERSON_NAME]" at bounding box center [268, 142] width 198 height 37
copy h1 "[PERSON_NAME]"
drag, startPoint x: 855, startPoint y: 302, endPoint x: 750, endPoint y: 297, distance: 104.5
click at [750, 297] on div "(206)-283-7878" at bounding box center [880, 301] width 294 height 20
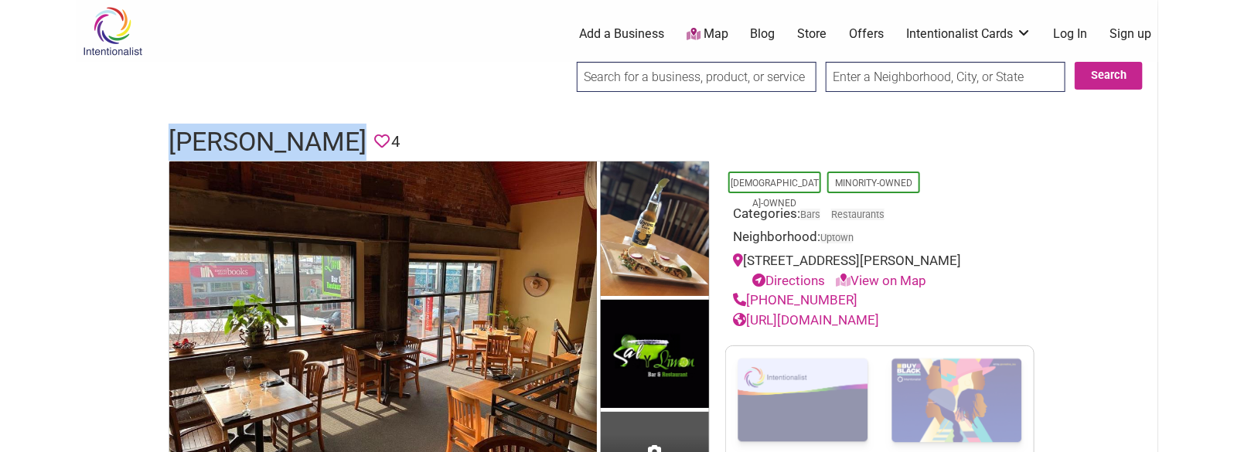
copy link "(206)-283-7878"
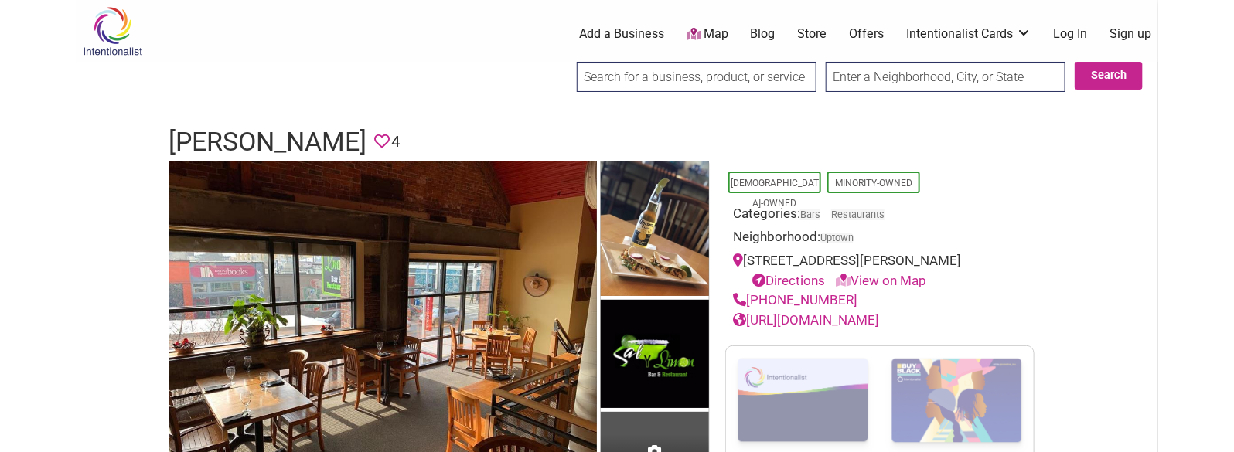
click at [264, 133] on h1 "Sal Y Limon" at bounding box center [268, 142] width 198 height 37
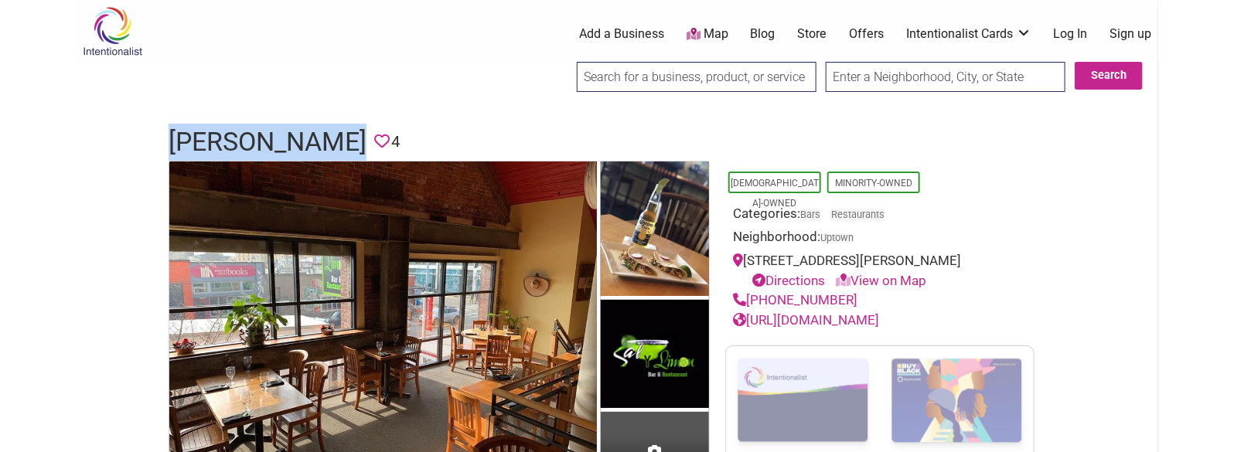
click at [264, 133] on h1 "Sal Y Limon" at bounding box center [268, 142] width 198 height 37
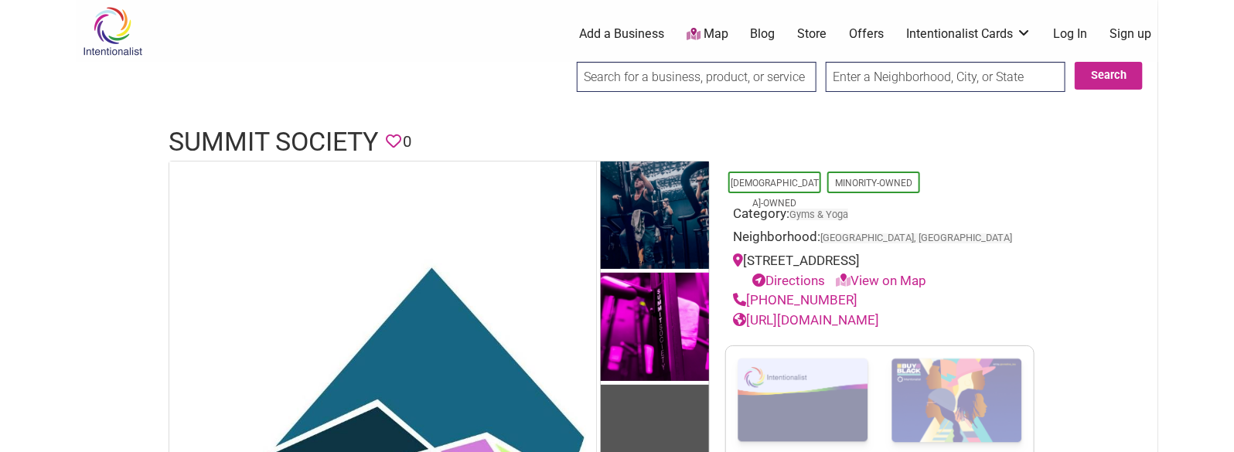
drag, startPoint x: 855, startPoint y: 290, endPoint x: 740, endPoint y: 300, distance: 114.9
click at [740, 300] on div "[PHONE_NUMBER]" at bounding box center [880, 301] width 294 height 20
drag, startPoint x: 851, startPoint y: 298, endPoint x: 746, endPoint y: 300, distance: 105.2
click at [746, 300] on div "[PHONE_NUMBER]" at bounding box center [880, 301] width 294 height 20
copy link "[PHONE_NUMBER]"
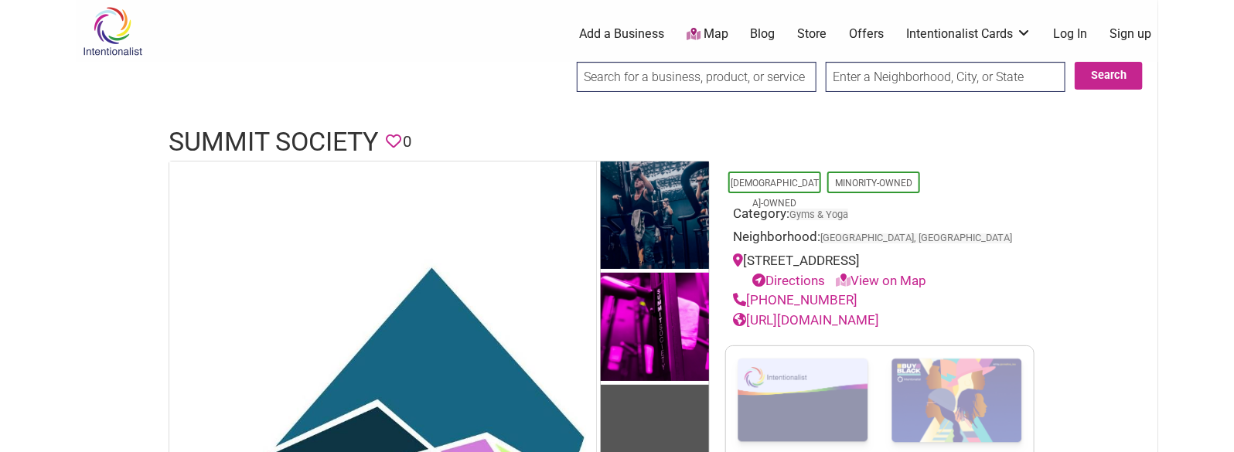
click at [300, 138] on h1 "Summit Society" at bounding box center [274, 142] width 210 height 37
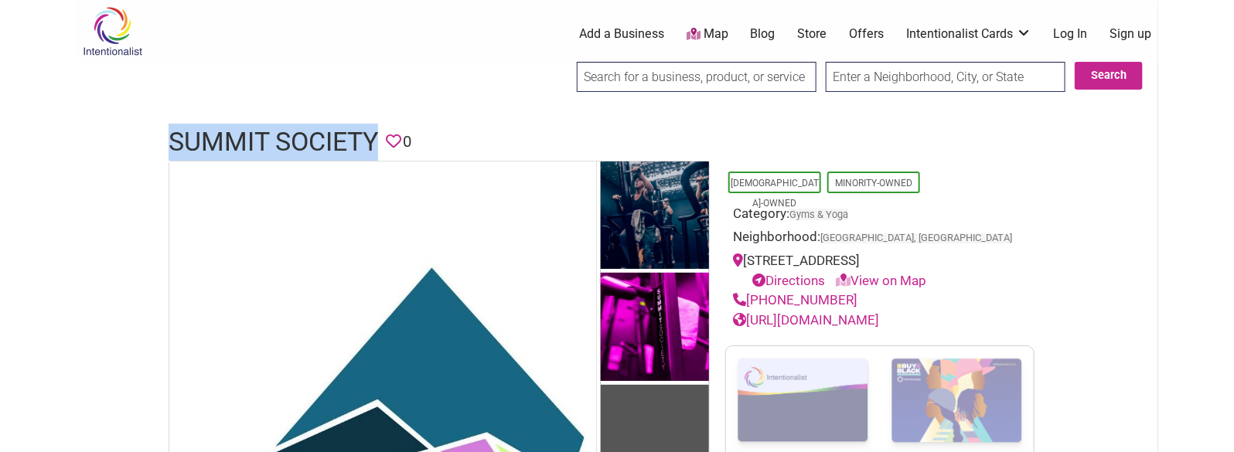
click at [300, 138] on h1 "Summit Society" at bounding box center [274, 142] width 210 height 37
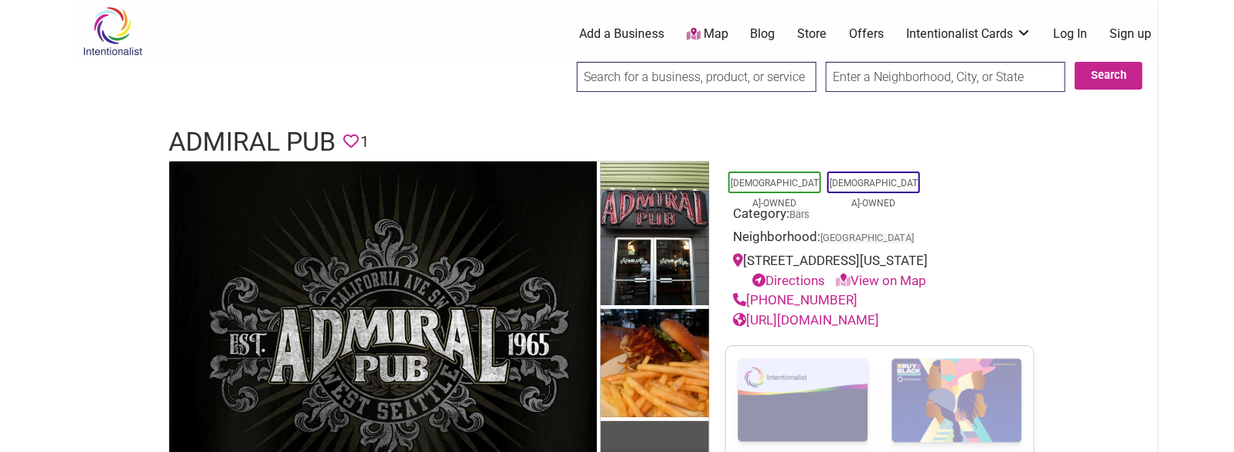
click at [281, 131] on h1 "Admiral Pub" at bounding box center [252, 142] width 167 height 37
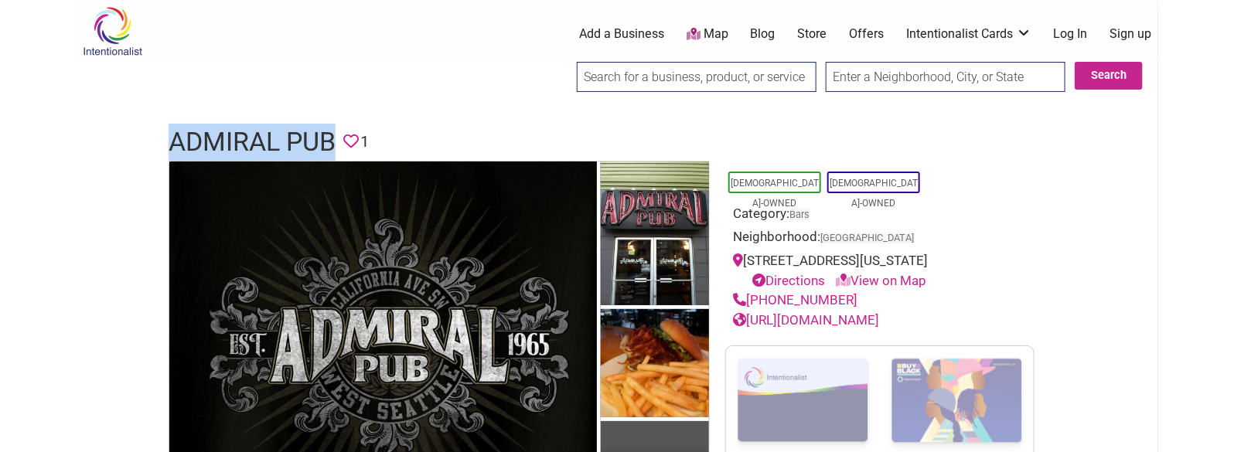
click at [281, 131] on h1 "Admiral Pub" at bounding box center [252, 142] width 167 height 37
copy h1 "Admiral Pub"
